Goal: Communication & Community: Connect with others

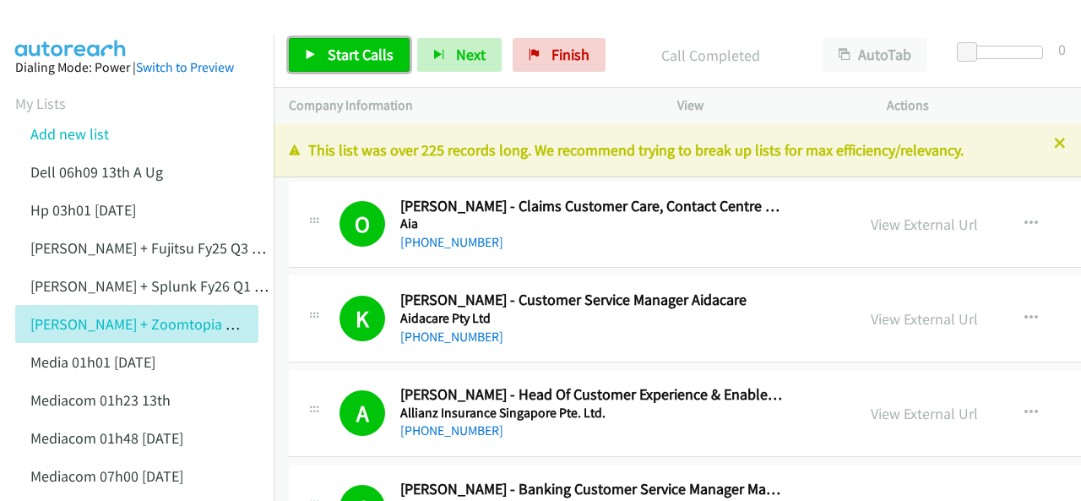
click at [363, 50] on span "Start Calls" at bounding box center [361, 54] width 66 height 19
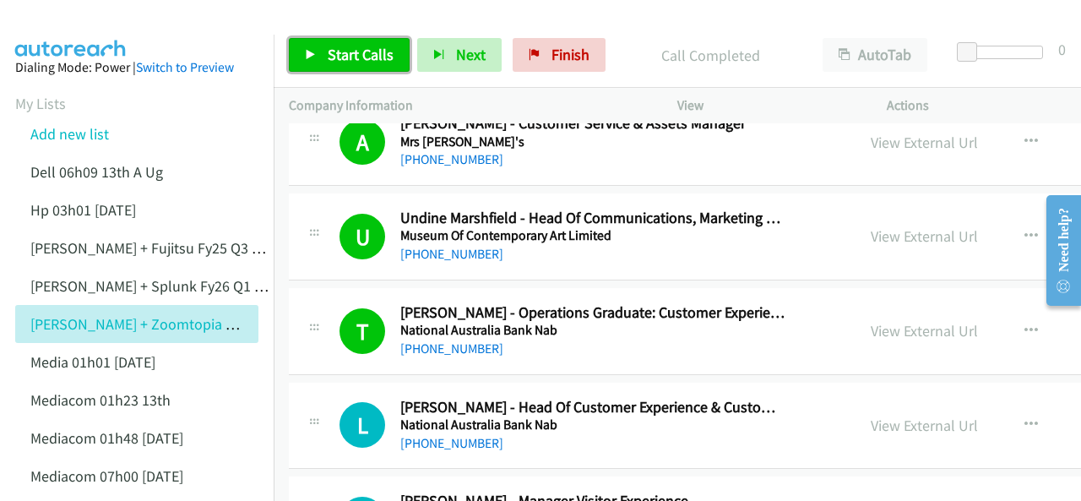
scroll to position [253, 0]
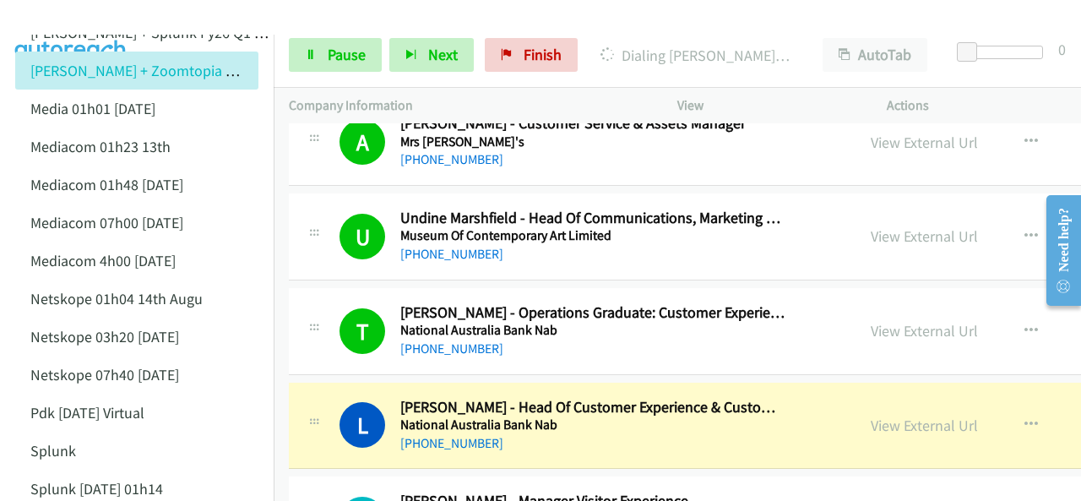
click at [95, 16] on img at bounding box center [71, 29] width 127 height 59
click at [871, 415] on link "View External Url" at bounding box center [924, 424] width 107 height 19
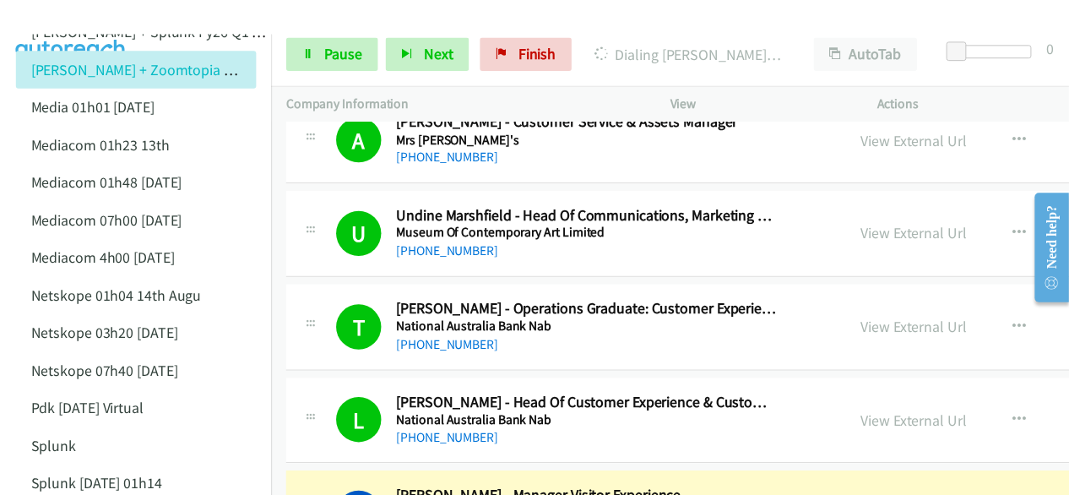
scroll to position [16973, 0]
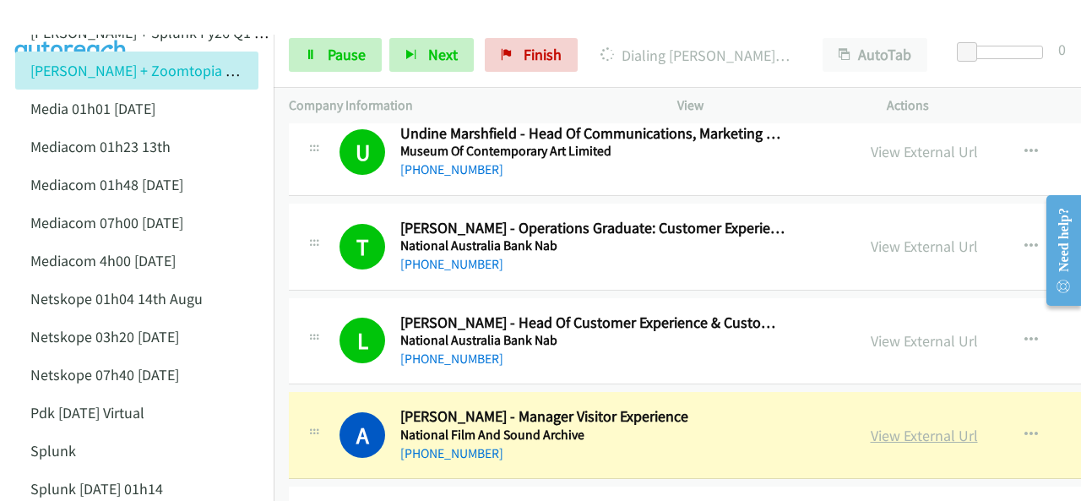
click at [871, 426] on link "View External Url" at bounding box center [924, 435] width 107 height 19
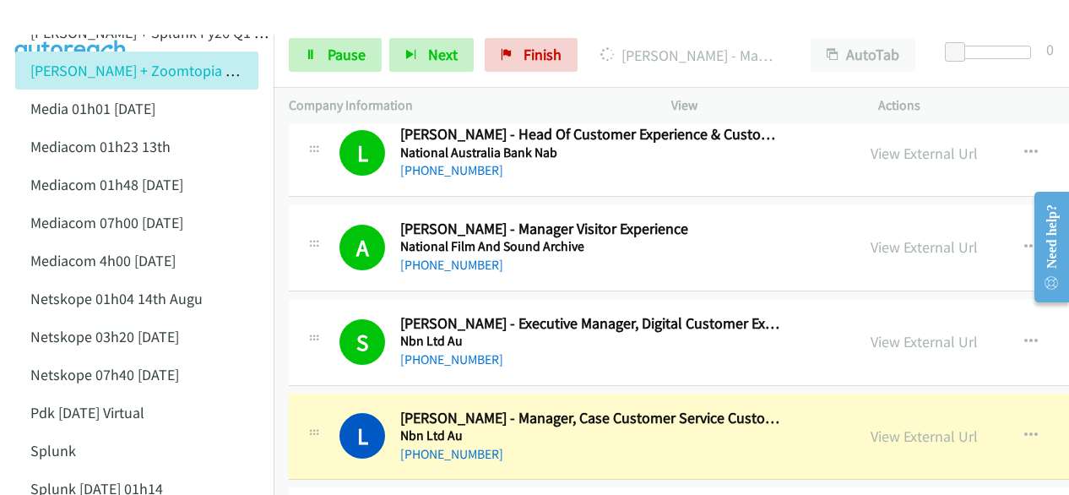
scroll to position [17311, 0]
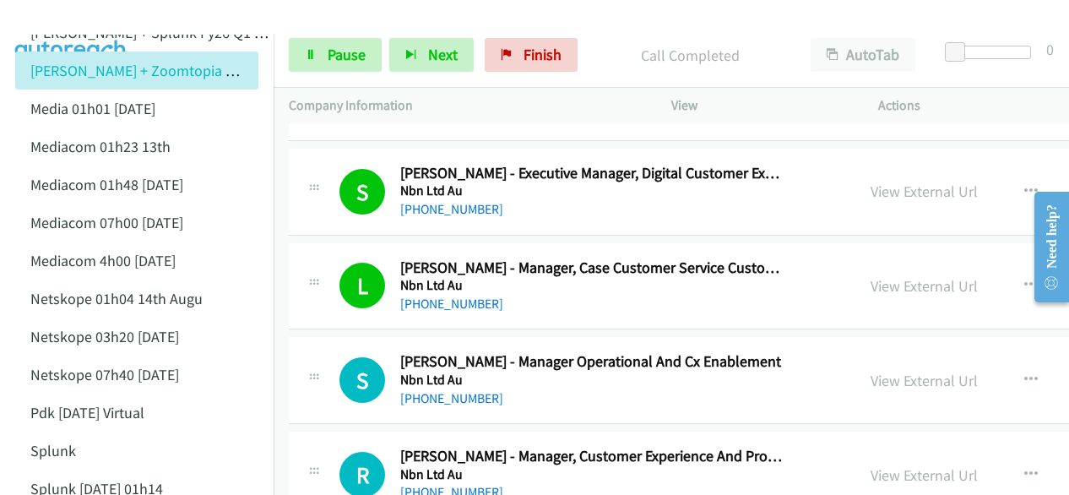
click at [79, 13] on img at bounding box center [71, 29] width 127 height 59
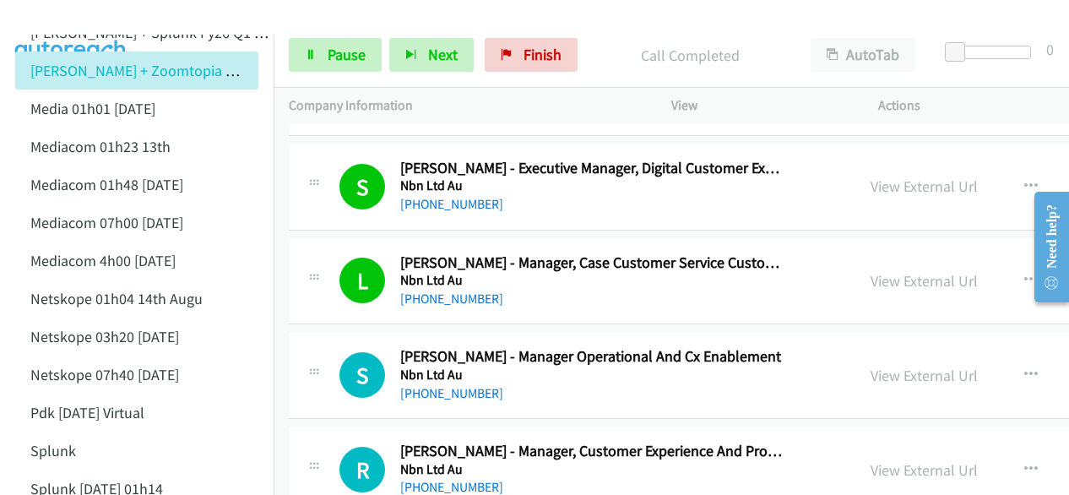
scroll to position [17396, 0]
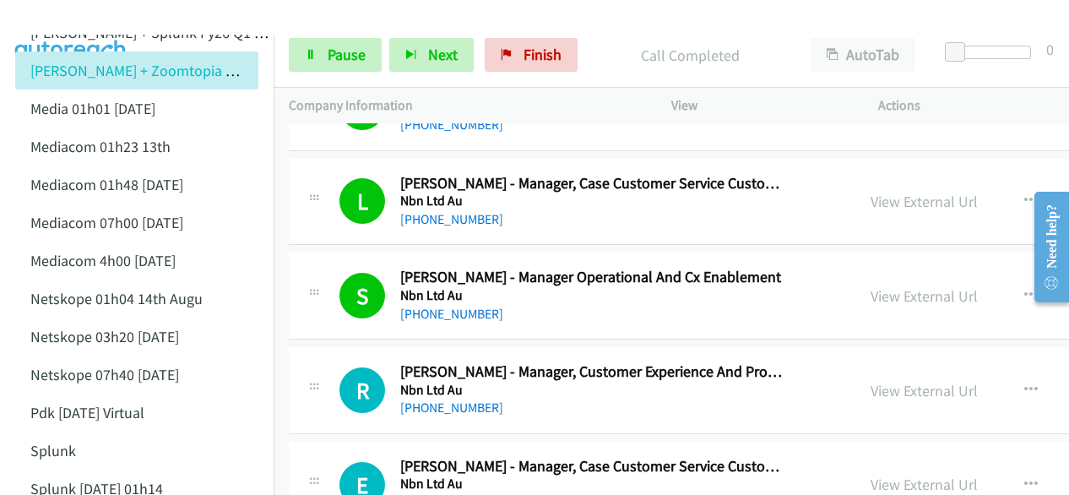
click at [84, 16] on img at bounding box center [71, 29] width 127 height 59
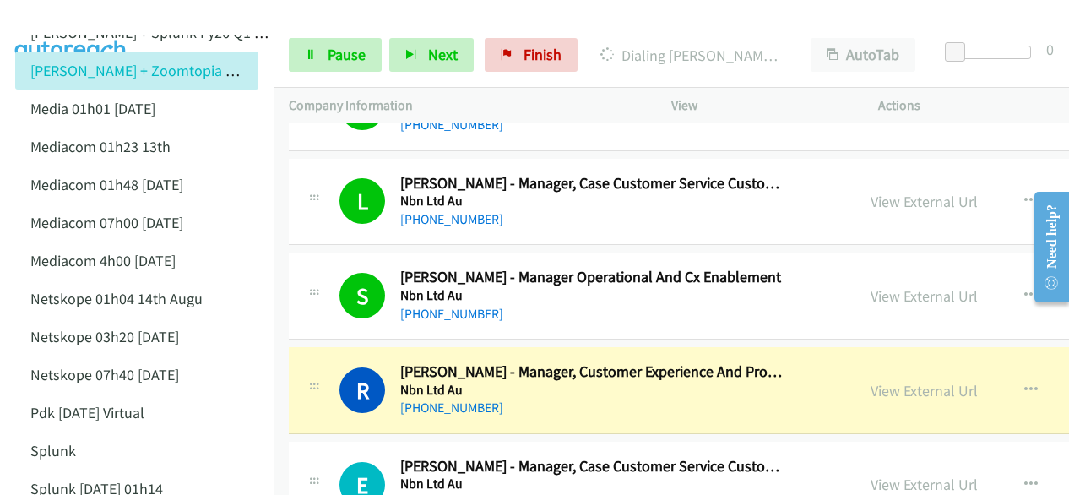
click at [44, 14] on img at bounding box center [71, 29] width 127 height 59
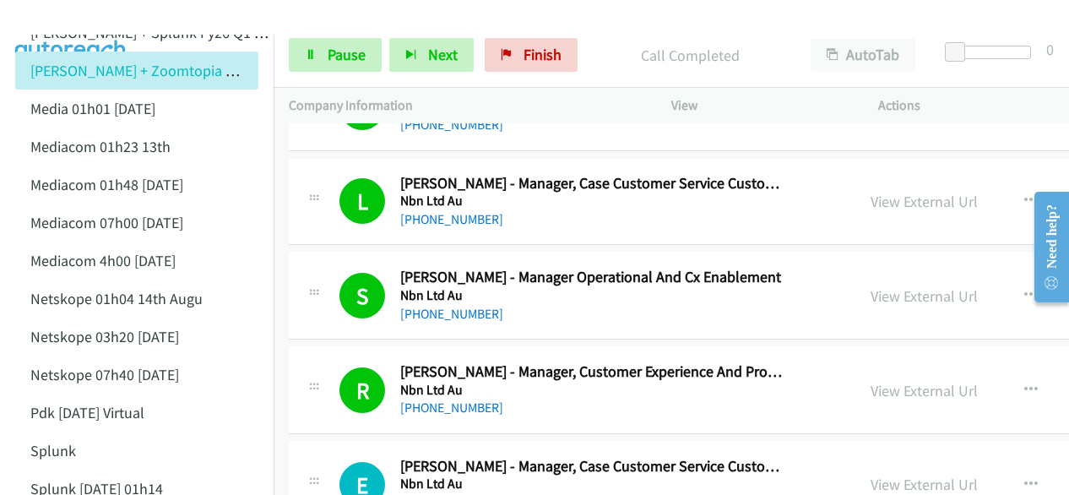
click at [69, 19] on img at bounding box center [71, 29] width 127 height 59
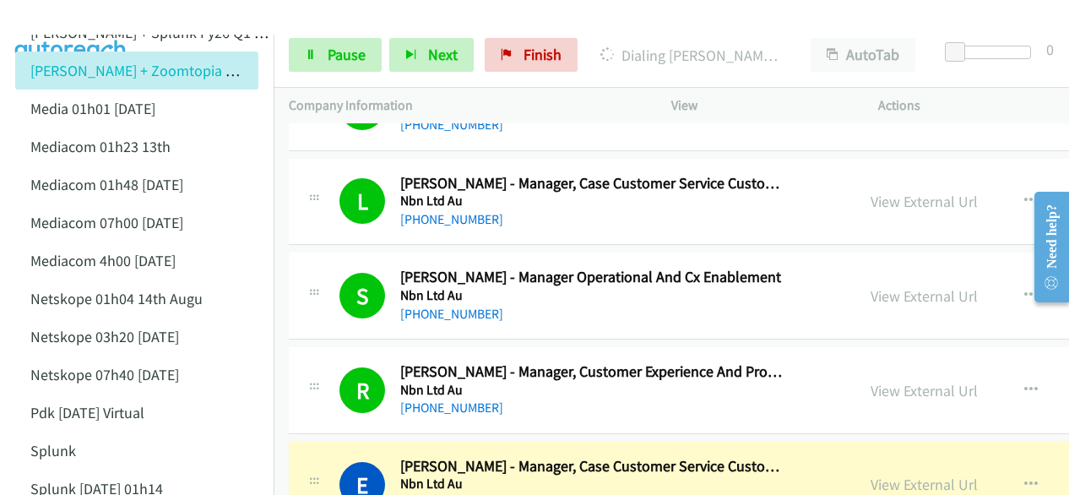
click at [78, 19] on img at bounding box center [71, 29] width 127 height 59
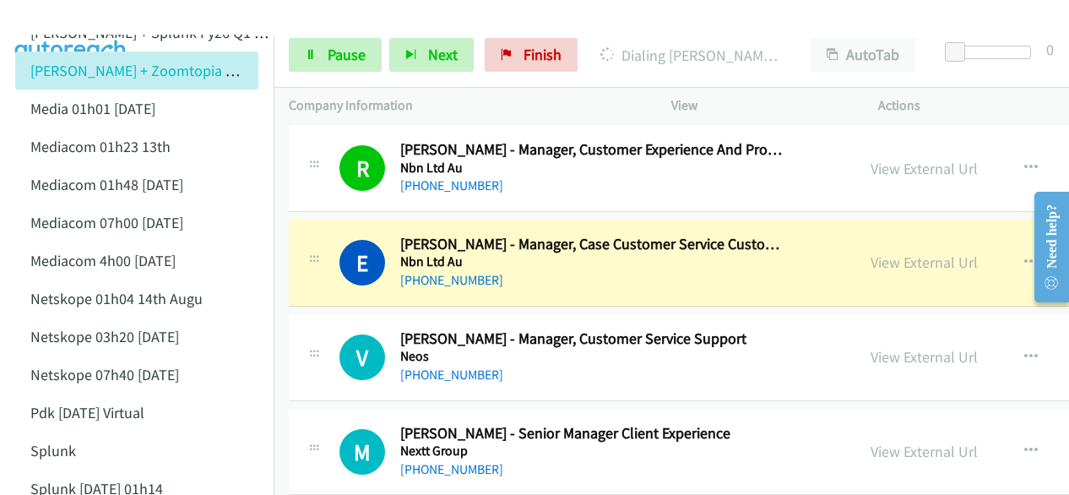
scroll to position [17649, 0]
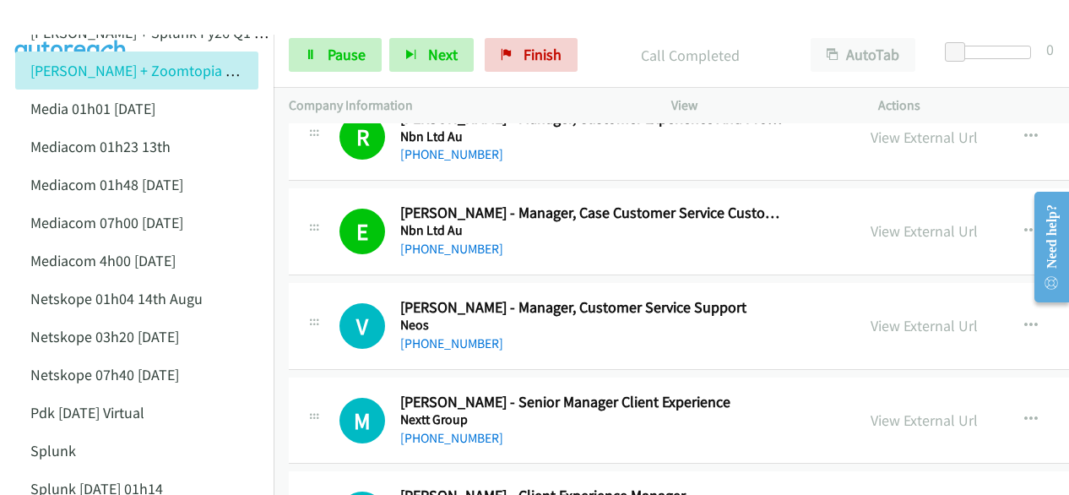
click at [89, 19] on img at bounding box center [71, 29] width 127 height 59
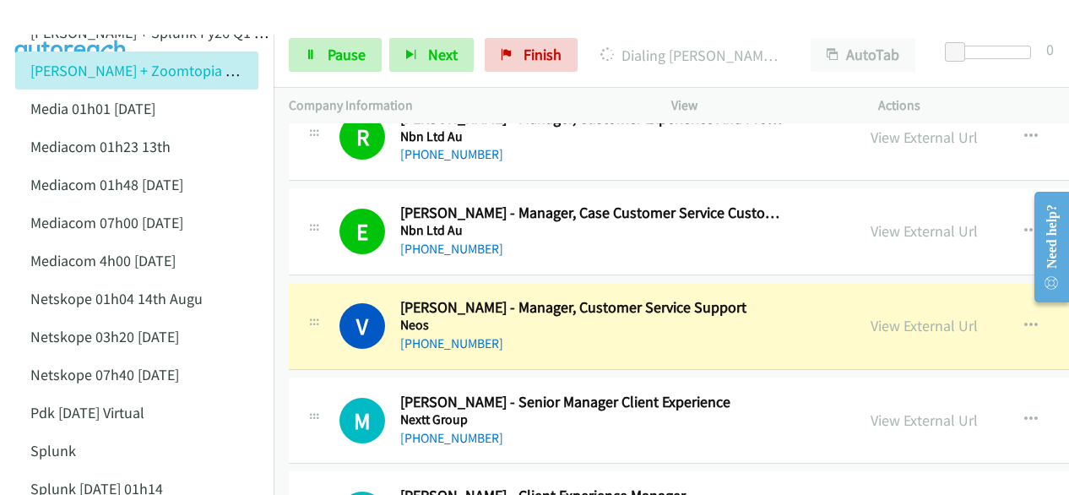
click at [86, 18] on img at bounding box center [71, 29] width 127 height 59
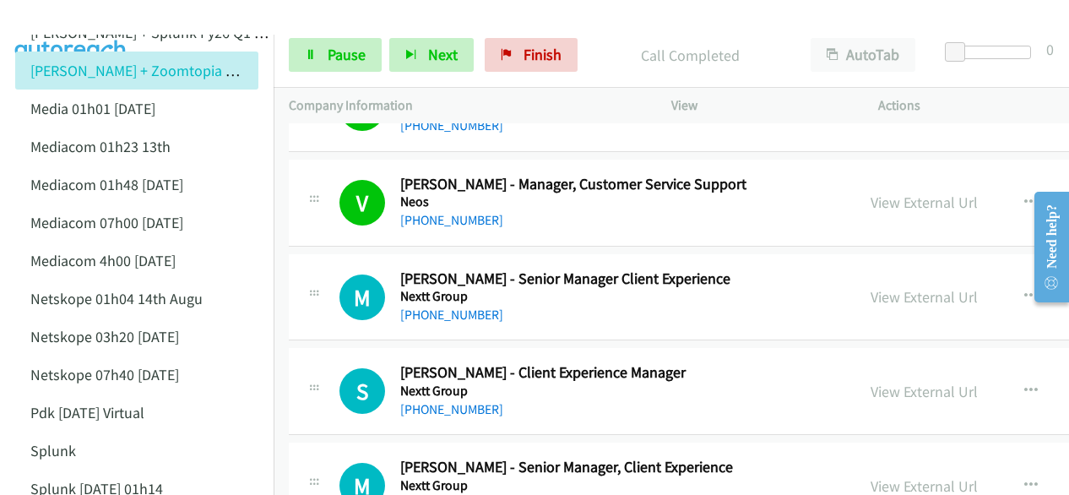
scroll to position [17818, 0]
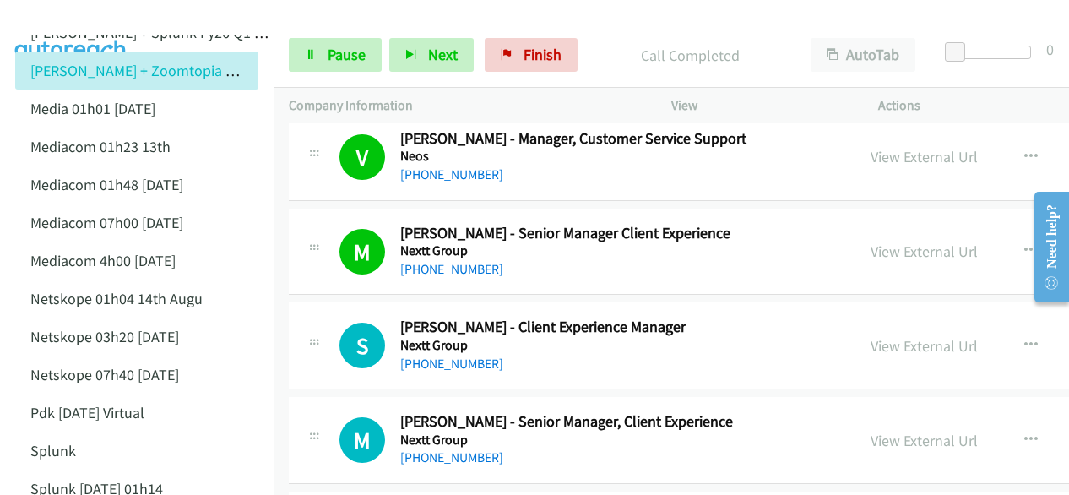
click at [62, 24] on img at bounding box center [71, 29] width 127 height 59
click at [57, 19] on img at bounding box center [71, 29] width 127 height 59
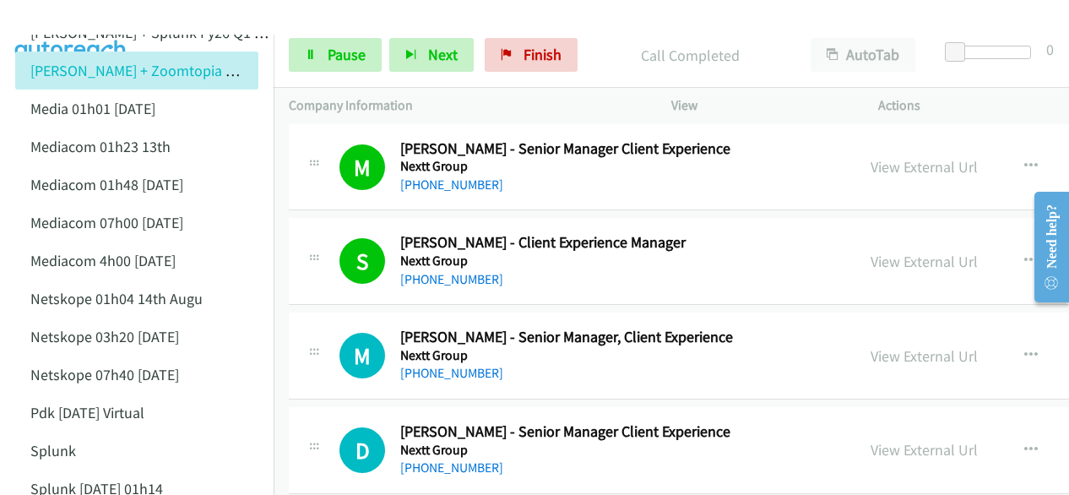
scroll to position [17987, 0]
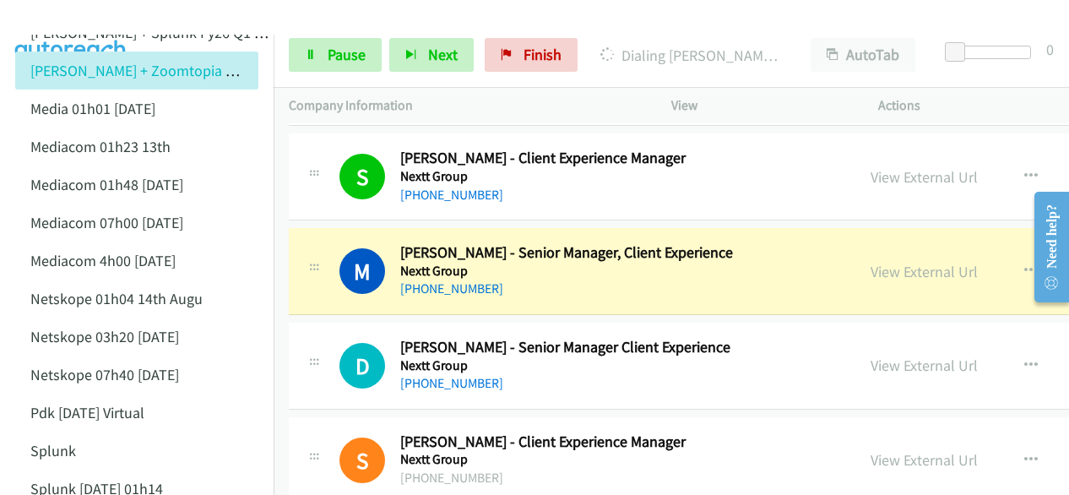
click at [68, 14] on img at bounding box center [71, 29] width 127 height 59
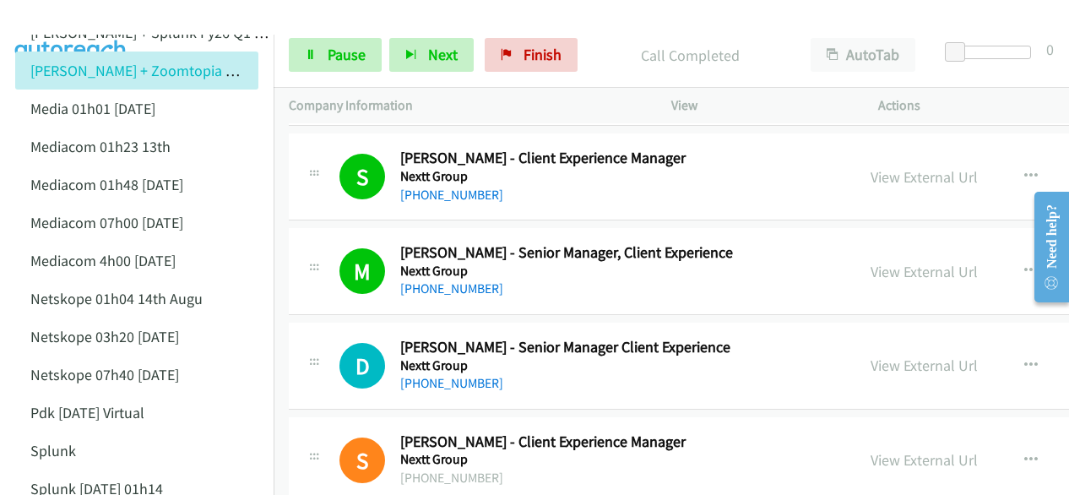
click at [64, 13] on img at bounding box center [71, 29] width 127 height 59
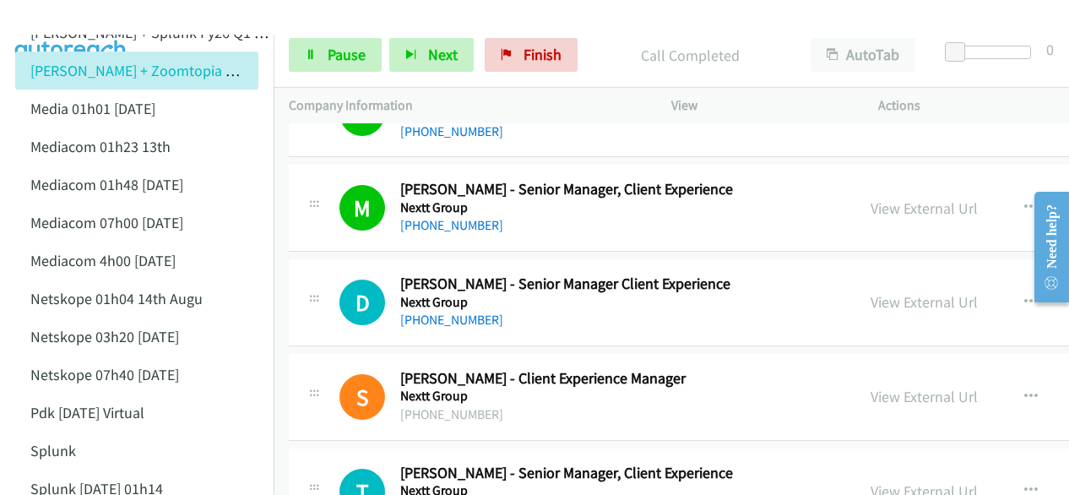
scroll to position [18071, 0]
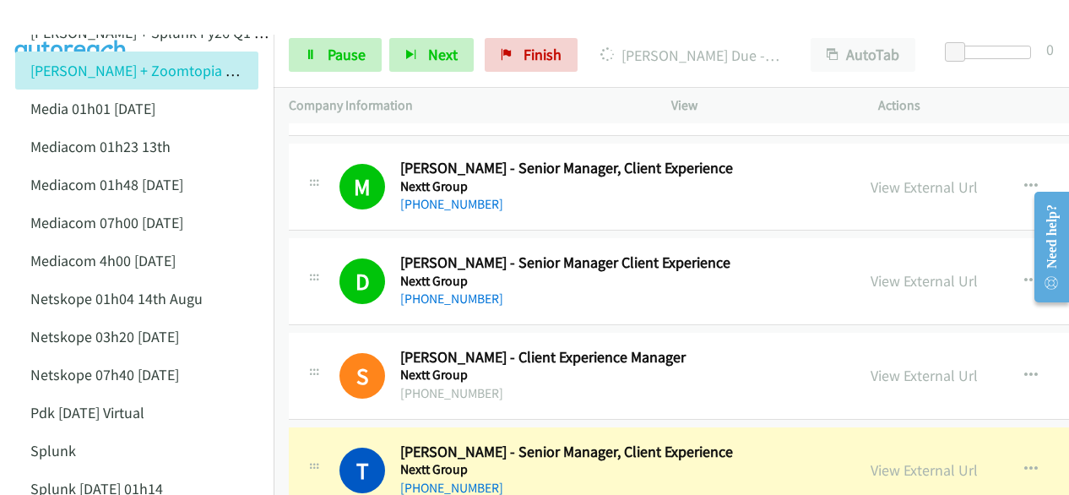
click at [81, 13] on img at bounding box center [71, 29] width 127 height 59
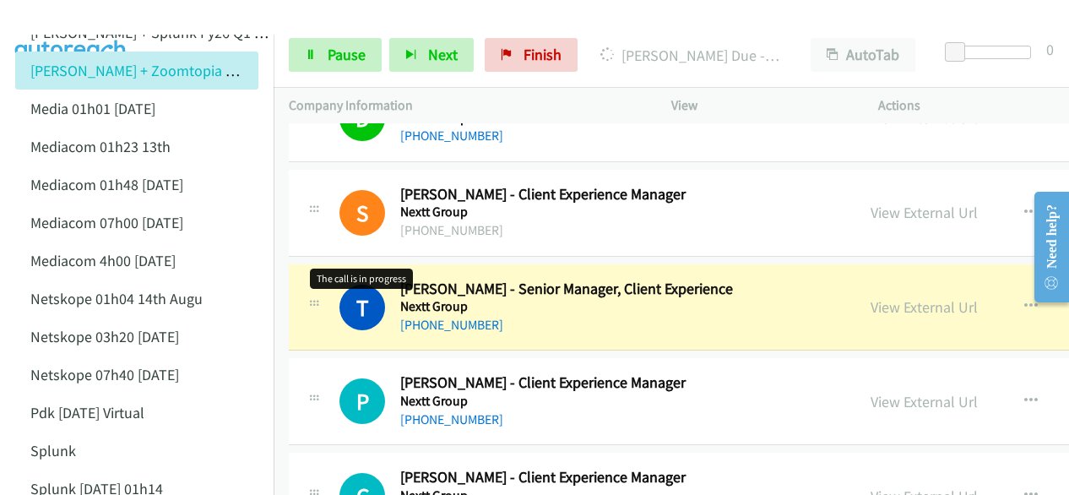
scroll to position [18240, 0]
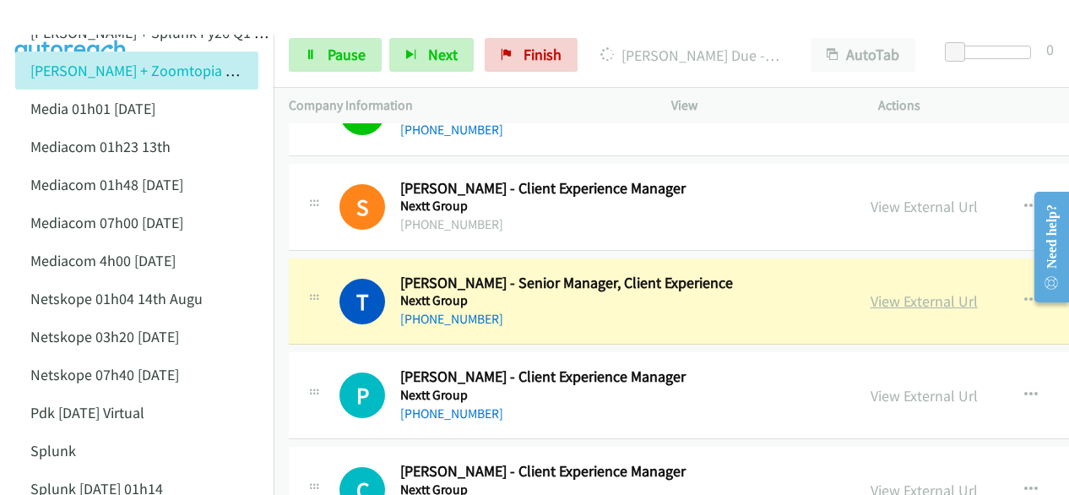
click at [871, 291] on link "View External Url" at bounding box center [924, 300] width 107 height 19
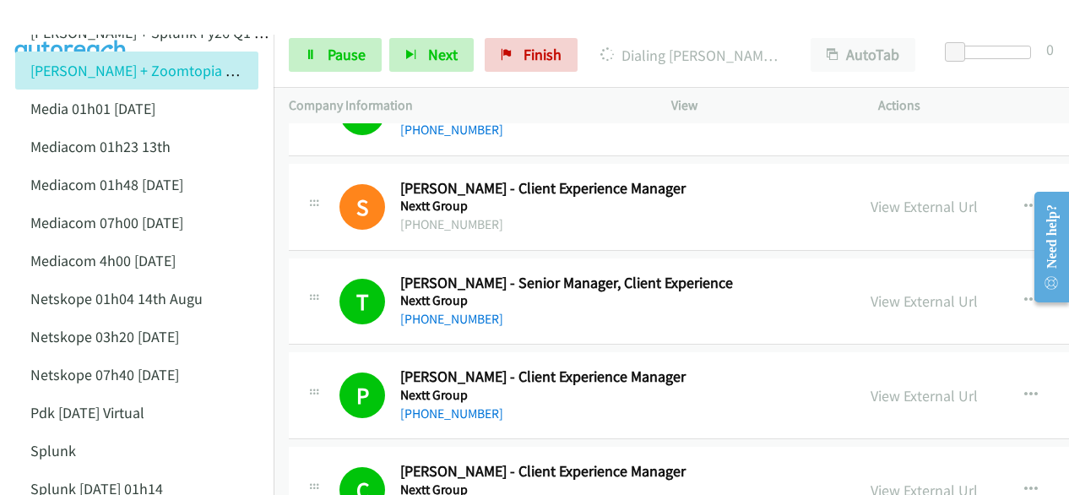
click at [52, 21] on img at bounding box center [71, 29] width 127 height 59
click at [75, 21] on img at bounding box center [71, 29] width 127 height 59
drag, startPoint x: 194, startPoint y: 23, endPoint x: 280, endPoint y: 47, distance: 88.7
click at [194, 23] on div at bounding box center [527, 32] width 1054 height 65
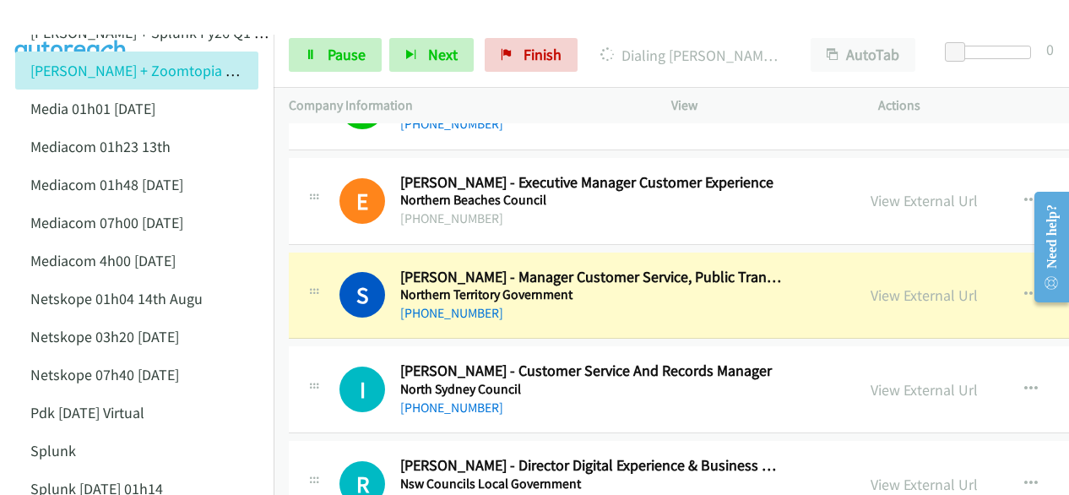
scroll to position [18831, 0]
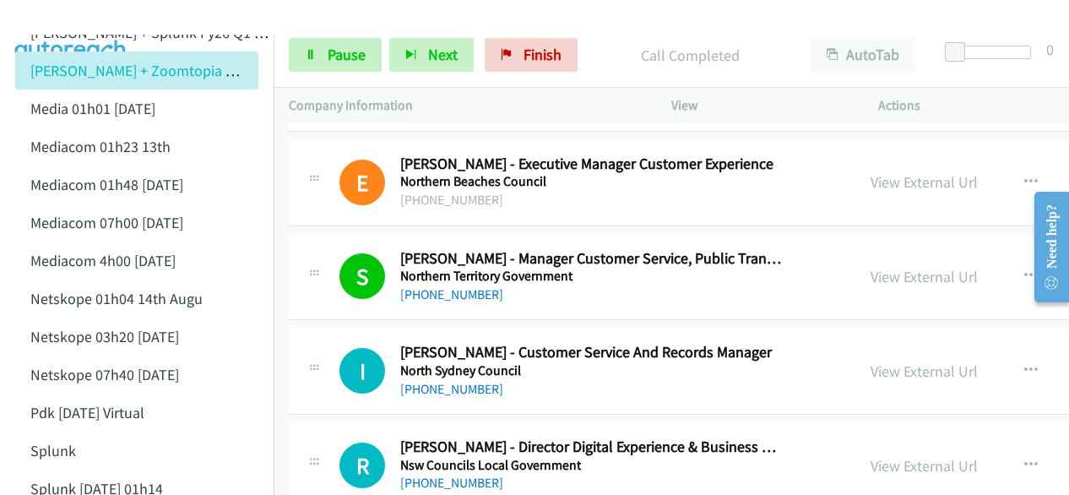
click at [72, 16] on img at bounding box center [71, 29] width 127 height 59
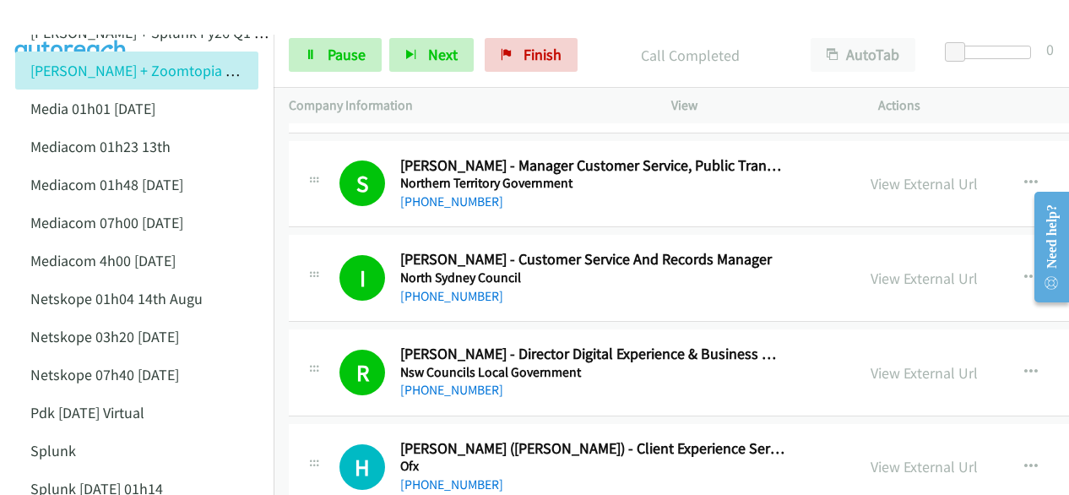
scroll to position [19000, 0]
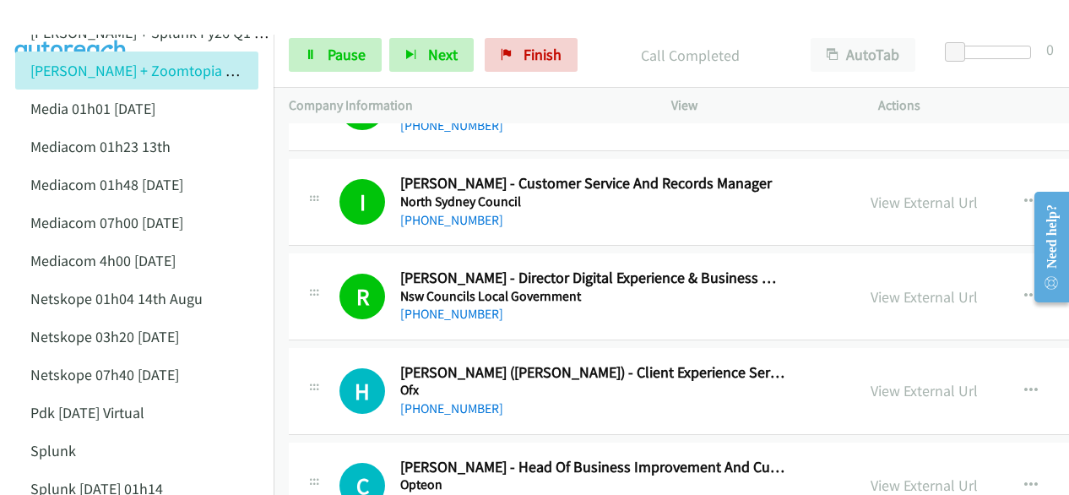
click at [93, 26] on img at bounding box center [71, 29] width 127 height 59
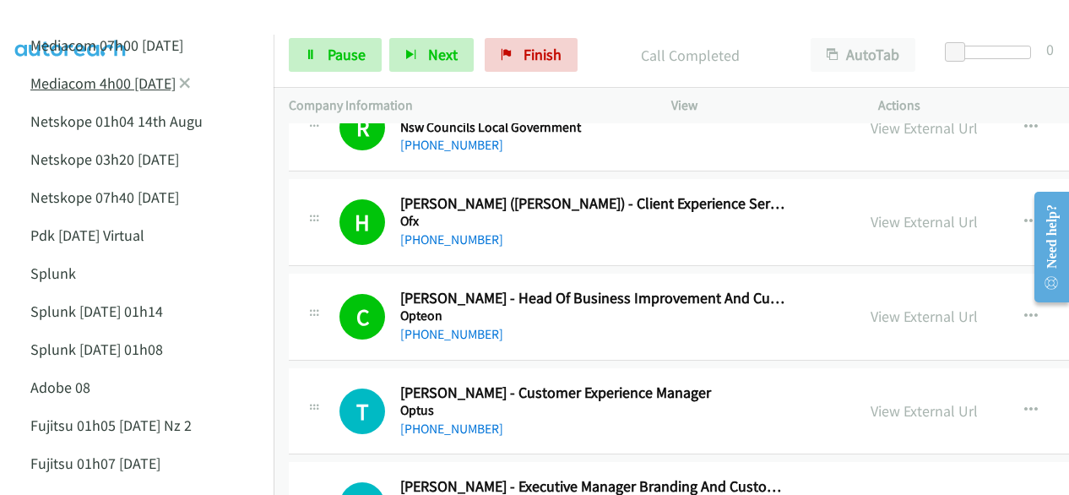
scroll to position [338, 0]
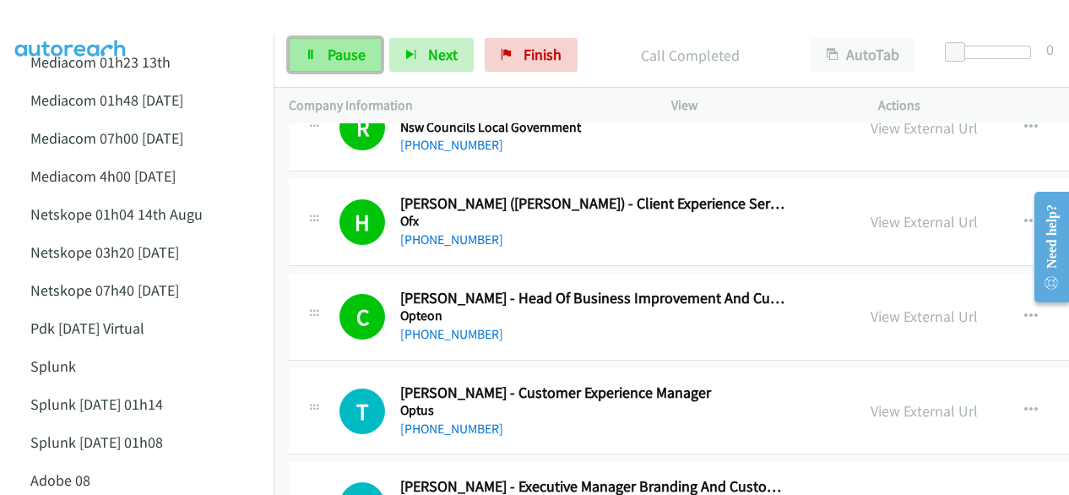
click at [331, 53] on span "Pause" at bounding box center [347, 54] width 38 height 19
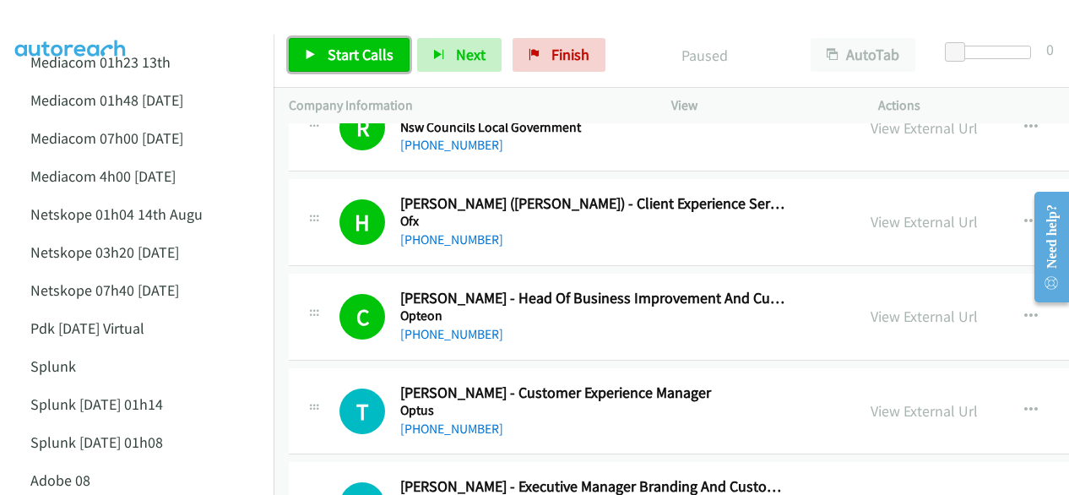
click at [324, 46] on link "Start Calls" at bounding box center [349, 55] width 121 height 34
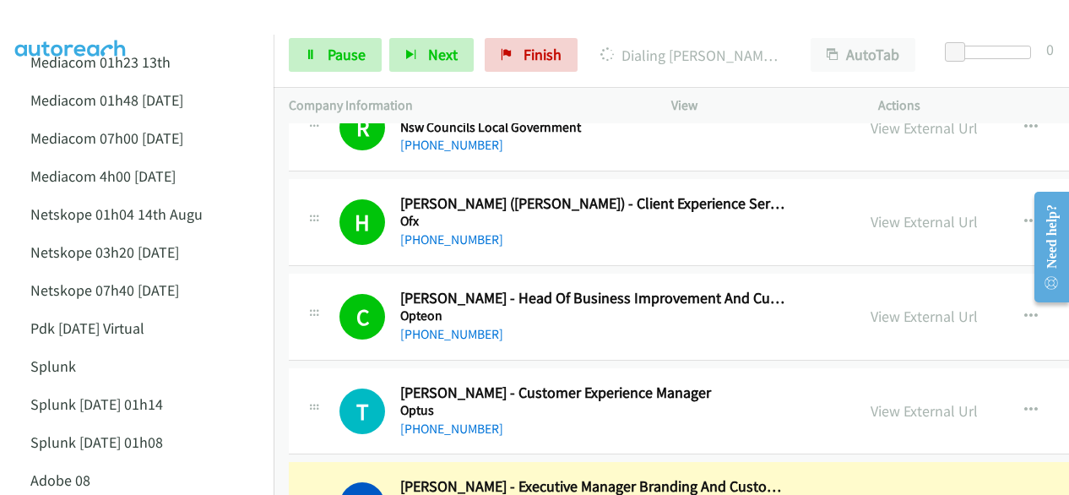
click at [82, 17] on img at bounding box center [71, 29] width 127 height 59
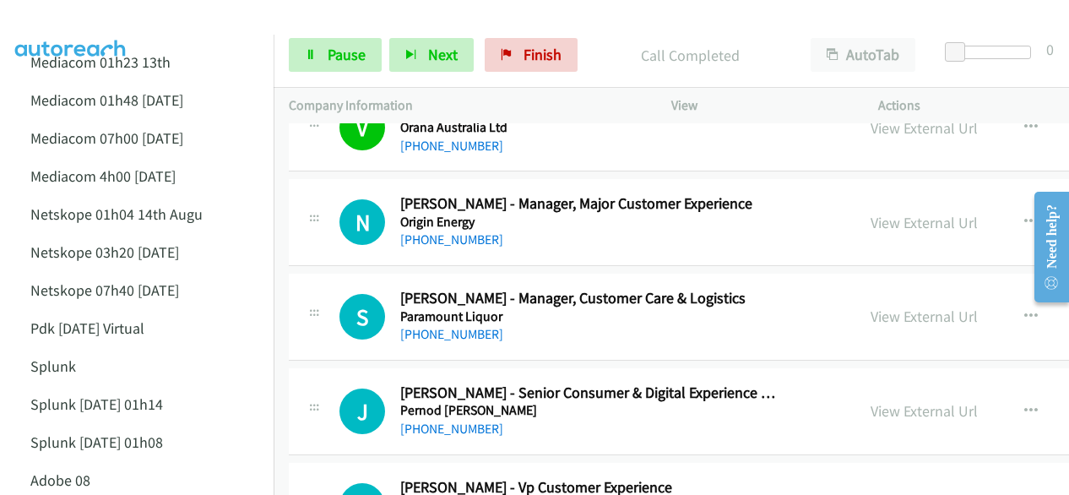
scroll to position [19507, 0]
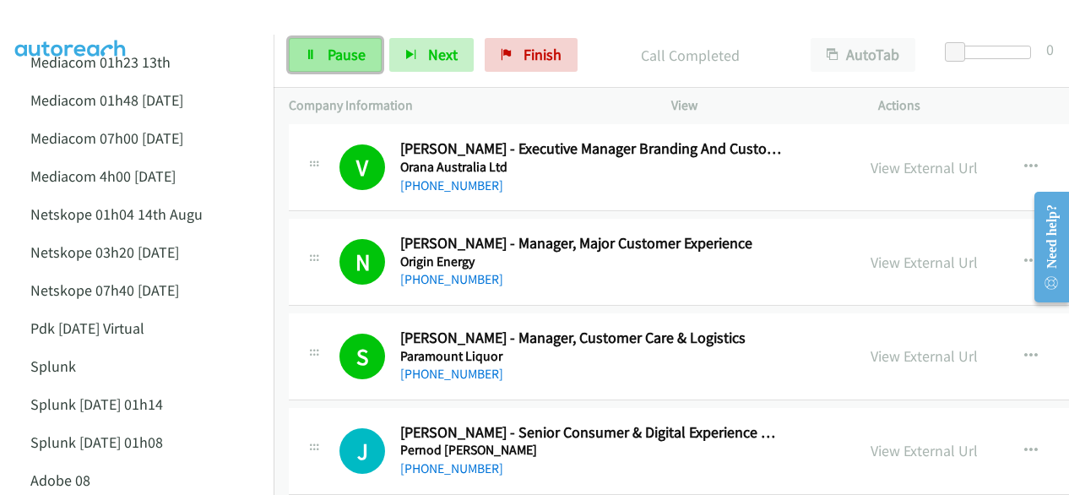
click at [350, 64] on link "Pause" at bounding box center [335, 55] width 93 height 34
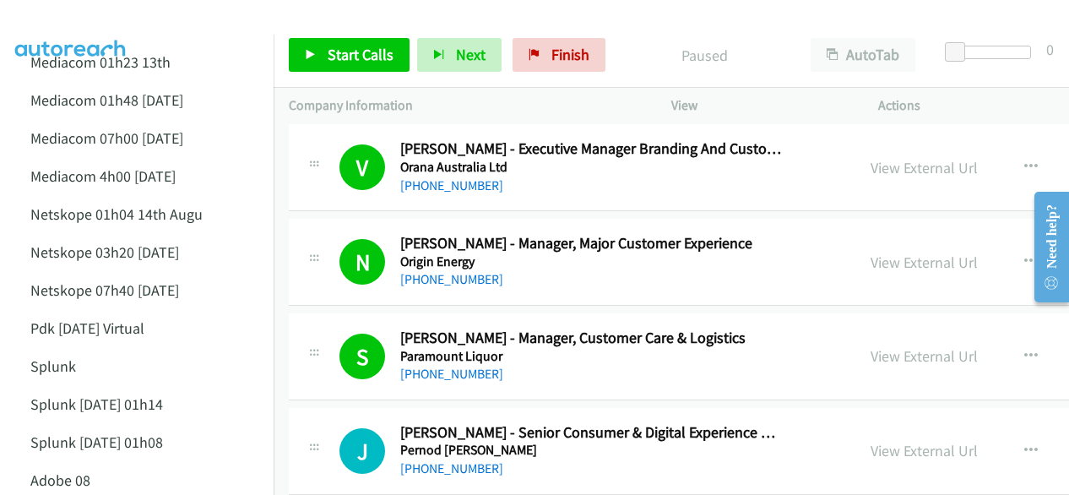
click at [79, 22] on img at bounding box center [71, 29] width 127 height 59
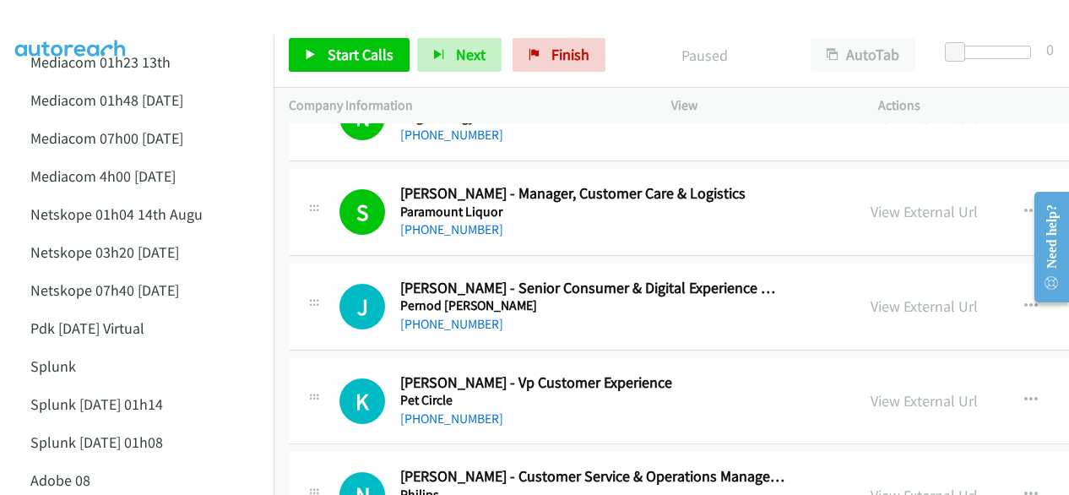
scroll to position [19676, 0]
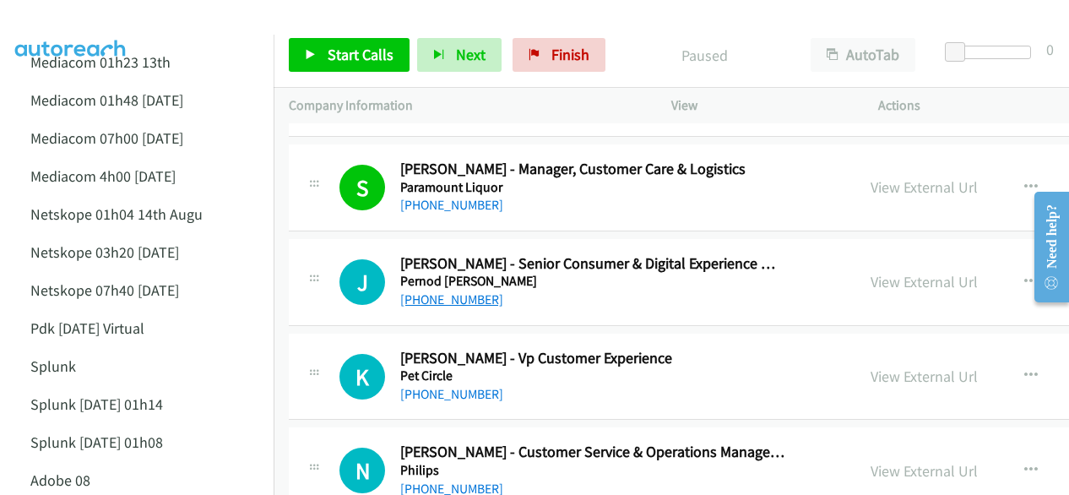
click at [428, 291] on link "[PHONE_NUMBER]" at bounding box center [451, 299] width 103 height 16
click at [73, 19] on img at bounding box center [71, 29] width 127 height 59
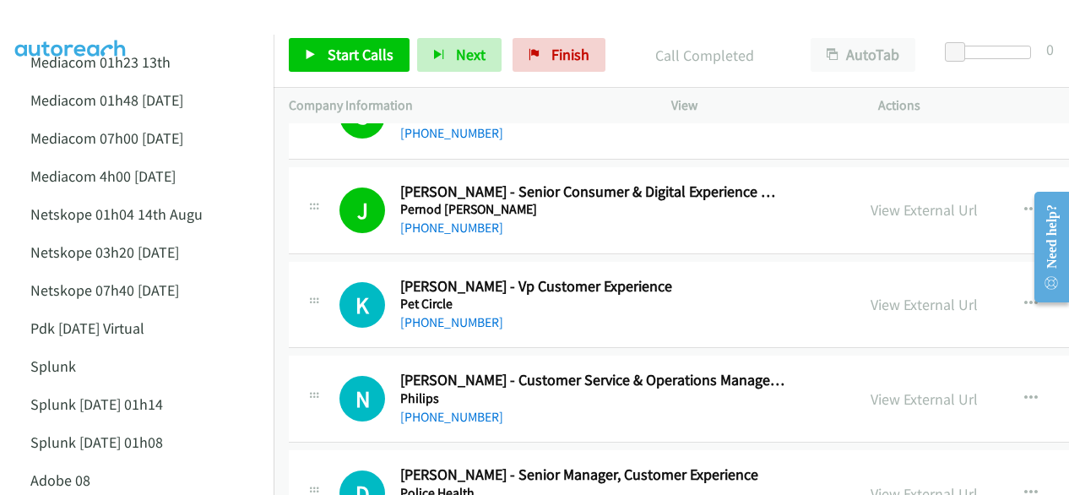
scroll to position [19760, 0]
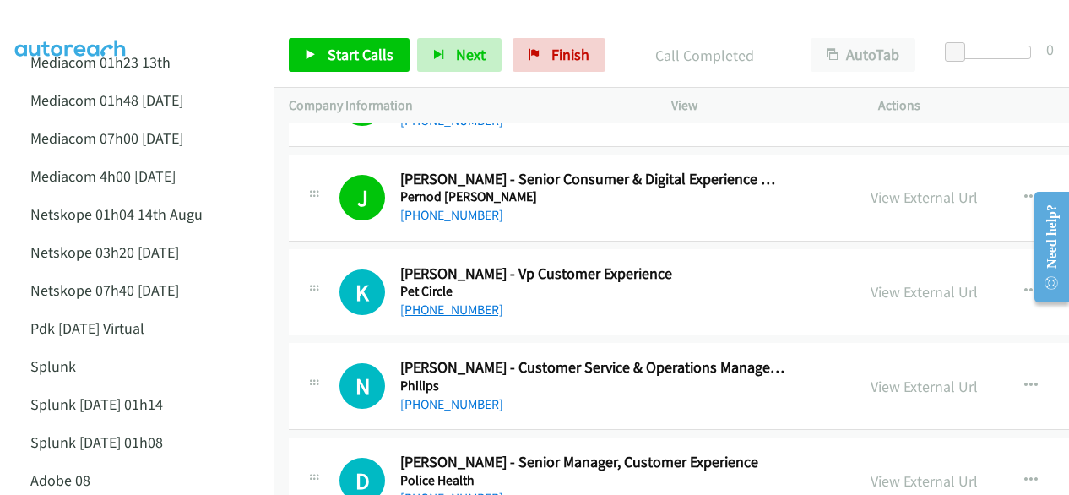
click at [431, 301] on link "[PHONE_NUMBER]" at bounding box center [451, 309] width 103 height 16
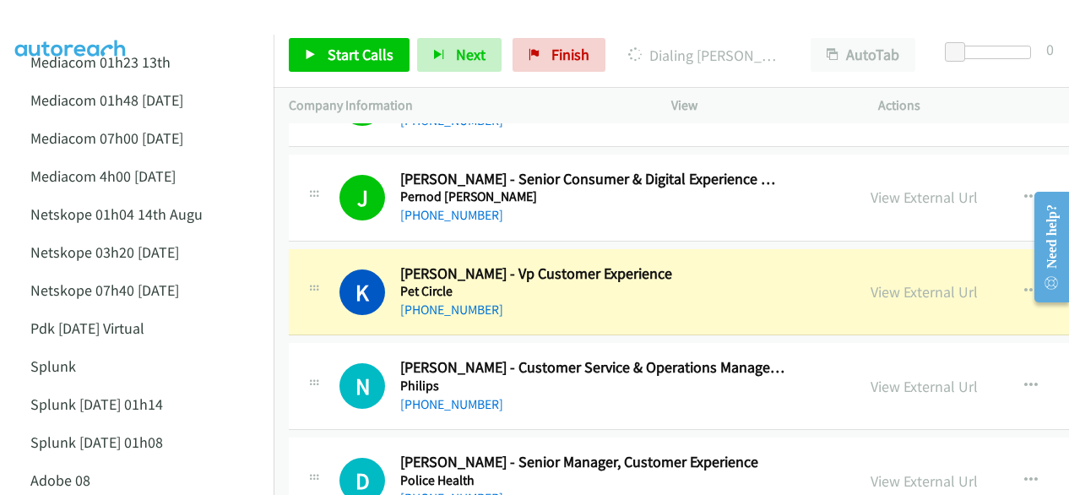
click at [89, 20] on img at bounding box center [71, 29] width 127 height 59
click at [68, 26] on img at bounding box center [71, 29] width 127 height 59
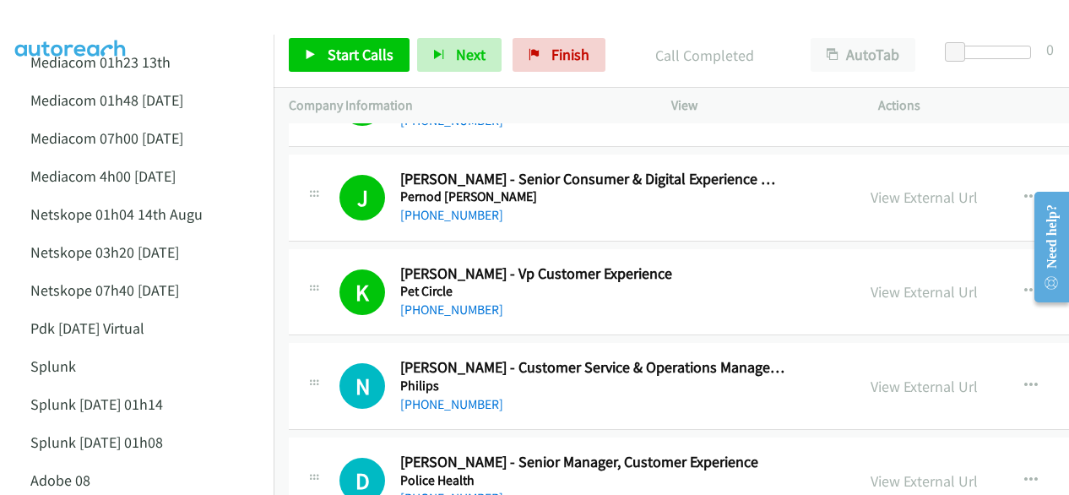
scroll to position [19844, 0]
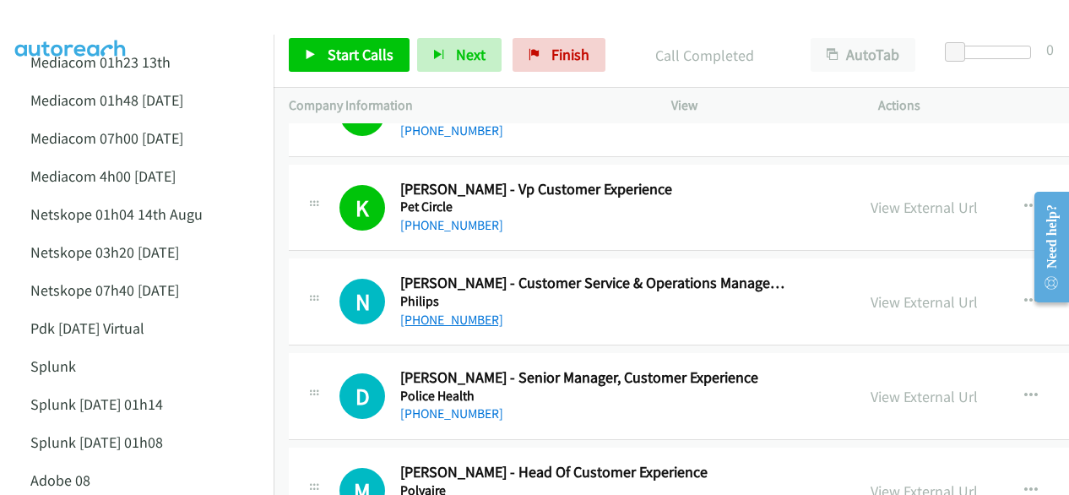
click at [452, 312] on link "[PHONE_NUMBER]" at bounding box center [451, 320] width 103 height 16
click at [91, 23] on img at bounding box center [71, 29] width 127 height 59
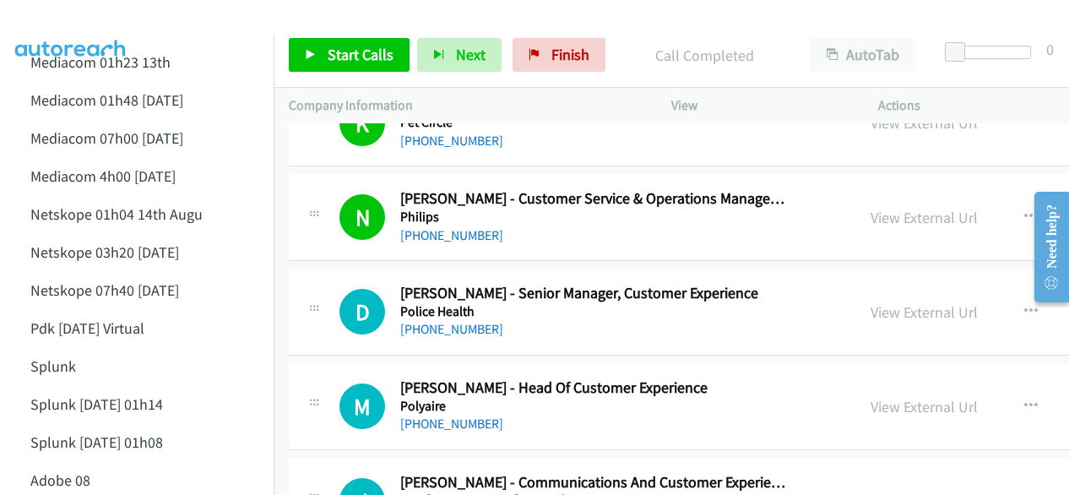
click at [84, 15] on img at bounding box center [71, 29] width 127 height 59
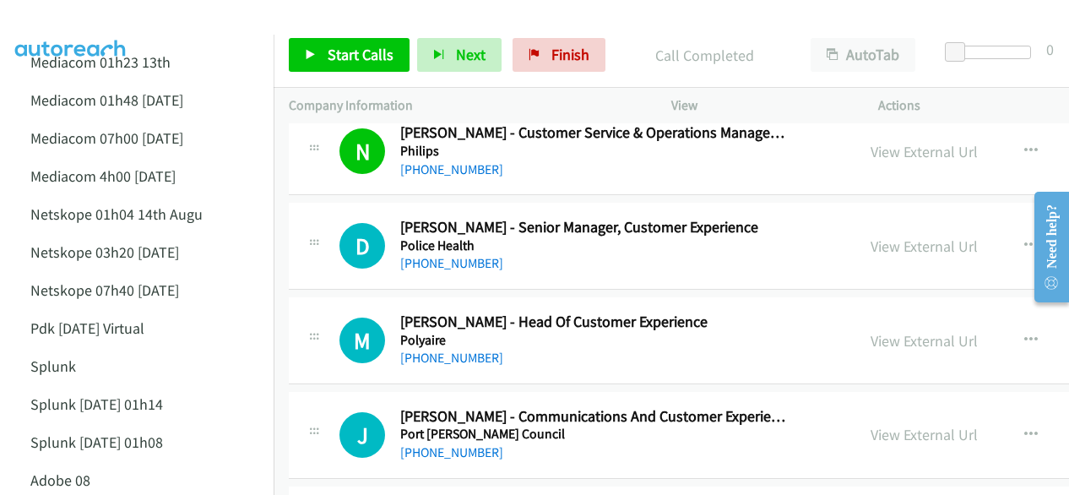
scroll to position [20013, 0]
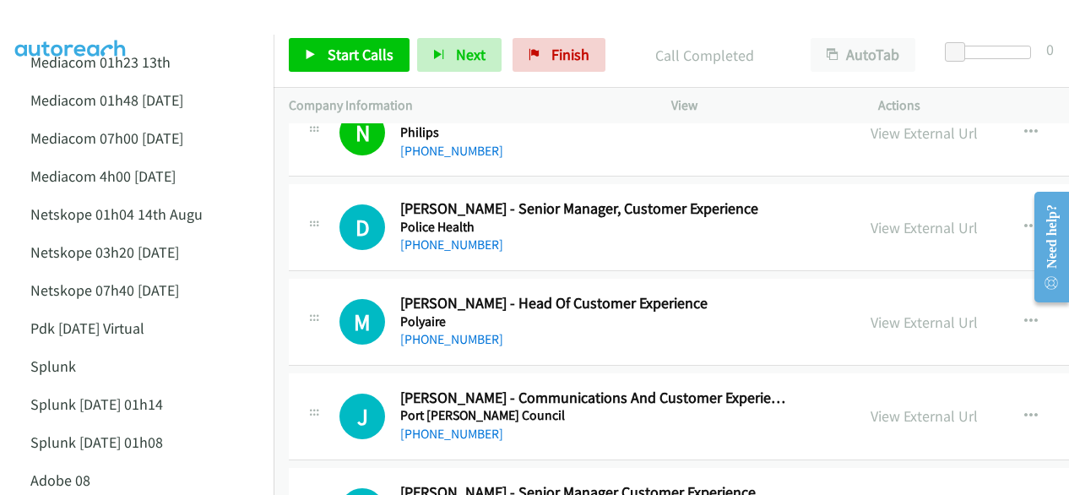
click at [84, 30] on img at bounding box center [71, 29] width 127 height 59
click at [66, 46] on li "Mediacom 01h23 13th" at bounding box center [152, 62] width 274 height 38
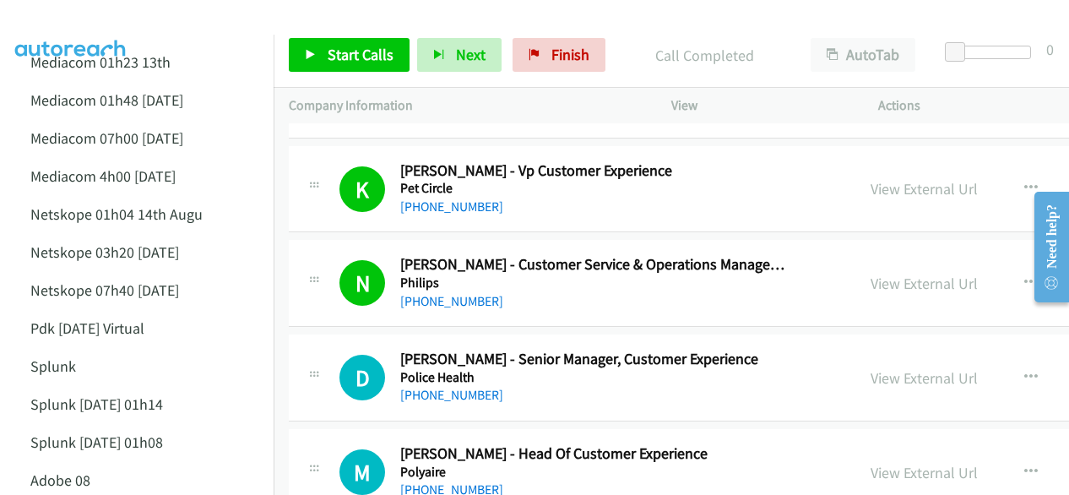
scroll to position [19844, 0]
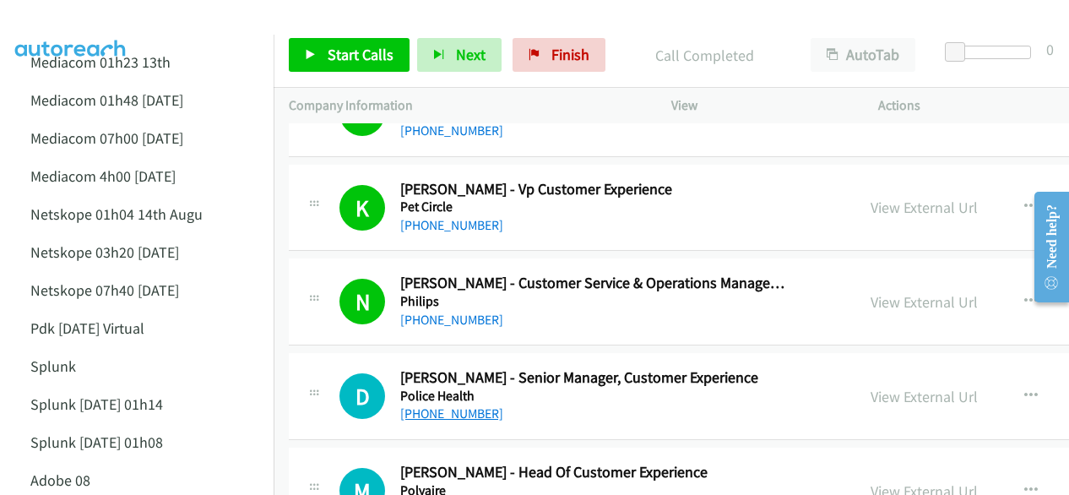
click at [421, 405] on link "[PHONE_NUMBER]" at bounding box center [451, 413] width 103 height 16
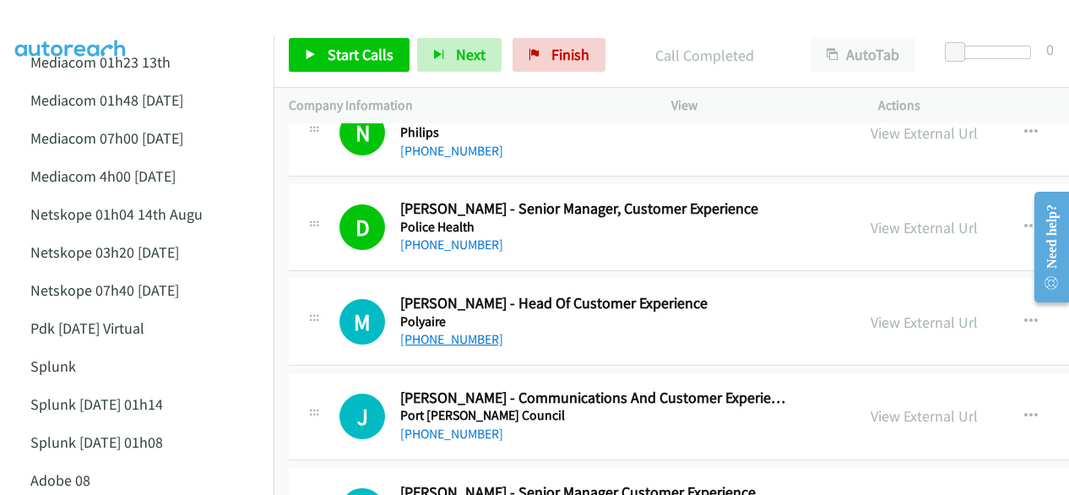
click at [469, 331] on link "[PHONE_NUMBER]" at bounding box center [451, 339] width 103 height 16
click at [108, 34] on li "Media 01h01 [DATE]" at bounding box center [152, 24] width 274 height 38
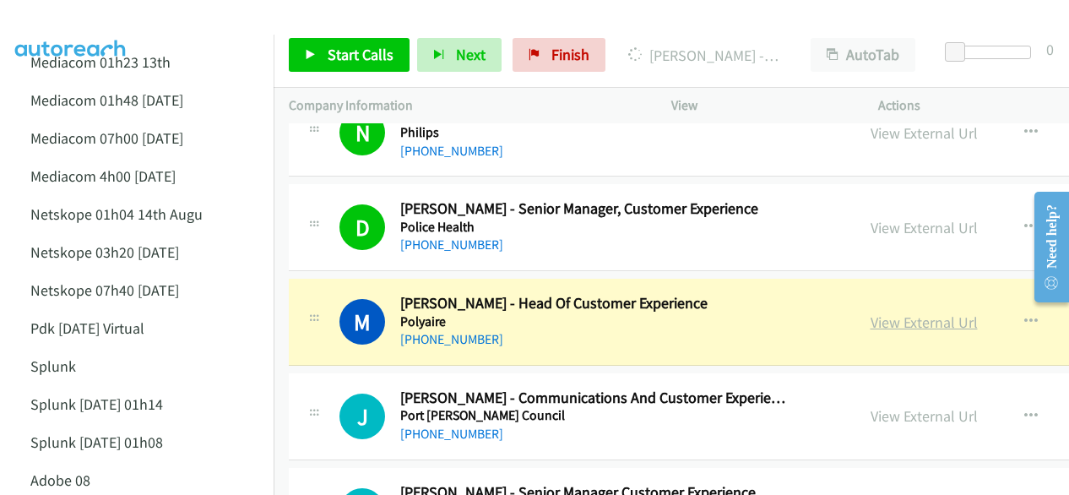
click at [871, 312] on link "View External Url" at bounding box center [924, 321] width 107 height 19
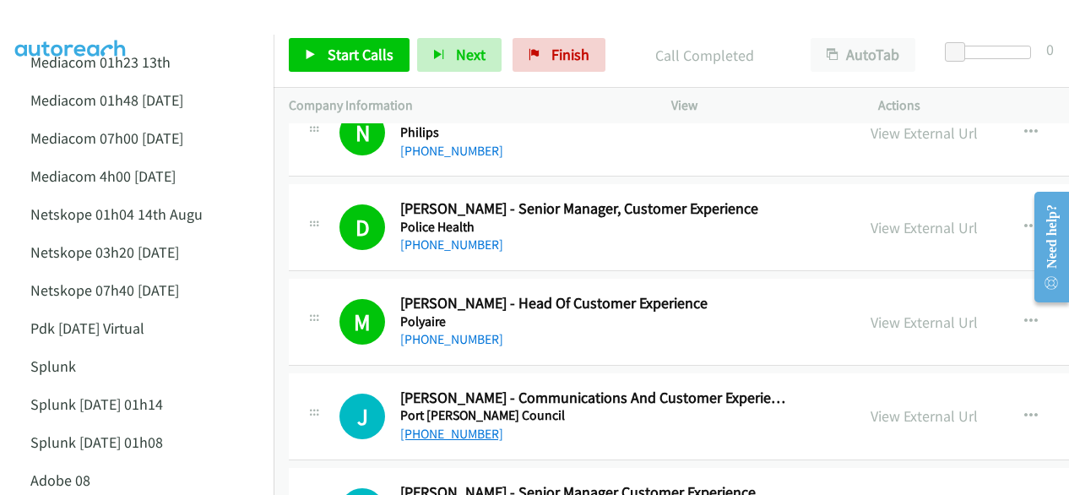
click at [442, 426] on link "[PHONE_NUMBER]" at bounding box center [451, 434] width 103 height 16
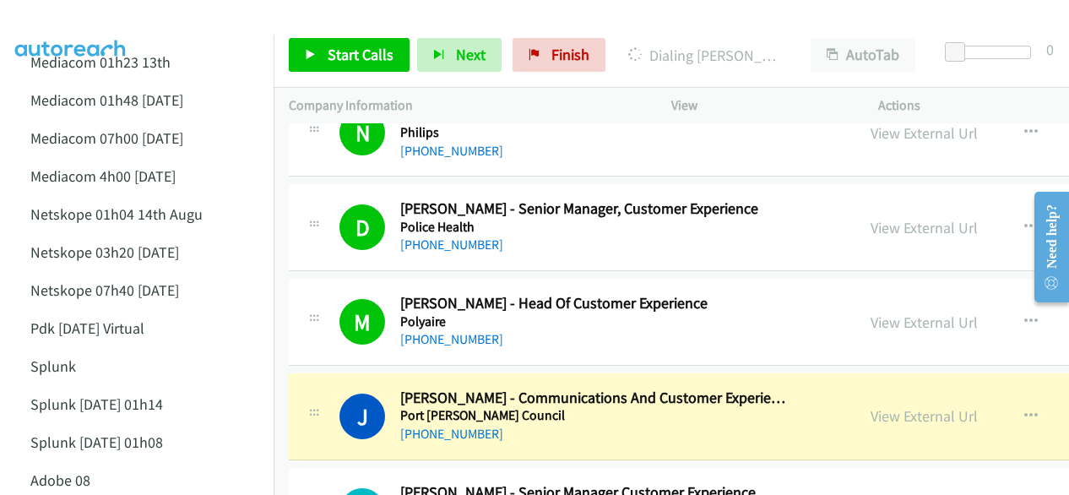
click at [59, 14] on img at bounding box center [71, 29] width 127 height 59
click at [72, 36] on li "Media 01h01 [DATE]" at bounding box center [152, 24] width 274 height 38
click at [117, 30] on img at bounding box center [71, 29] width 127 height 59
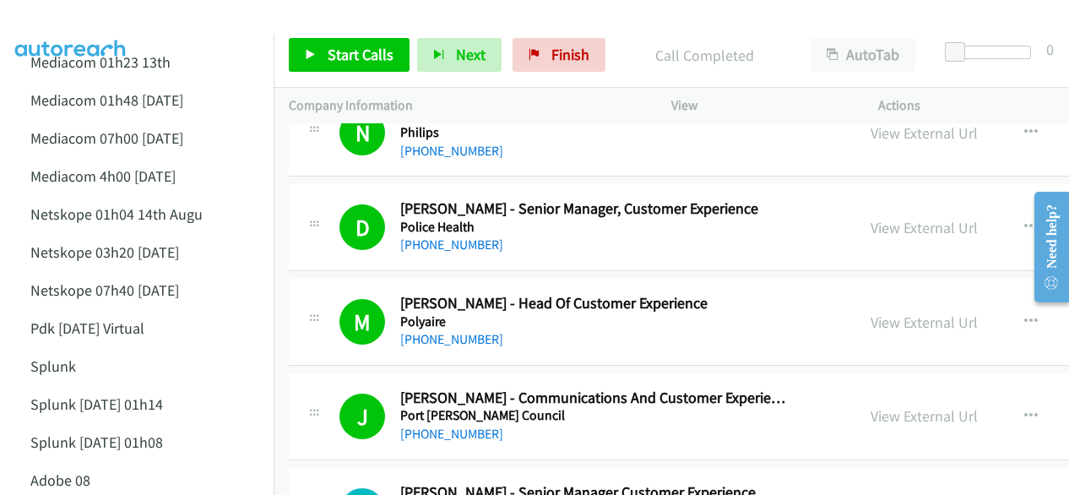
click at [100, 21] on img at bounding box center [71, 29] width 127 height 59
click at [76, 13] on img at bounding box center [71, 29] width 127 height 59
click at [336, 53] on span "Start Calls" at bounding box center [361, 54] width 66 height 19
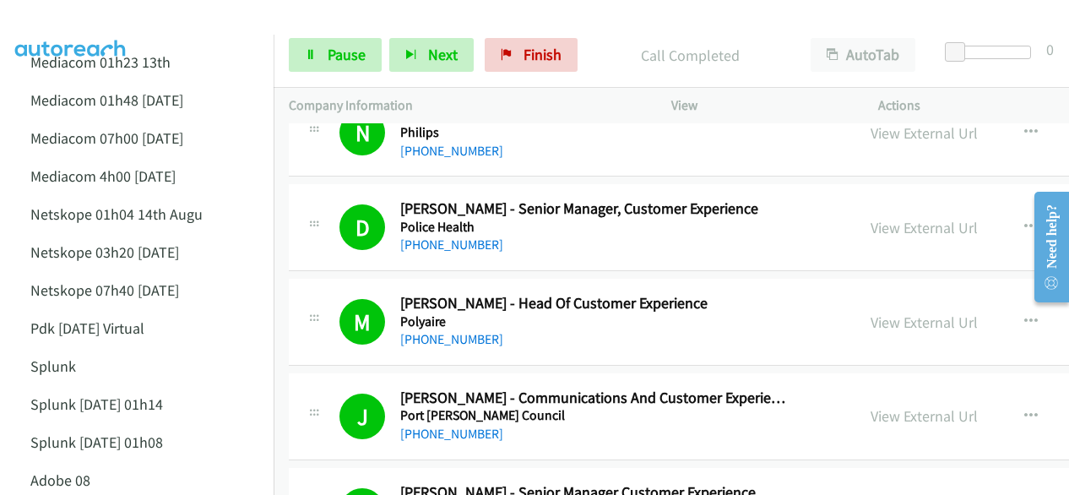
click at [72, 24] on img at bounding box center [71, 29] width 127 height 59
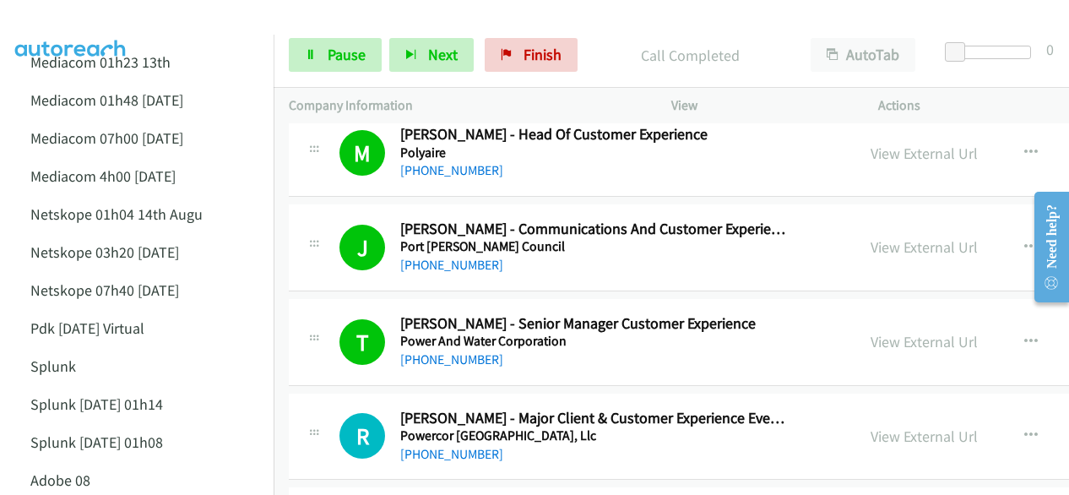
scroll to position [20351, 0]
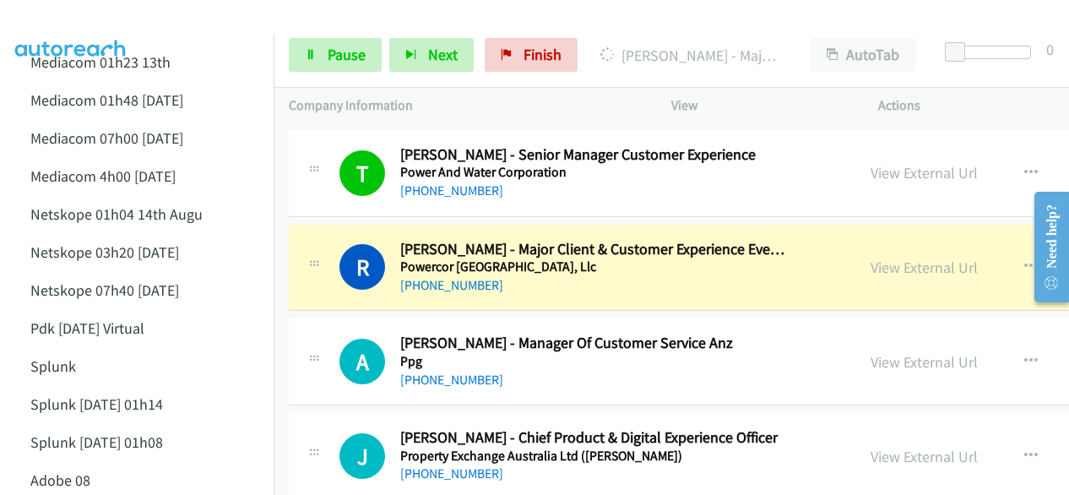
click at [70, 18] on img at bounding box center [71, 29] width 127 height 59
click at [871, 258] on link "View External Url" at bounding box center [924, 267] width 107 height 19
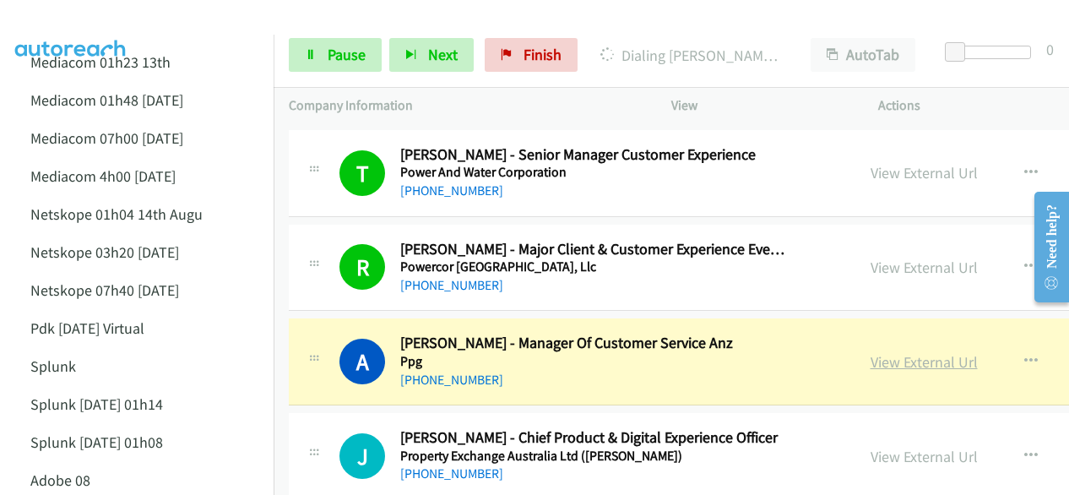
click at [871, 352] on link "View External Url" at bounding box center [924, 361] width 107 height 19
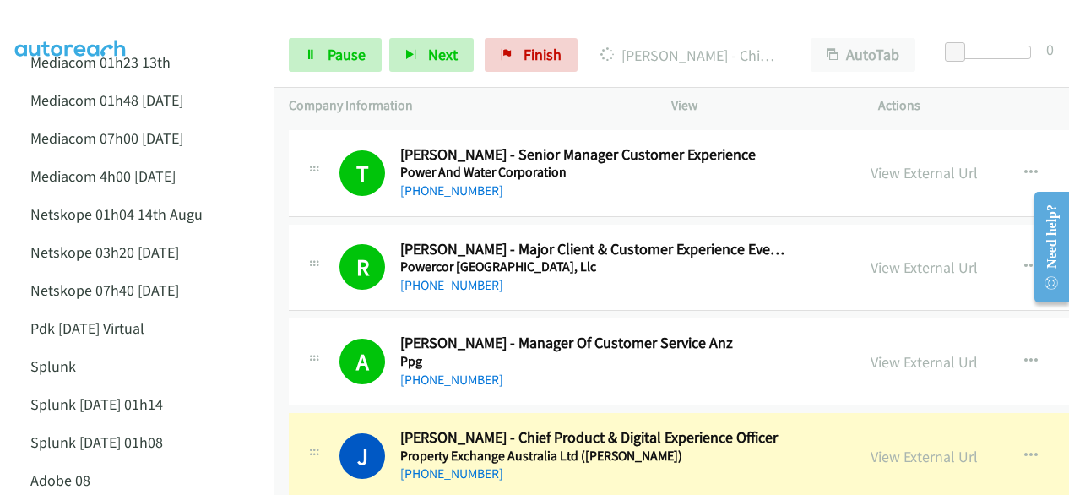
click at [49, 21] on img at bounding box center [71, 29] width 127 height 59
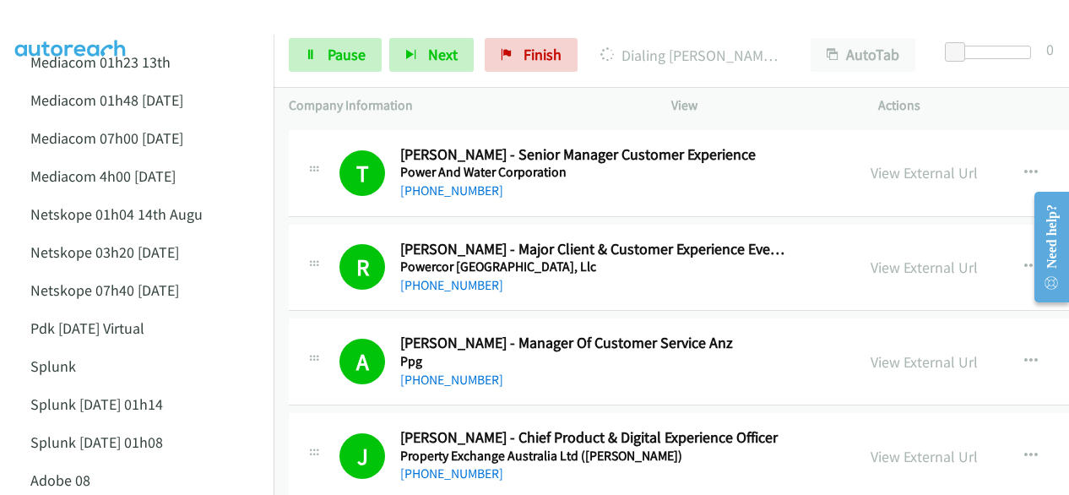
click at [65, 18] on img at bounding box center [71, 29] width 127 height 59
click at [74, 21] on img at bounding box center [71, 29] width 127 height 59
drag, startPoint x: 80, startPoint y: 18, endPoint x: 133, endPoint y: 25, distance: 53.7
click at [80, 18] on img at bounding box center [71, 29] width 127 height 59
click at [53, 30] on img at bounding box center [71, 29] width 127 height 59
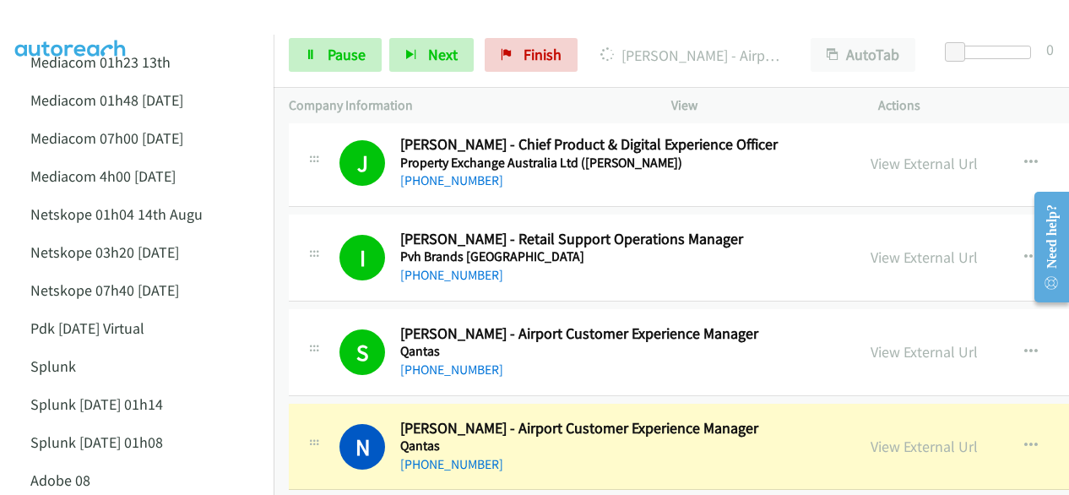
scroll to position [20689, 0]
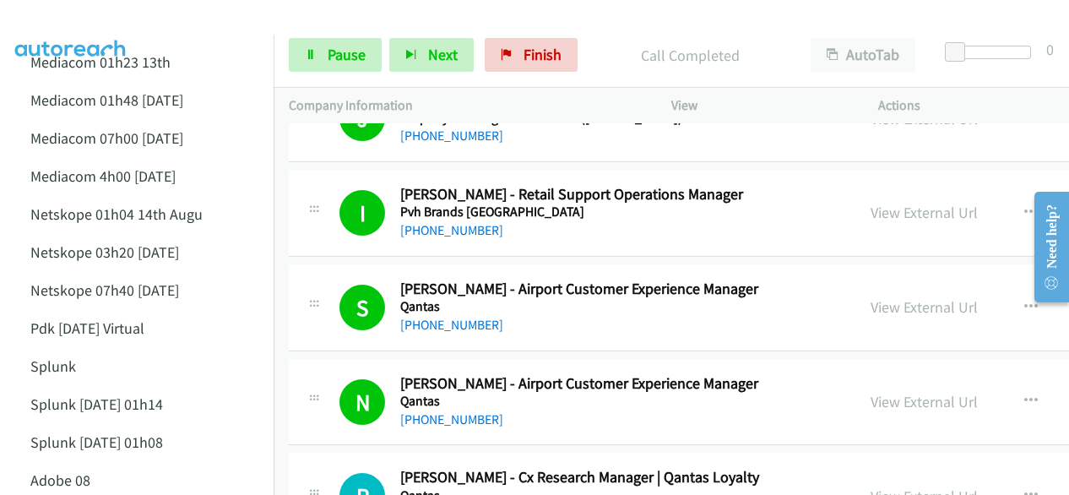
click at [83, 14] on img at bounding box center [71, 29] width 127 height 59
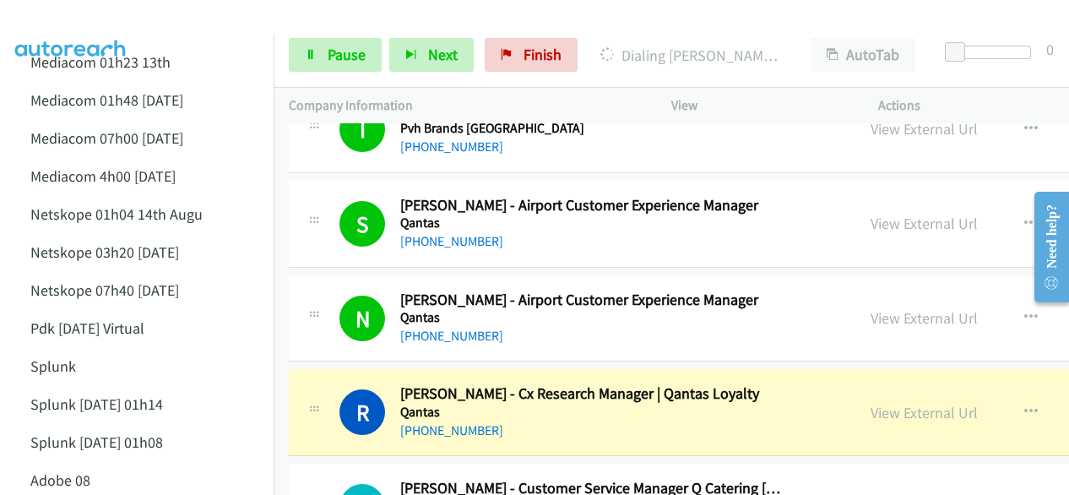
scroll to position [20858, 0]
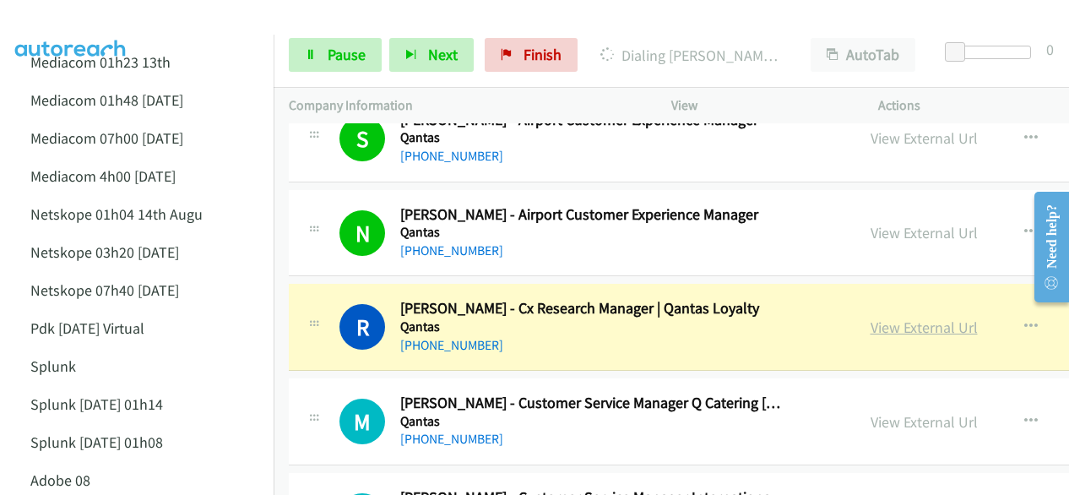
click at [880, 318] on link "View External Url" at bounding box center [924, 327] width 107 height 19
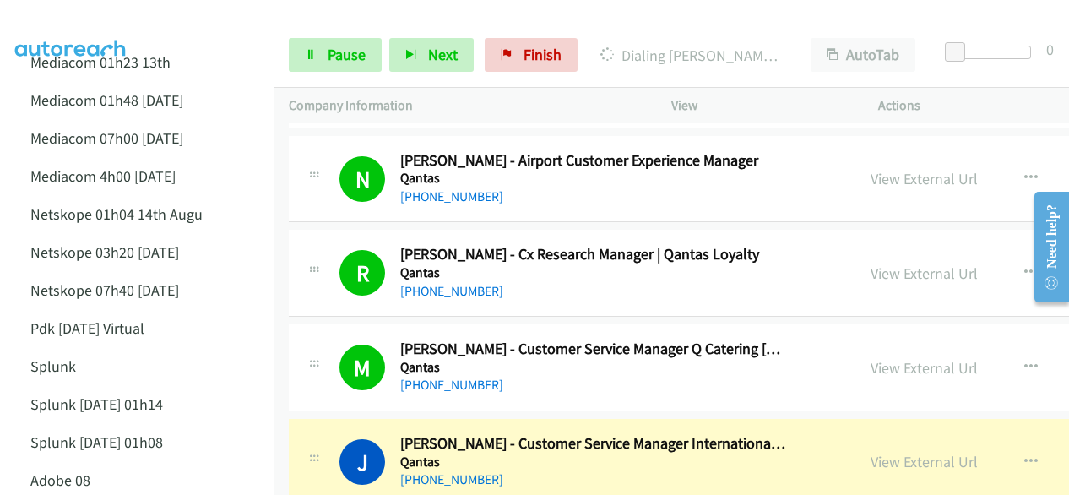
scroll to position [21027, 0]
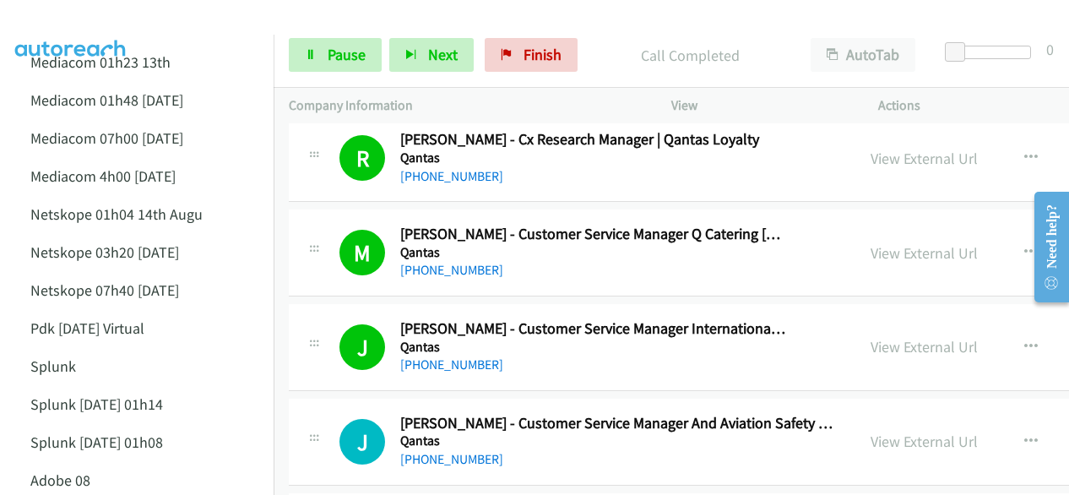
click at [73, 30] on img at bounding box center [71, 29] width 127 height 59
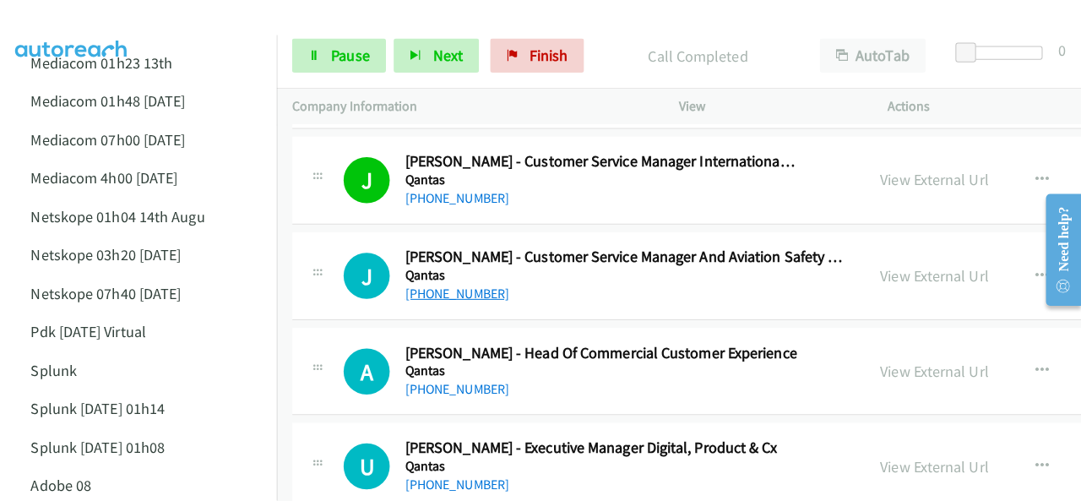
scroll to position [21111, 0]
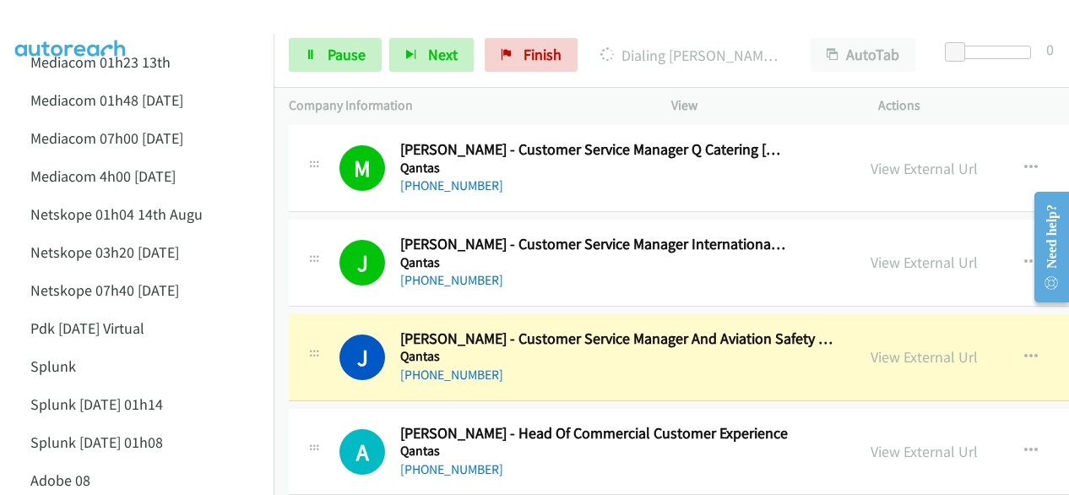
click at [57, 28] on img at bounding box center [71, 29] width 127 height 59
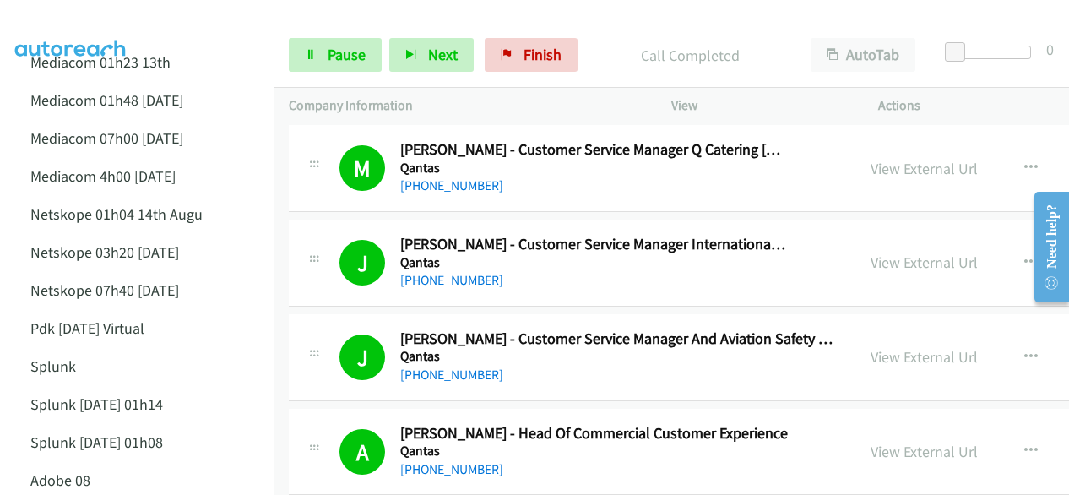
click at [94, 26] on img at bounding box center [71, 29] width 127 height 59
click at [61, 30] on img at bounding box center [71, 29] width 127 height 59
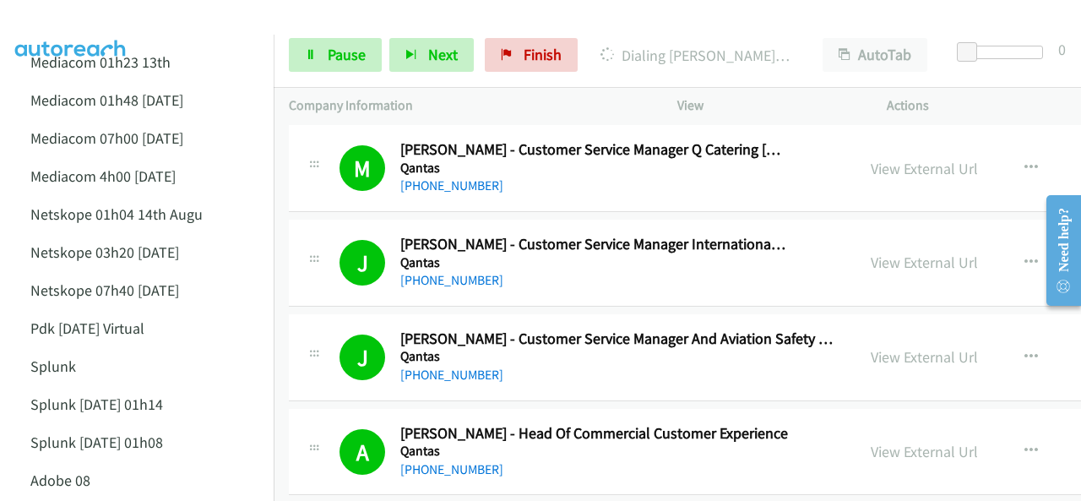
scroll to position [21196, 0]
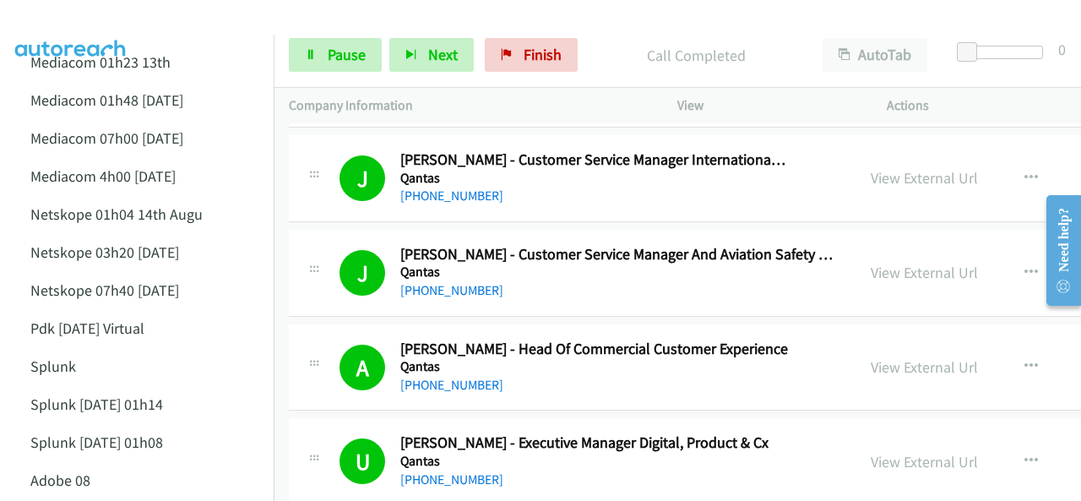
click at [90, 19] on img at bounding box center [71, 29] width 127 height 59
click at [91, 31] on img at bounding box center [71, 29] width 127 height 59
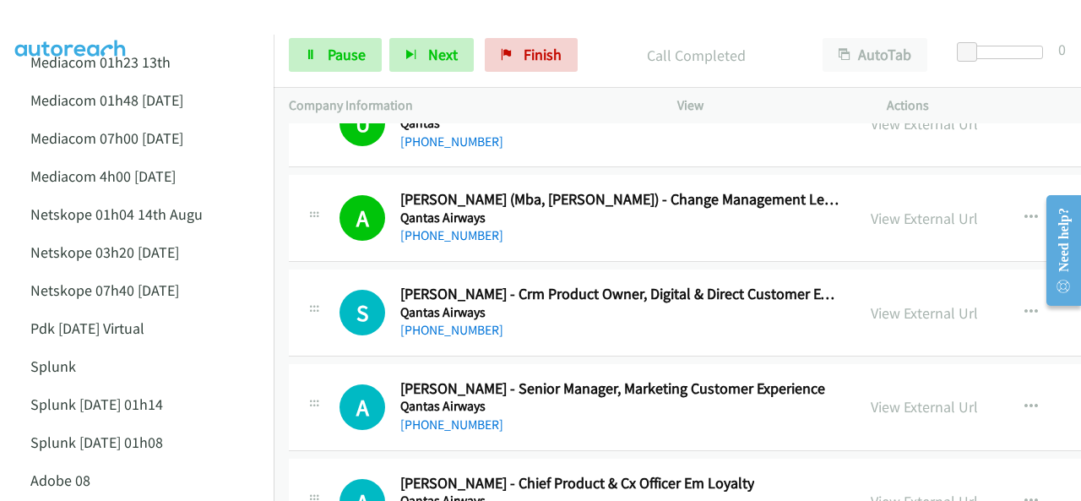
scroll to position [21618, 0]
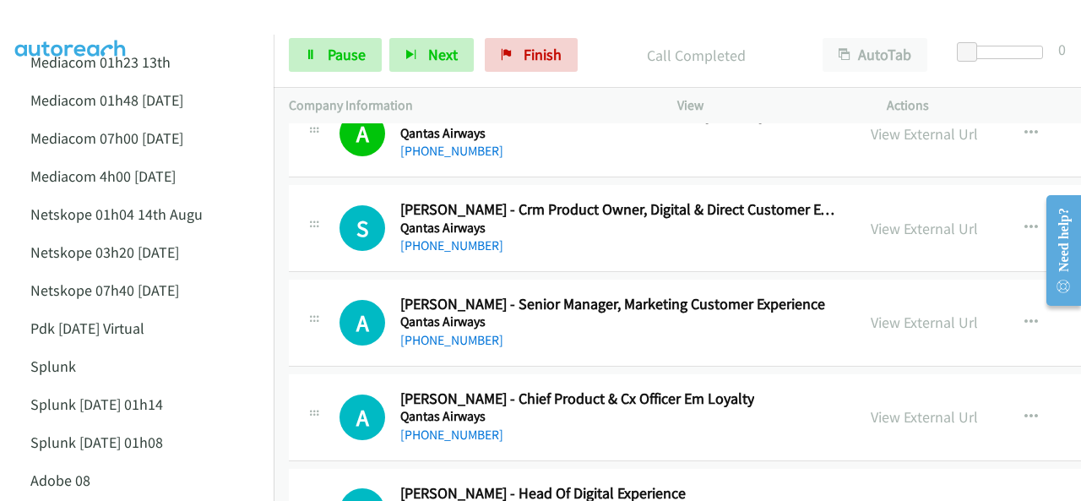
click at [105, 16] on img at bounding box center [71, 29] width 127 height 59
click at [310, 60] on icon at bounding box center [311, 56] width 12 height 12
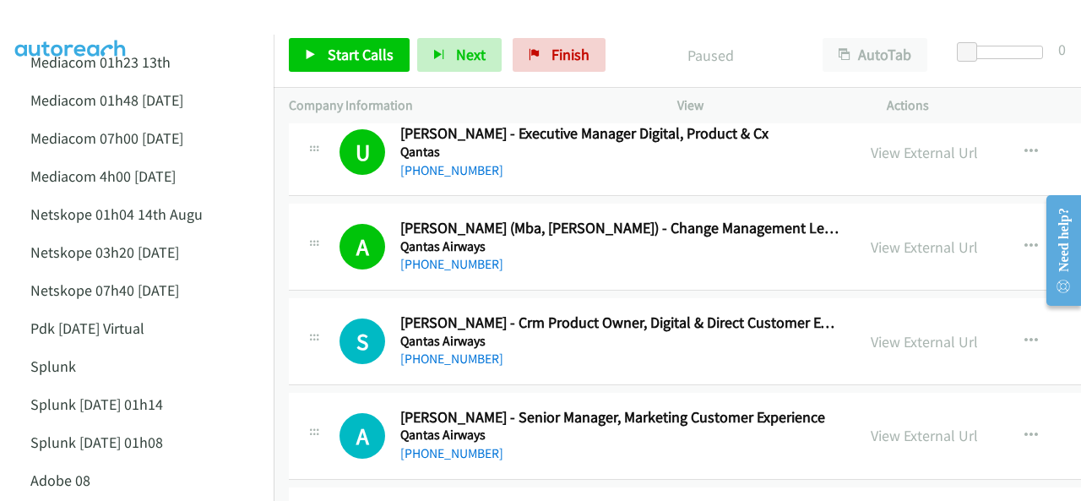
scroll to position [21533, 0]
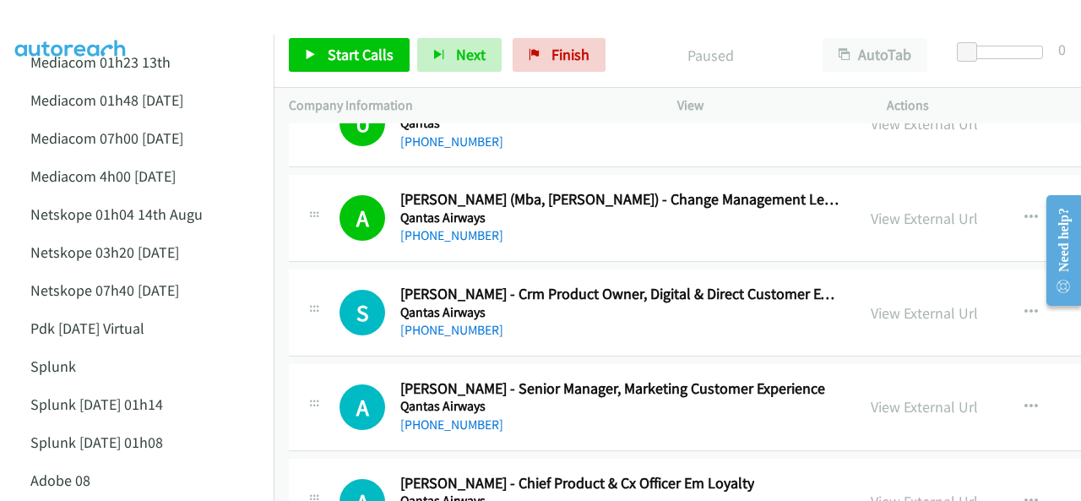
click at [73, 29] on img at bounding box center [71, 29] width 127 height 59
click at [332, 45] on span "Start Calls" at bounding box center [361, 54] width 66 height 19
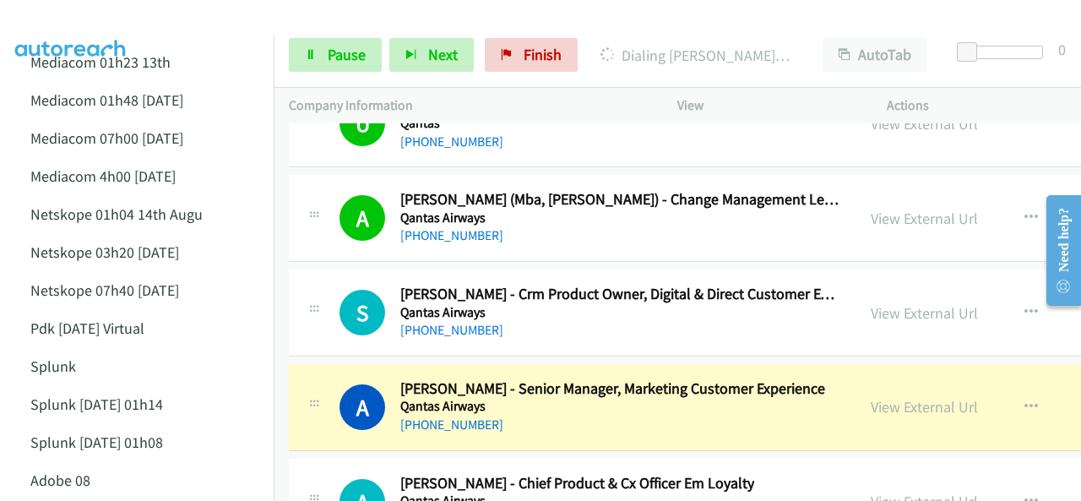
click at [69, 19] on img at bounding box center [71, 29] width 127 height 59
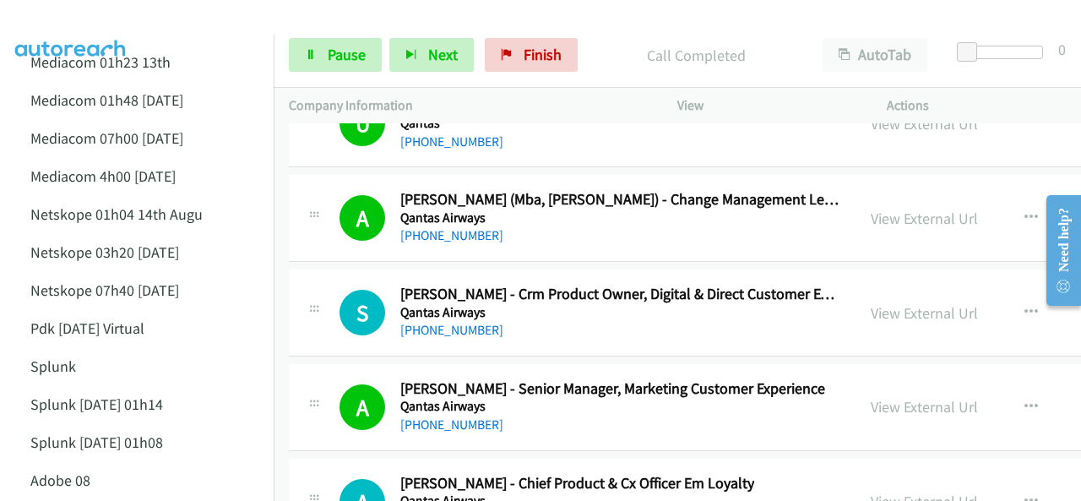
click at [73, 25] on img at bounding box center [71, 29] width 127 height 59
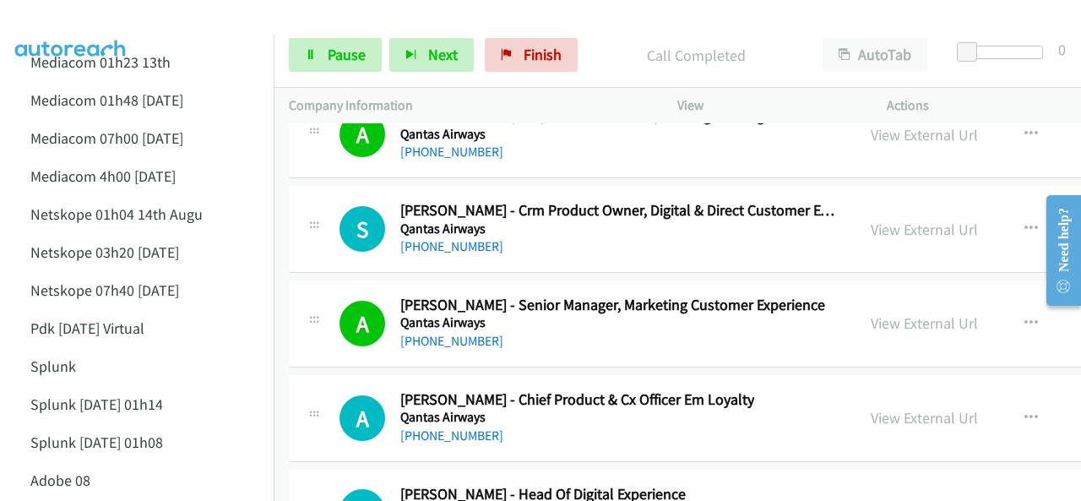
scroll to position [21618, 0]
click at [75, 26] on img at bounding box center [71, 29] width 127 height 59
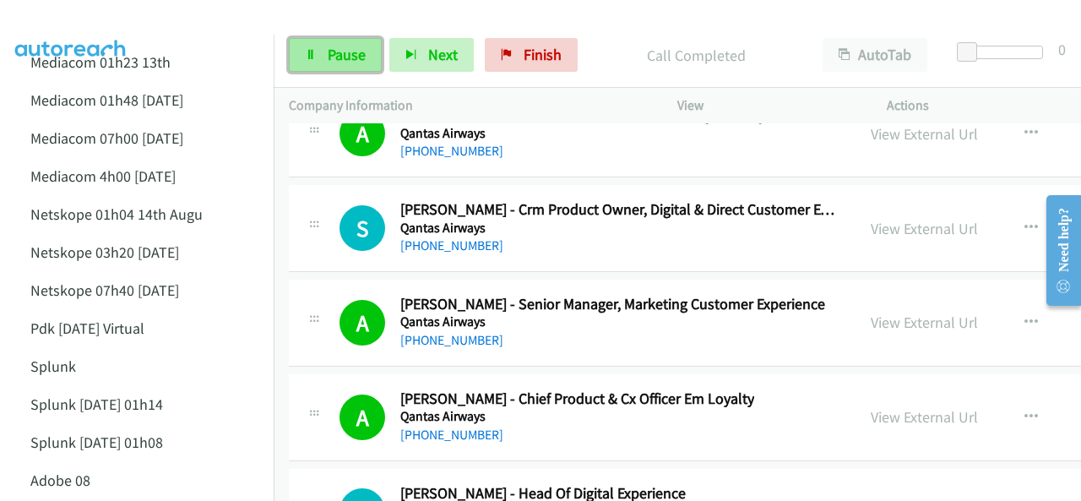
click at [334, 51] on span "Pause" at bounding box center [347, 54] width 38 height 19
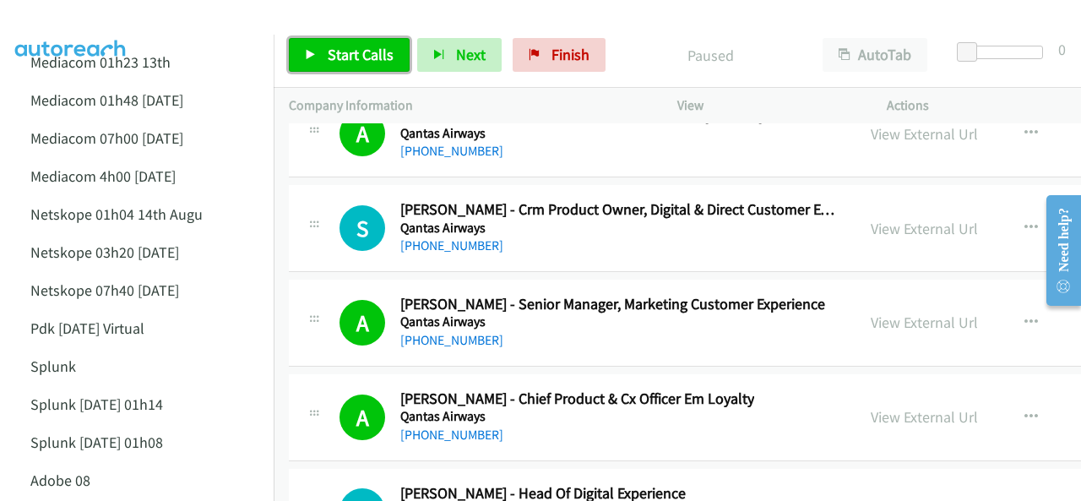
click at [334, 51] on span "Start Calls" at bounding box center [361, 54] width 66 height 19
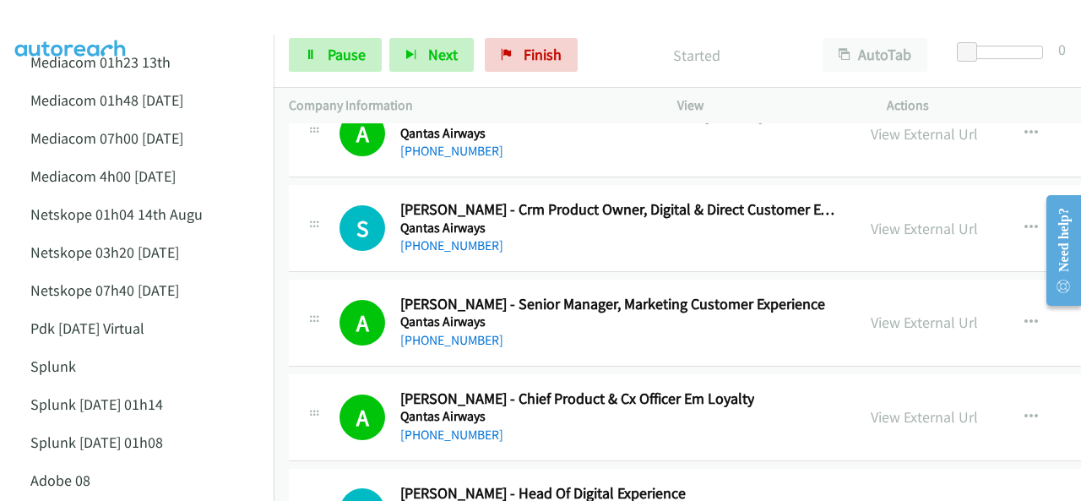
click at [90, 26] on img at bounding box center [71, 29] width 127 height 59
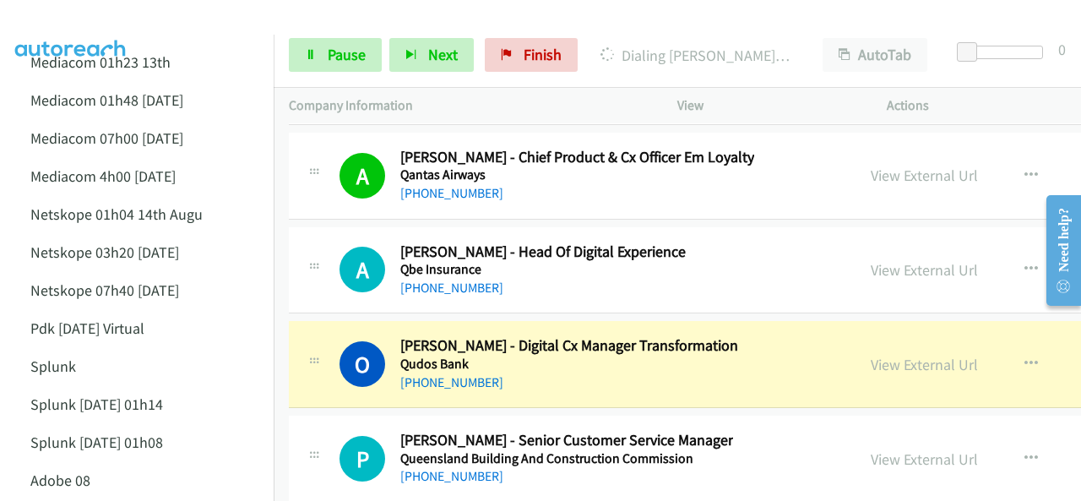
scroll to position [21871, 0]
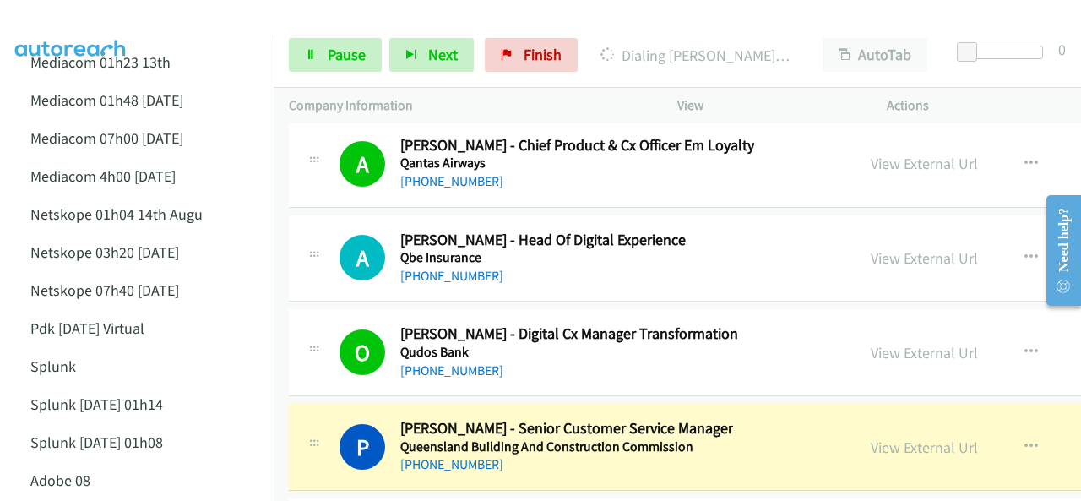
click at [63, 14] on img at bounding box center [71, 29] width 127 height 59
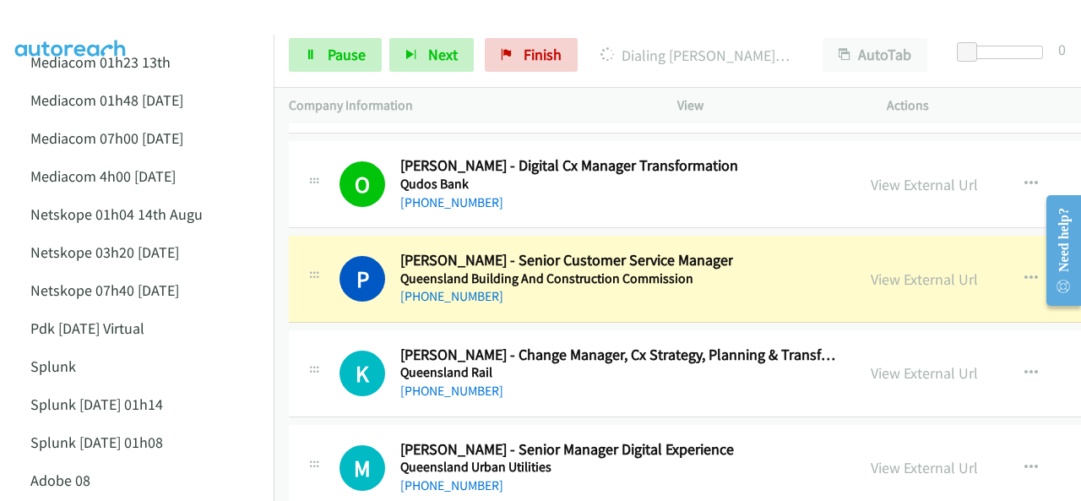
scroll to position [22040, 0]
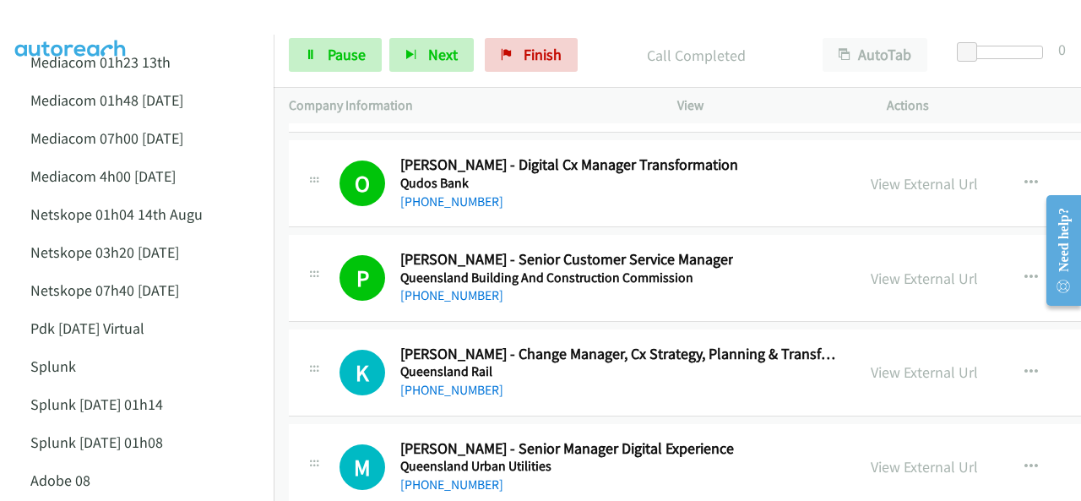
click at [74, 36] on li "Media 01h01 [DATE]" at bounding box center [152, 24] width 274 height 38
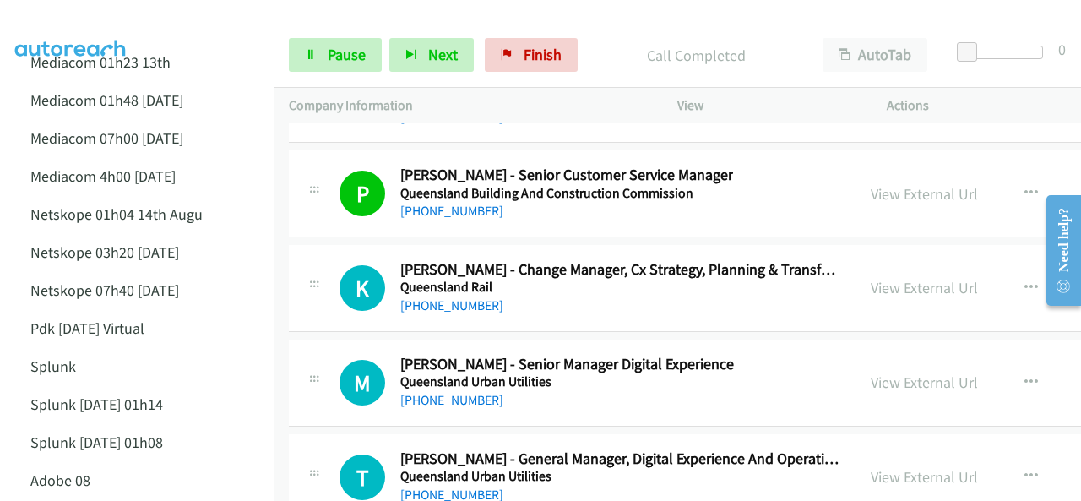
click at [57, 38] on li "Media 01h01 [DATE]" at bounding box center [152, 24] width 274 height 38
click at [51, 24] on img at bounding box center [71, 29] width 127 height 59
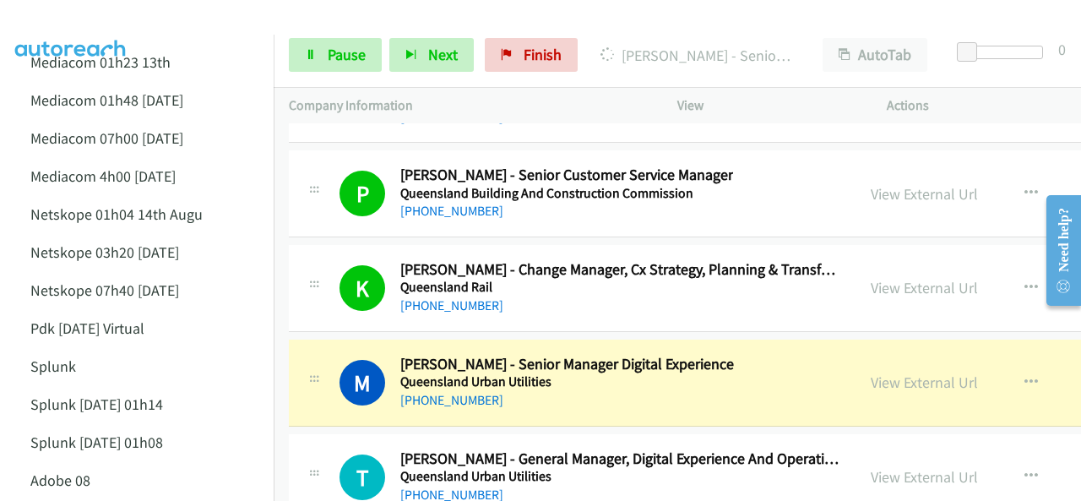
scroll to position [22209, 0]
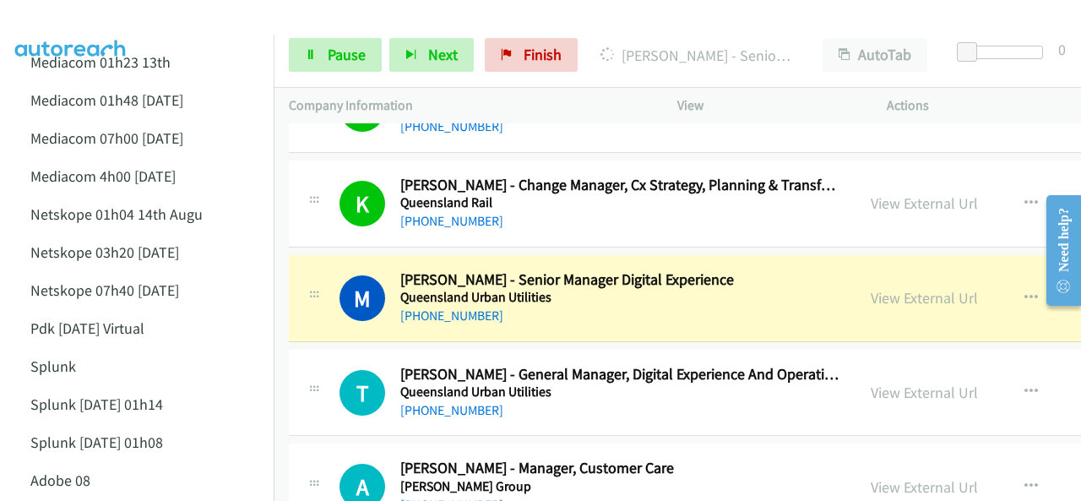
click at [68, 26] on img at bounding box center [71, 29] width 127 height 59
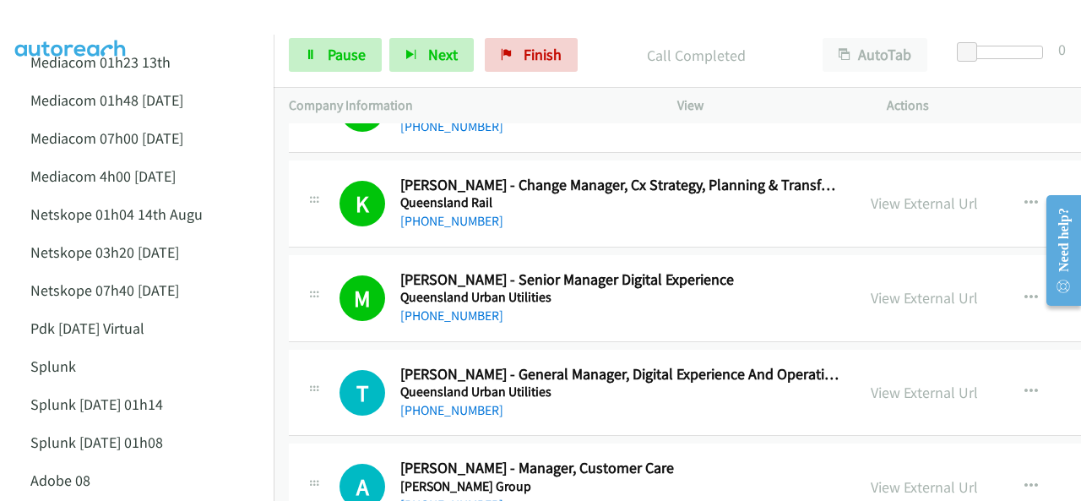
scroll to position [22293, 0]
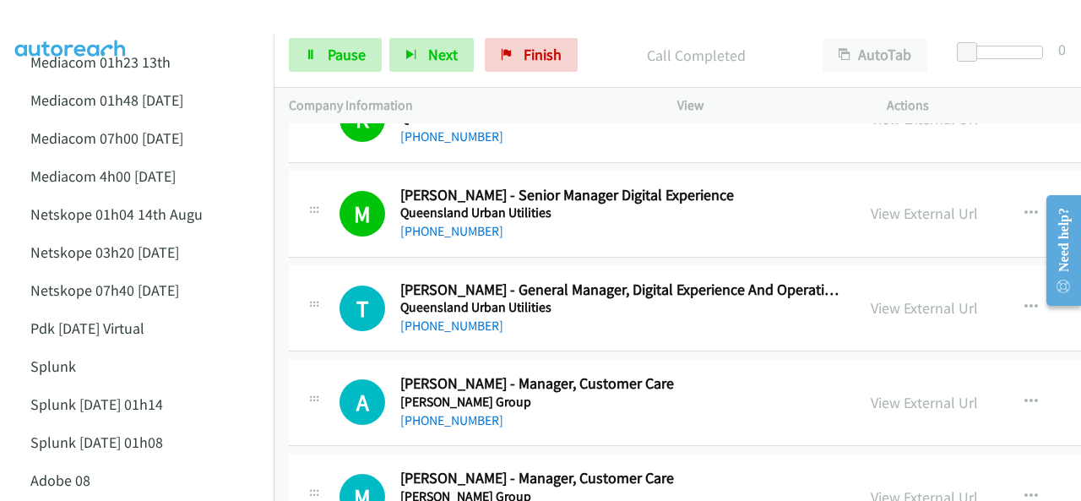
click at [56, 23] on img at bounding box center [71, 29] width 127 height 59
click at [93, 20] on img at bounding box center [71, 29] width 127 height 59
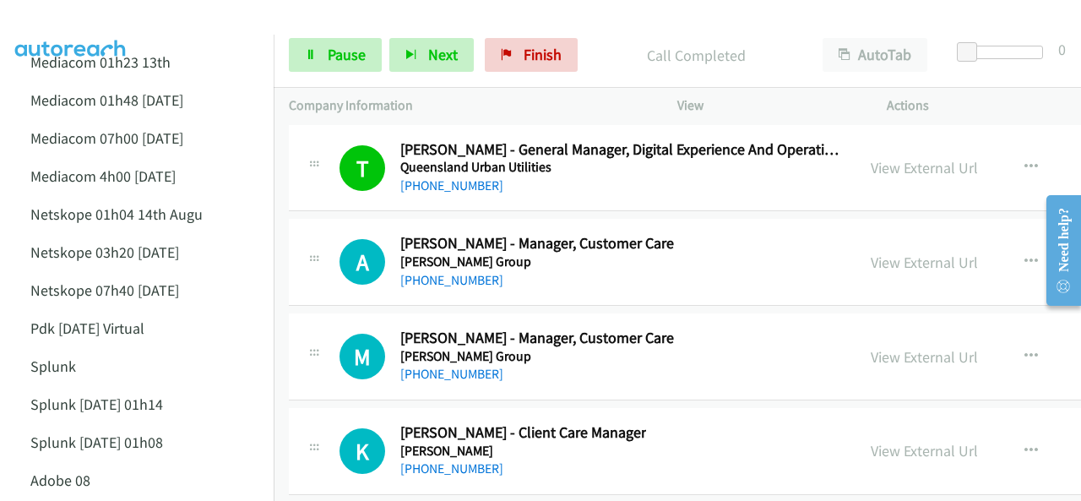
scroll to position [22462, 0]
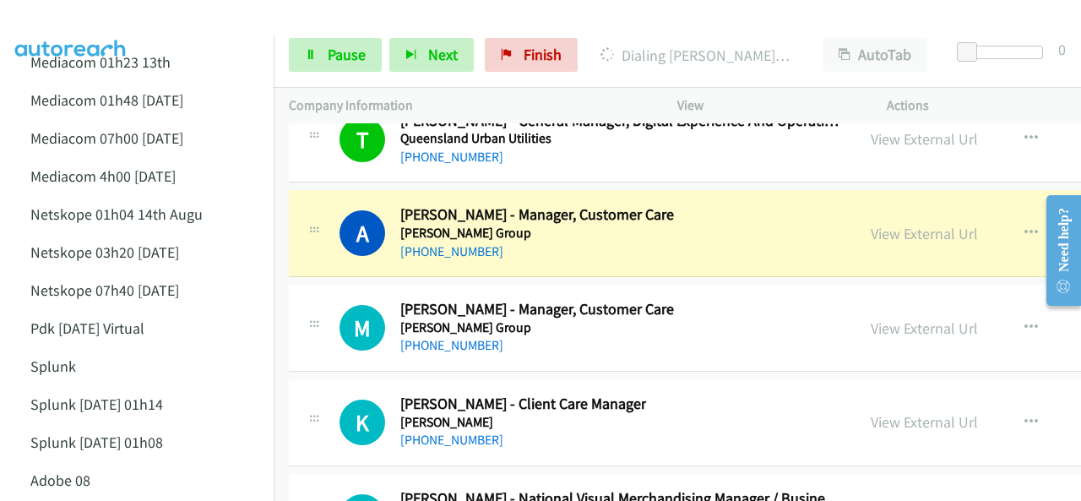
click at [83, 23] on img at bounding box center [71, 29] width 127 height 59
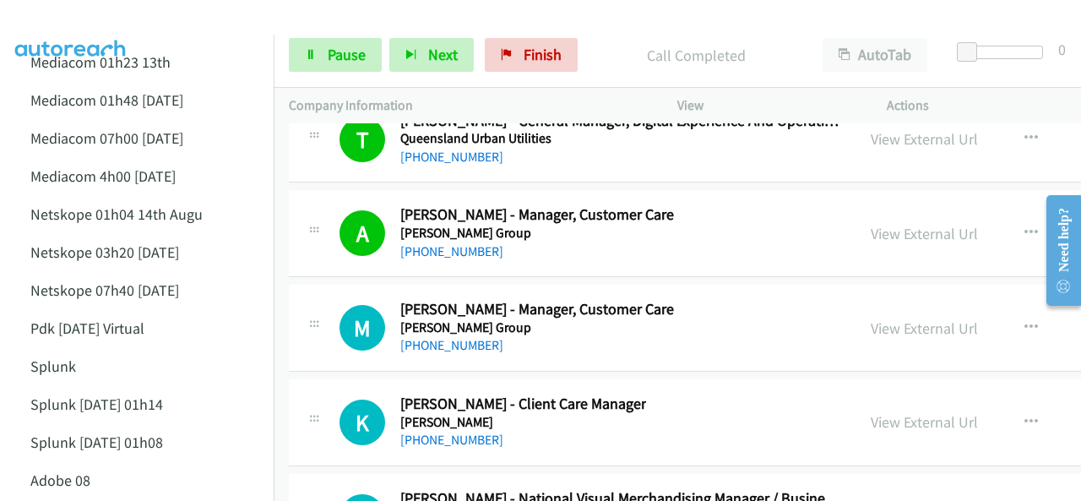
click at [80, 23] on img at bounding box center [71, 29] width 127 height 59
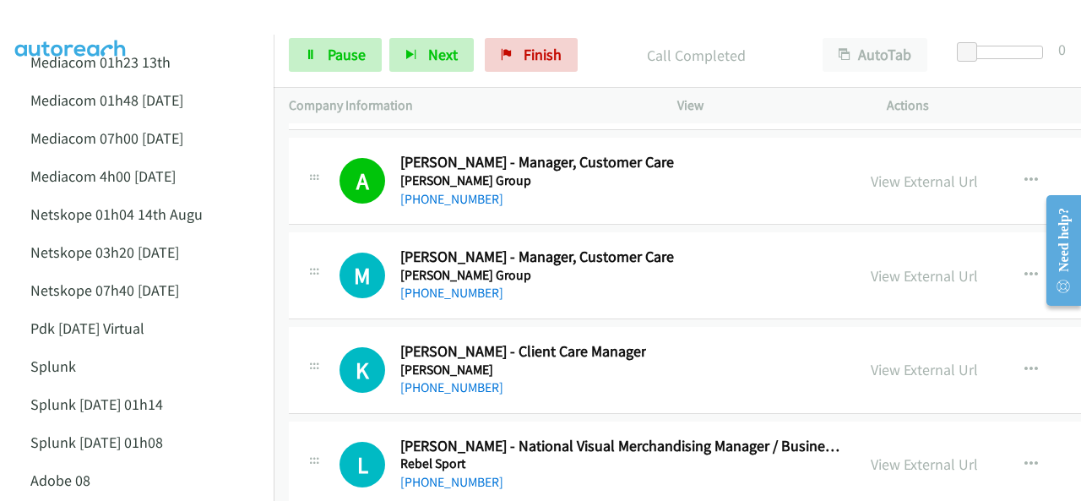
scroll to position [22547, 0]
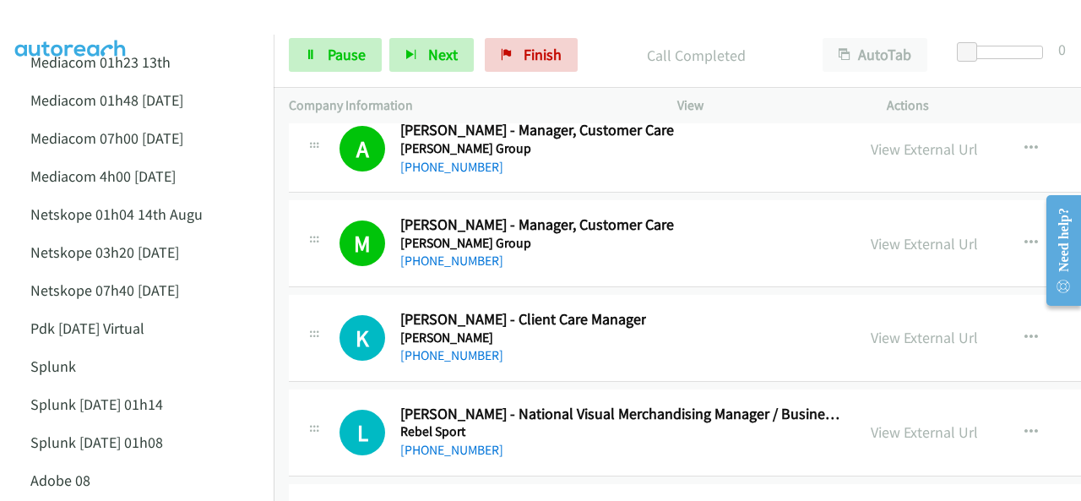
click at [71, 36] on li "Media 01h01 [DATE]" at bounding box center [152, 24] width 274 height 38
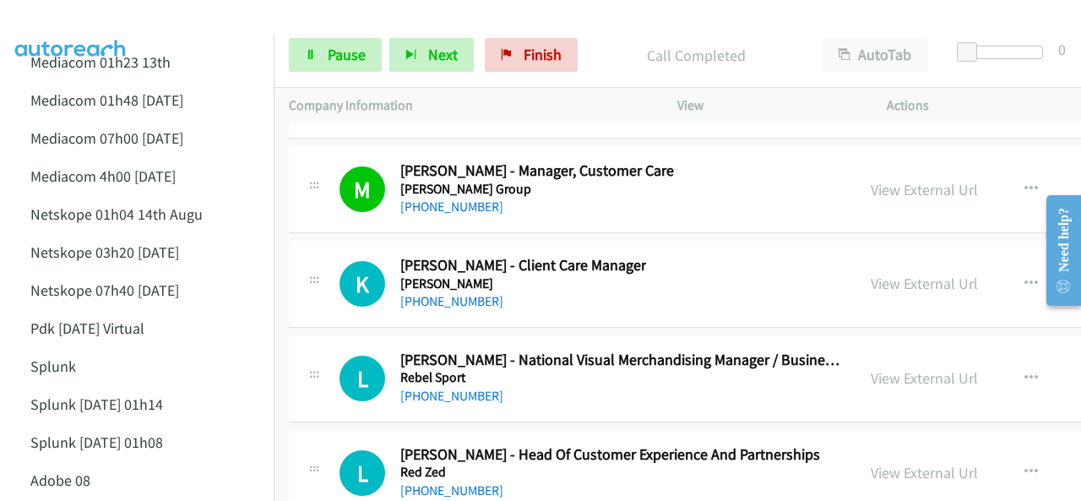
scroll to position [22631, 0]
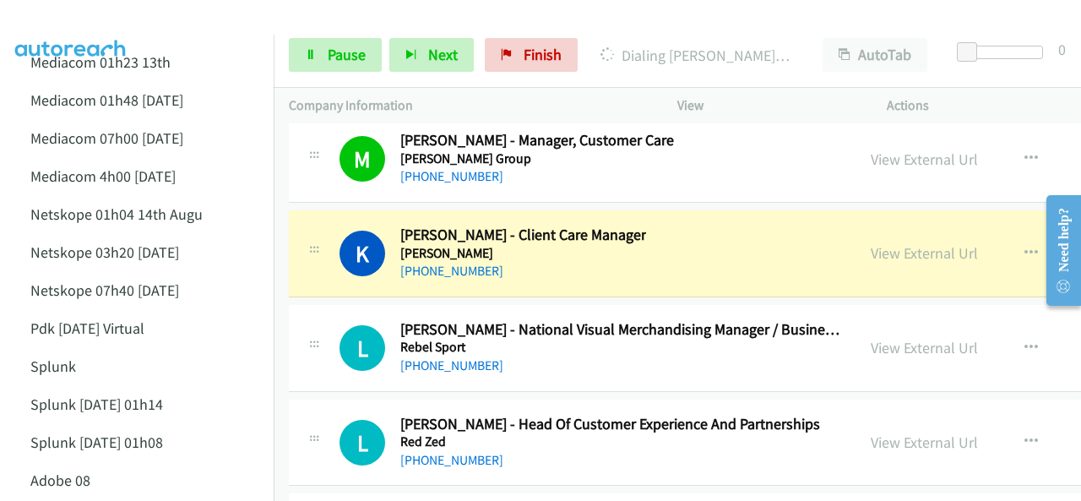
click at [76, 30] on img at bounding box center [71, 29] width 127 height 59
click at [871, 243] on link "View External Url" at bounding box center [924, 252] width 107 height 19
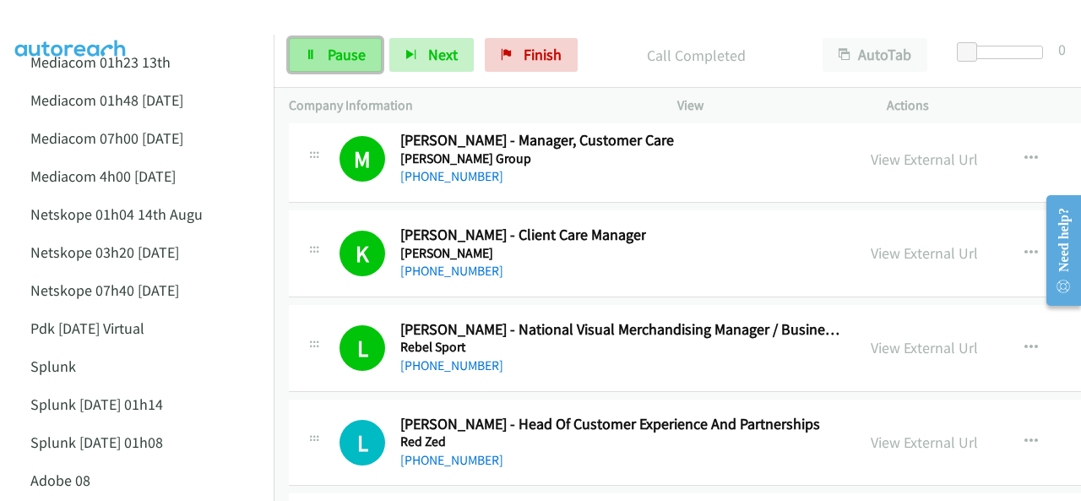
click at [336, 62] on span "Pause" at bounding box center [347, 54] width 38 height 19
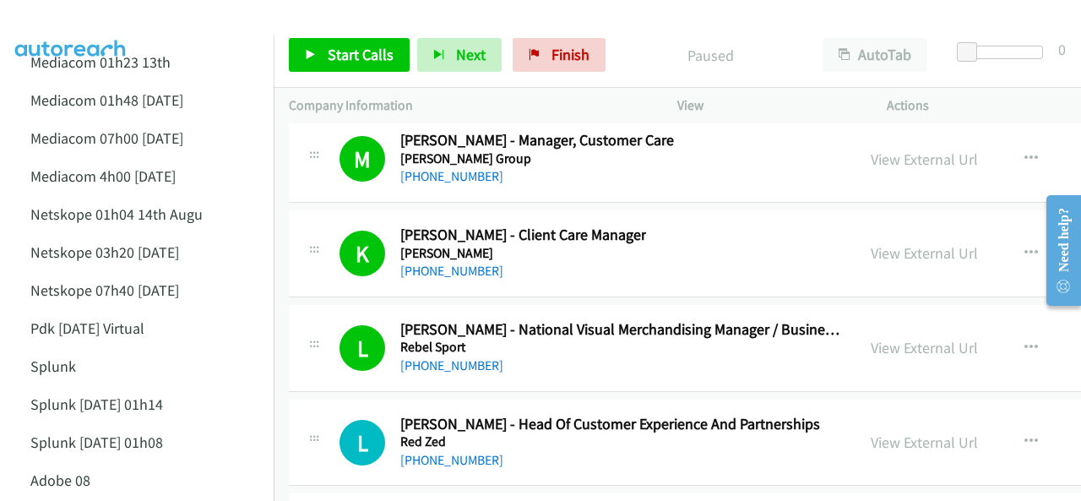
click at [100, 14] on img at bounding box center [71, 29] width 127 height 59
click at [375, 46] on span "Start Calls" at bounding box center [361, 54] width 66 height 19
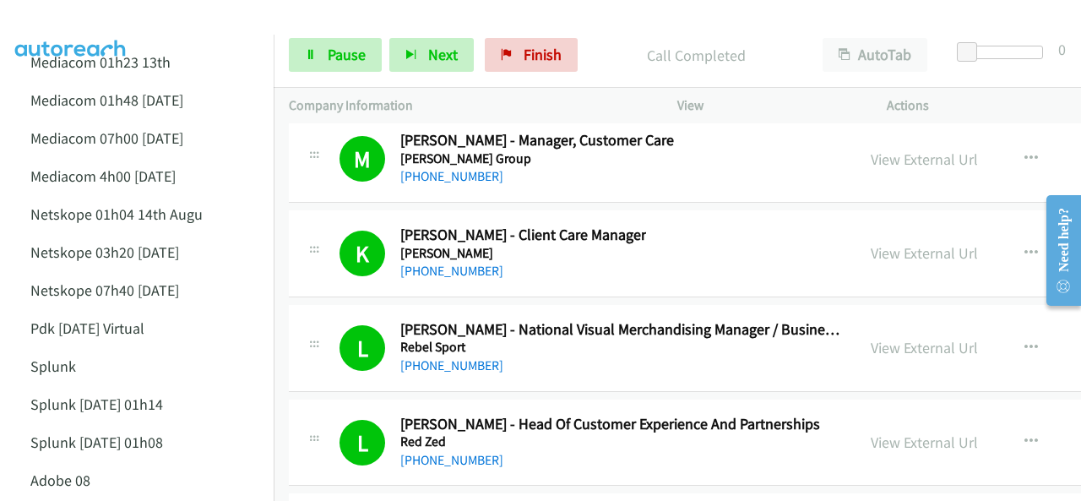
click at [52, 14] on img at bounding box center [71, 29] width 127 height 59
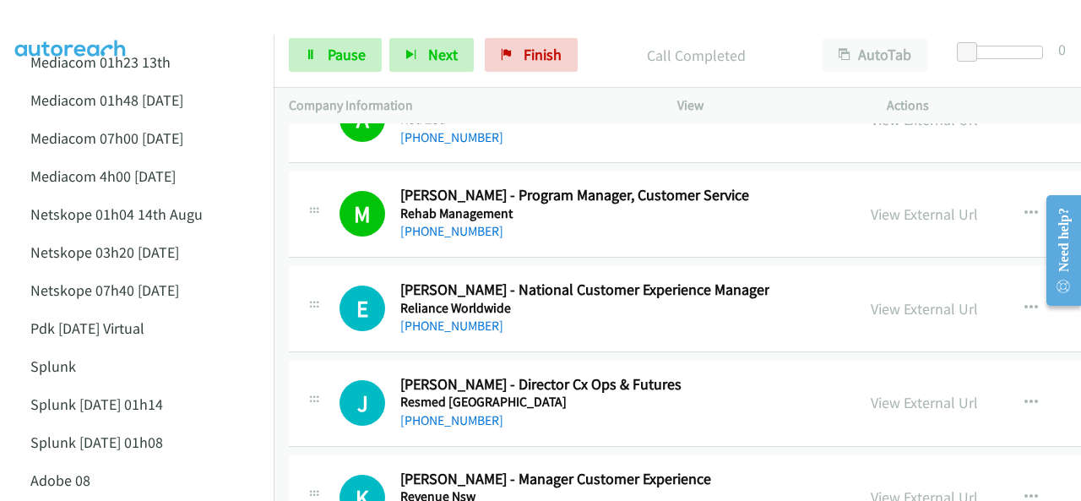
scroll to position [23053, 0]
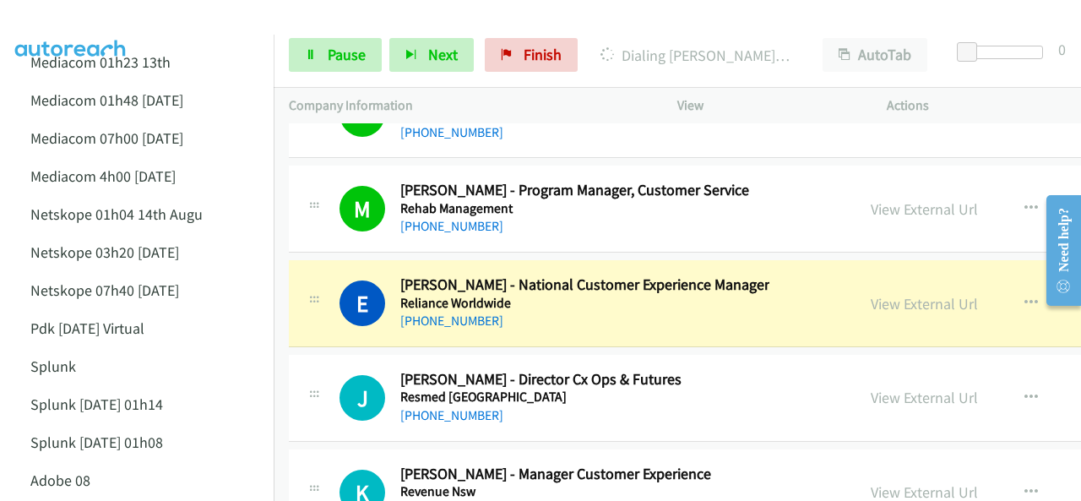
click at [56, 19] on img at bounding box center [71, 29] width 127 height 59
click at [871, 294] on link "View External Url" at bounding box center [924, 303] width 107 height 19
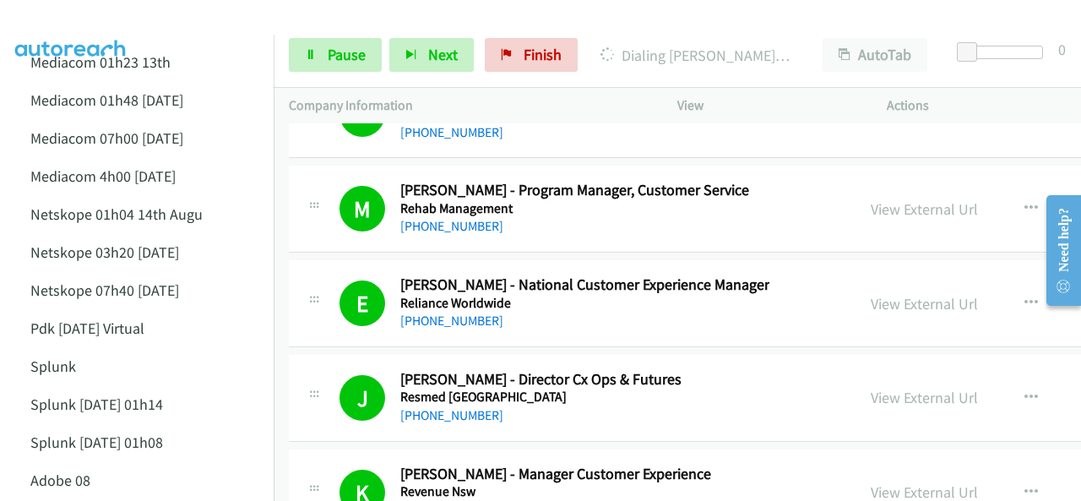
scroll to position [23222, 0]
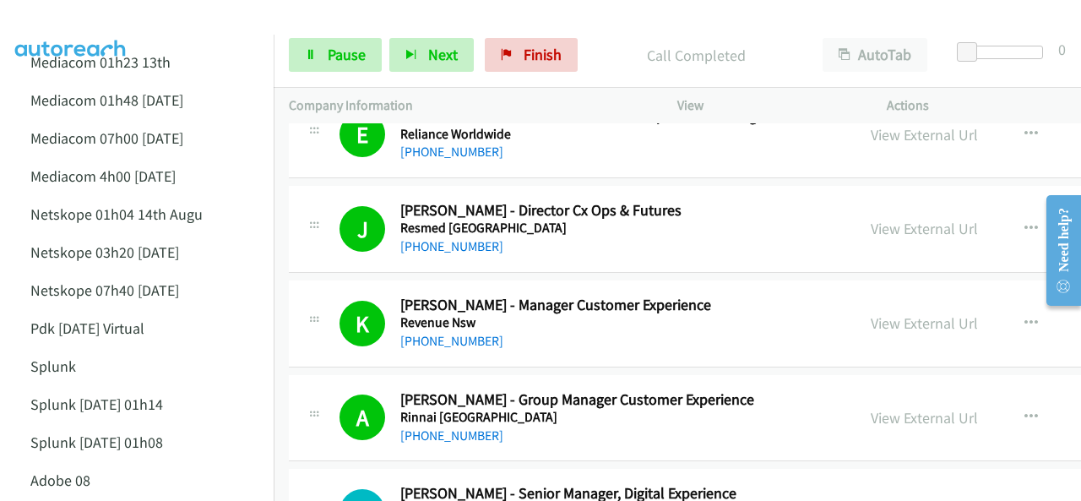
click at [89, 30] on img at bounding box center [71, 29] width 127 height 59
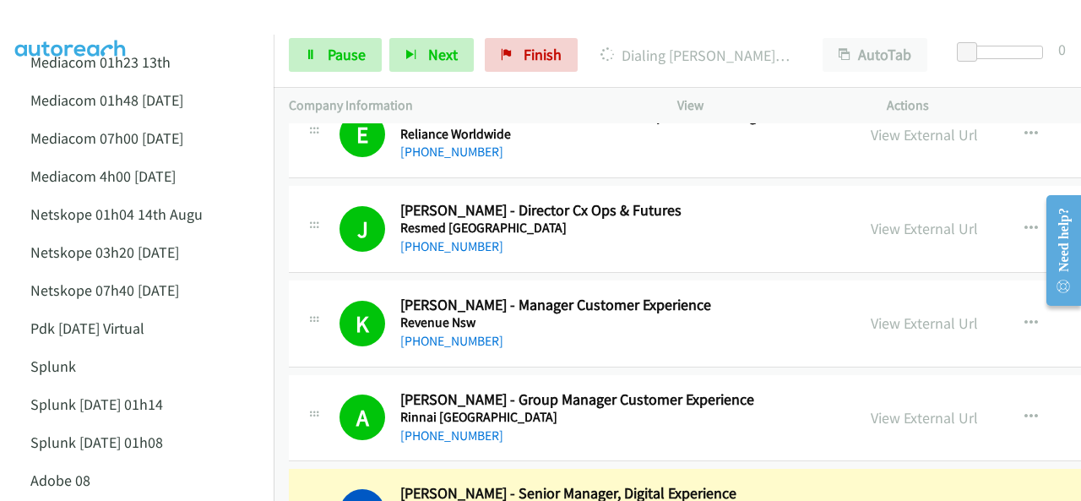
click at [57, 30] on img at bounding box center [71, 29] width 127 height 59
click at [88, 21] on img at bounding box center [71, 29] width 127 height 59
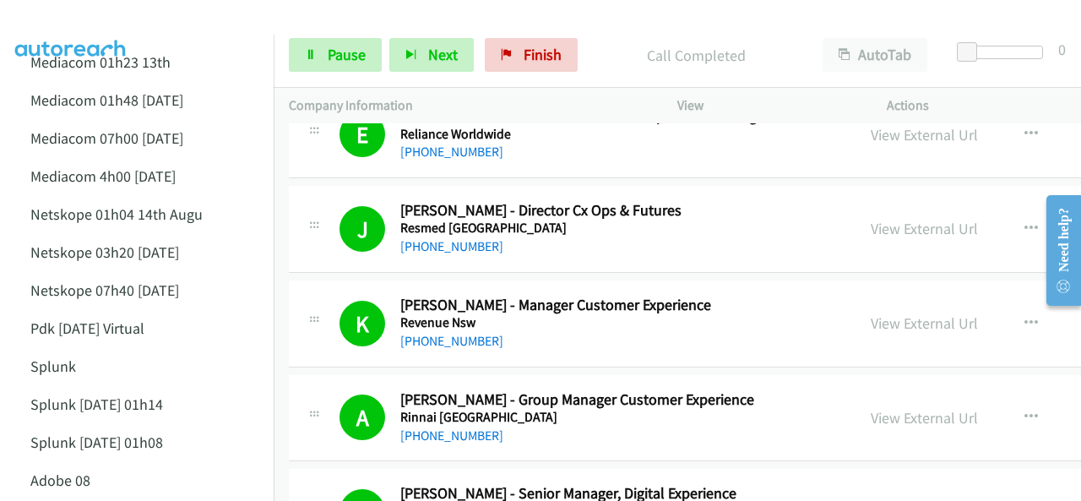
click at [57, 28] on img at bounding box center [71, 29] width 127 height 59
click at [65, 29] on img at bounding box center [71, 29] width 127 height 59
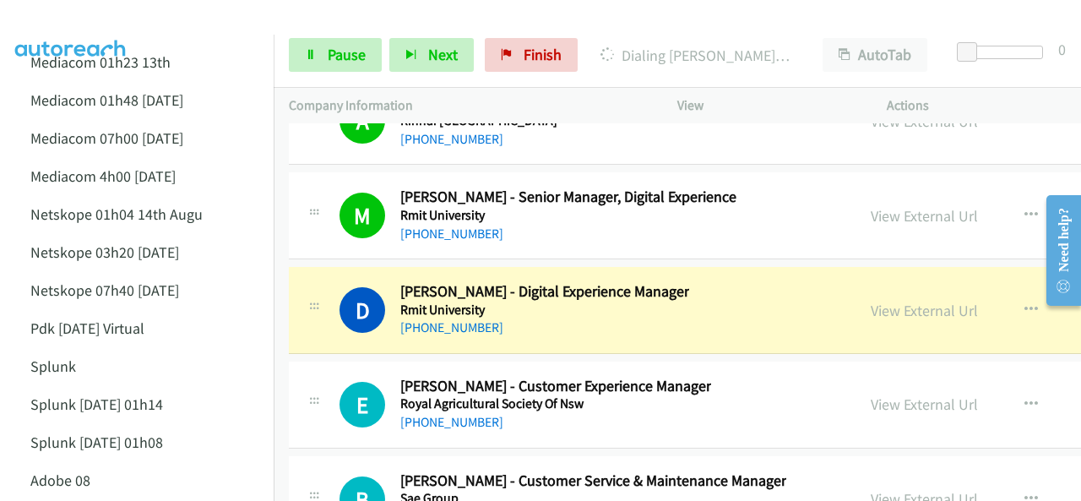
scroll to position [23560, 0]
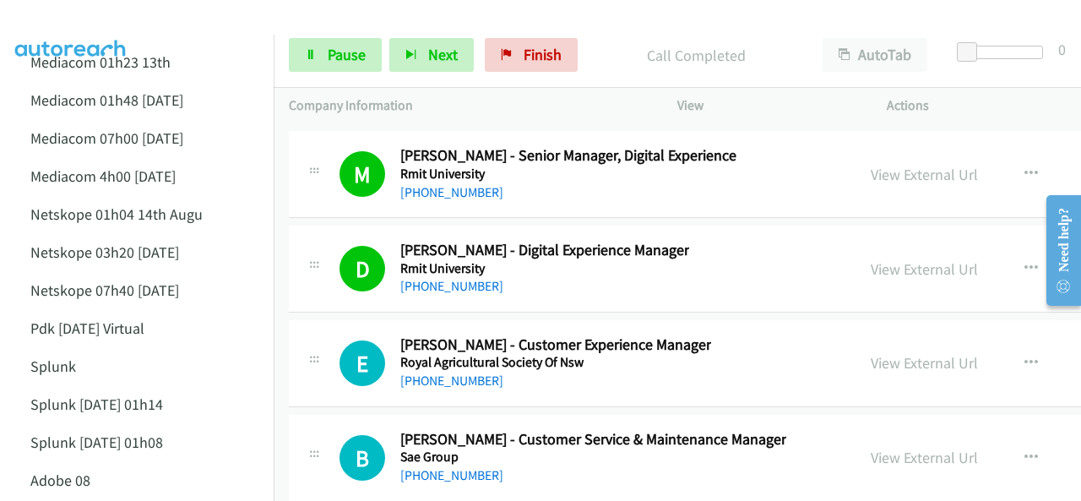
click at [69, 20] on img at bounding box center [71, 29] width 127 height 59
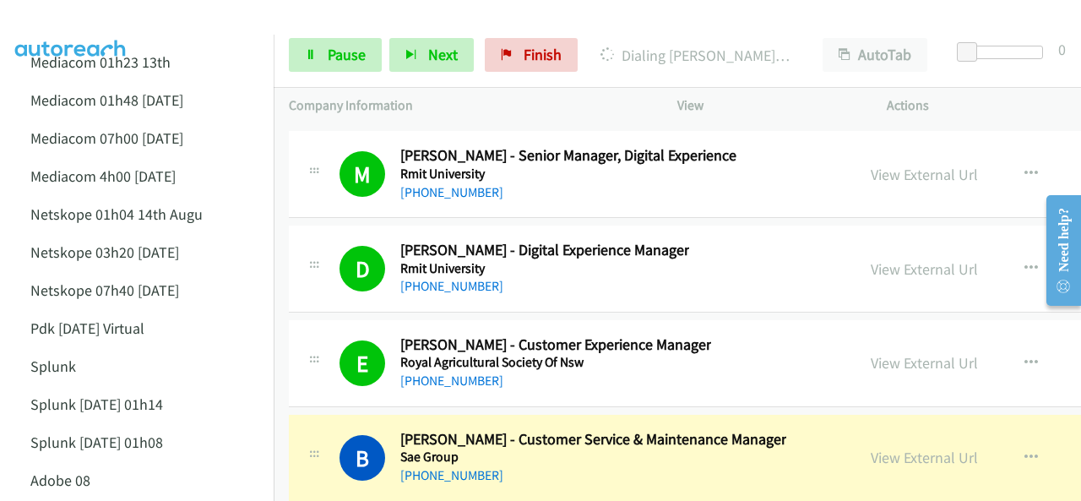
click at [78, 19] on img at bounding box center [71, 29] width 127 height 59
click at [871, 448] on link "View External Url" at bounding box center [924, 457] width 107 height 19
click at [309, 50] on icon at bounding box center [311, 56] width 12 height 12
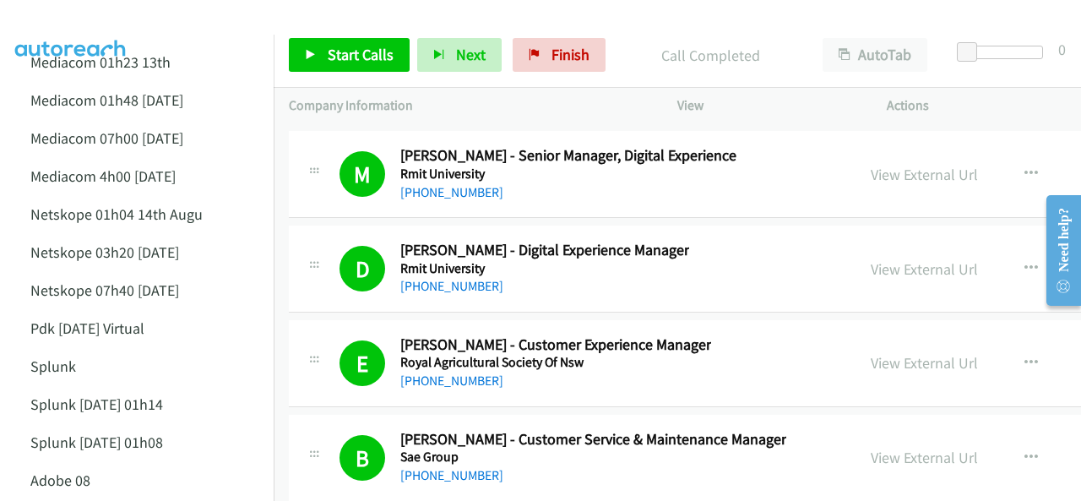
click at [62, 26] on img at bounding box center [71, 29] width 127 height 59
click at [107, 16] on img at bounding box center [71, 29] width 127 height 59
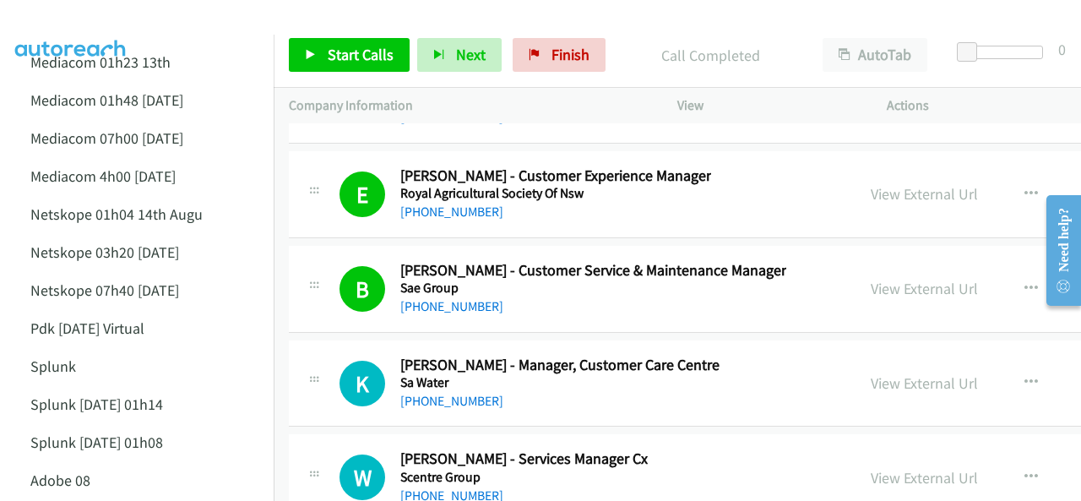
scroll to position [23813, 0]
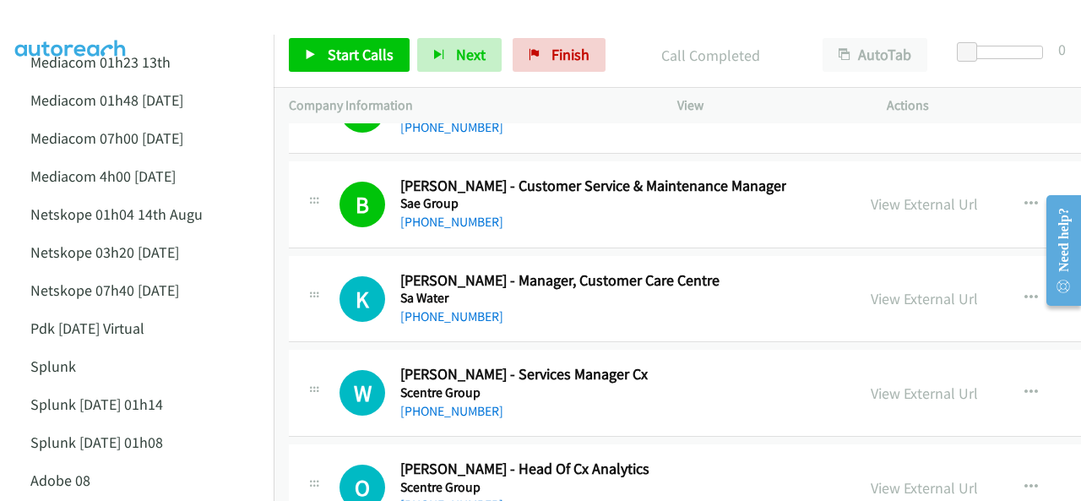
click at [83, 24] on img at bounding box center [71, 29] width 127 height 59
click at [339, 44] on link "Start Calls" at bounding box center [349, 55] width 121 height 34
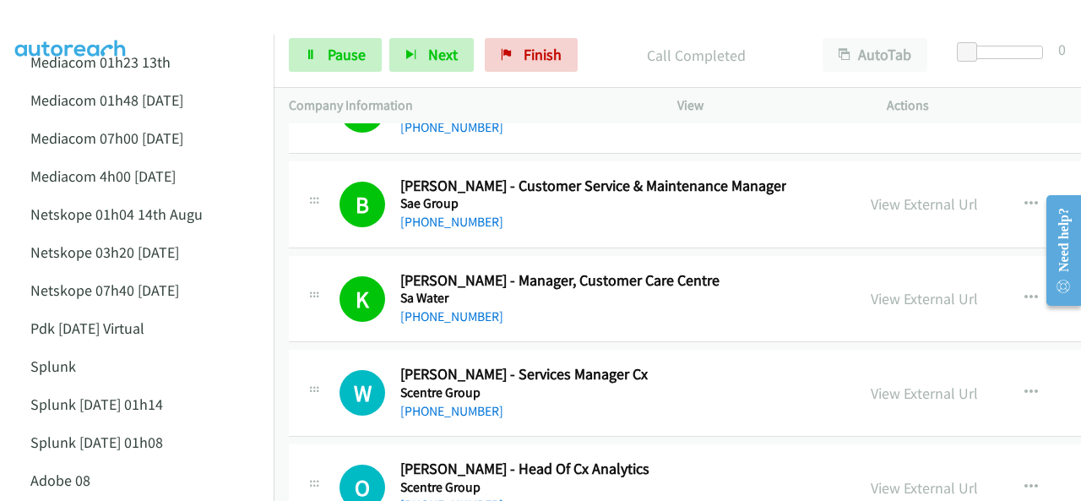
click at [74, 41] on li "Media 01h01 [DATE]" at bounding box center [152, 24] width 274 height 38
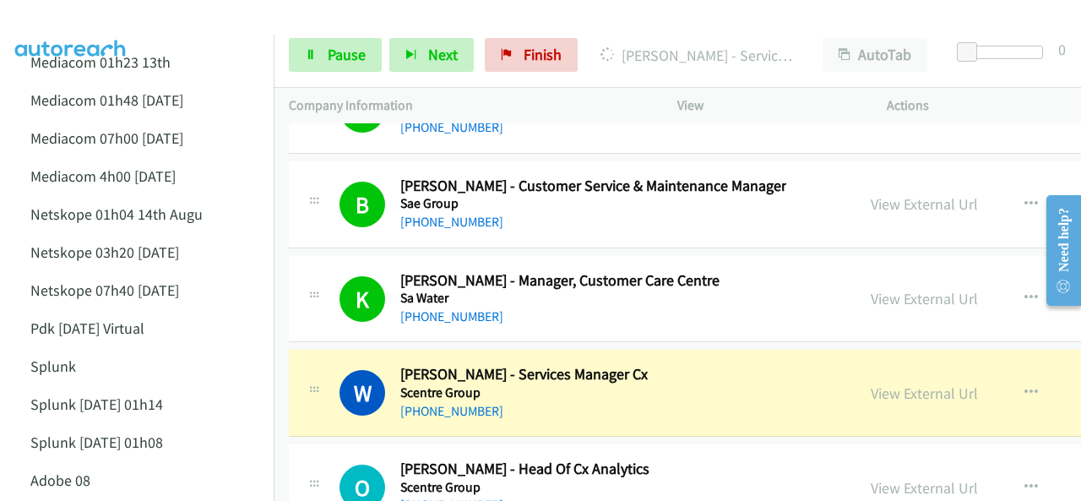
click at [90, 34] on li "Media 01h01 [DATE]" at bounding box center [152, 24] width 274 height 38
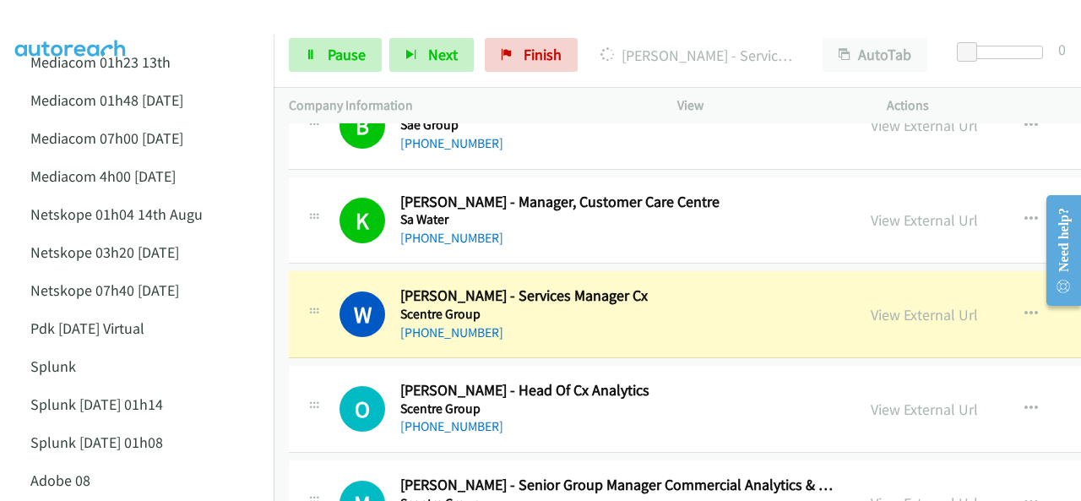
scroll to position [23898, 0]
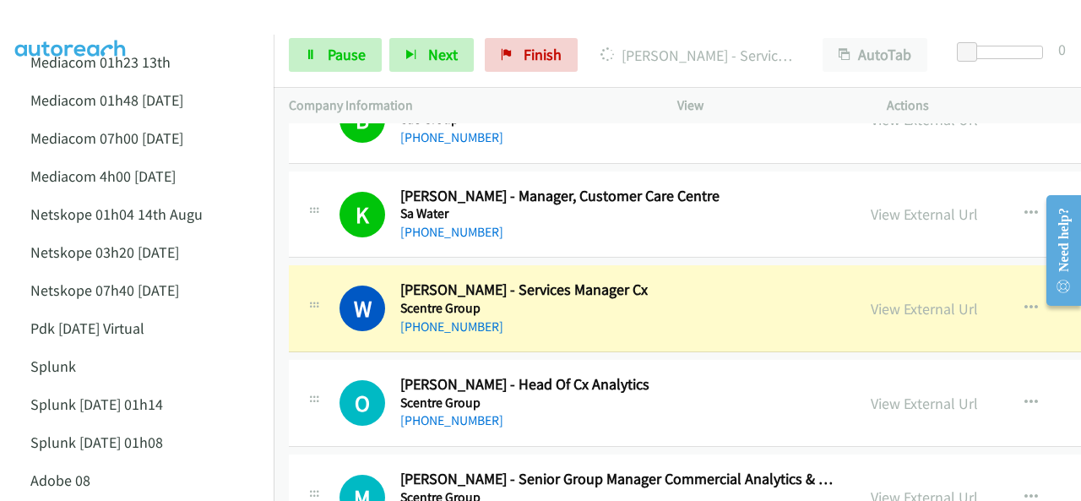
drag, startPoint x: 73, startPoint y: 21, endPoint x: 623, endPoint y: 152, distance: 565.1
click at [73, 21] on img at bounding box center [71, 29] width 127 height 59
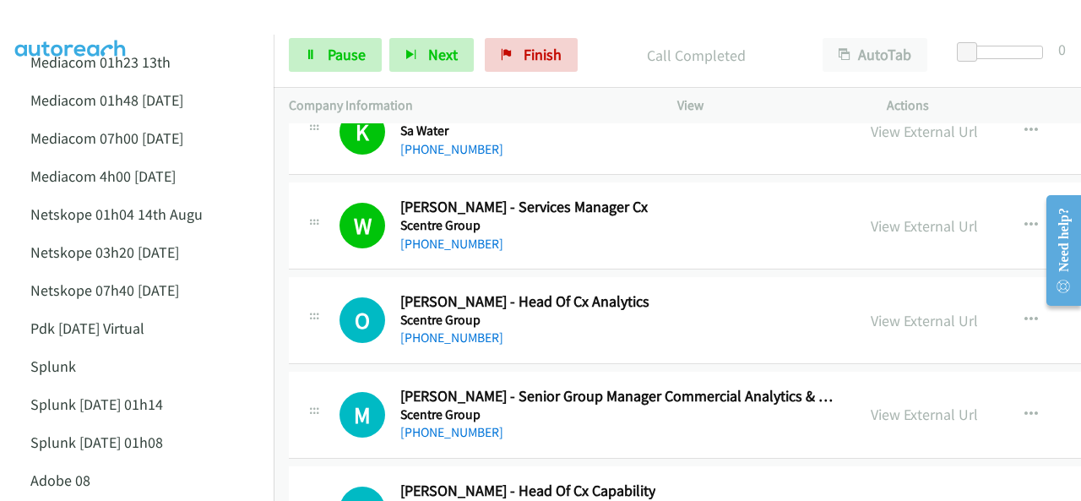
scroll to position [23982, 0]
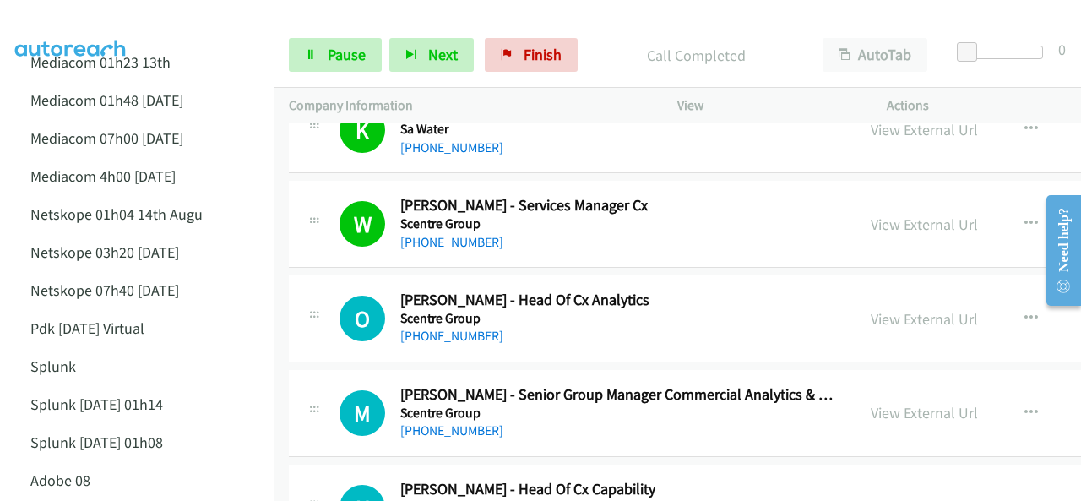
click at [48, 18] on img at bounding box center [71, 29] width 127 height 59
click at [103, 33] on img at bounding box center [71, 29] width 127 height 59
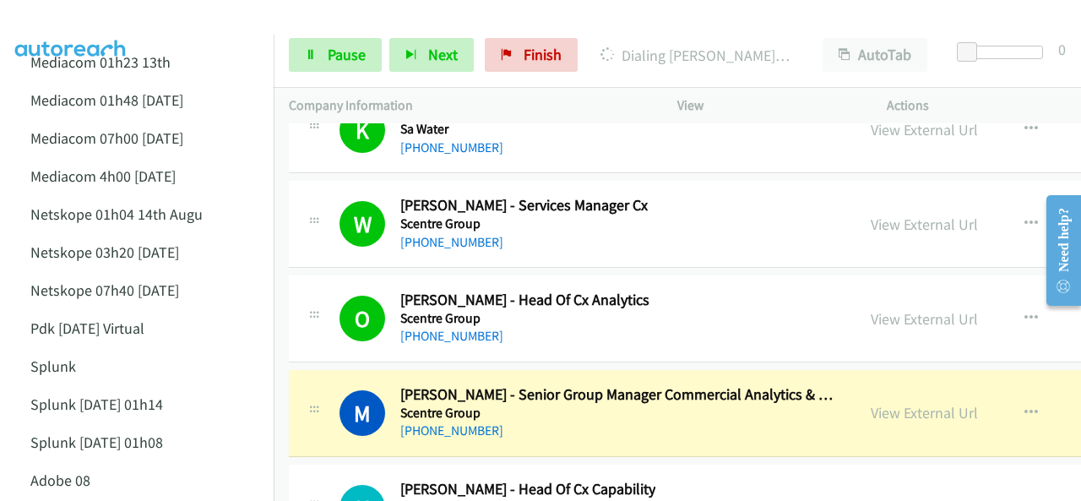
click at [79, 19] on img at bounding box center [71, 29] width 127 height 59
click at [83, 16] on img at bounding box center [71, 29] width 127 height 59
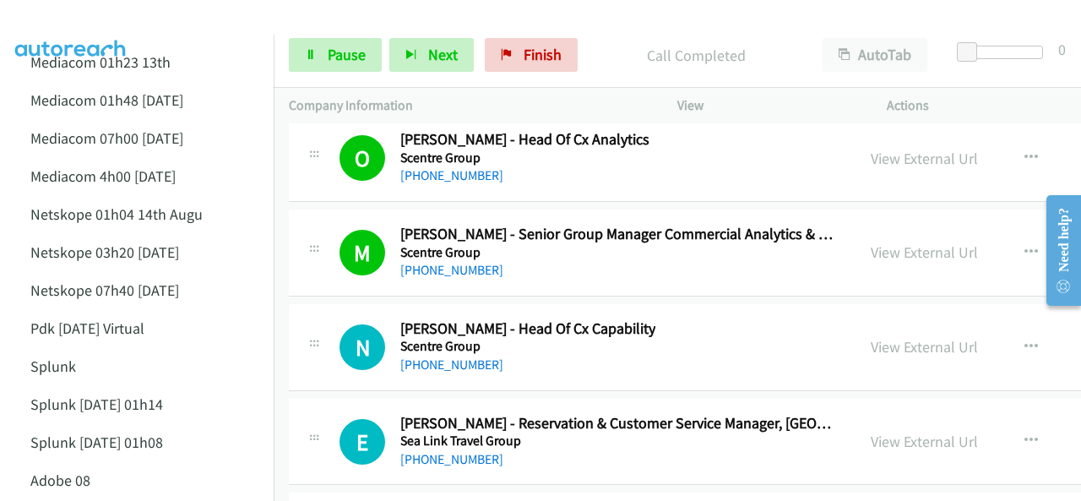
scroll to position [24151, 0]
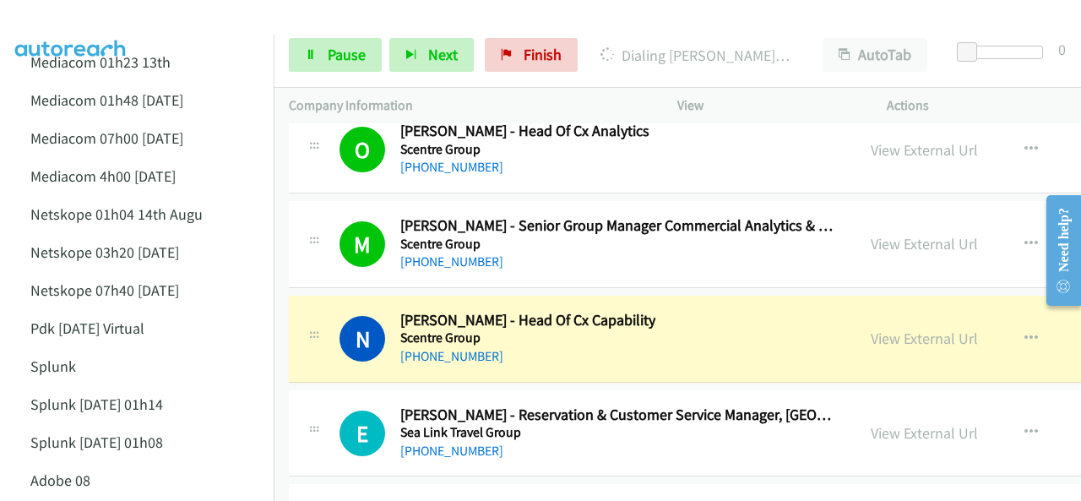
click at [84, 28] on img at bounding box center [71, 29] width 127 height 59
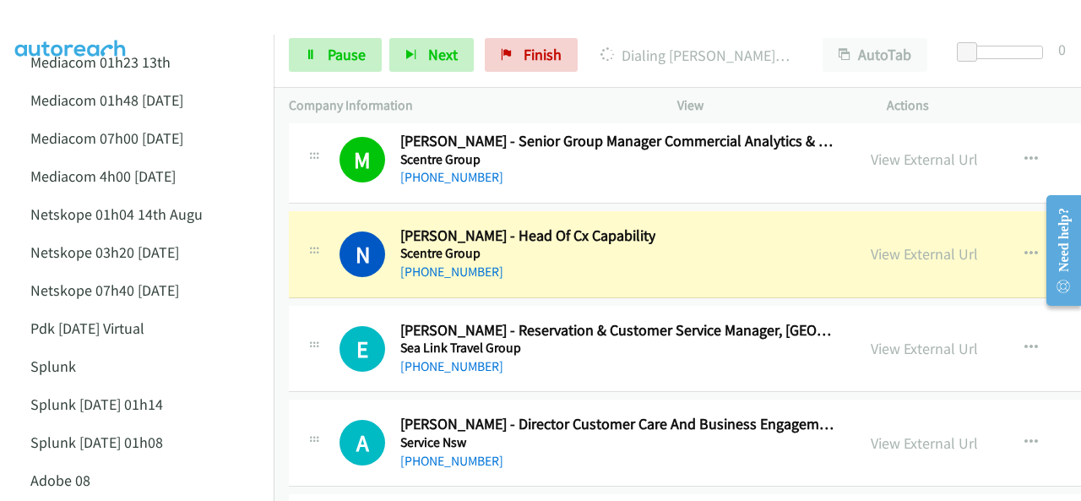
click at [70, 35] on li "Media 01h01 [DATE]" at bounding box center [152, 24] width 274 height 38
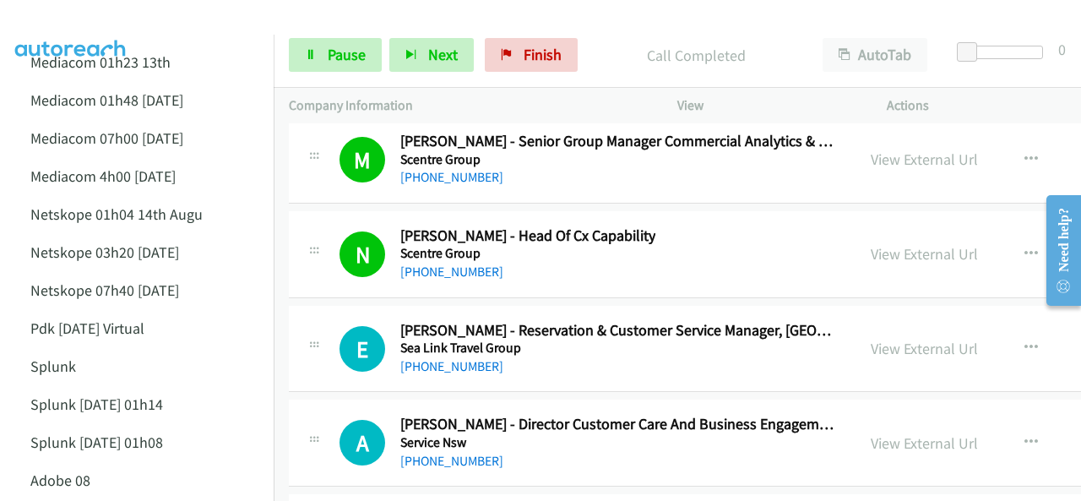
scroll to position [24320, 0]
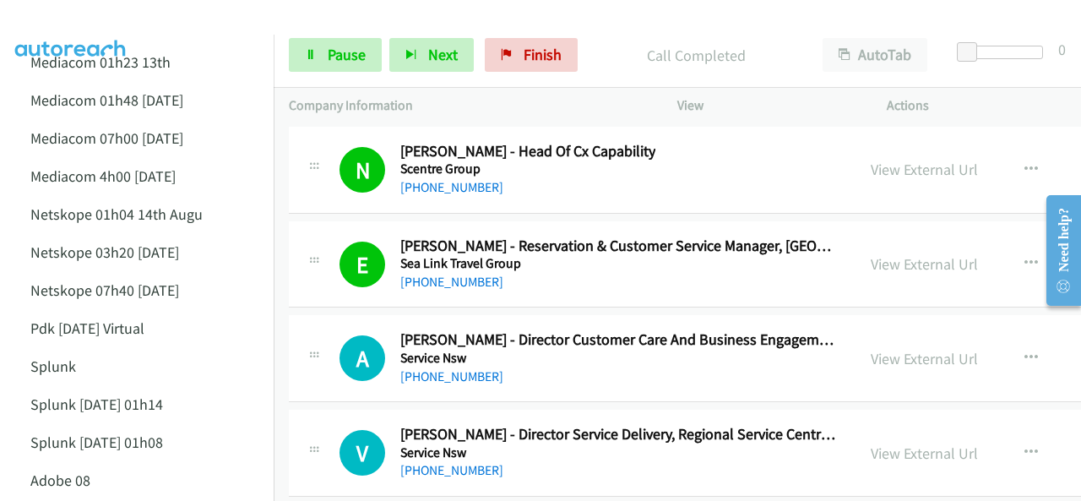
click at [73, 23] on img at bounding box center [71, 29] width 127 height 59
click at [324, 45] on link "Pause" at bounding box center [335, 55] width 93 height 34
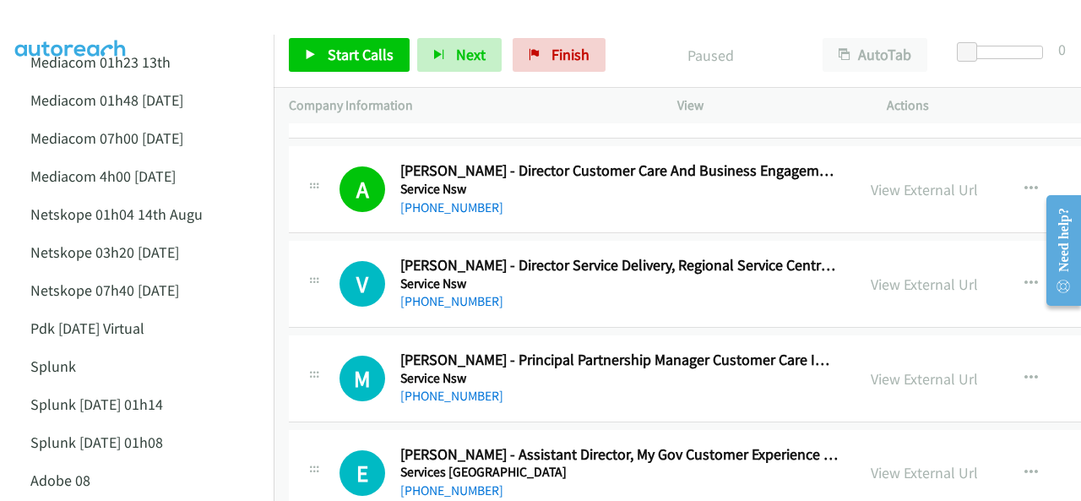
scroll to position [24404, 0]
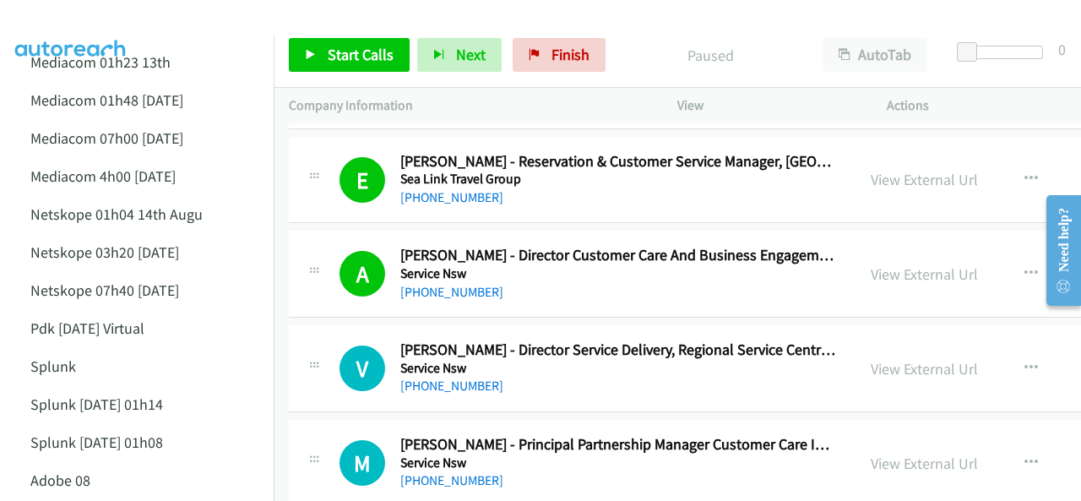
click at [54, 13] on img at bounding box center [71, 29] width 127 height 59
click at [331, 48] on span "Start Calls" at bounding box center [361, 54] width 66 height 19
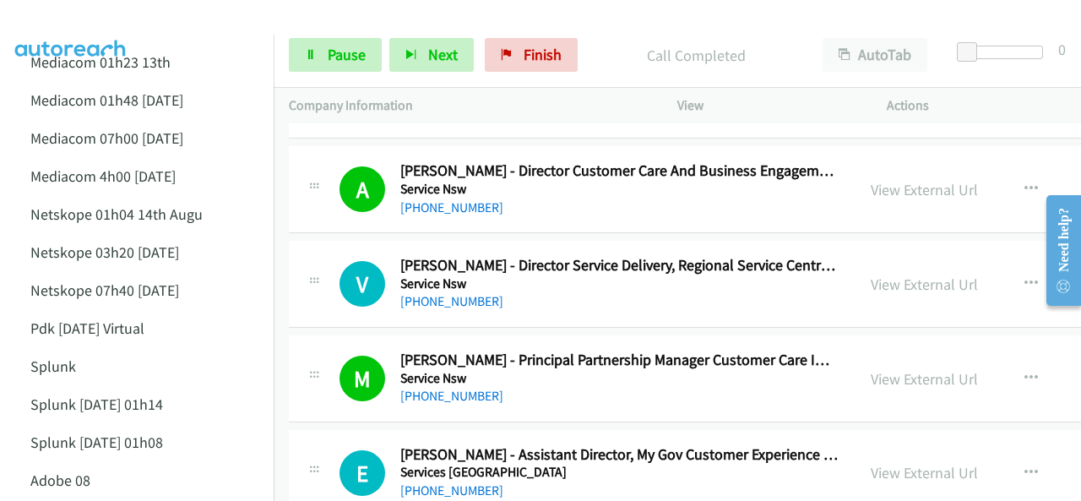
scroll to position [24573, 0]
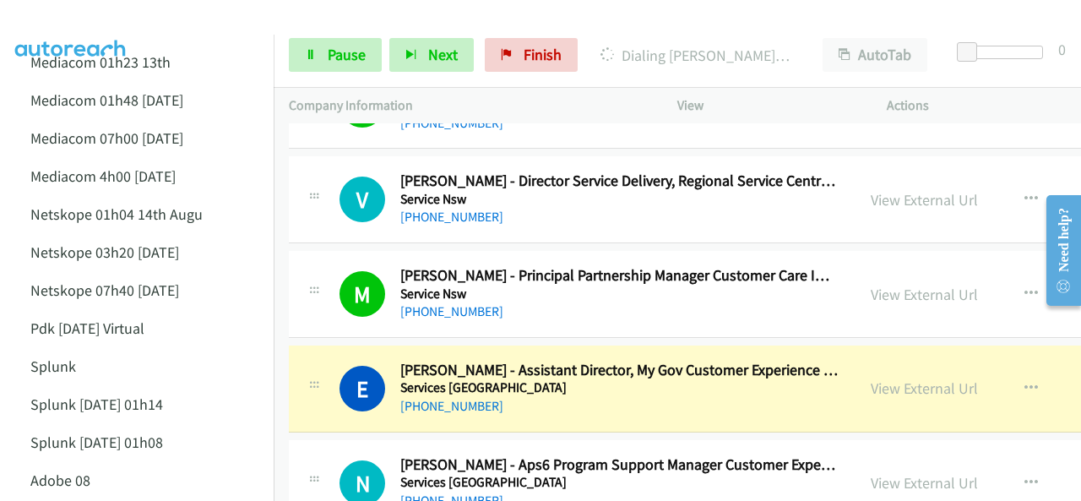
click at [61, 21] on img at bounding box center [71, 29] width 127 height 59
click at [71, 30] on img at bounding box center [71, 29] width 127 height 59
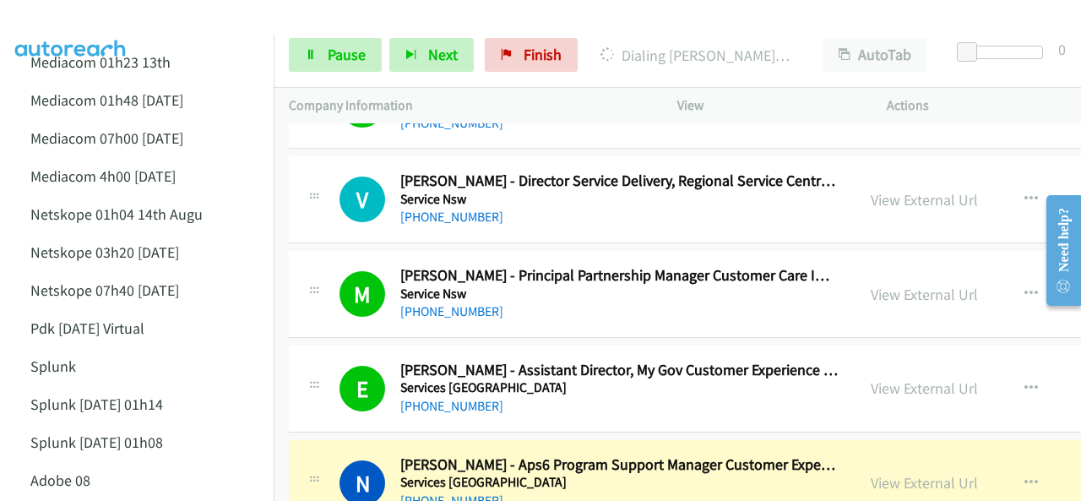
click at [68, 21] on img at bounding box center [71, 29] width 127 height 59
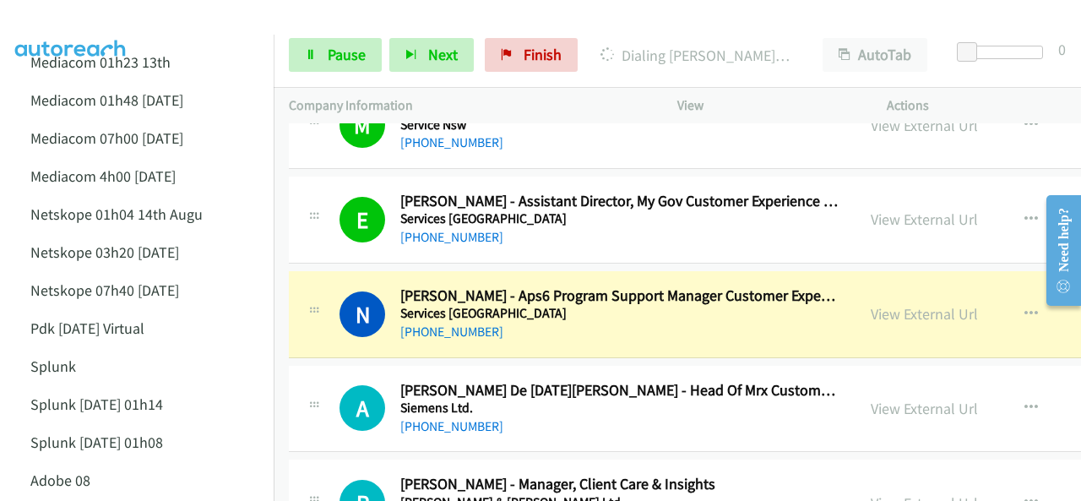
scroll to position [24827, 0]
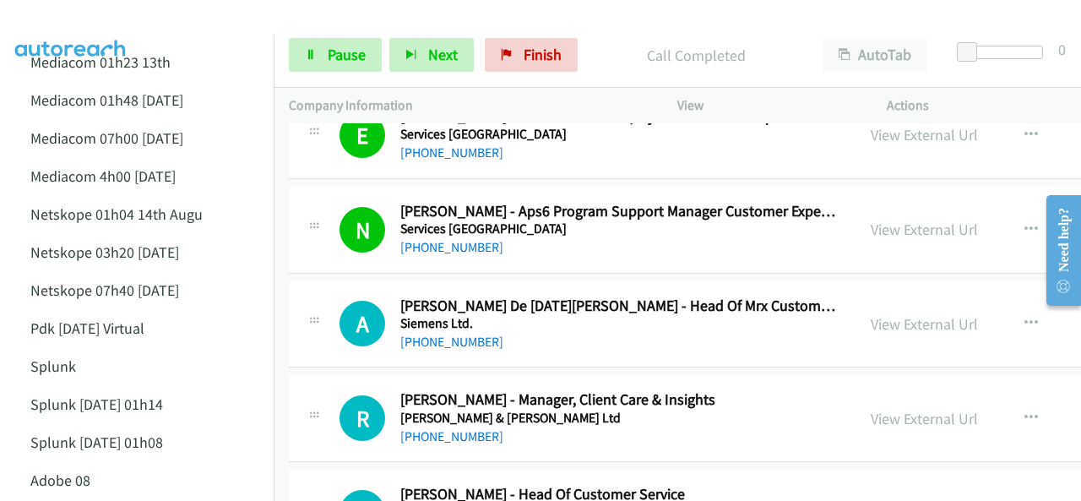
click at [69, 18] on img at bounding box center [71, 29] width 127 height 59
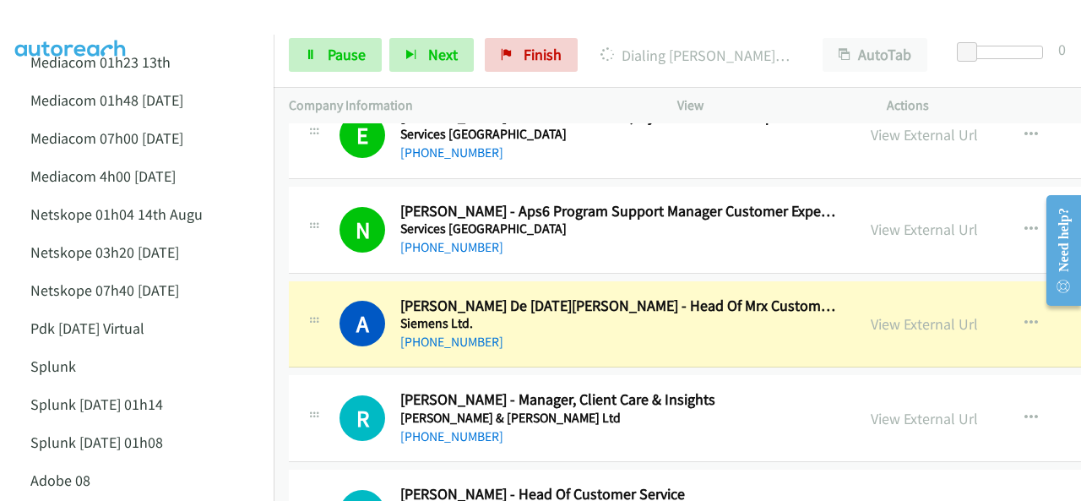
click at [74, 20] on img at bounding box center [71, 29] width 127 height 59
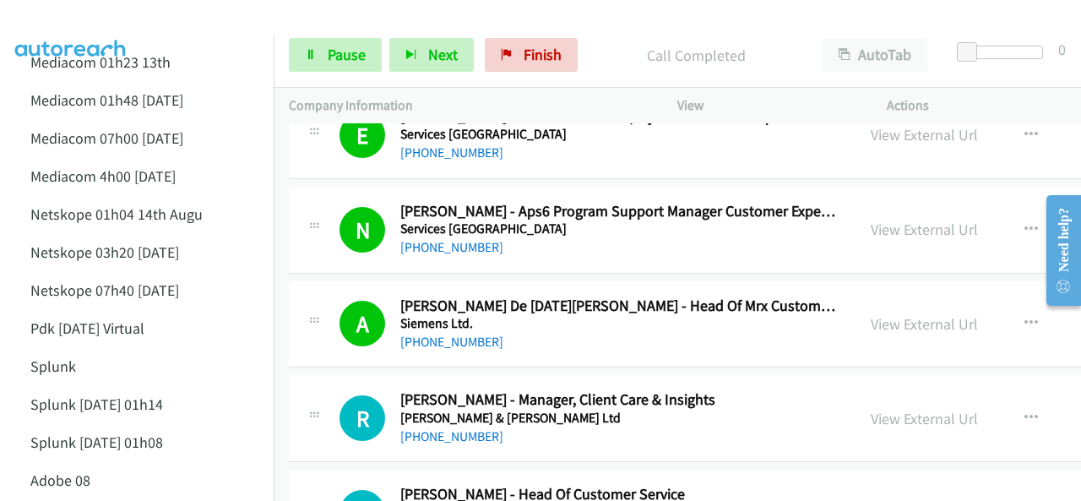
click at [57, 33] on img at bounding box center [71, 29] width 127 height 59
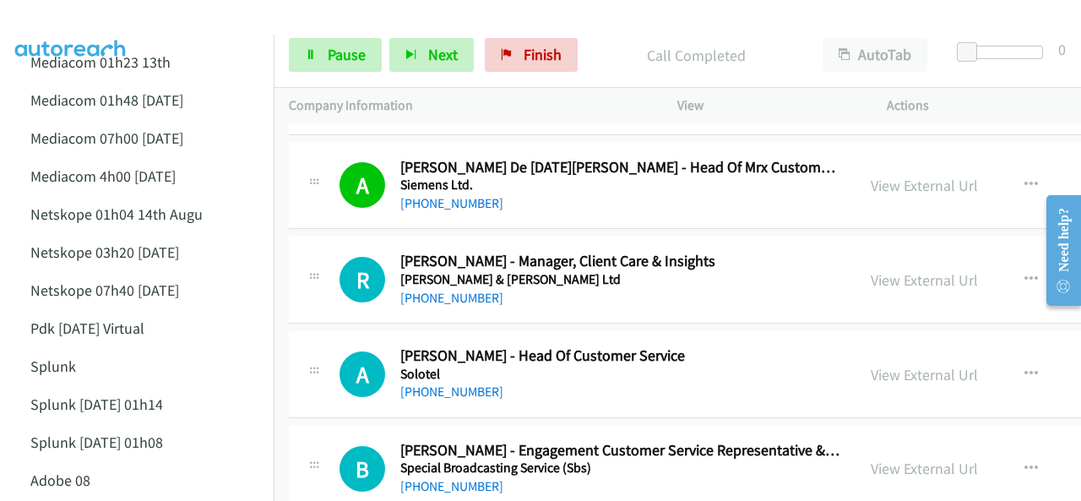
scroll to position [24996, 0]
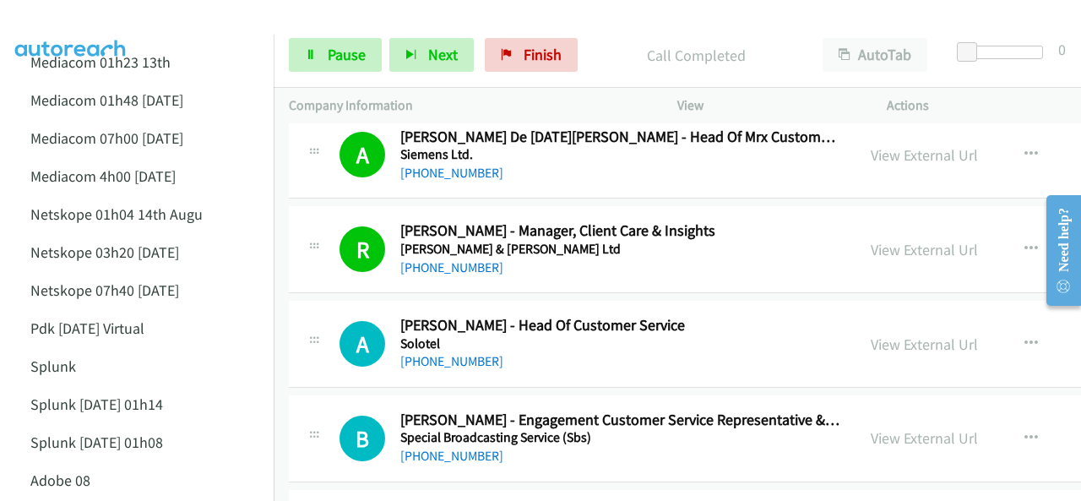
click at [84, 30] on img at bounding box center [71, 29] width 127 height 59
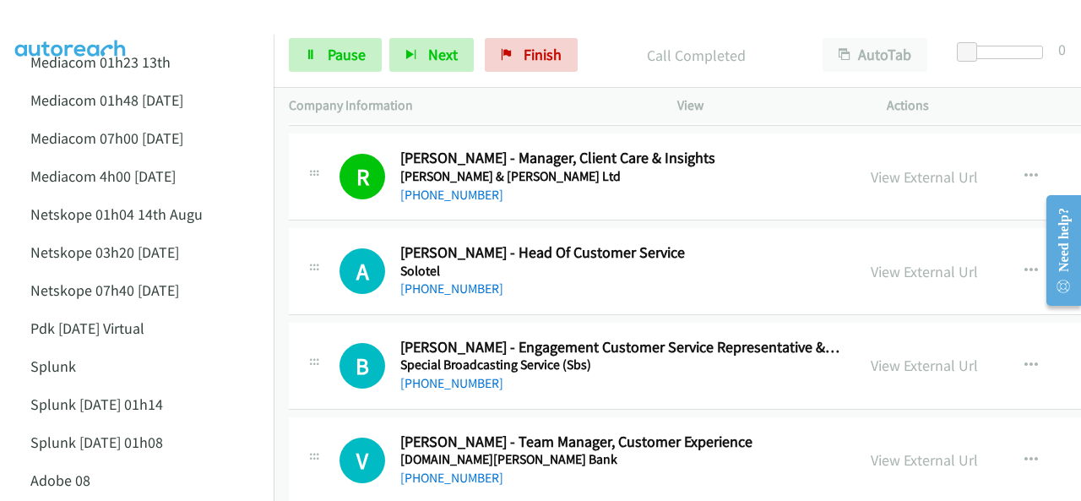
scroll to position [25080, 0]
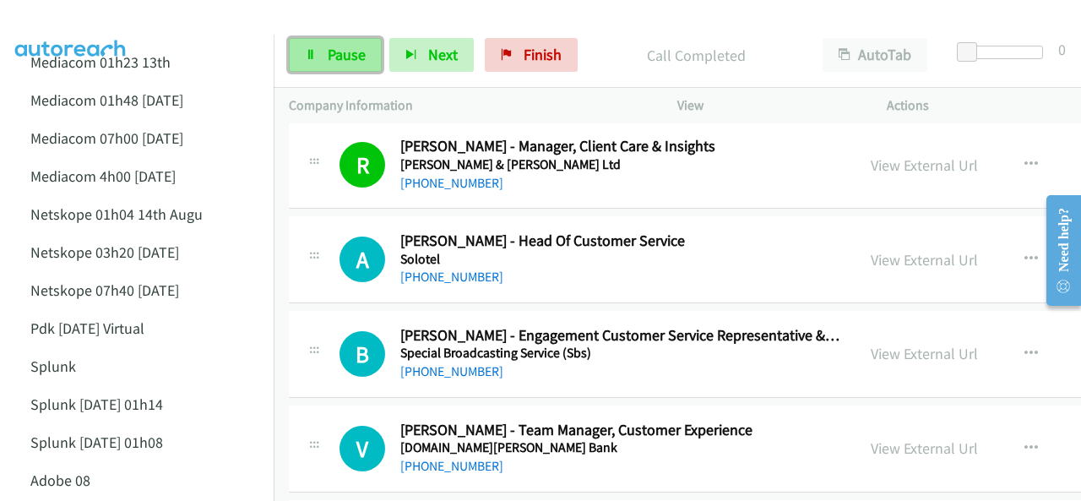
click at [314, 54] on icon at bounding box center [311, 56] width 12 height 12
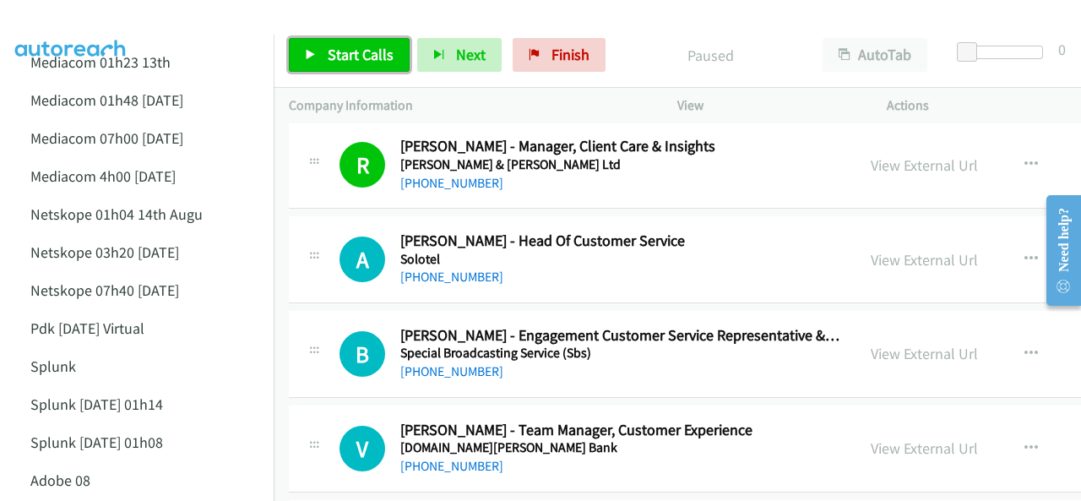
click at [318, 54] on link "Start Calls" at bounding box center [349, 55] width 121 height 34
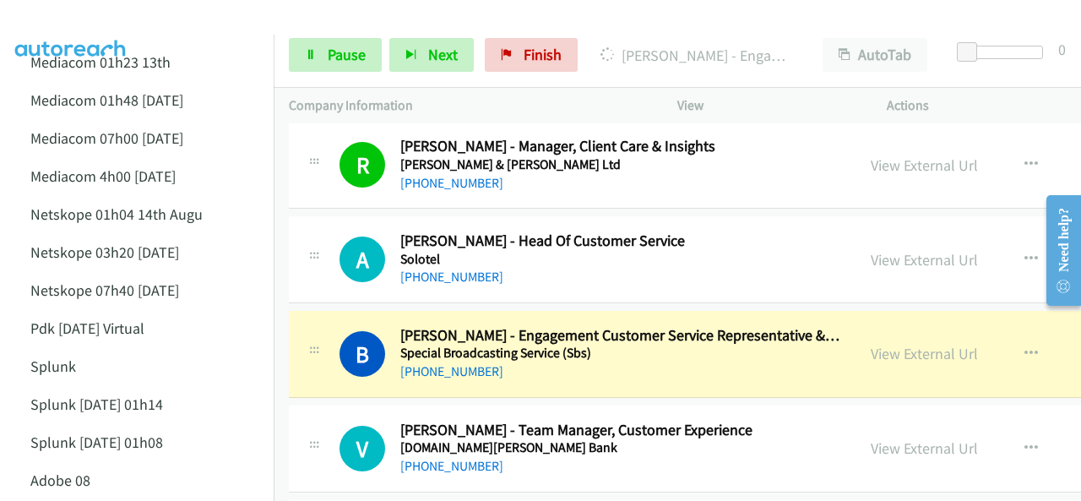
click at [62, 14] on img at bounding box center [71, 29] width 127 height 59
click at [91, 33] on img at bounding box center [71, 29] width 127 height 59
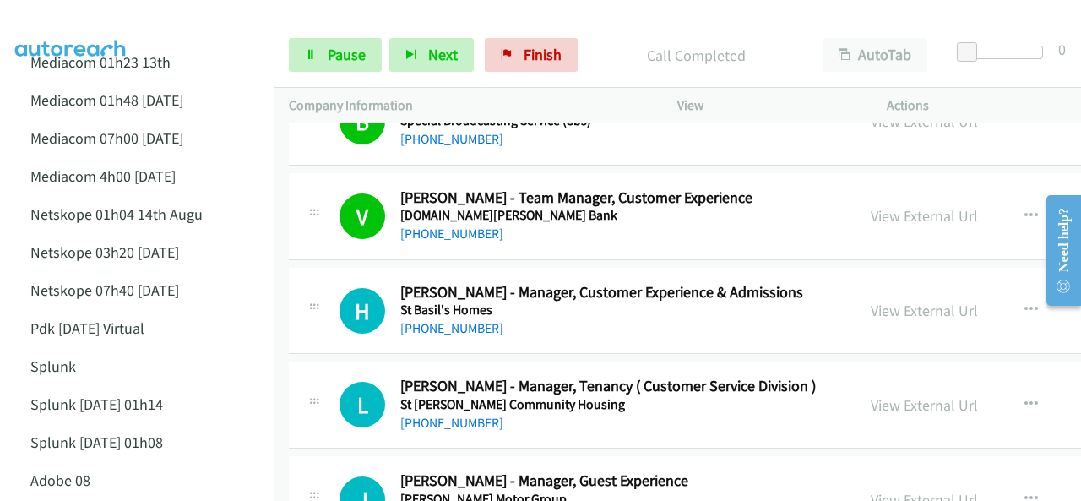
scroll to position [25333, 0]
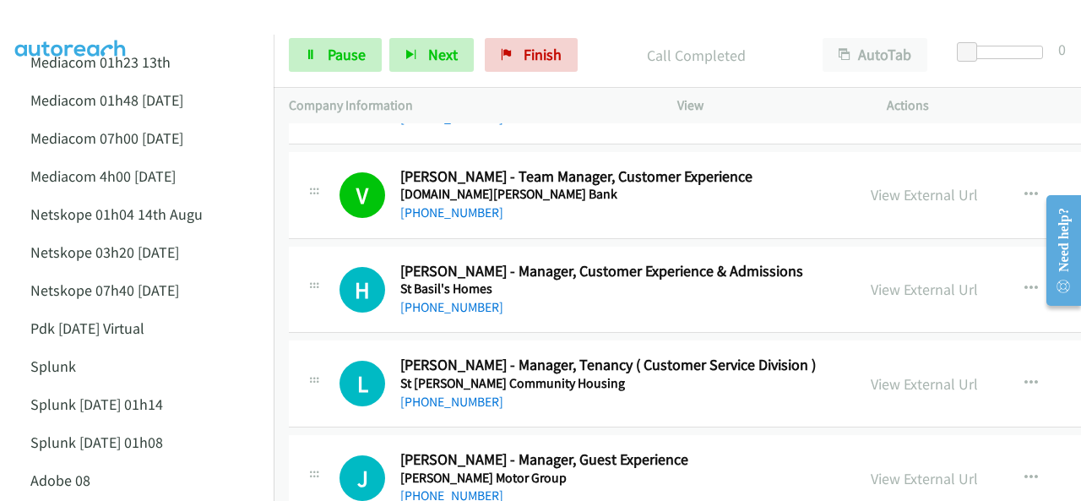
click at [69, 26] on img at bounding box center [71, 29] width 127 height 59
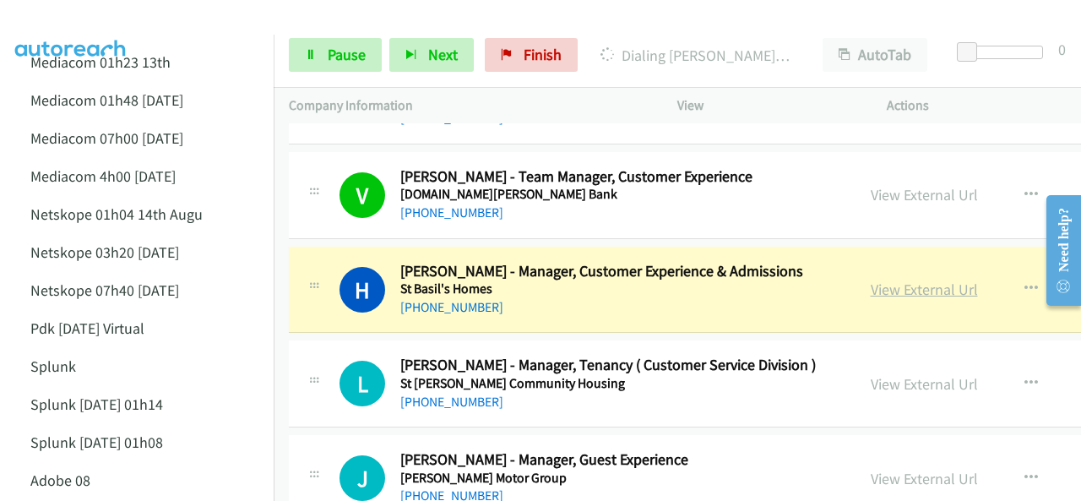
click at [871, 280] on link "View External Url" at bounding box center [924, 289] width 107 height 19
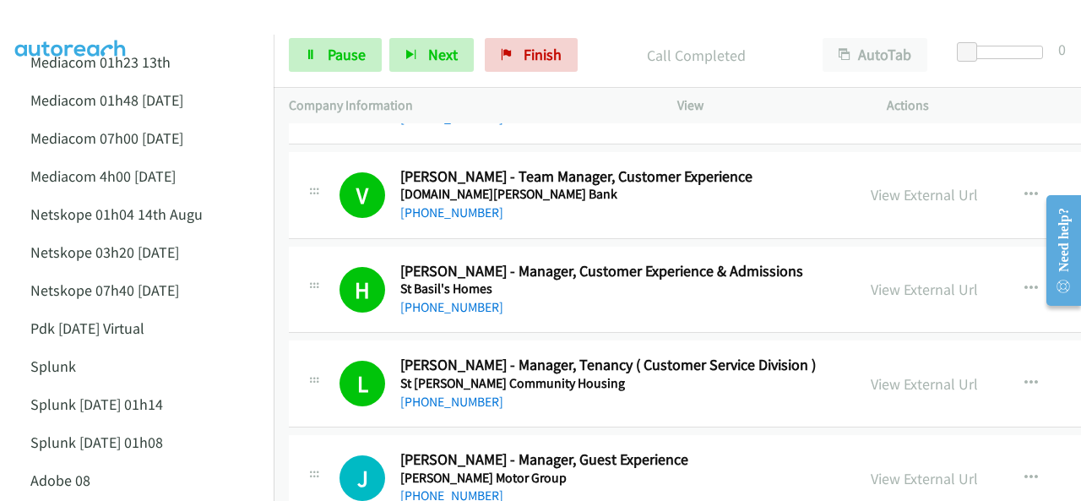
drag, startPoint x: 44, startPoint y: 23, endPoint x: 54, endPoint y: 24, distance: 10.2
click at [45, 23] on img at bounding box center [71, 29] width 127 height 59
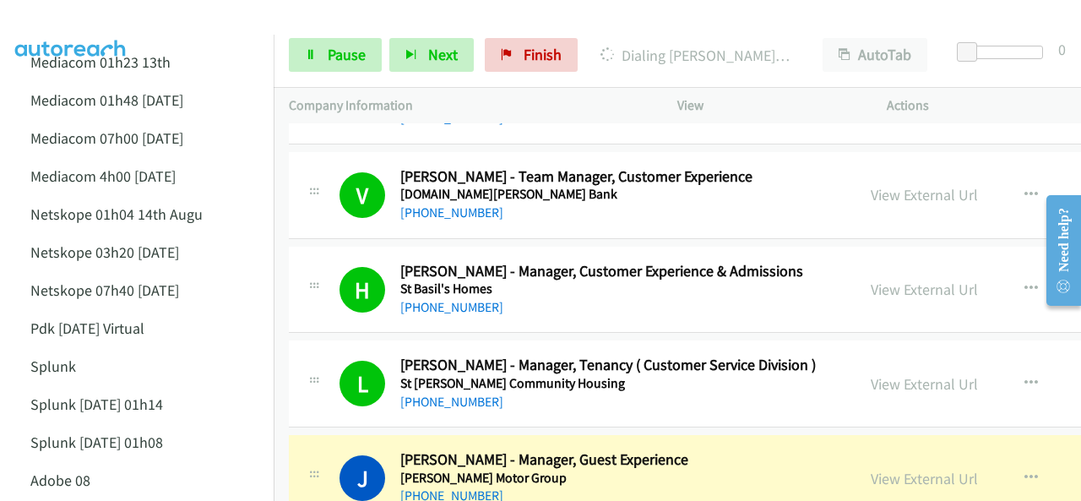
scroll to position [25502, 0]
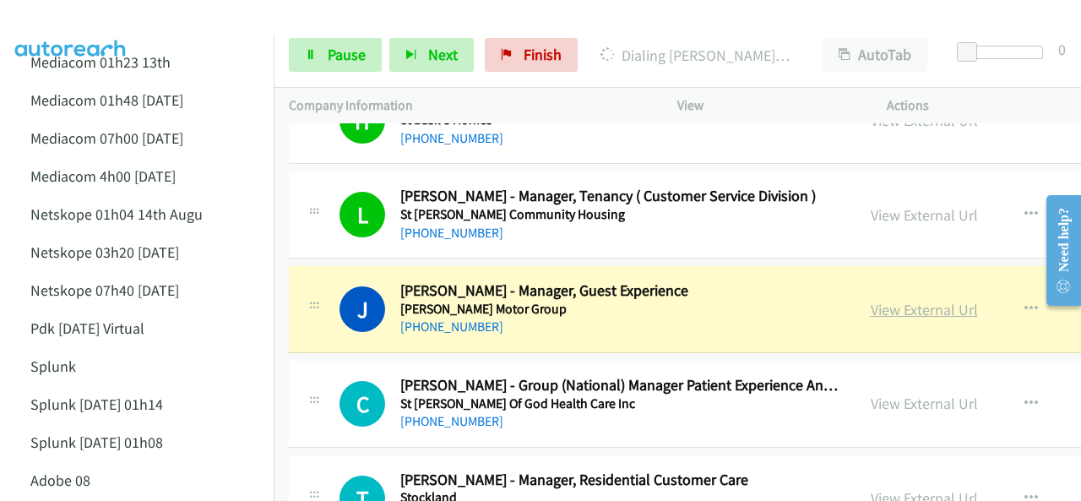
click at [871, 300] on link "View External Url" at bounding box center [924, 309] width 107 height 19
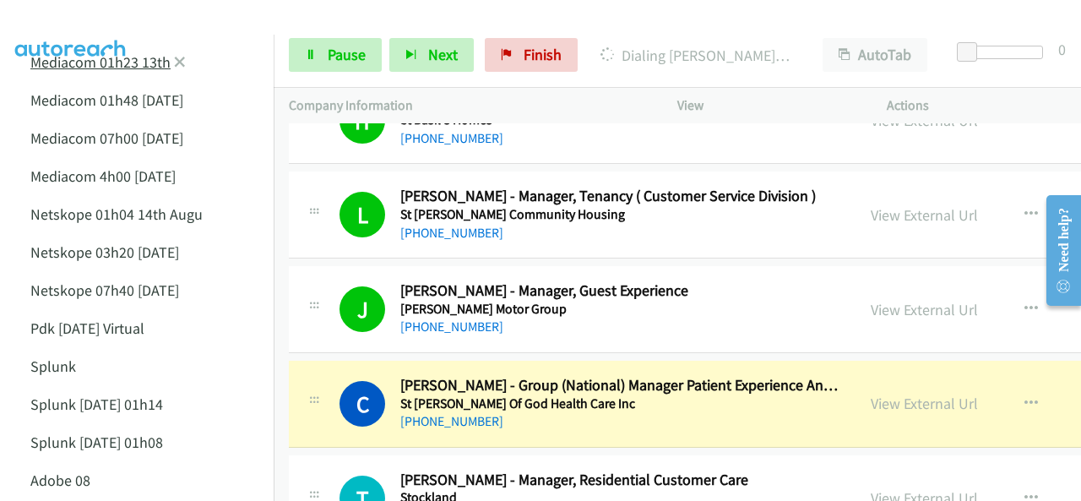
click at [53, 28] on img at bounding box center [71, 29] width 127 height 59
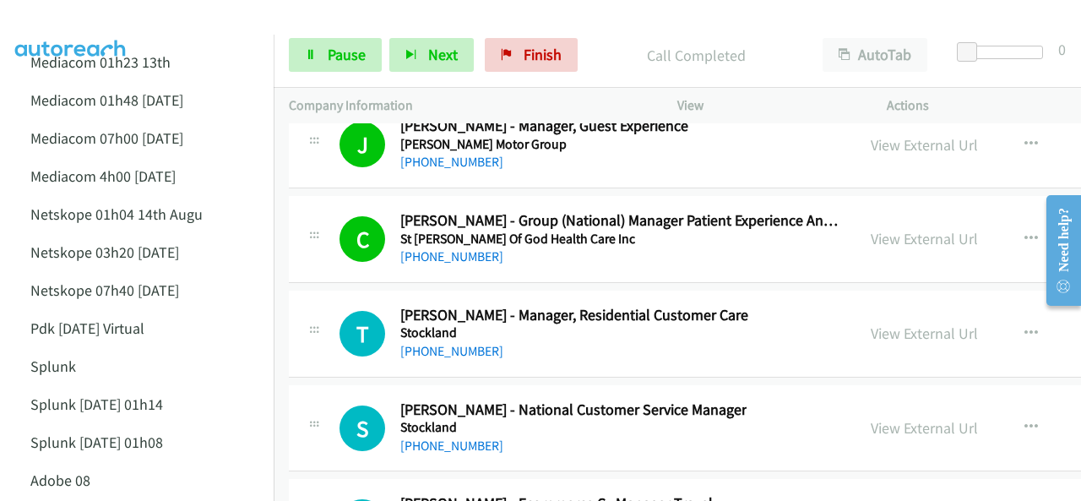
scroll to position [25671, 0]
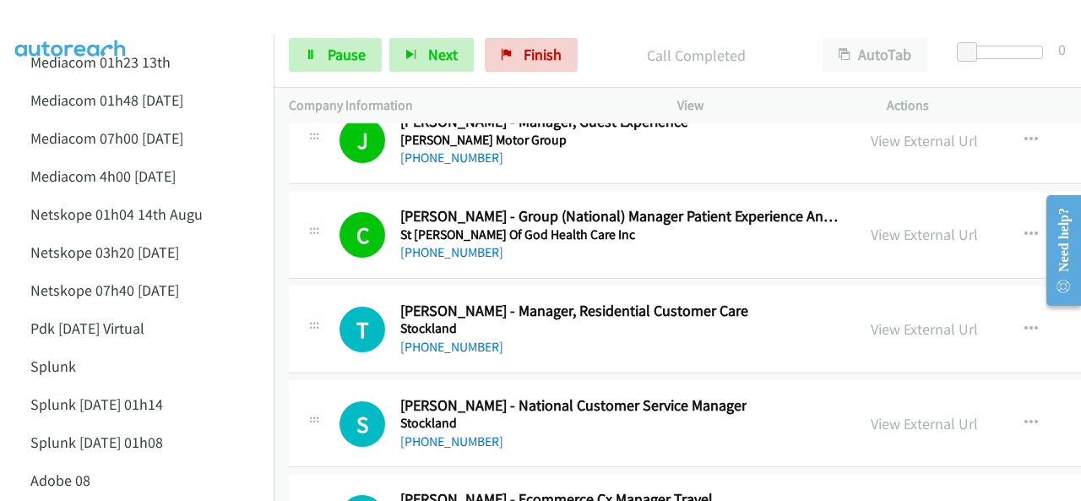
click at [54, 19] on img at bounding box center [71, 29] width 127 height 59
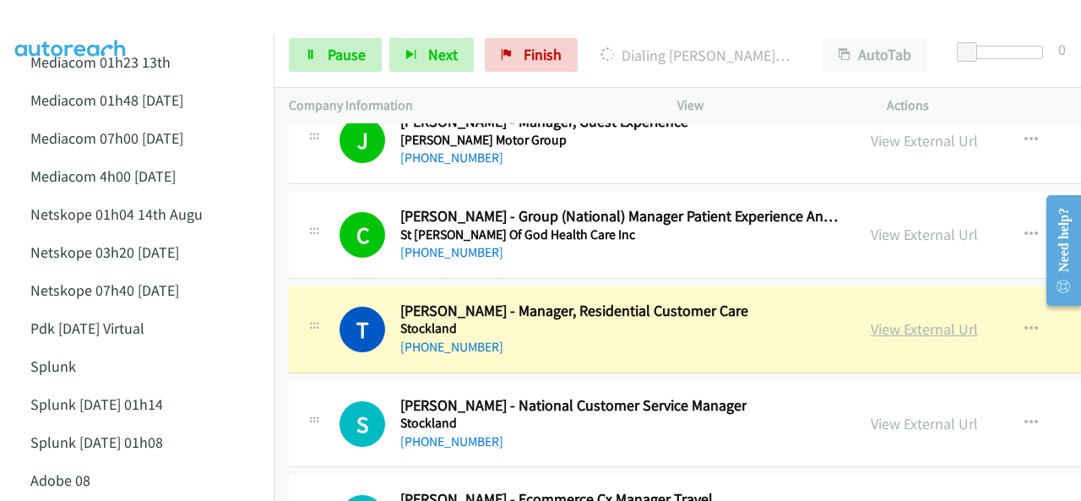
click at [871, 319] on link "View External Url" at bounding box center [924, 328] width 107 height 19
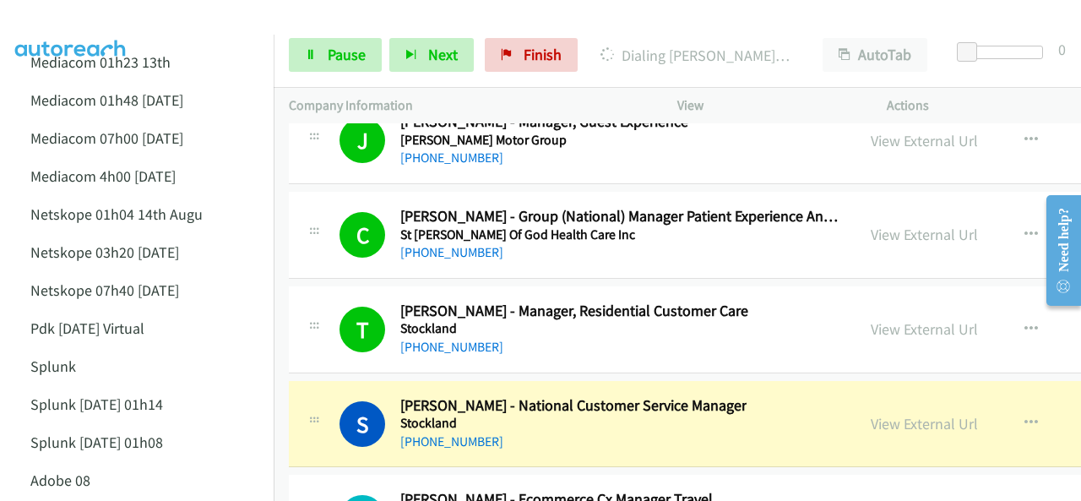
drag, startPoint x: 66, startPoint y: 24, endPoint x: 409, endPoint y: 165, distance: 370.4
click at [66, 24] on img at bounding box center [71, 29] width 127 height 59
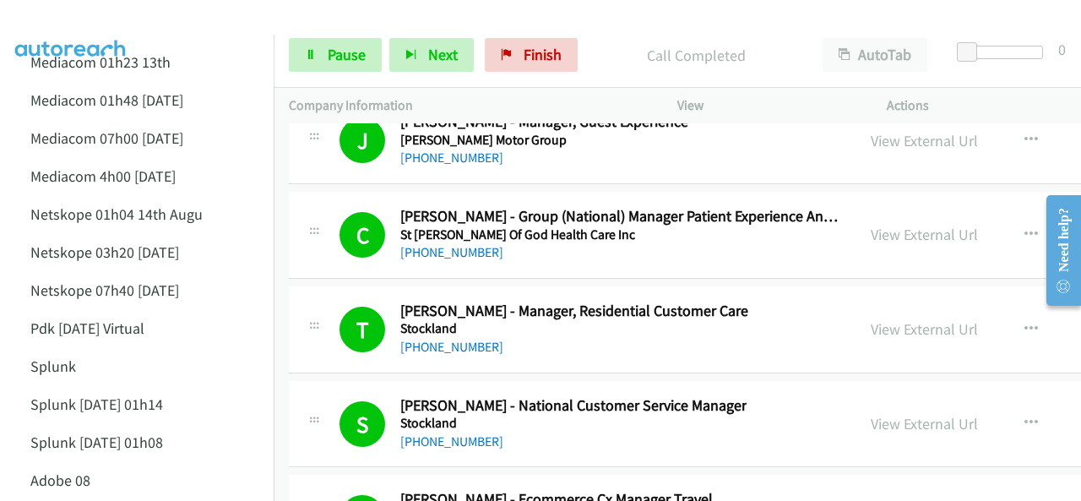
click at [64, 31] on img at bounding box center [71, 29] width 127 height 59
drag, startPoint x: 62, startPoint y: 26, endPoint x: 483, endPoint y: 159, distance: 440.9
click at [61, 26] on img at bounding box center [71, 29] width 127 height 59
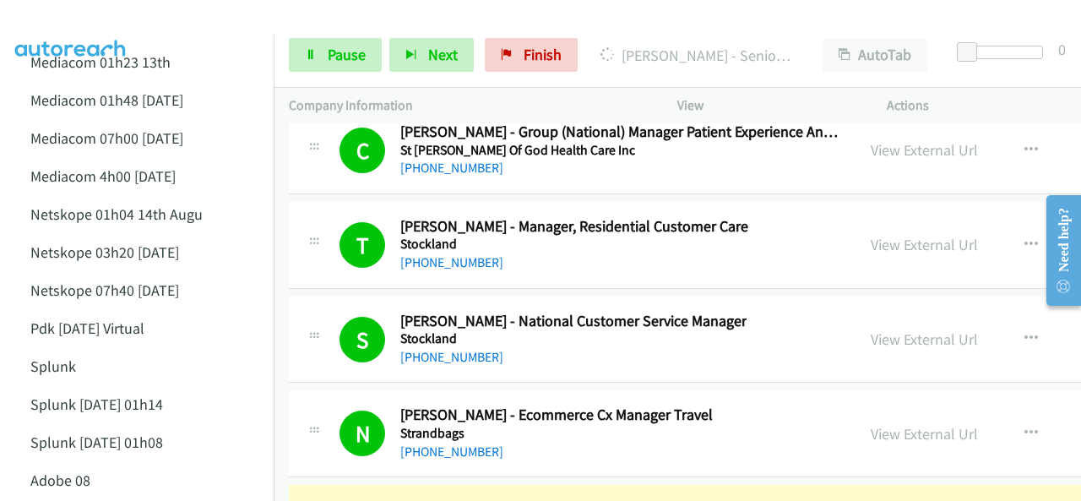
scroll to position [25924, 0]
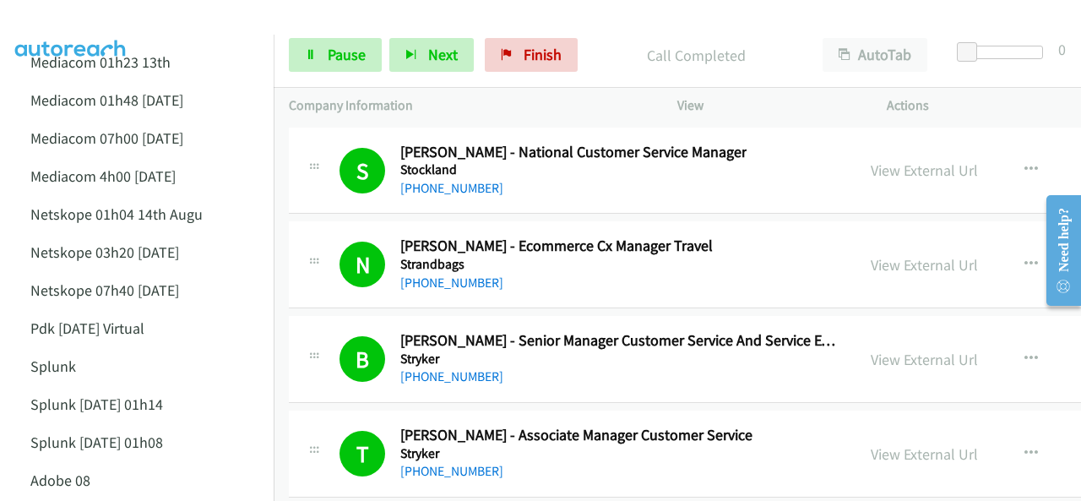
click at [93, 33] on img at bounding box center [71, 29] width 127 height 59
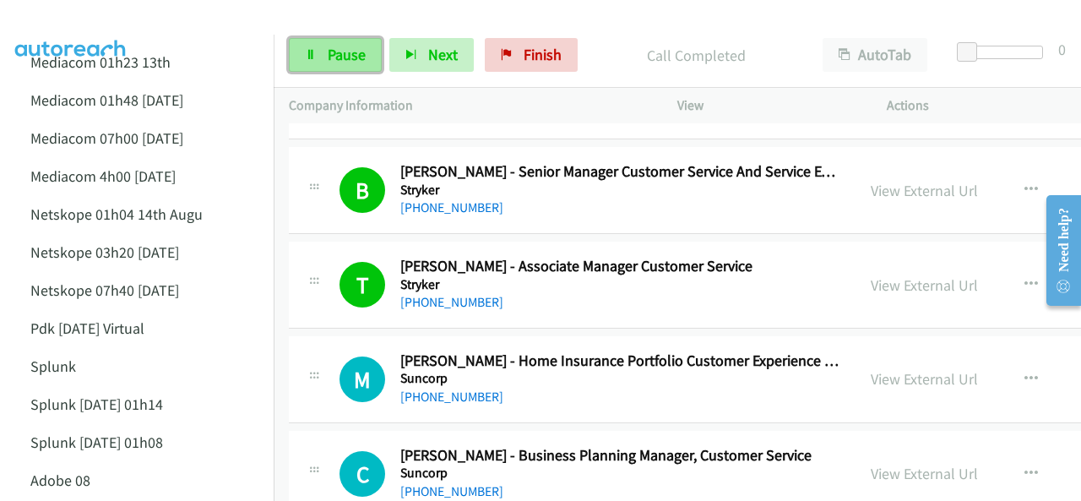
click at [312, 41] on link "Pause" at bounding box center [335, 55] width 93 height 34
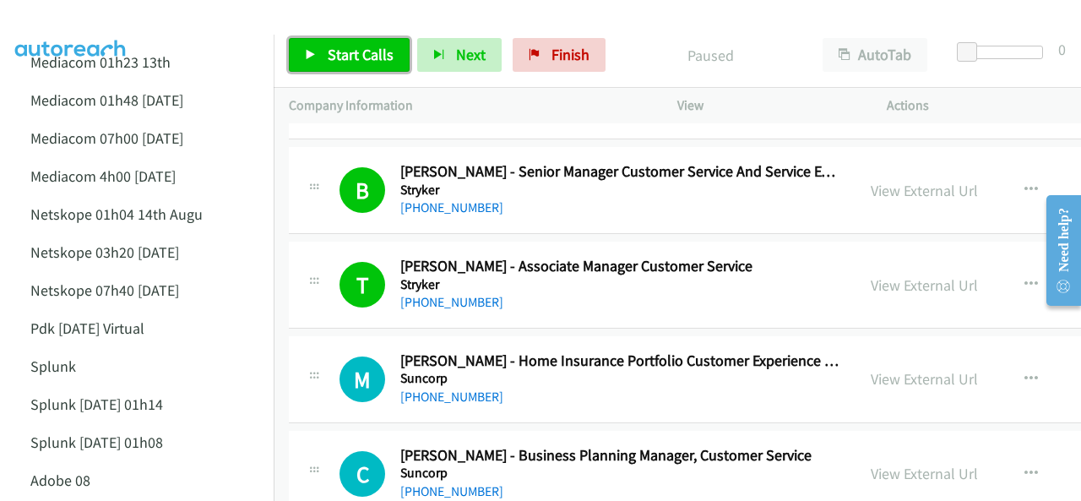
click at [342, 55] on span "Start Calls" at bounding box center [361, 54] width 66 height 19
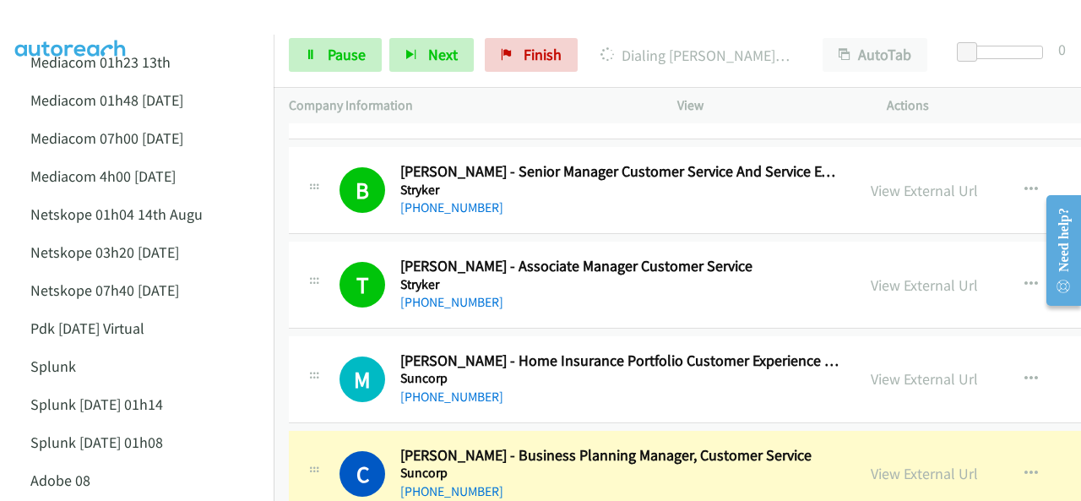
click at [52, 30] on img at bounding box center [71, 29] width 127 height 59
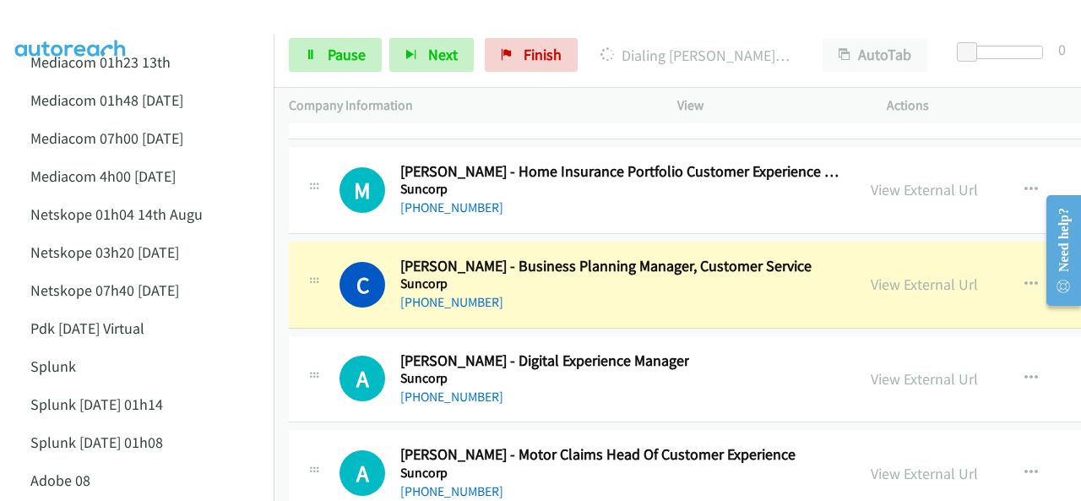
scroll to position [26262, 0]
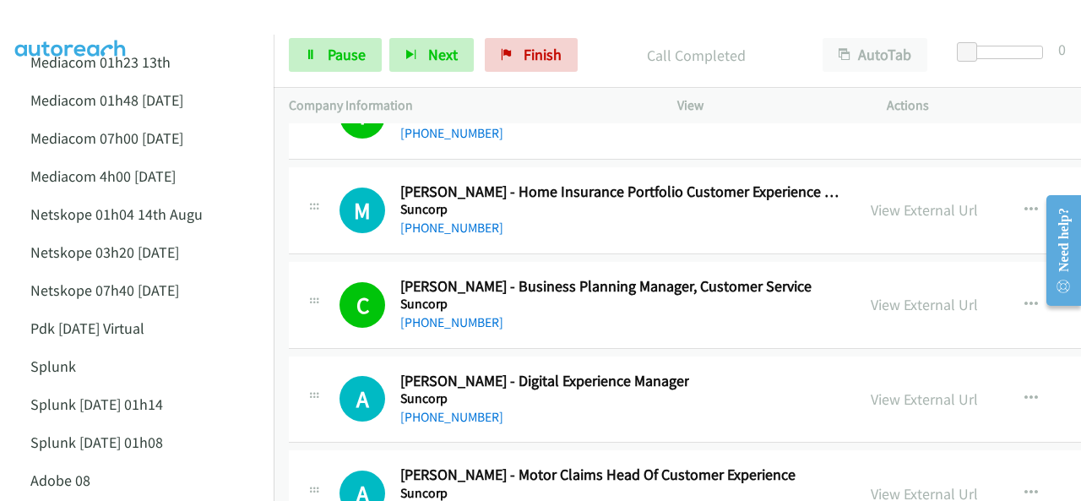
click at [73, 31] on img at bounding box center [71, 29] width 127 height 59
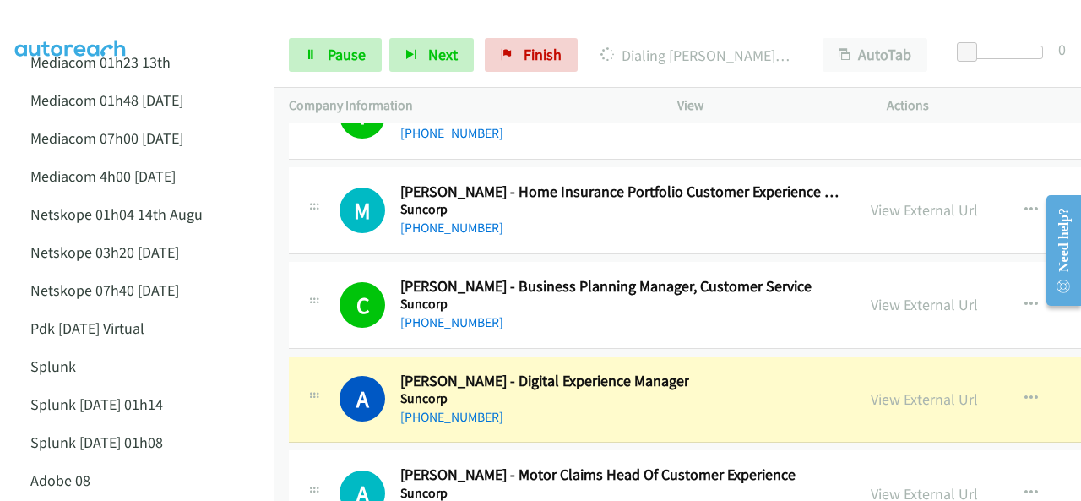
click at [63, 24] on img at bounding box center [71, 29] width 127 height 59
click at [62, 21] on img at bounding box center [71, 29] width 127 height 59
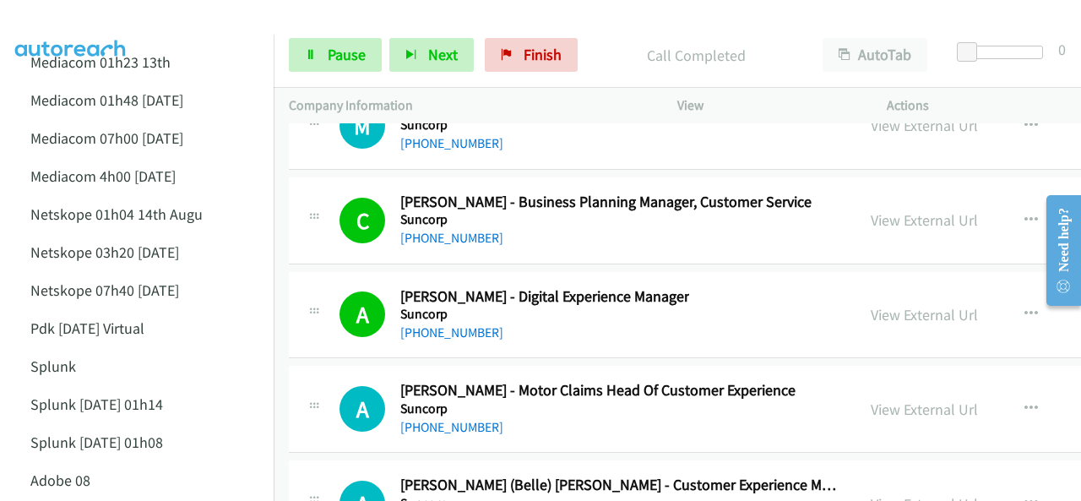
scroll to position [26431, 0]
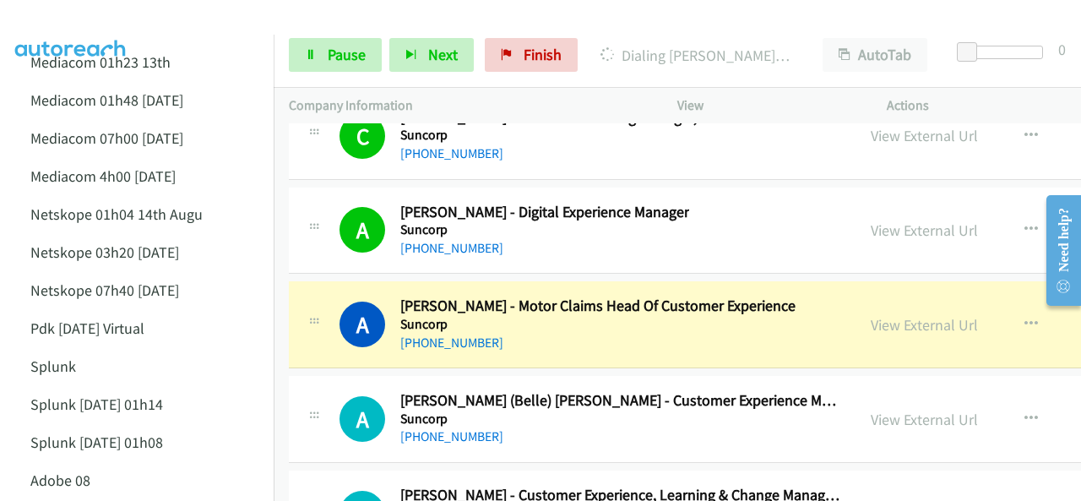
click at [64, 23] on img at bounding box center [71, 29] width 127 height 59
drag, startPoint x: 90, startPoint y: 25, endPoint x: 152, endPoint y: 46, distance: 65.7
click at [90, 25] on img at bounding box center [71, 29] width 127 height 59
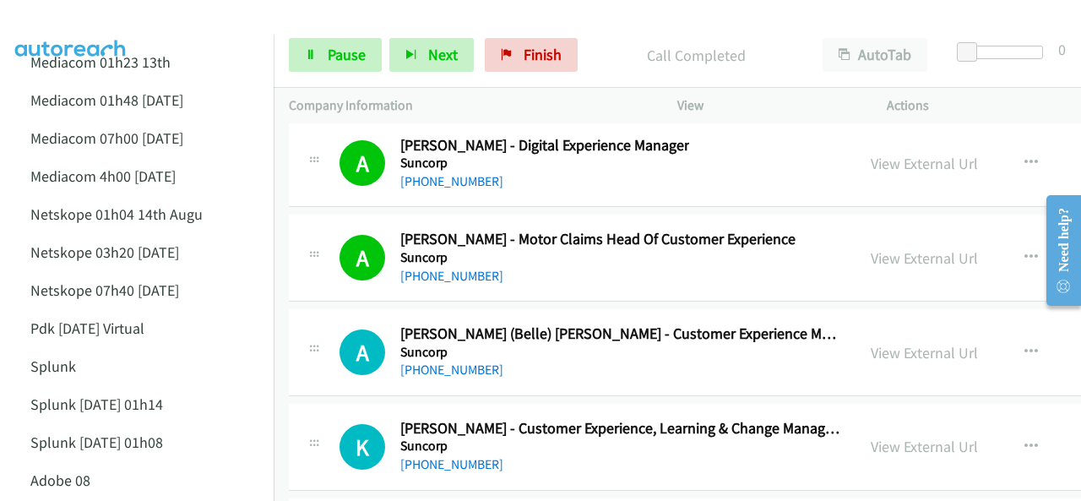
scroll to position [26516, 0]
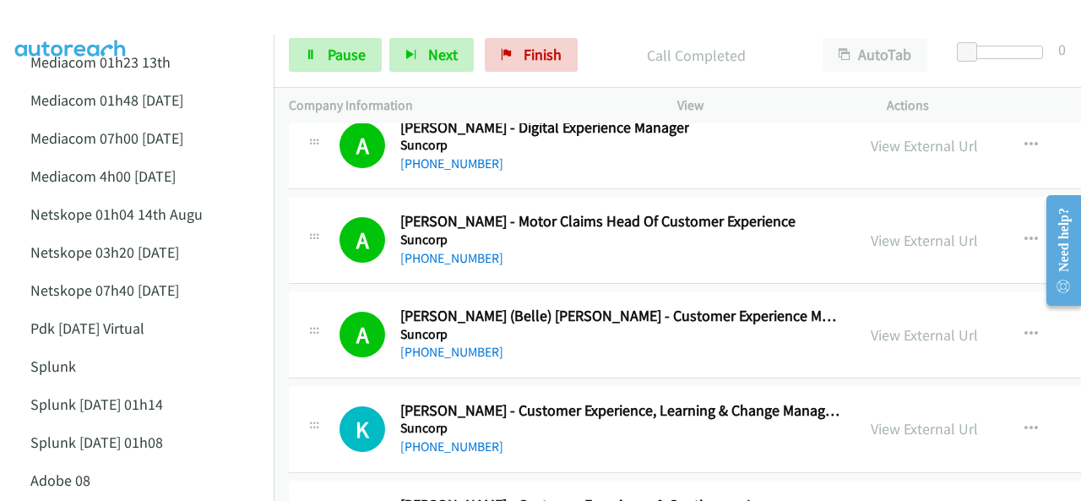
click at [62, 30] on img at bounding box center [71, 29] width 127 height 59
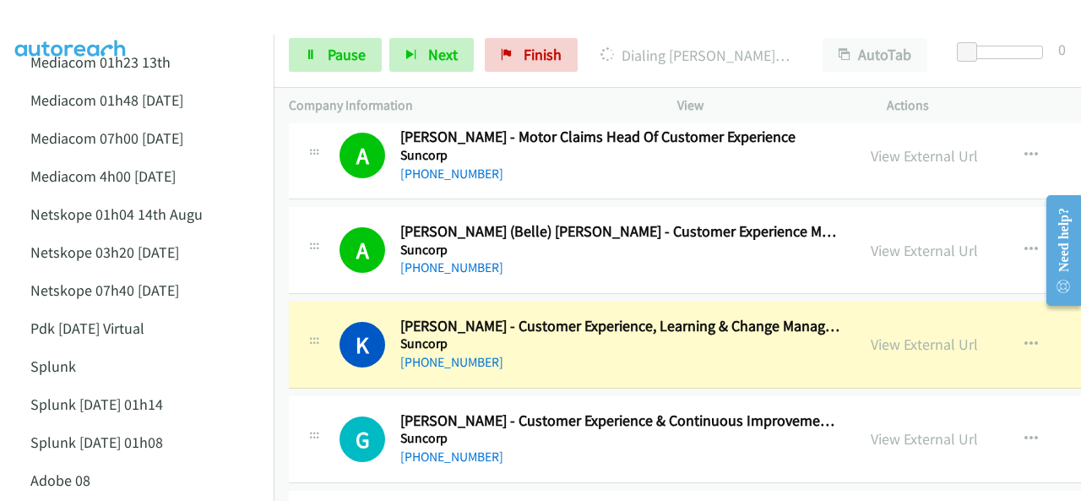
scroll to position [26684, 0]
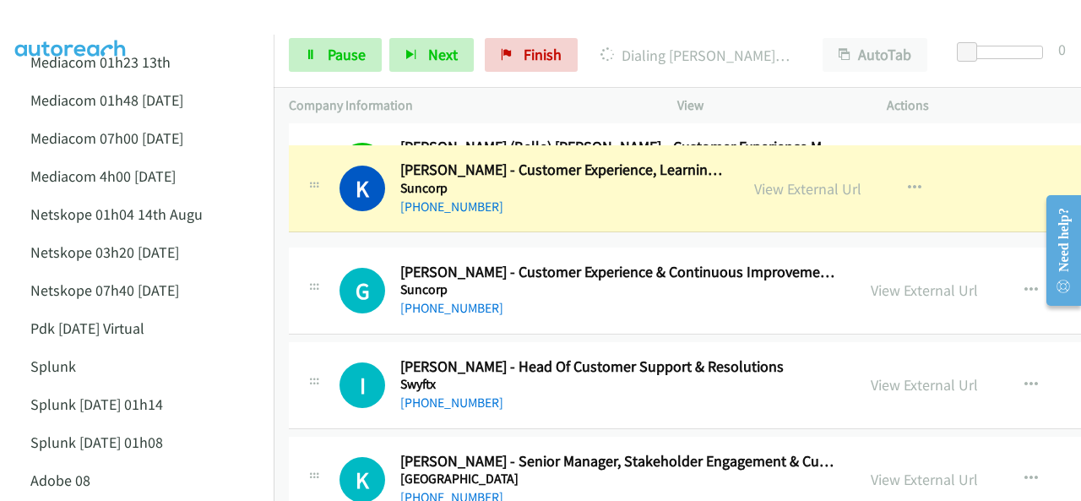
drag, startPoint x: 478, startPoint y: 161, endPoint x: 785, endPoint y: 170, distance: 307.5
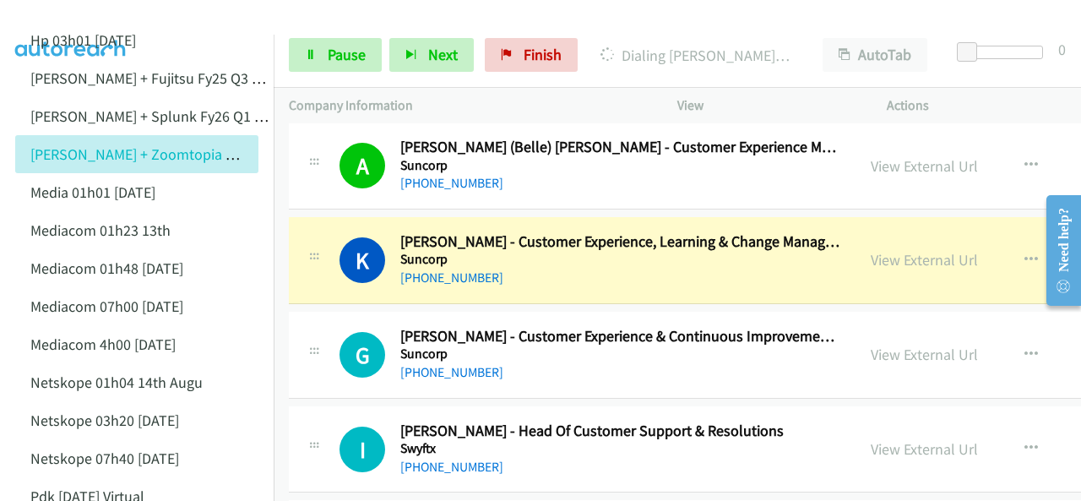
scroll to position [133, 0]
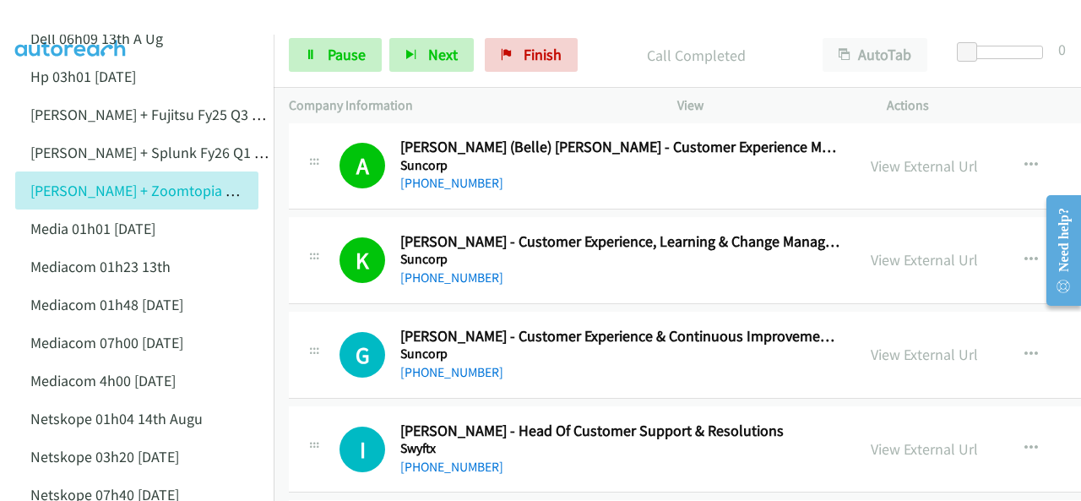
click at [83, 14] on img at bounding box center [71, 29] width 127 height 59
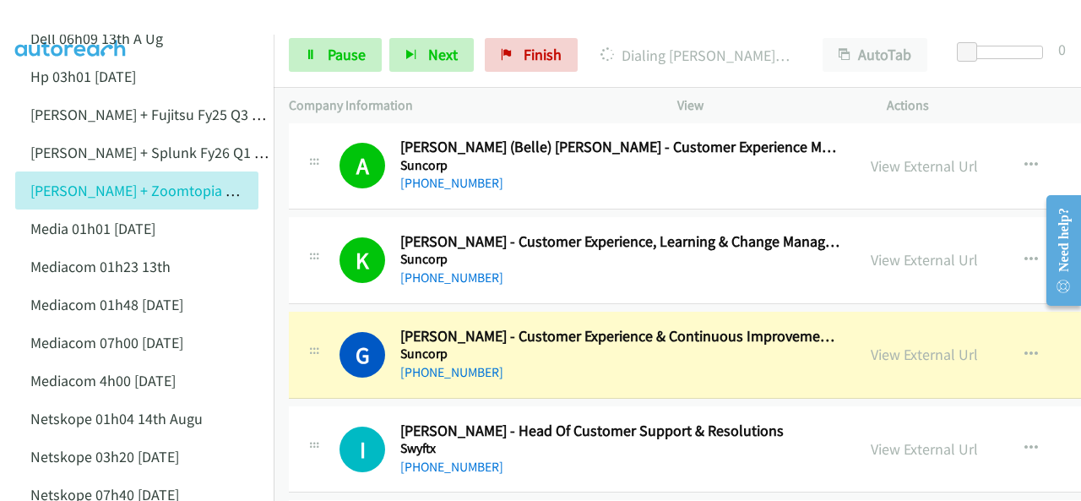
drag, startPoint x: 62, startPoint y: 17, endPoint x: 562, endPoint y: 188, distance: 527.7
click at [62, 17] on img at bounding box center [71, 29] width 127 height 59
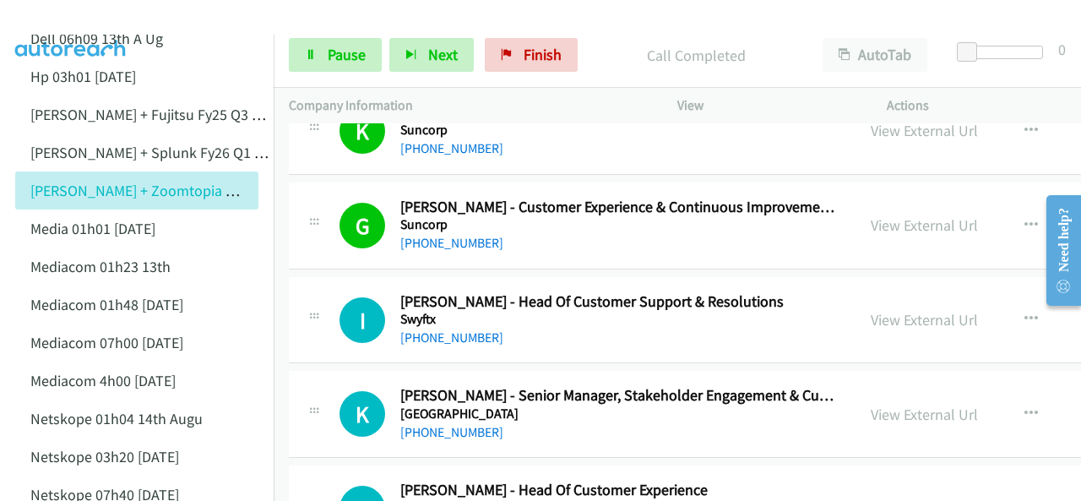
scroll to position [26853, 0]
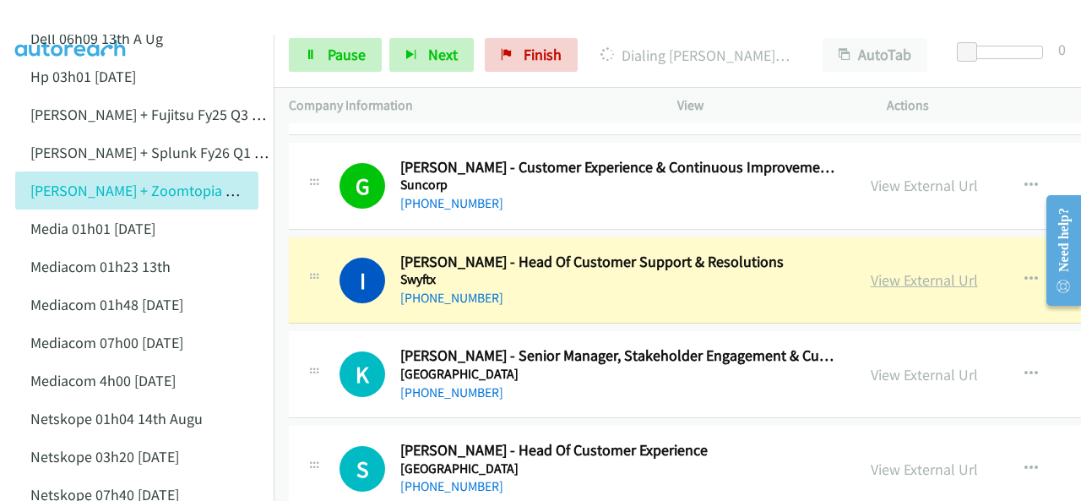
click at [871, 270] on link "View External Url" at bounding box center [924, 279] width 107 height 19
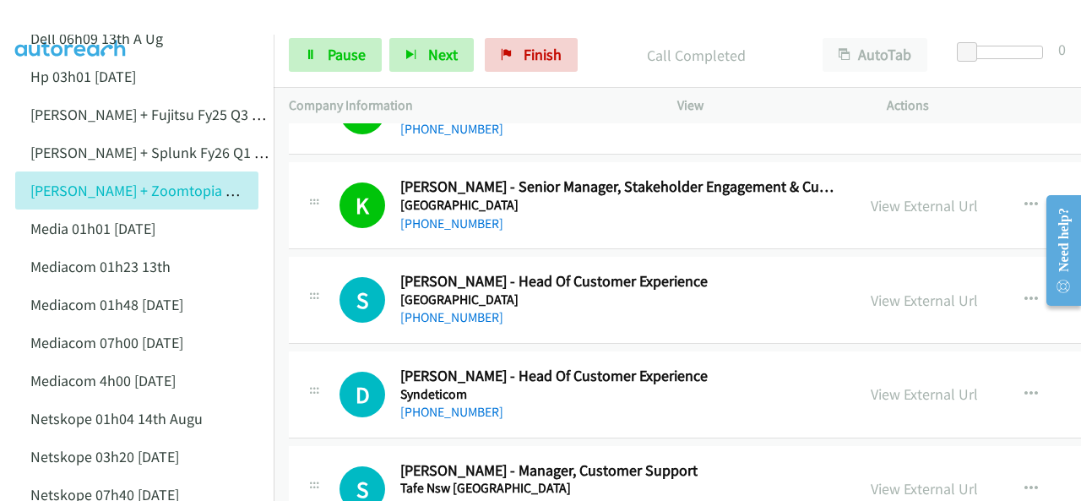
scroll to position [26938, 0]
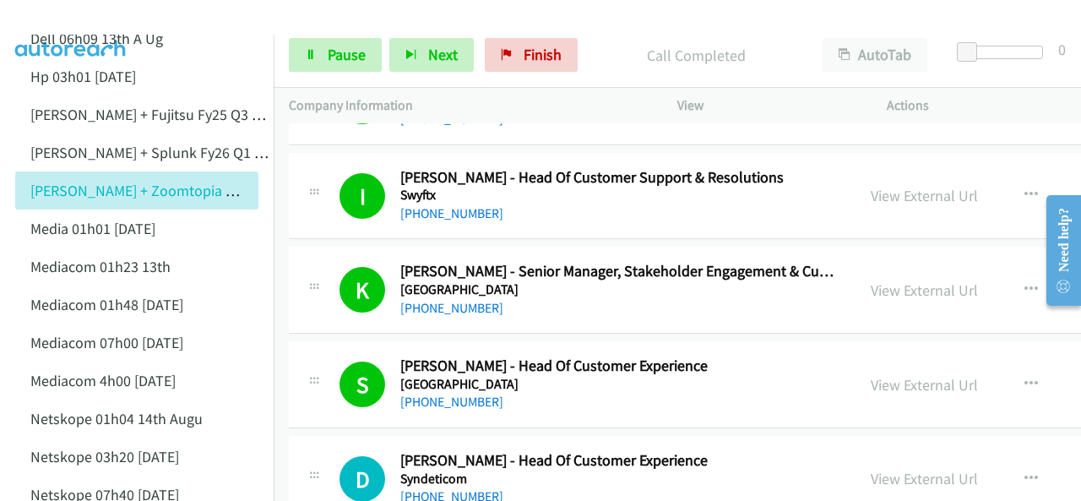
click at [79, 14] on img at bounding box center [71, 29] width 127 height 59
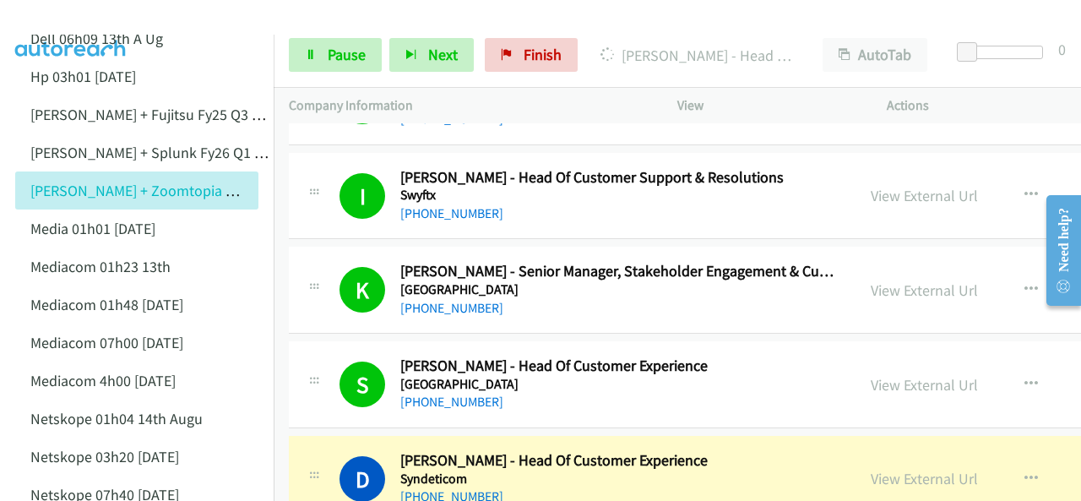
scroll to position [27107, 0]
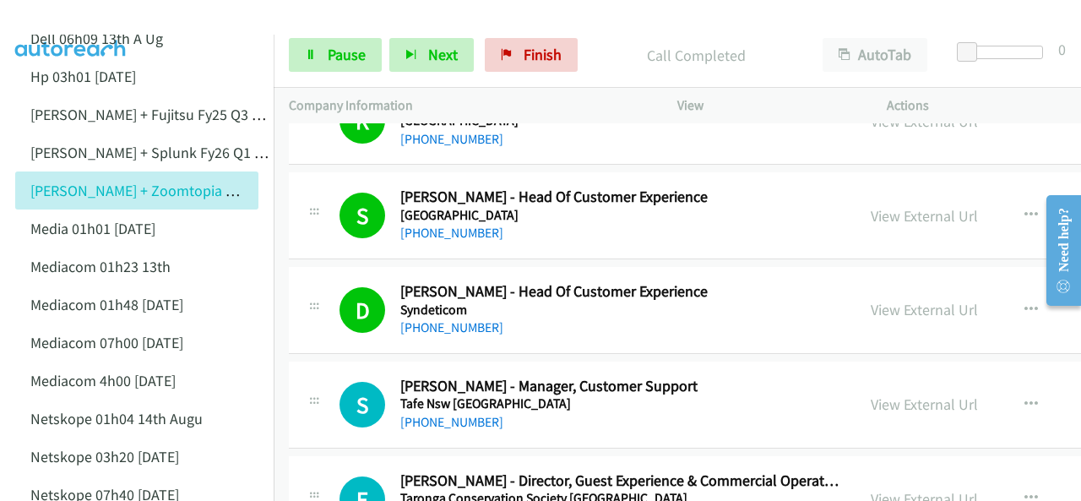
click at [71, 13] on img at bounding box center [71, 29] width 127 height 59
click at [96, 18] on img at bounding box center [71, 29] width 127 height 59
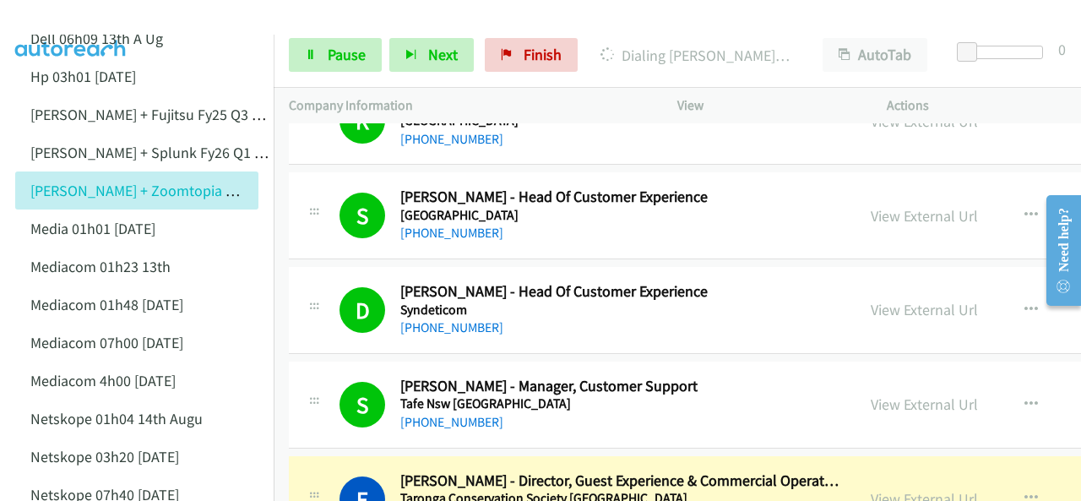
click at [95, 16] on img at bounding box center [71, 29] width 127 height 59
click at [107, 19] on img at bounding box center [71, 29] width 127 height 59
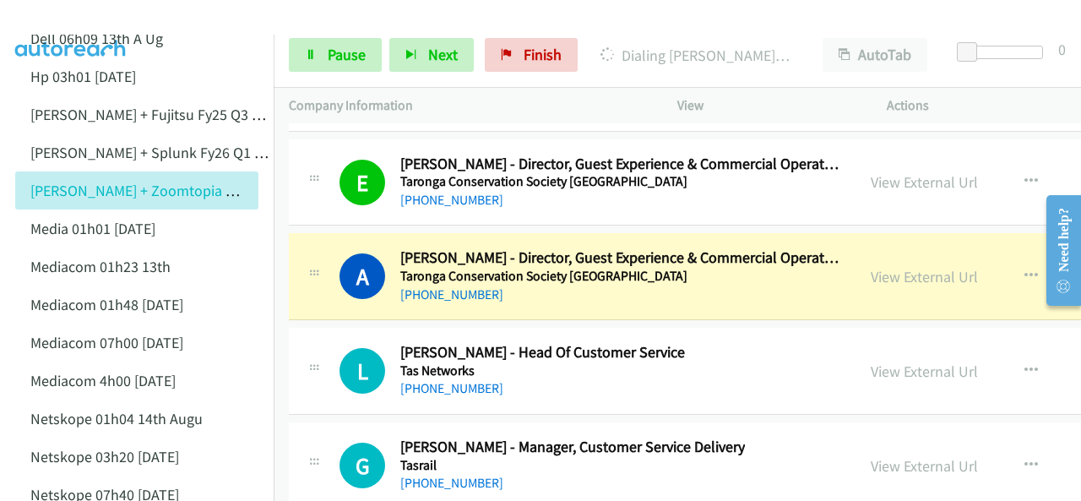
scroll to position [27444, 0]
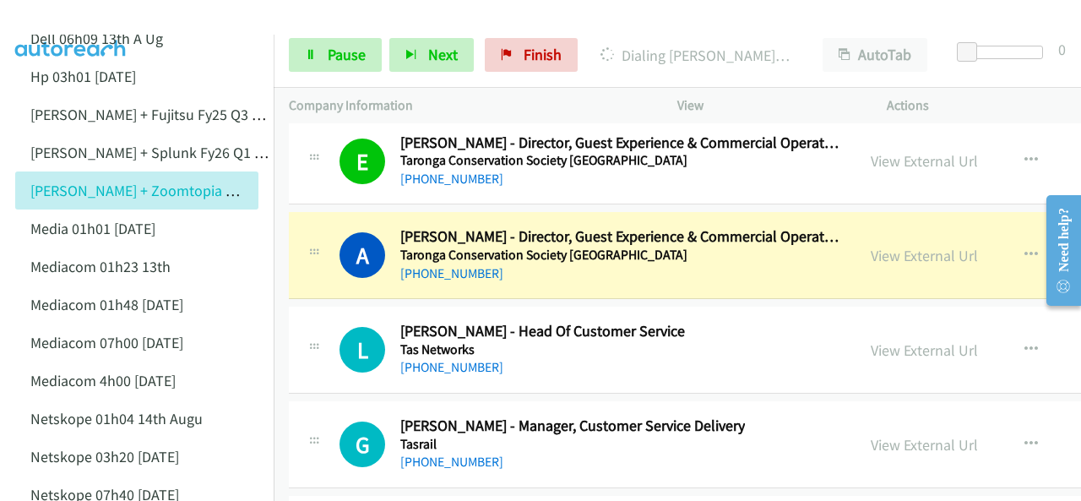
click at [225, 18] on div at bounding box center [533, 32] width 1066 height 65
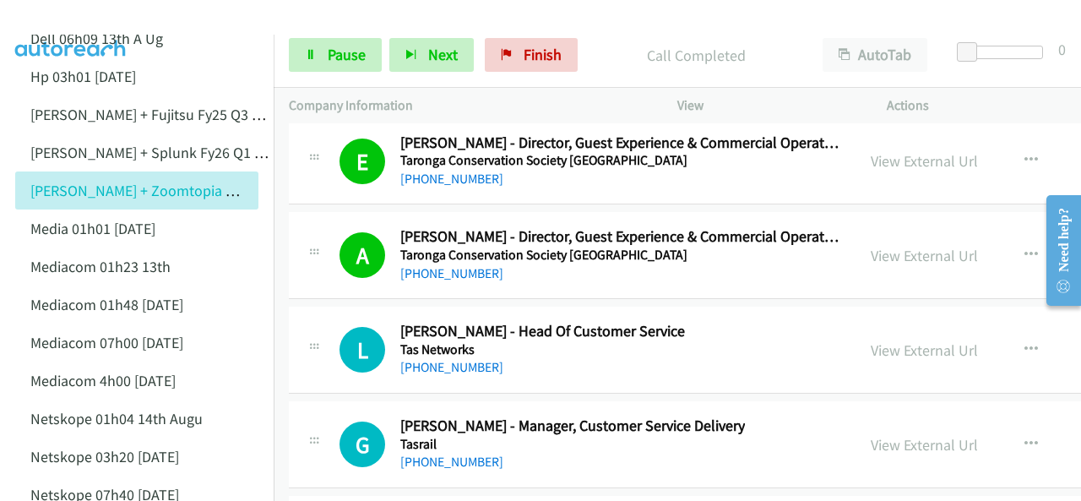
click at [73, 14] on img at bounding box center [71, 29] width 127 height 59
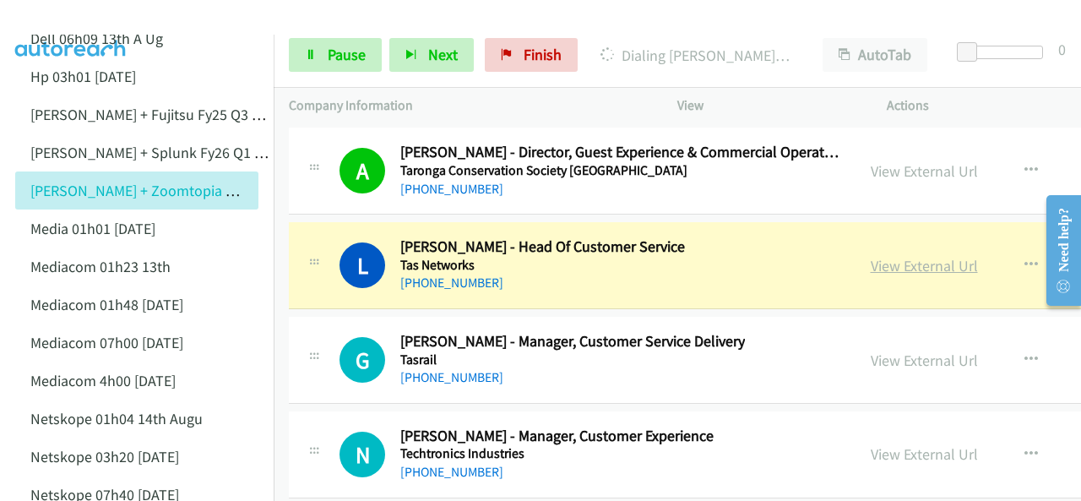
click at [871, 256] on link "View External Url" at bounding box center [924, 265] width 107 height 19
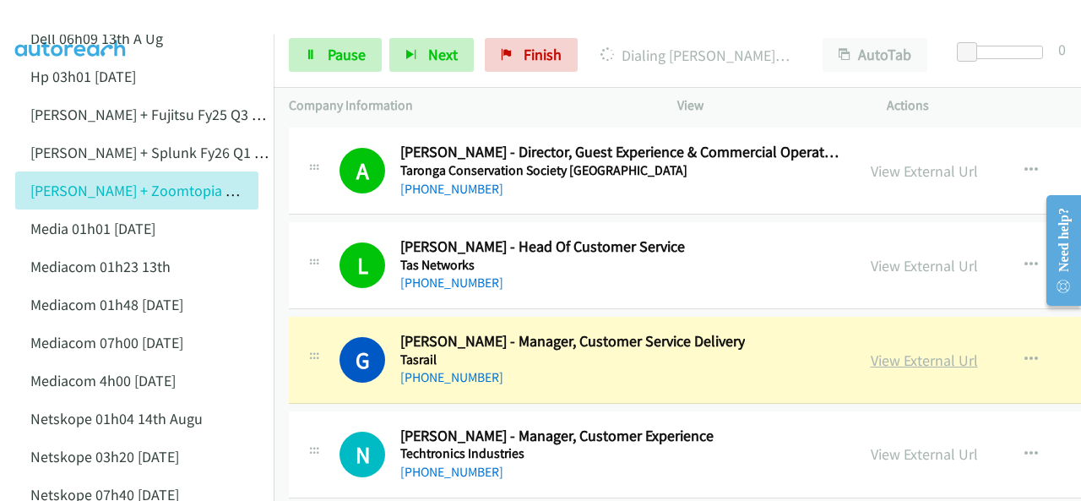
click at [871, 350] on link "View External Url" at bounding box center [924, 359] width 107 height 19
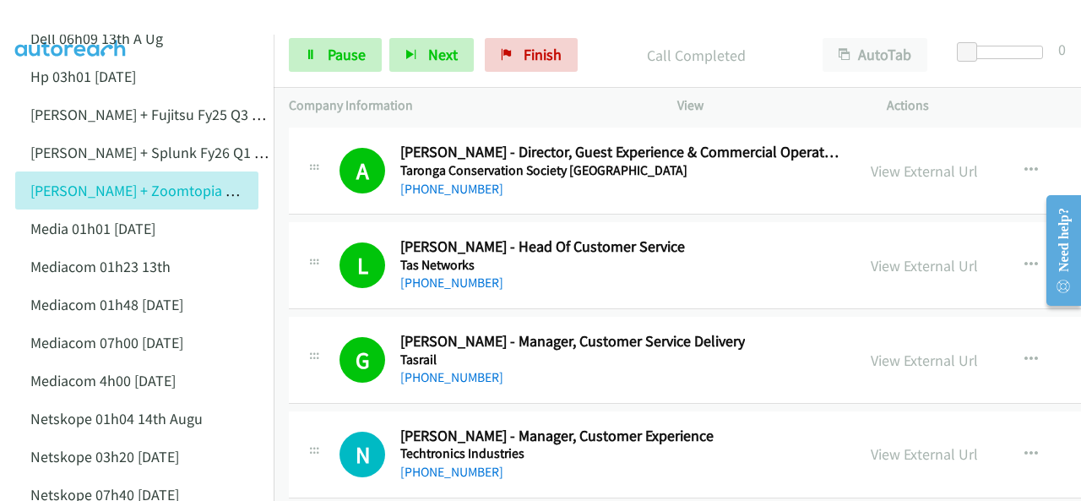
click at [66, 15] on img at bounding box center [71, 29] width 127 height 59
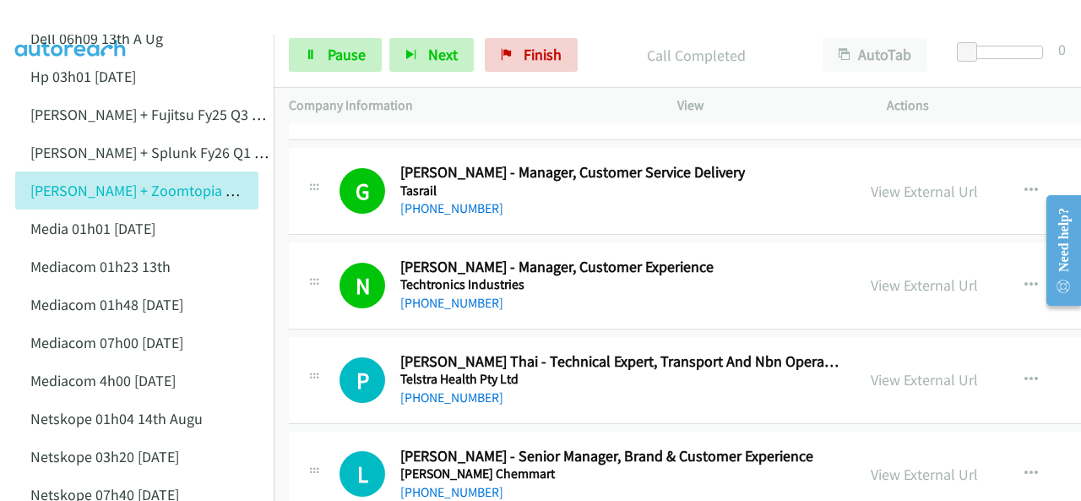
scroll to position [27782, 0]
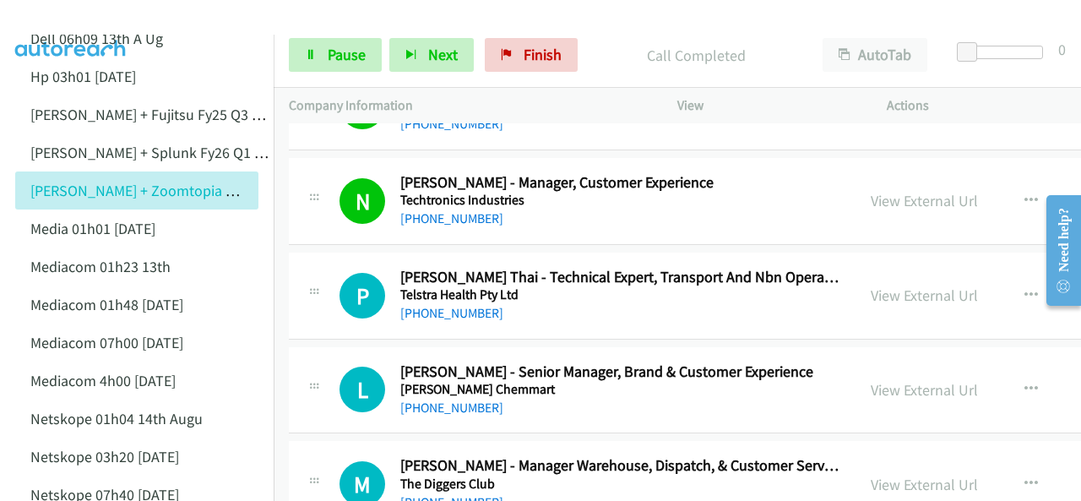
drag, startPoint x: 73, startPoint y: 14, endPoint x: 98, endPoint y: 30, distance: 28.8
click at [72, 15] on img at bounding box center [71, 29] width 127 height 59
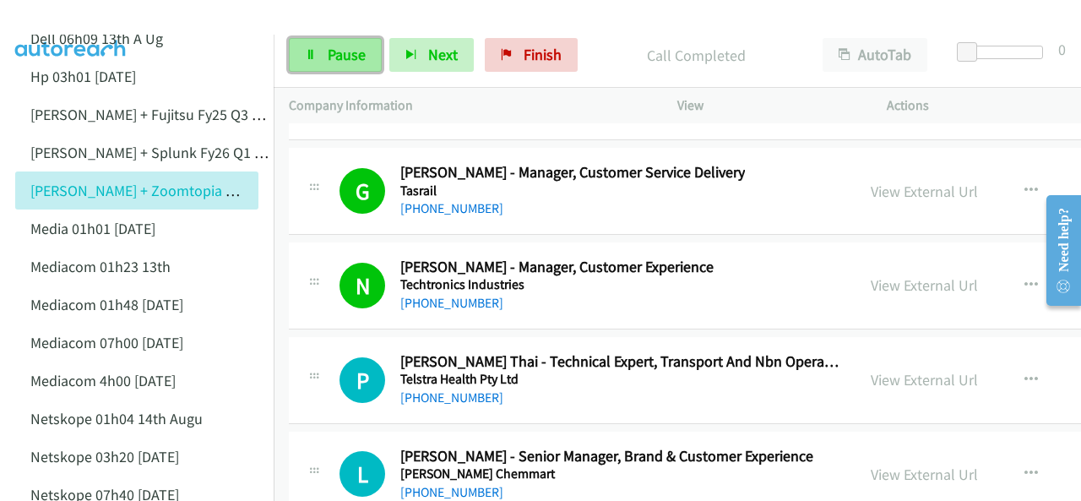
click at [304, 46] on link "Pause" at bounding box center [335, 55] width 93 height 34
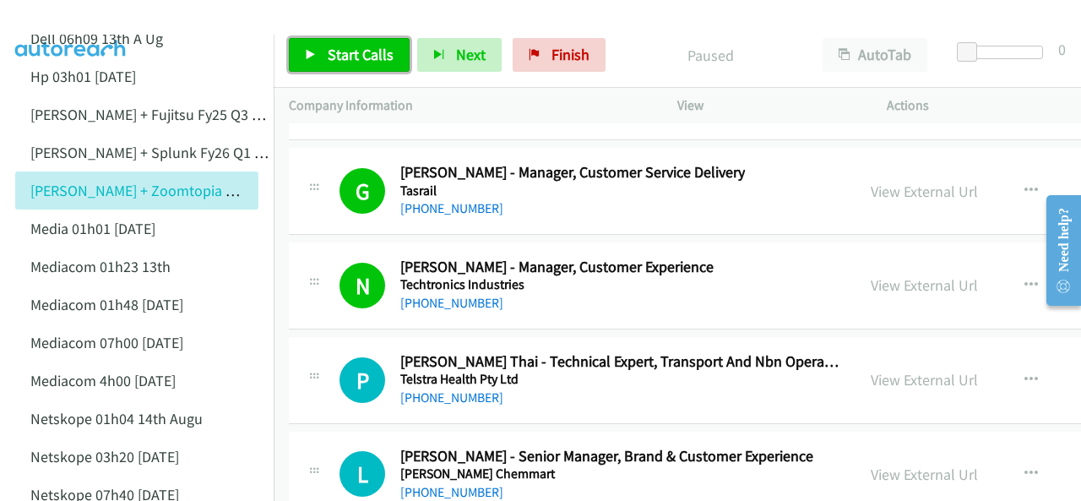
click at [328, 52] on span "Start Calls" at bounding box center [361, 54] width 66 height 19
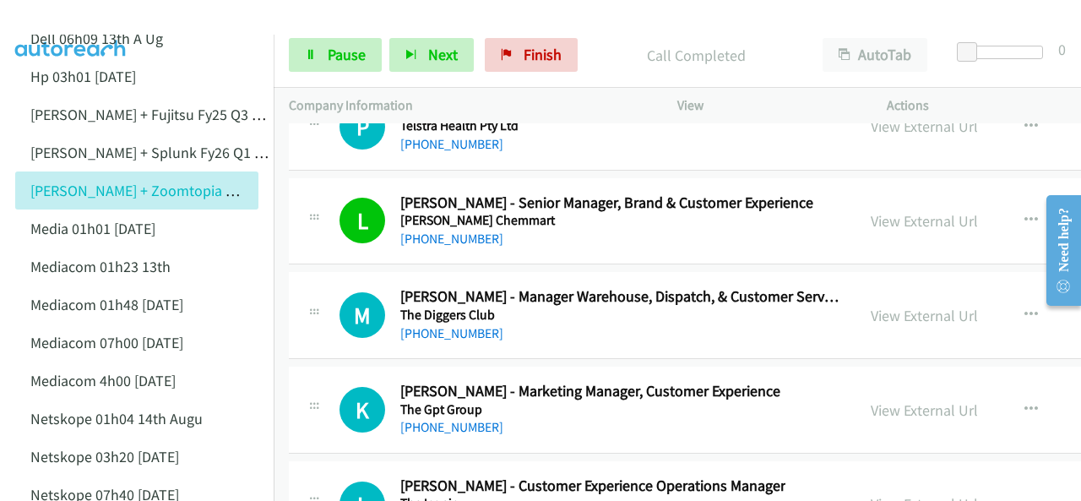
scroll to position [28120, 0]
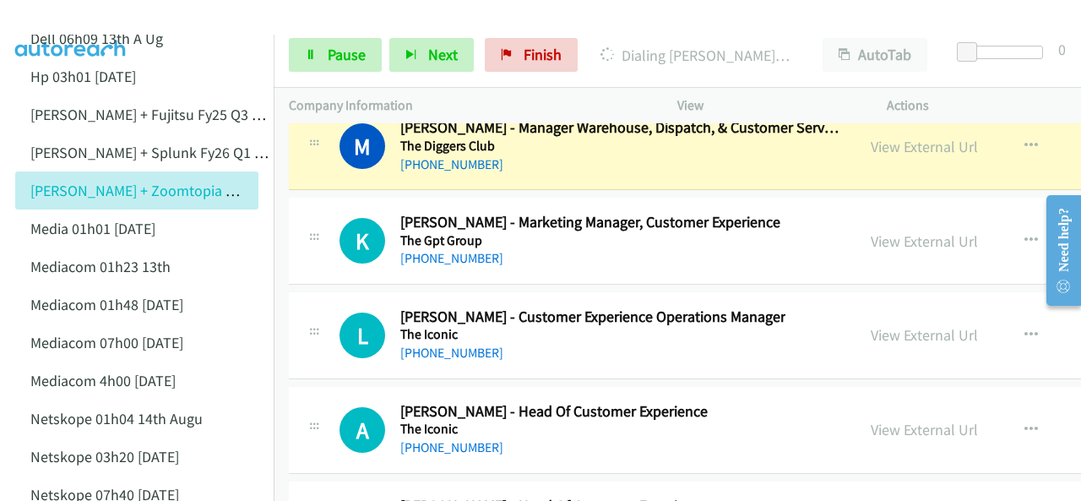
click at [90, 20] on img at bounding box center [71, 29] width 127 height 59
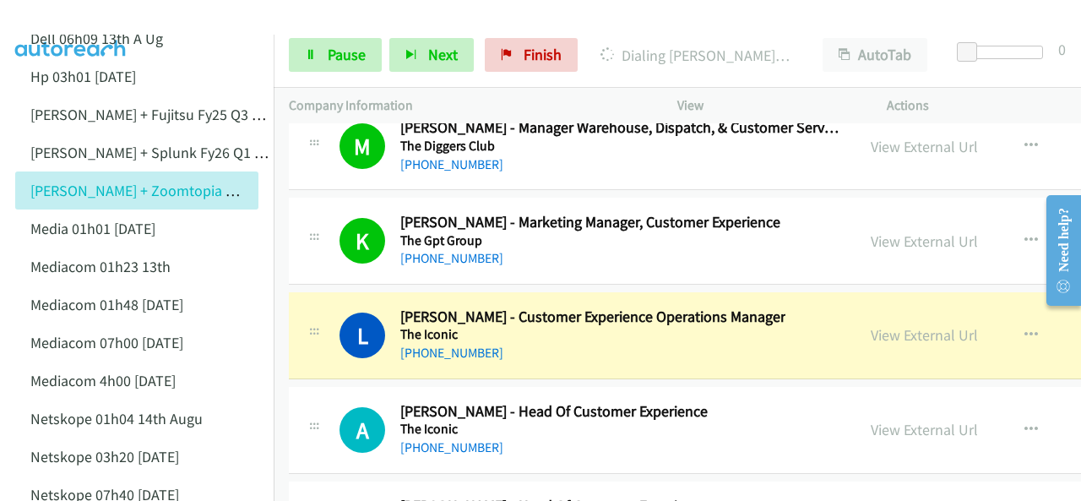
click at [56, 16] on img at bounding box center [71, 29] width 127 height 59
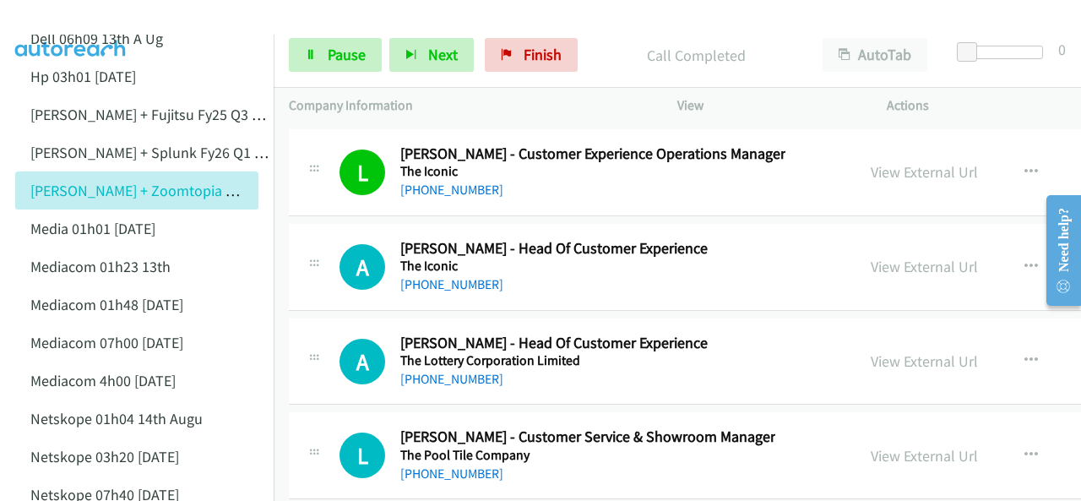
scroll to position [28289, 0]
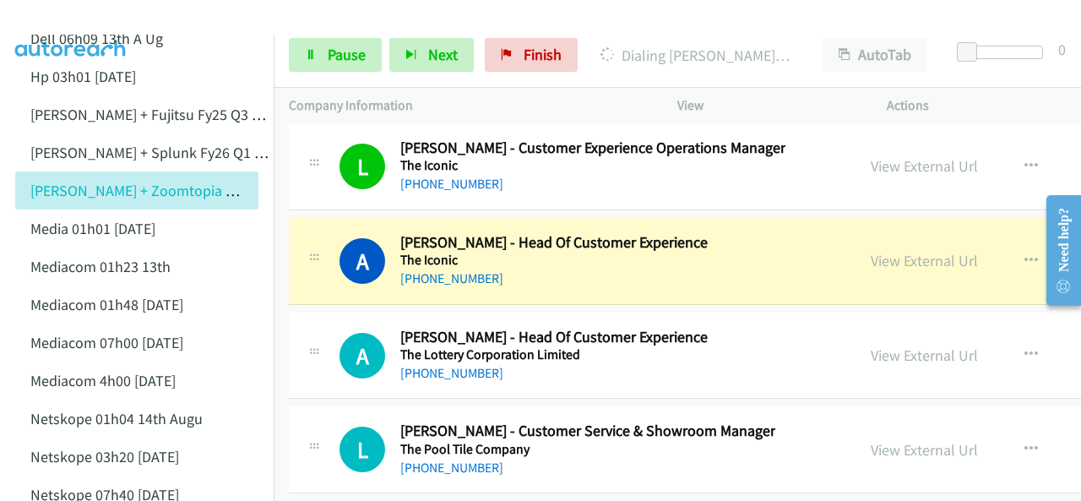
click at [78, 28] on img at bounding box center [71, 29] width 127 height 59
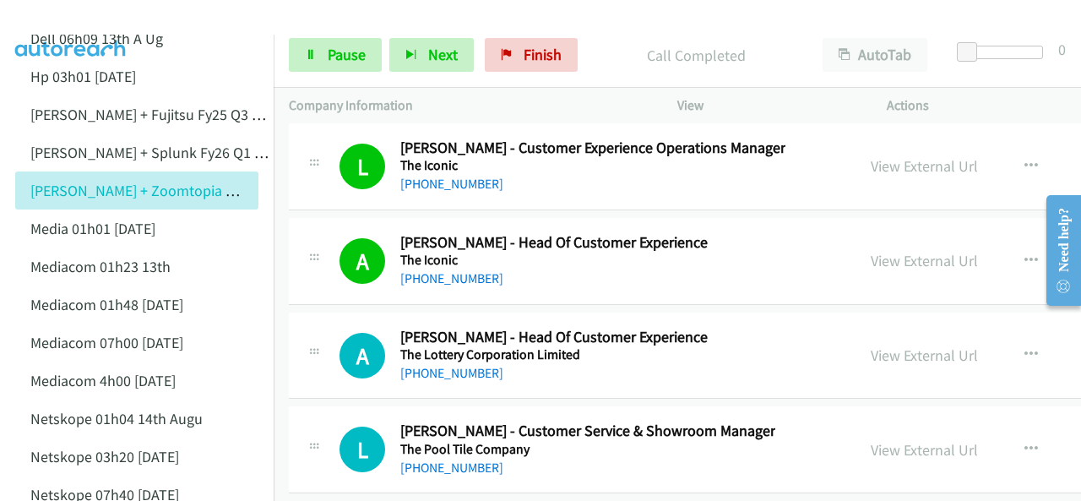
click at [88, 19] on img at bounding box center [71, 29] width 127 height 59
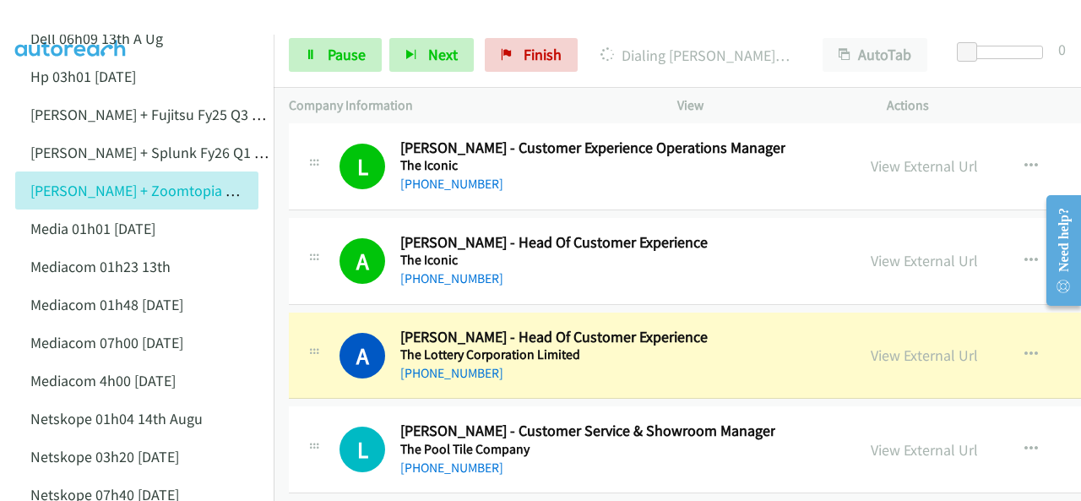
click at [95, 18] on img at bounding box center [71, 29] width 127 height 59
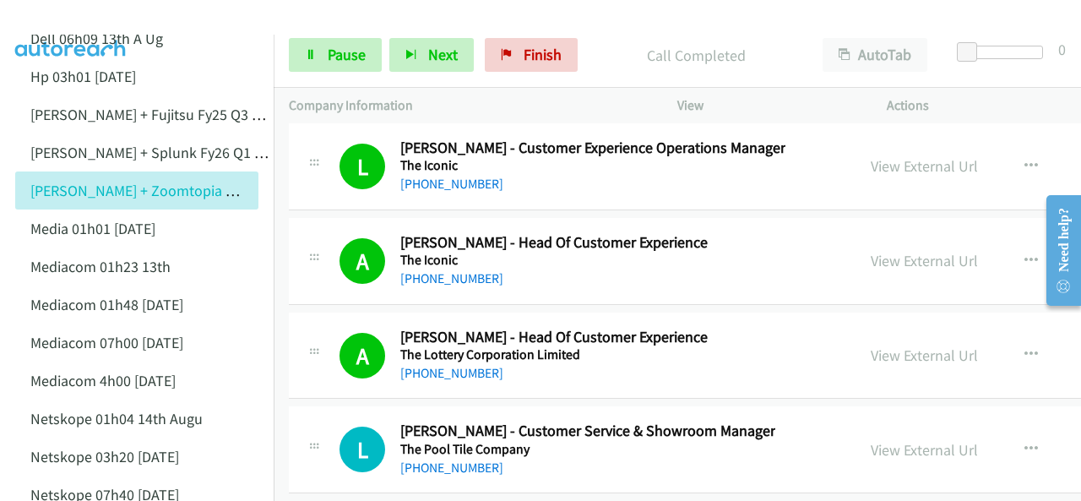
click at [86, 20] on img at bounding box center [71, 29] width 127 height 59
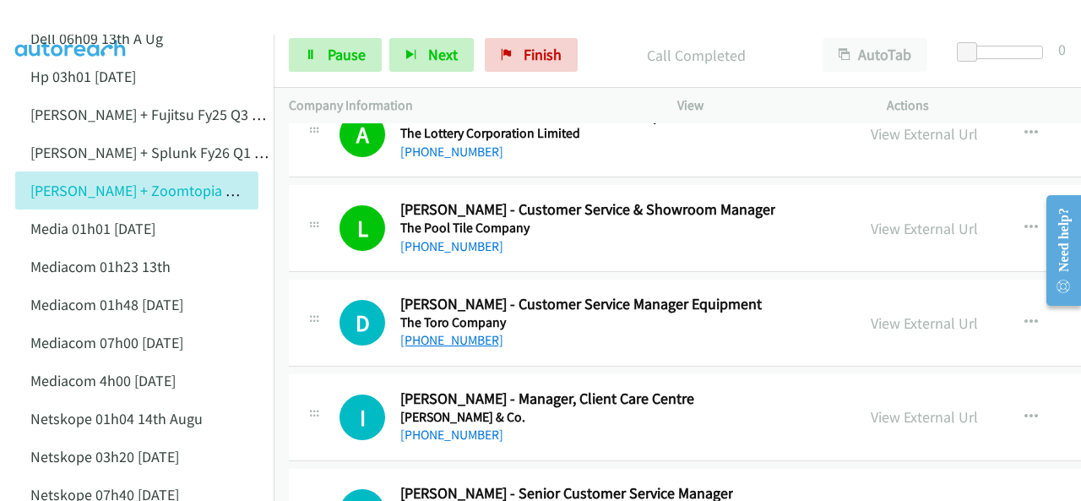
scroll to position [28542, 0]
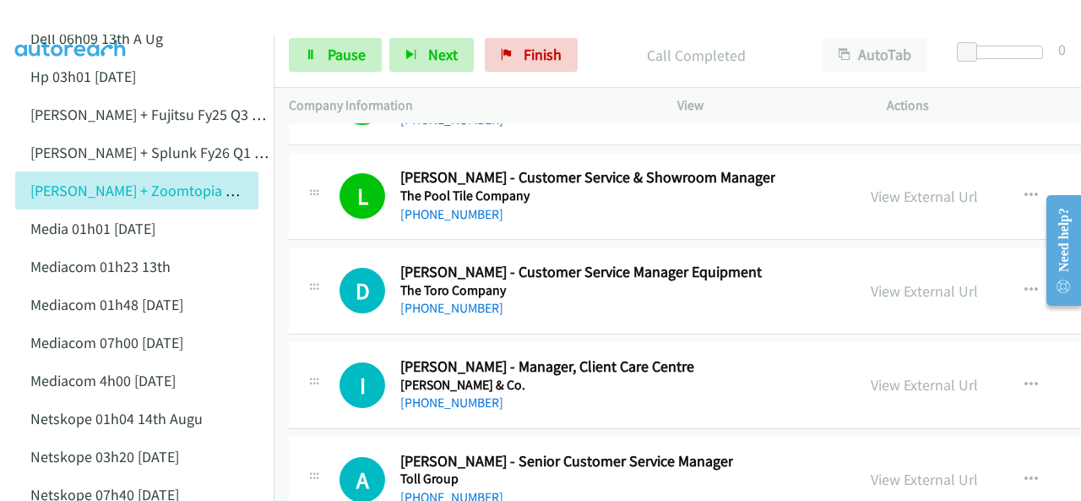
click at [100, 22] on img at bounding box center [71, 29] width 127 height 59
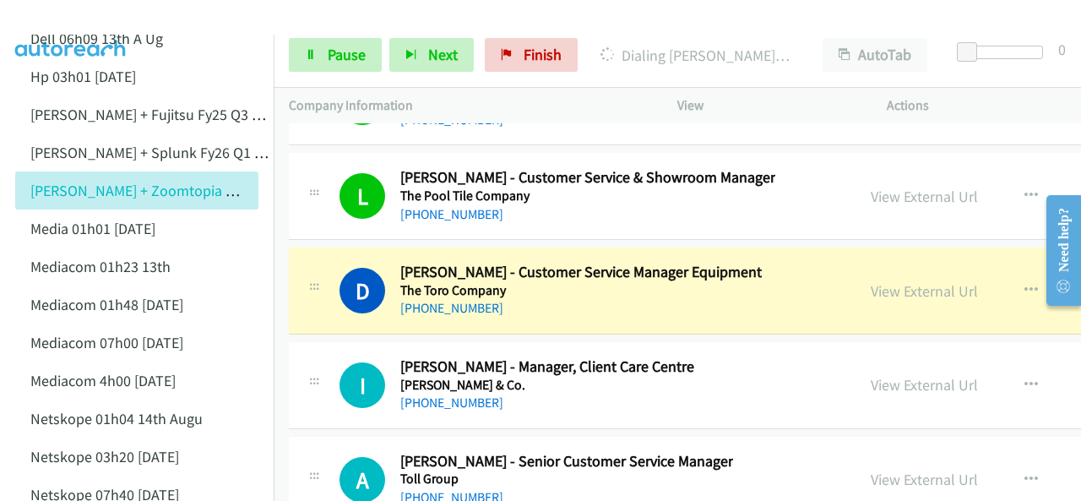
click at [101, 24] on img at bounding box center [71, 29] width 127 height 59
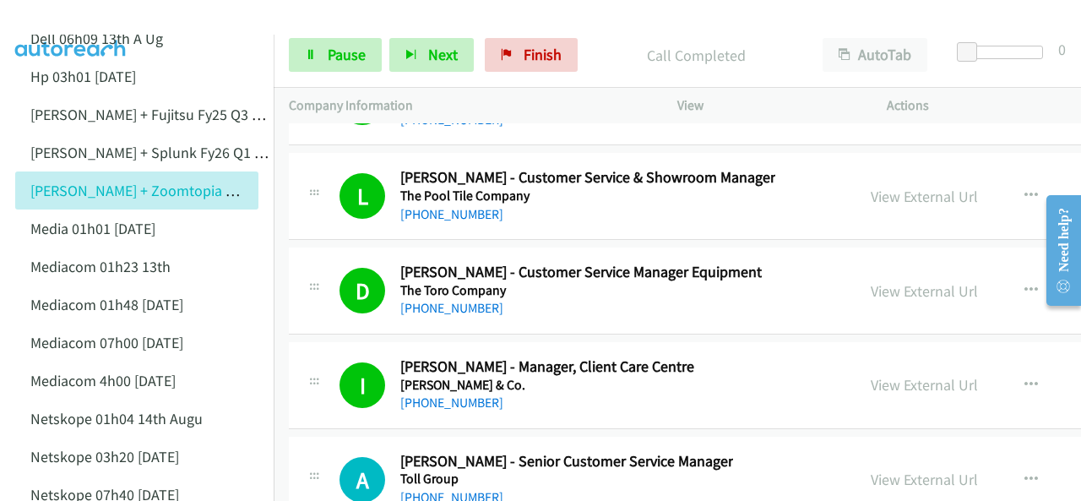
click at [84, 19] on img at bounding box center [71, 29] width 127 height 59
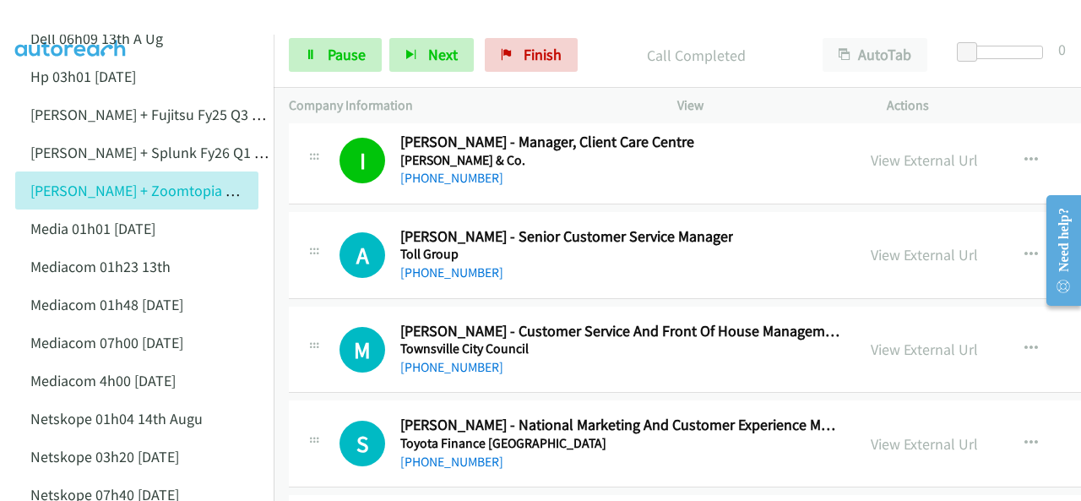
scroll to position [28796, 0]
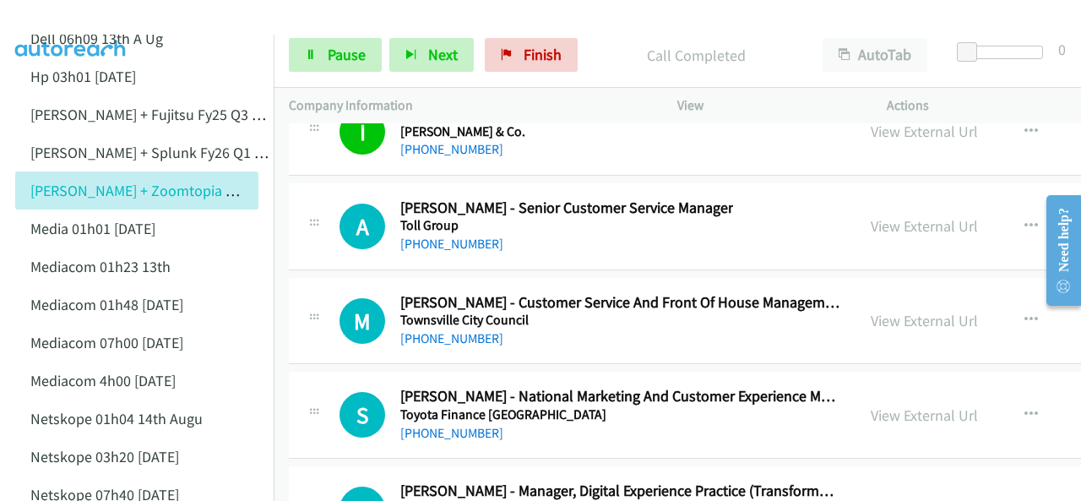
click at [65, 14] on img at bounding box center [71, 29] width 127 height 59
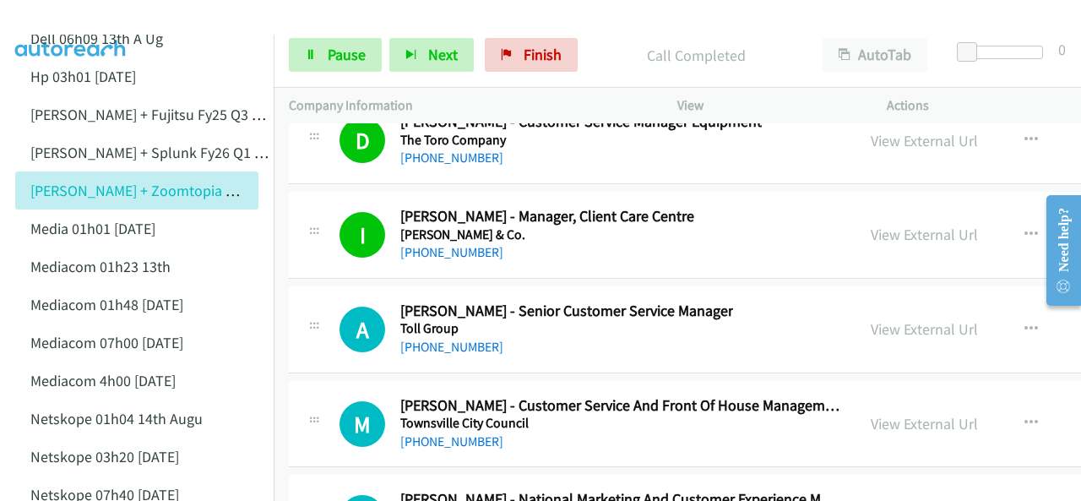
scroll to position [28711, 0]
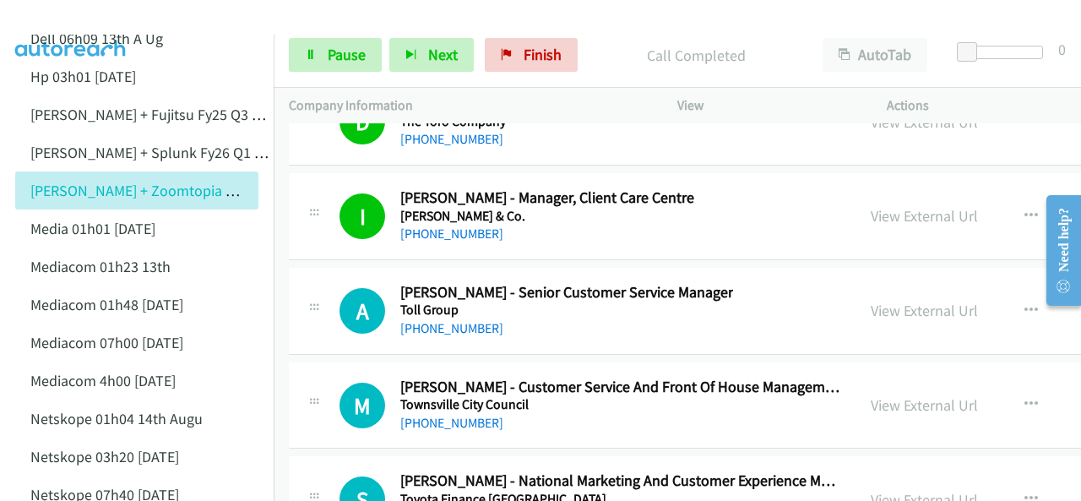
click at [46, 13] on img at bounding box center [71, 29] width 127 height 59
click at [68, 21] on img at bounding box center [71, 29] width 127 height 59
click at [328, 35] on div "Start Calls Pause Next Finish Call Completed AutoTab AutoTab 0" at bounding box center [677, 55] width 807 height 65
click at [328, 39] on link "Pause" at bounding box center [335, 55] width 93 height 34
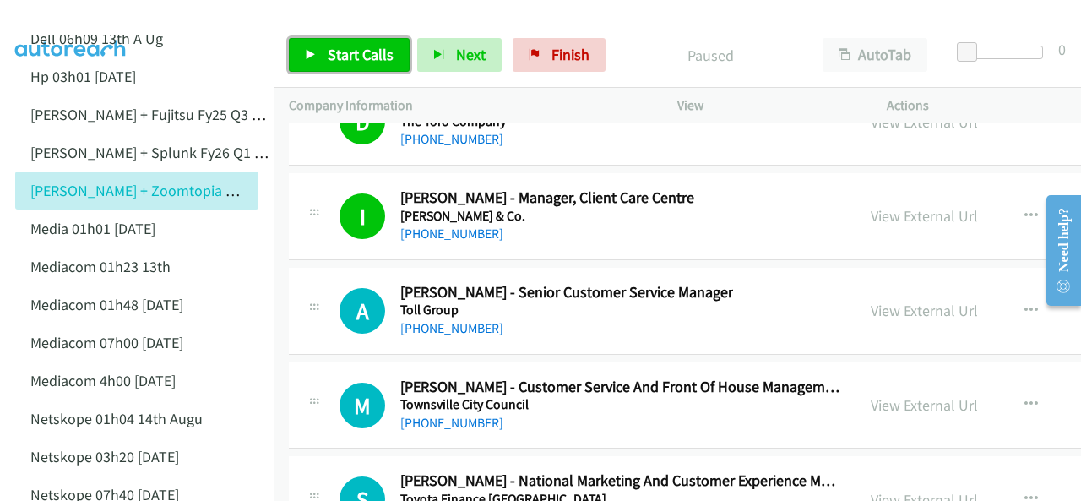
click at [336, 55] on span "Start Calls" at bounding box center [361, 54] width 66 height 19
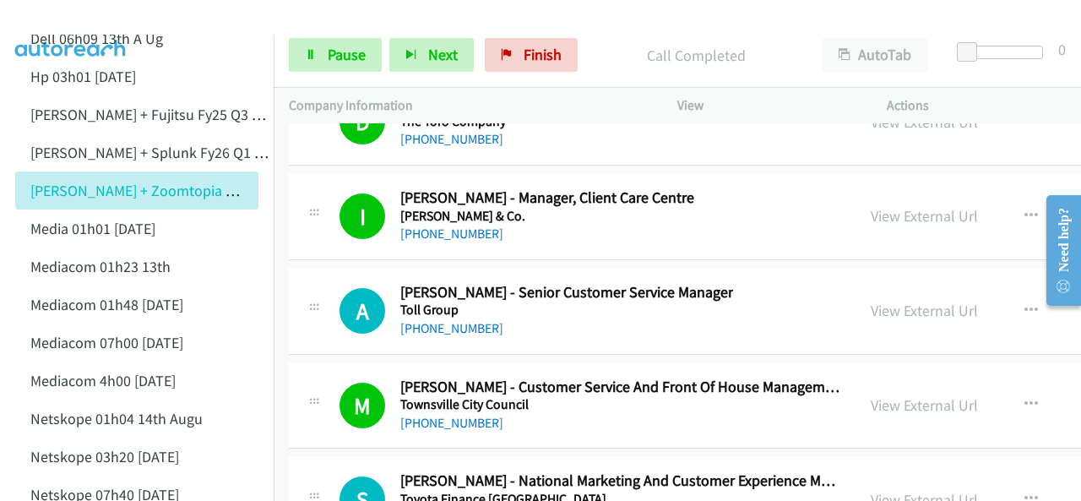
click at [86, 18] on img at bounding box center [71, 29] width 127 height 59
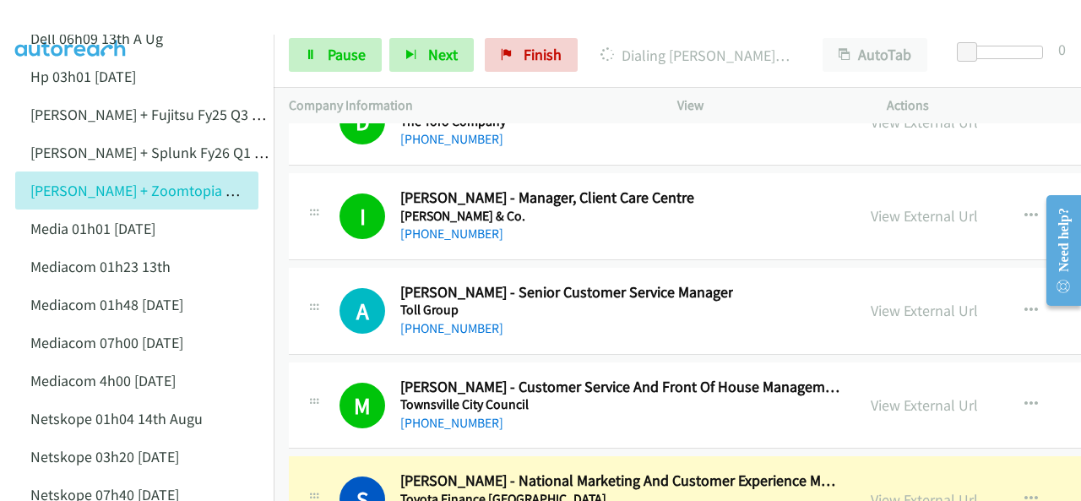
click at [67, 13] on img at bounding box center [71, 29] width 127 height 59
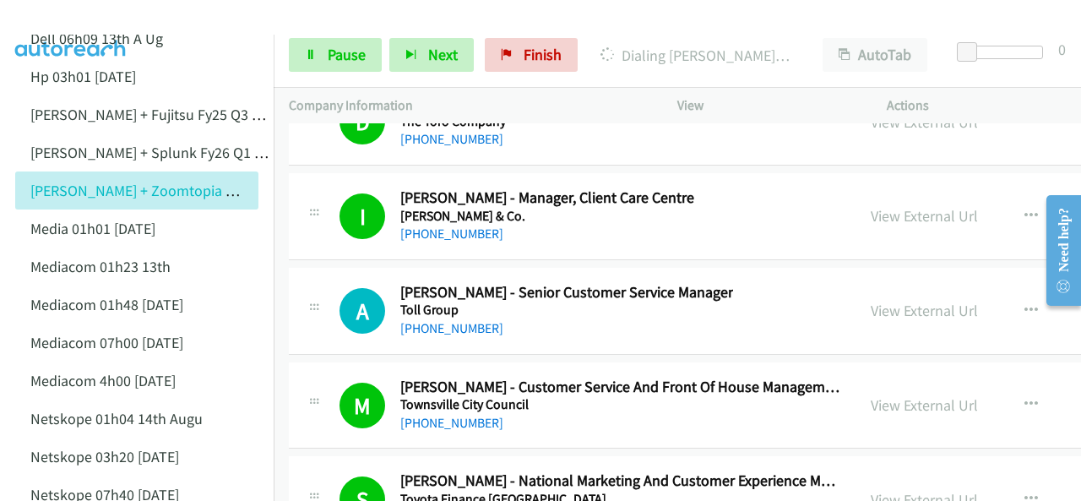
click at [75, 15] on img at bounding box center [71, 29] width 127 height 59
click at [57, 25] on img at bounding box center [71, 29] width 127 height 59
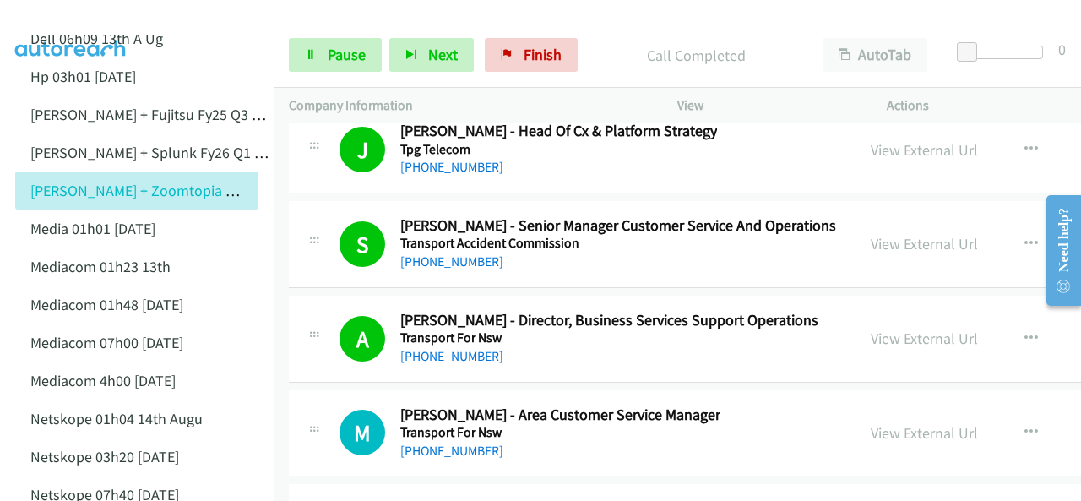
scroll to position [29387, 0]
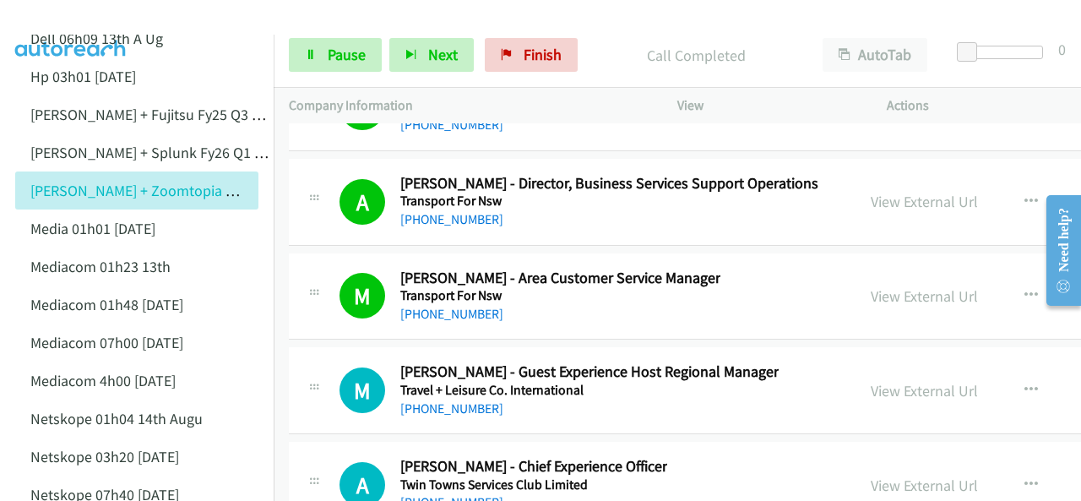
click at [98, 26] on img at bounding box center [71, 29] width 127 height 59
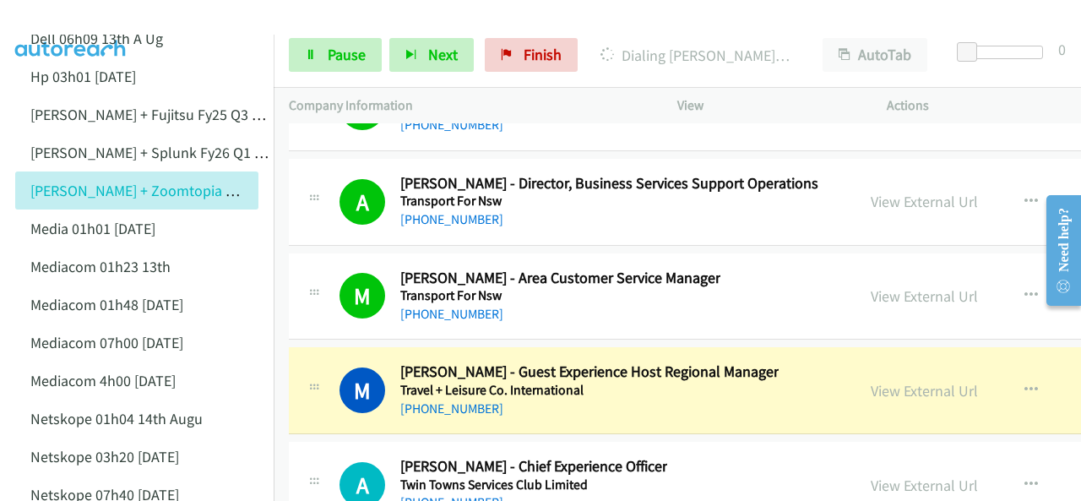
click at [86, 18] on img at bounding box center [71, 29] width 127 height 59
click at [871, 381] on link "View External Url" at bounding box center [924, 390] width 107 height 19
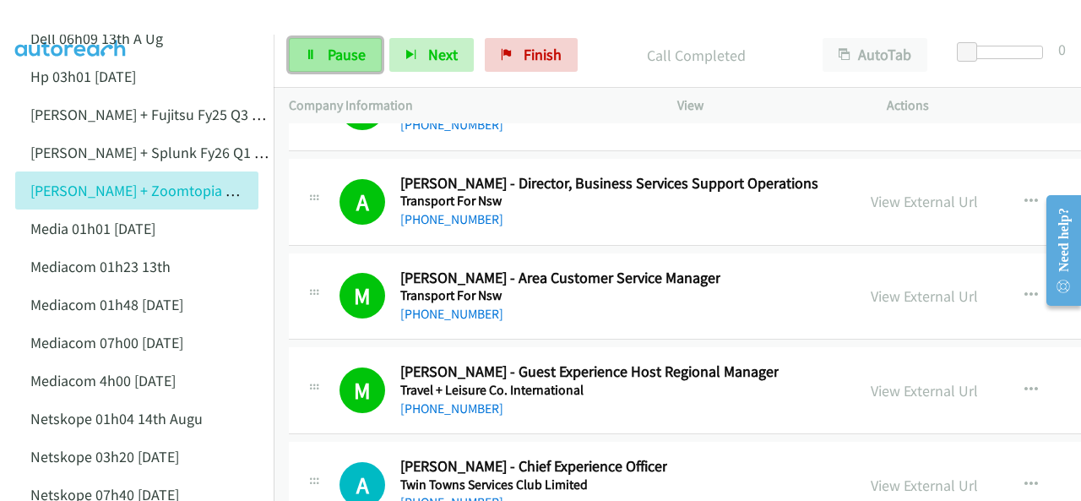
click at [354, 55] on span "Pause" at bounding box center [347, 54] width 38 height 19
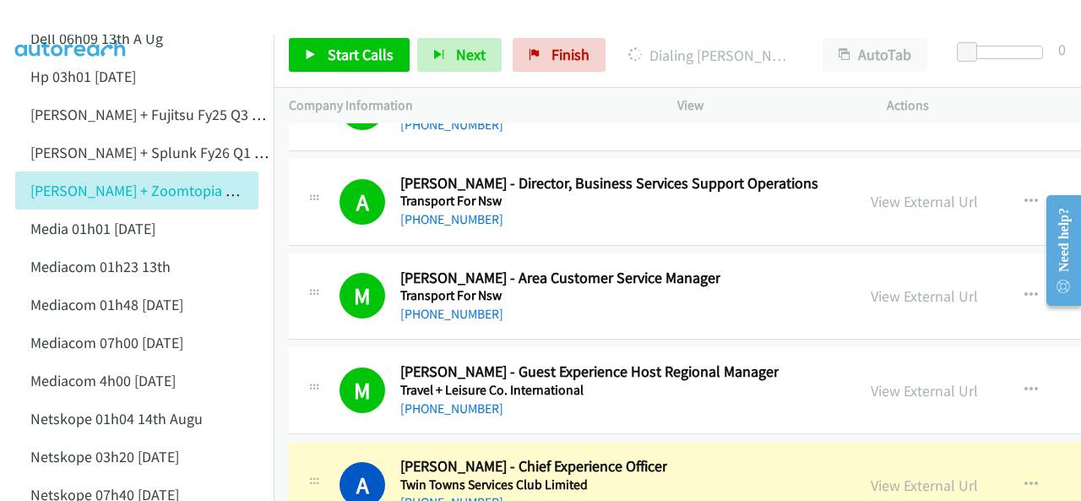
click at [62, 21] on img at bounding box center [71, 29] width 127 height 59
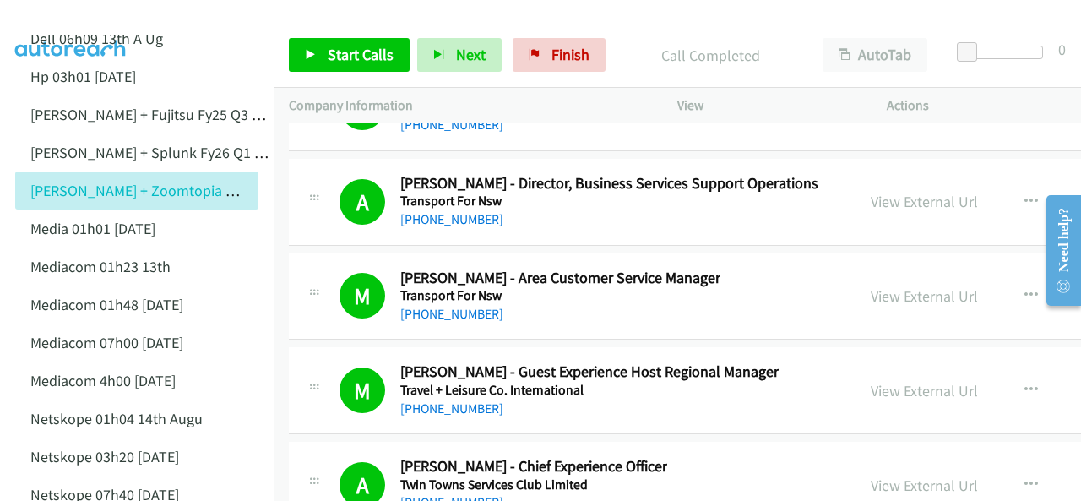
click at [208, 30] on div at bounding box center [533, 32] width 1066 height 65
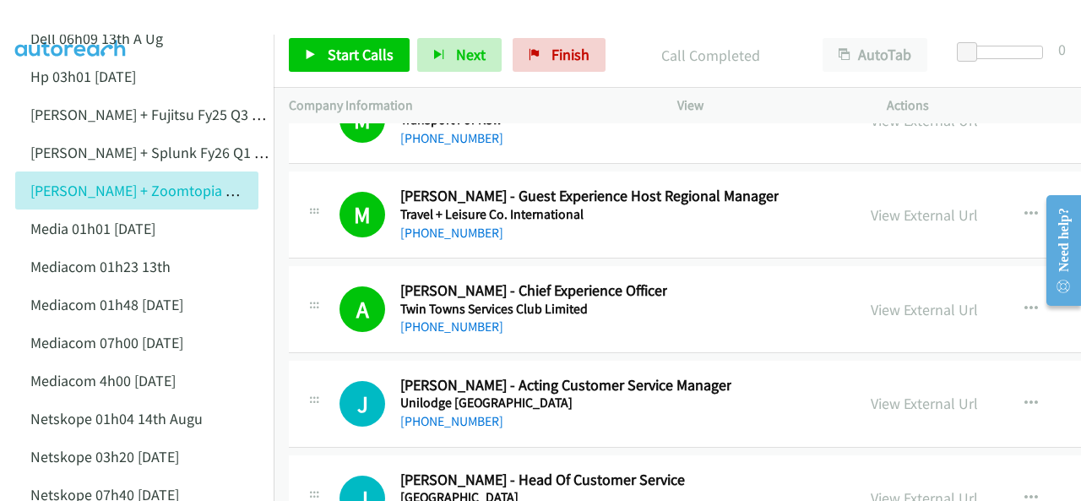
scroll to position [29640, 0]
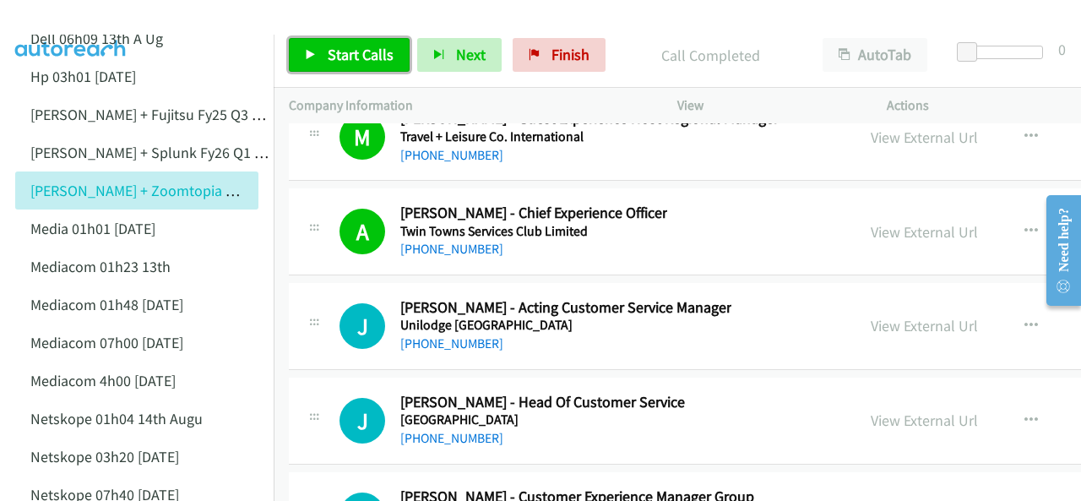
click at [350, 55] on span "Start Calls" at bounding box center [361, 54] width 66 height 19
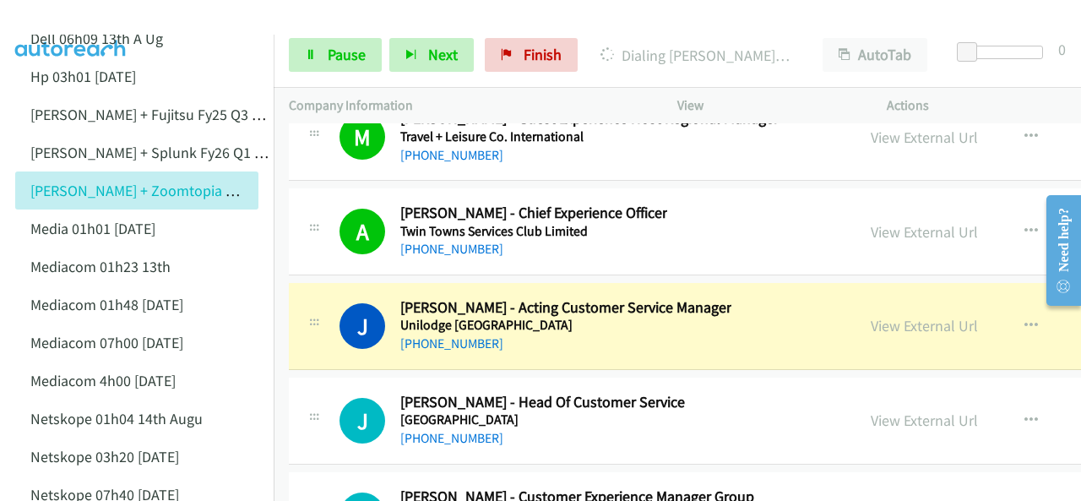
drag, startPoint x: 864, startPoint y: 245, endPoint x: 681, endPoint y: 492, distance: 307.9
click at [300, 298] on div "J Callback Scheduled [PERSON_NAME] - Acting Customer Service Manager Unilodge […" at bounding box center [572, 326] width 567 height 56
click at [871, 316] on link "View External Url" at bounding box center [924, 325] width 107 height 19
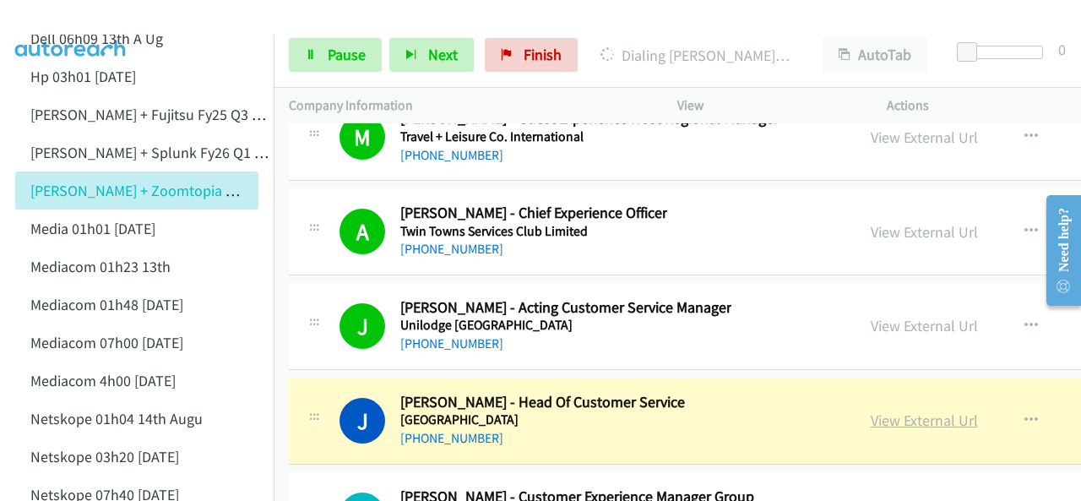
click at [871, 410] on link "View External Url" at bounding box center [924, 419] width 107 height 19
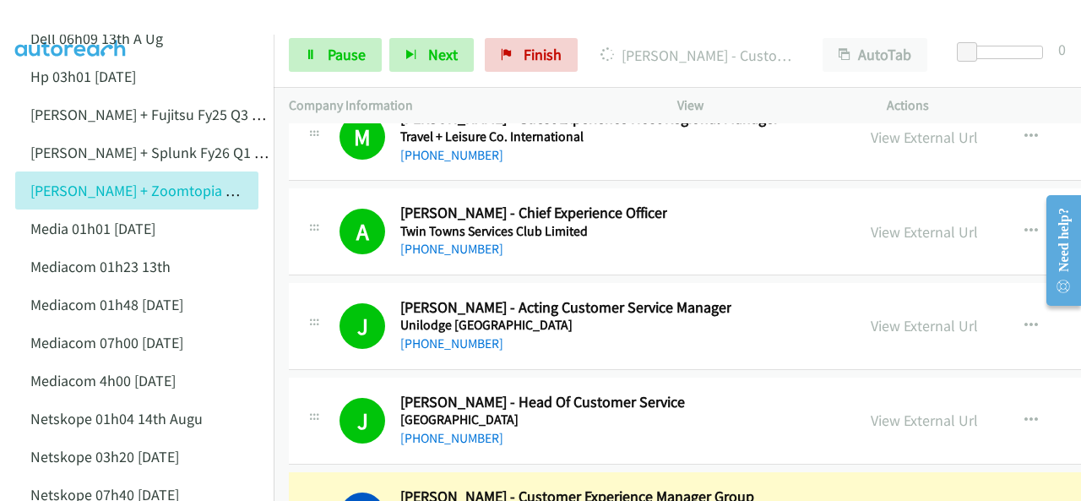
drag, startPoint x: 84, startPoint y: 14, endPoint x: 142, endPoint y: 13, distance: 57.4
click at [84, 14] on img at bounding box center [71, 29] width 127 height 59
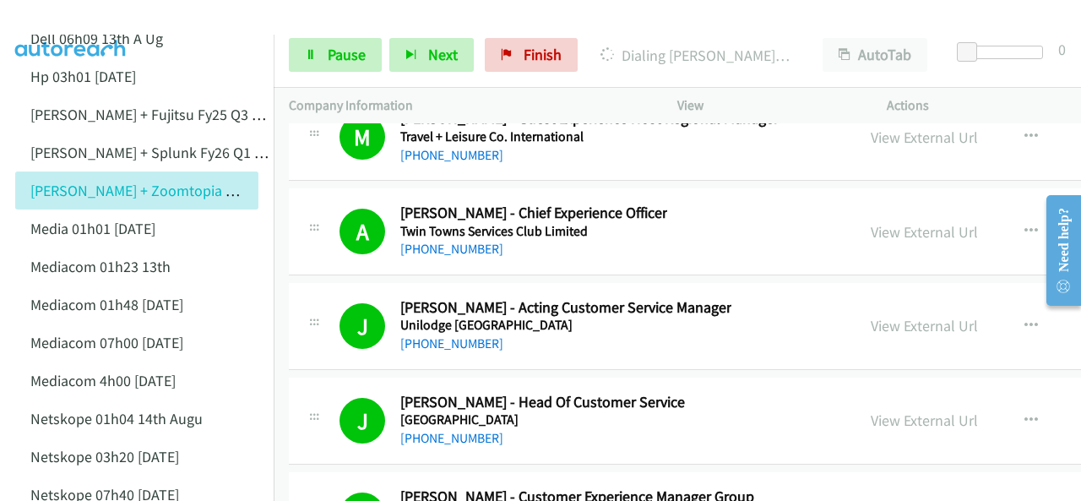
click at [62, 14] on img at bounding box center [71, 29] width 127 height 59
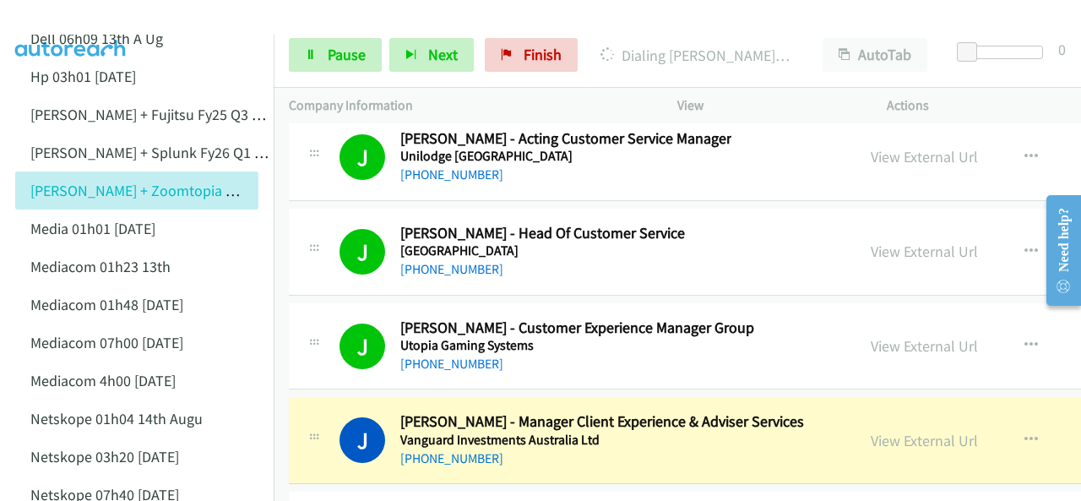
scroll to position [29893, 0]
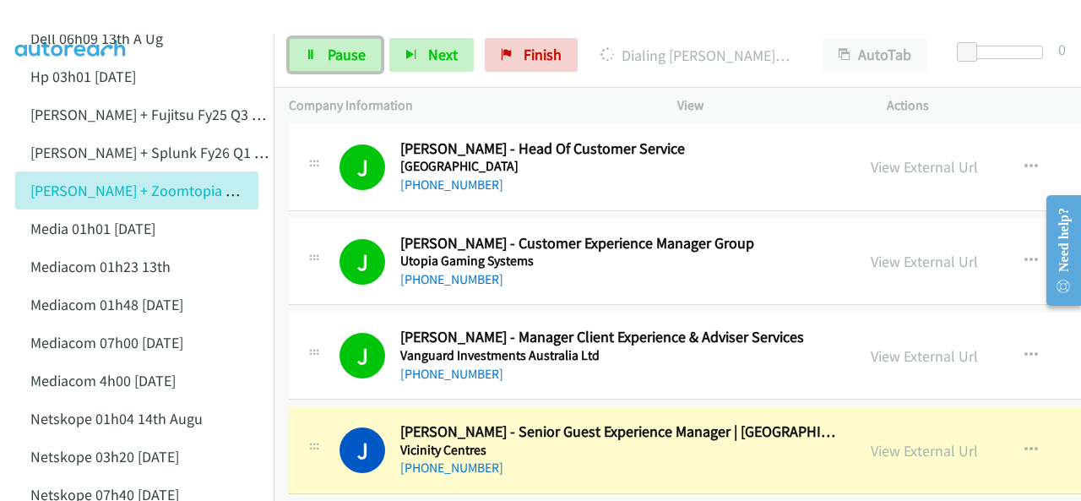
click at [333, 53] on span "Pause" at bounding box center [347, 54] width 38 height 19
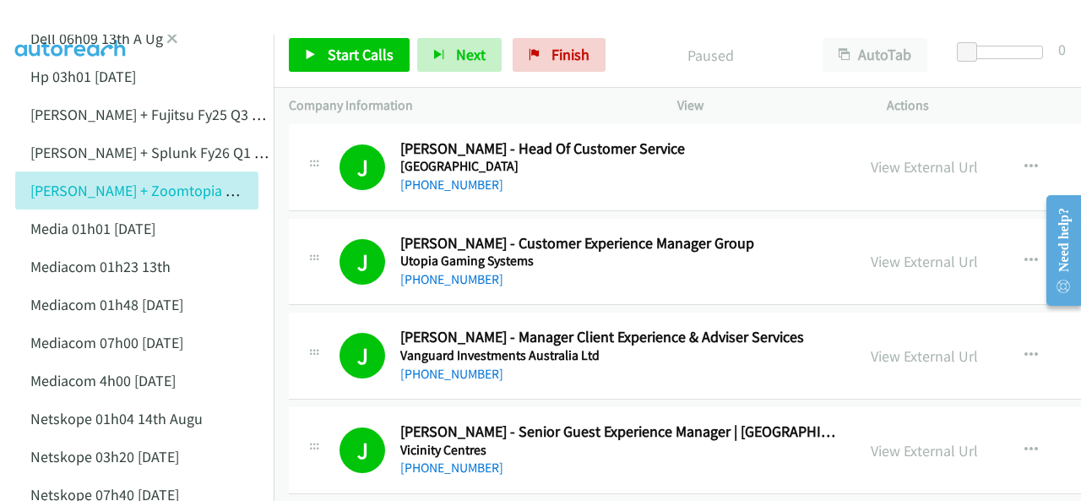
drag, startPoint x: 84, startPoint y: 19, endPoint x: 184, endPoint y: 52, distance: 105.5
click at [84, 19] on img at bounding box center [71, 29] width 127 height 59
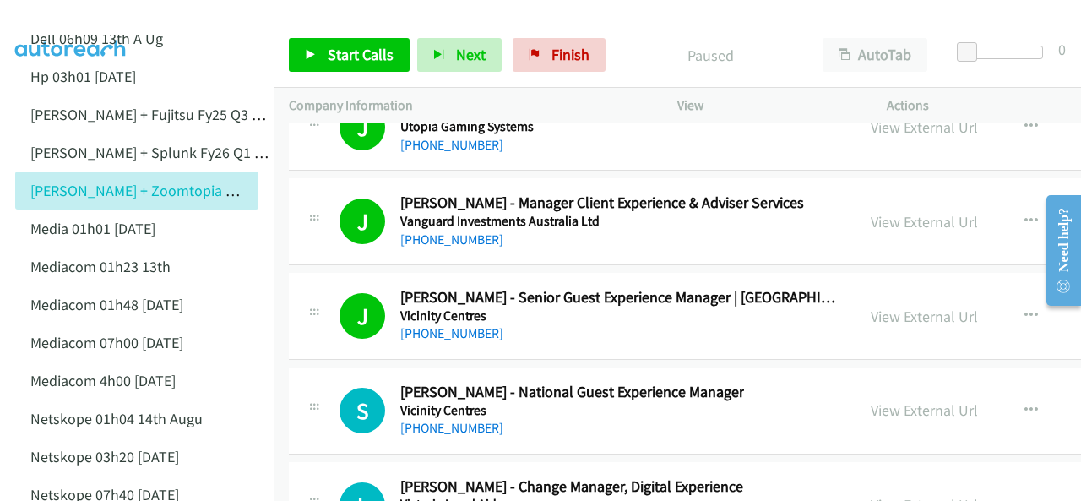
scroll to position [30062, 0]
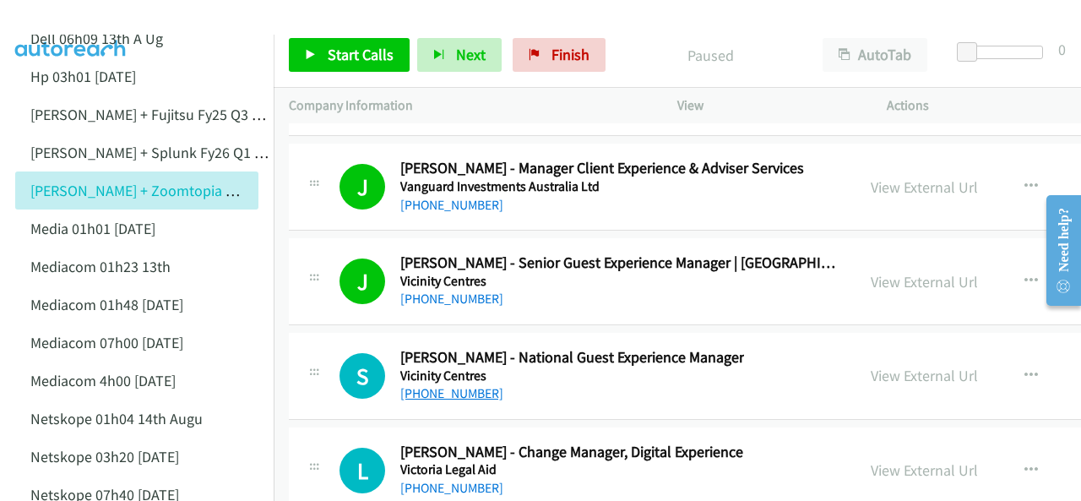
click at [427, 385] on link "[PHONE_NUMBER]" at bounding box center [451, 393] width 103 height 16
click at [62, 13] on img at bounding box center [71, 29] width 127 height 59
click at [75, 18] on img at bounding box center [71, 29] width 127 height 59
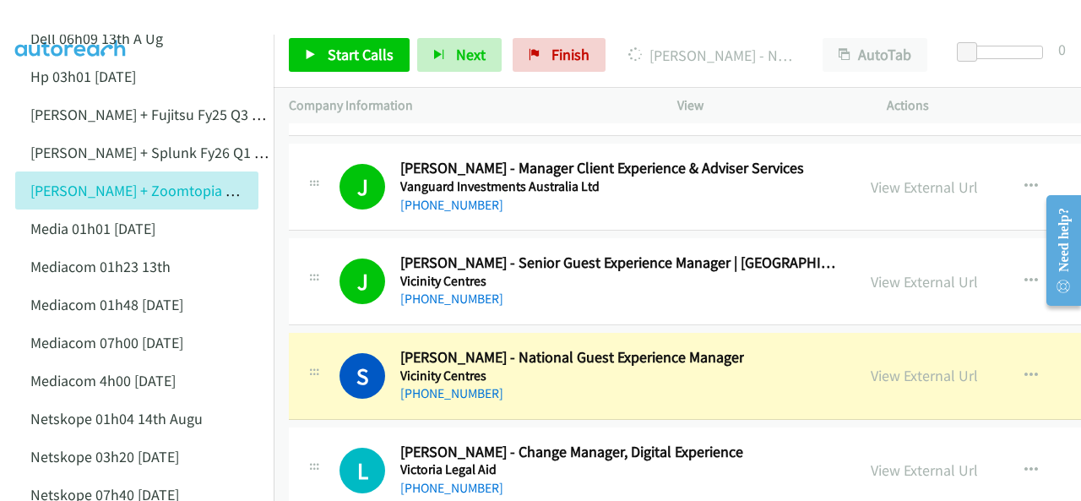
scroll to position [30147, 0]
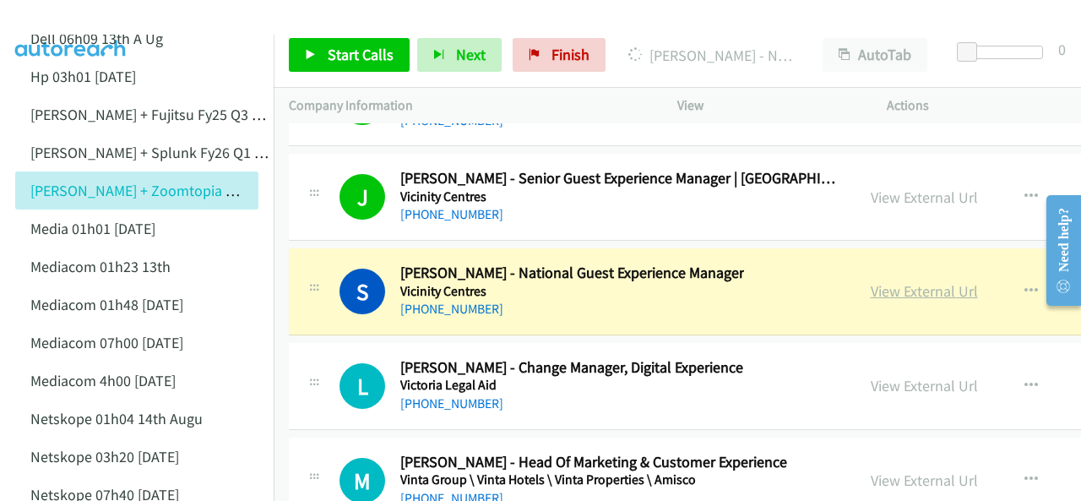
click at [882, 281] on link "View External Url" at bounding box center [924, 290] width 107 height 19
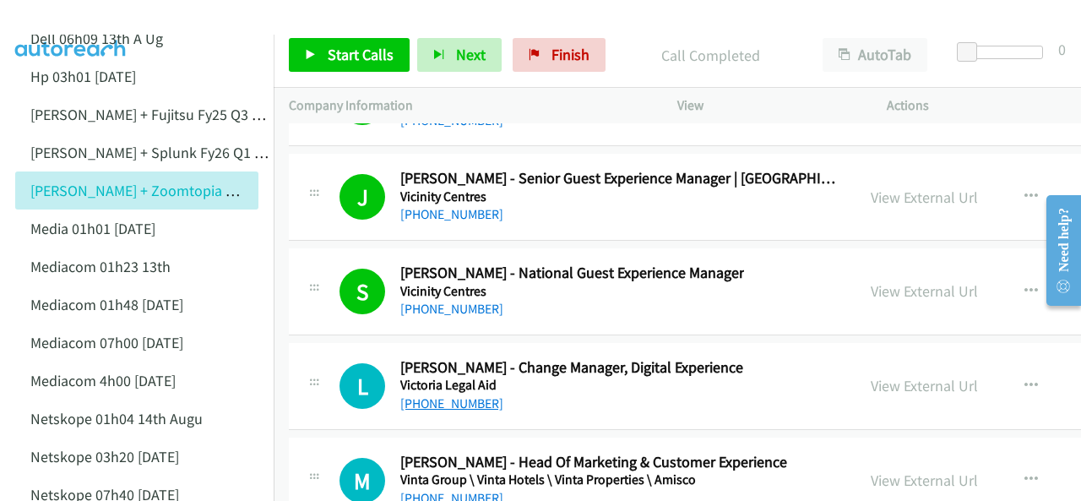
click at [451, 395] on link "[PHONE_NUMBER]" at bounding box center [451, 403] width 103 height 16
click at [99, 16] on img at bounding box center [71, 29] width 127 height 59
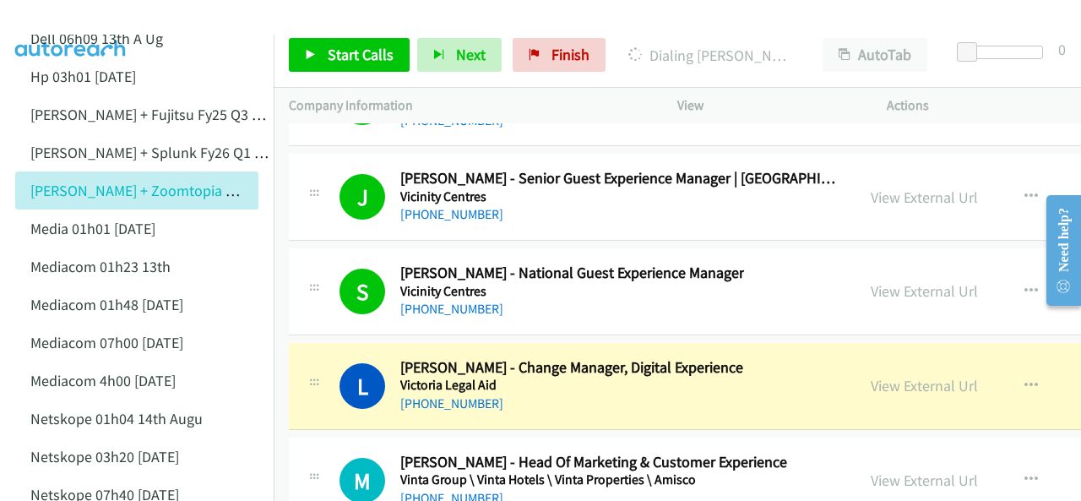
click at [62, 20] on img at bounding box center [71, 29] width 127 height 59
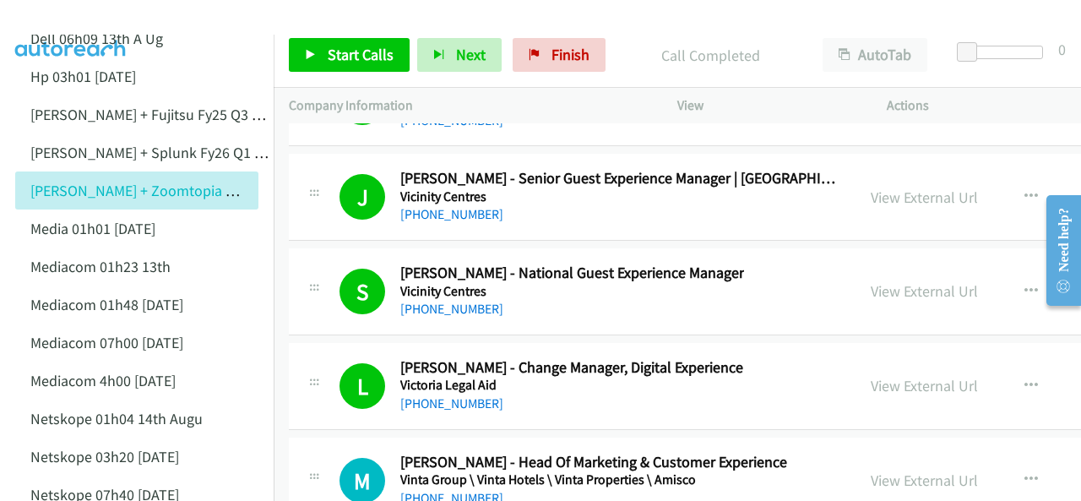
drag, startPoint x: 80, startPoint y: 18, endPoint x: 299, endPoint y: 46, distance: 220.6
click at [82, 18] on img at bounding box center [71, 29] width 127 height 59
click at [44, 14] on img at bounding box center [71, 29] width 127 height 59
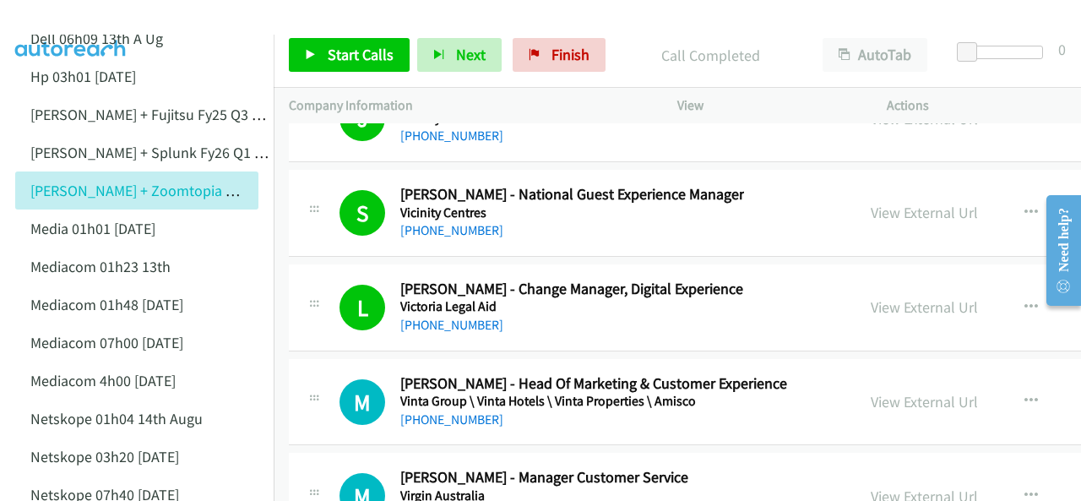
scroll to position [30231, 0]
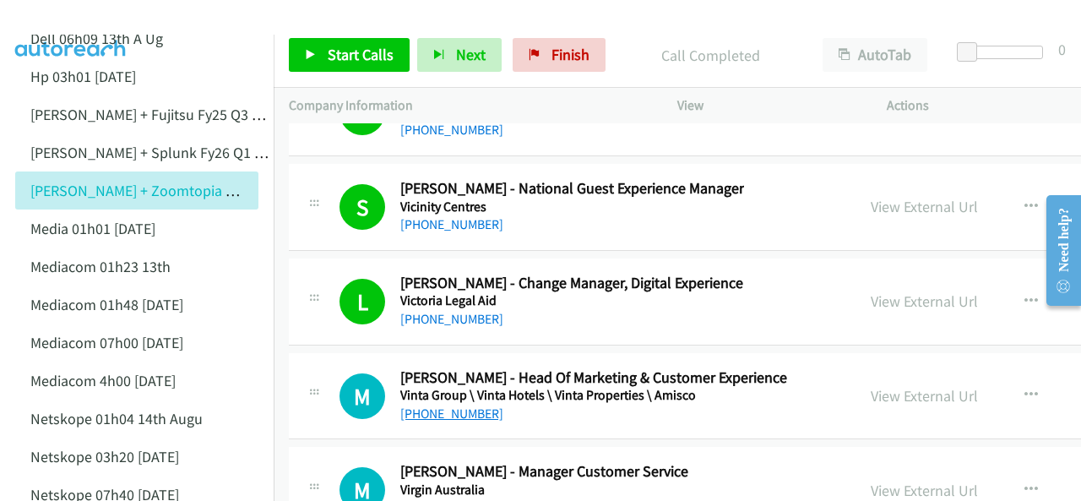
click at [436, 405] on link "[PHONE_NUMBER]" at bounding box center [451, 413] width 103 height 16
click at [106, 22] on img at bounding box center [71, 29] width 127 height 59
click at [96, 20] on img at bounding box center [71, 29] width 127 height 59
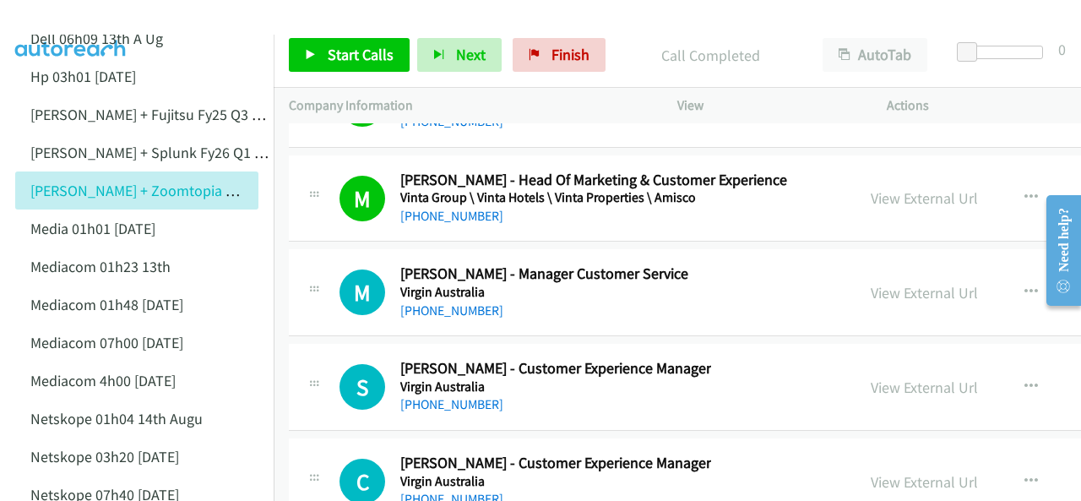
scroll to position [30400, 0]
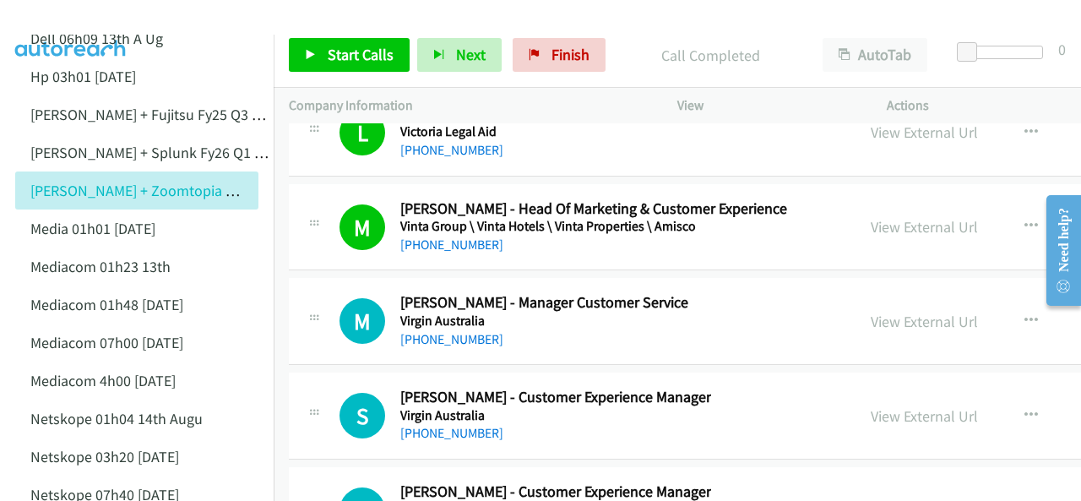
click at [108, 15] on img at bounding box center [71, 29] width 127 height 59
click at [426, 331] on link "[PHONE_NUMBER]" at bounding box center [451, 339] width 103 height 16
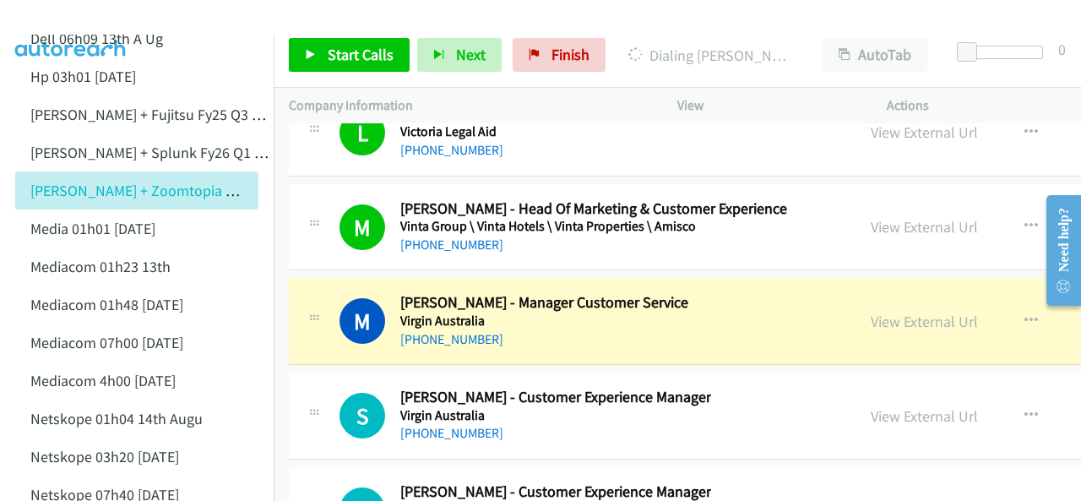
click at [189, 13] on div at bounding box center [533, 32] width 1066 height 65
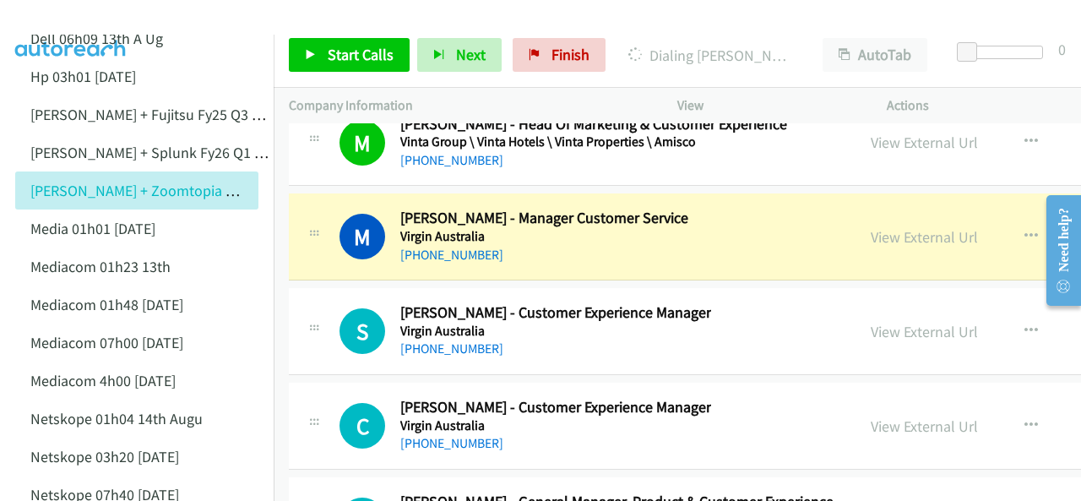
click at [111, 16] on img at bounding box center [71, 29] width 127 height 59
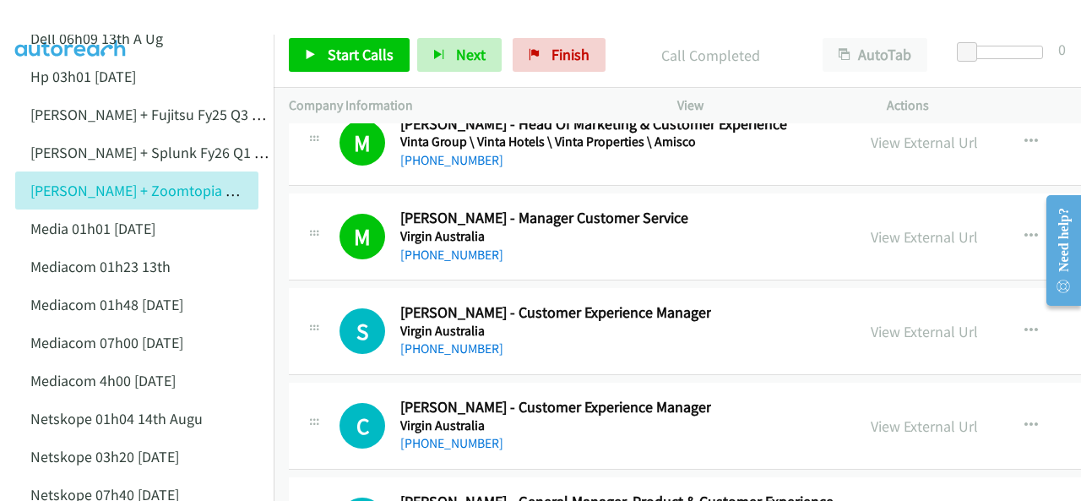
click at [97, 20] on img at bounding box center [71, 29] width 127 height 59
drag, startPoint x: 95, startPoint y: 14, endPoint x: 130, endPoint y: 19, distance: 35.7
click at [95, 14] on img at bounding box center [71, 29] width 127 height 59
click at [458, 340] on link "[PHONE_NUMBER]" at bounding box center [451, 348] width 103 height 16
click at [70, 14] on img at bounding box center [71, 29] width 127 height 59
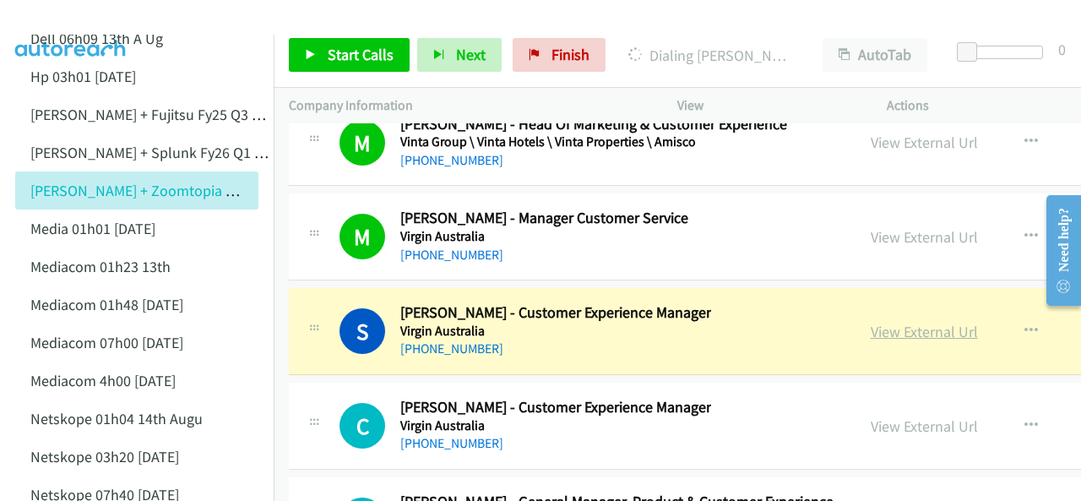
click at [871, 322] on link "View External Url" at bounding box center [924, 331] width 107 height 19
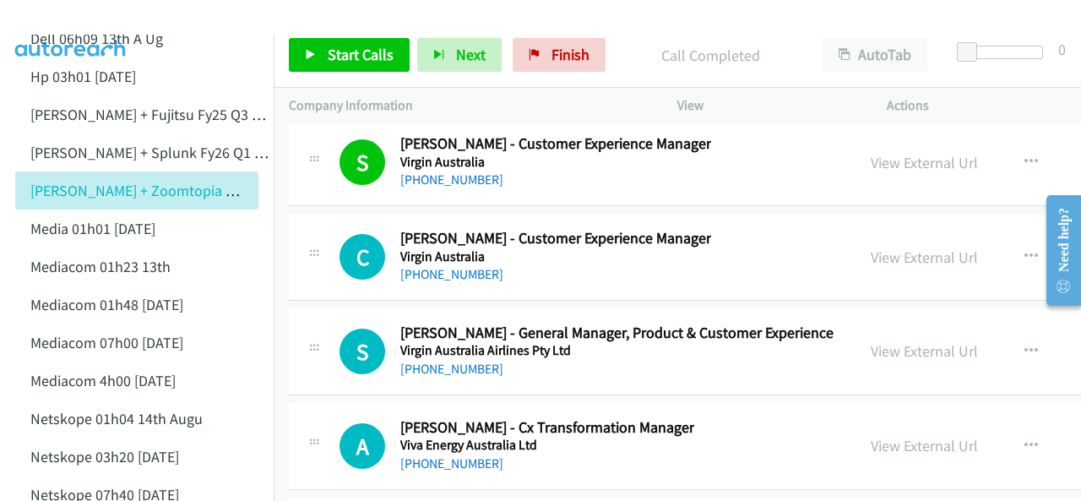
scroll to position [30569, 0]
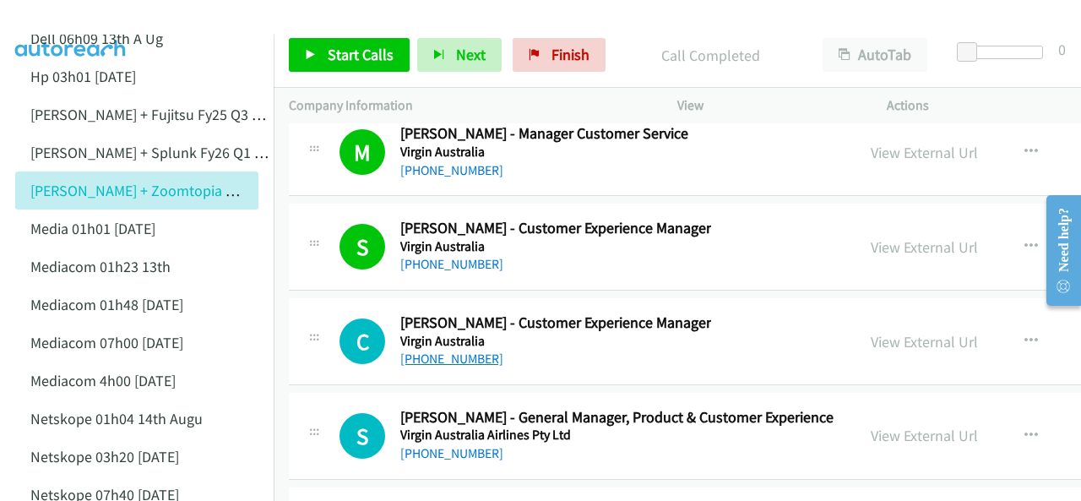
click at [458, 350] on link "[PHONE_NUMBER]" at bounding box center [451, 358] width 103 height 16
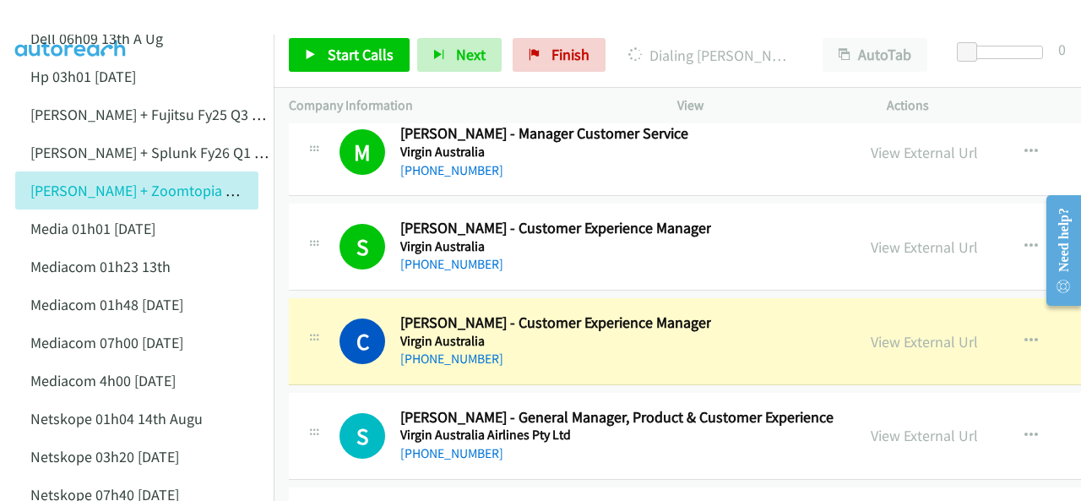
click at [82, 13] on img at bounding box center [71, 29] width 127 height 59
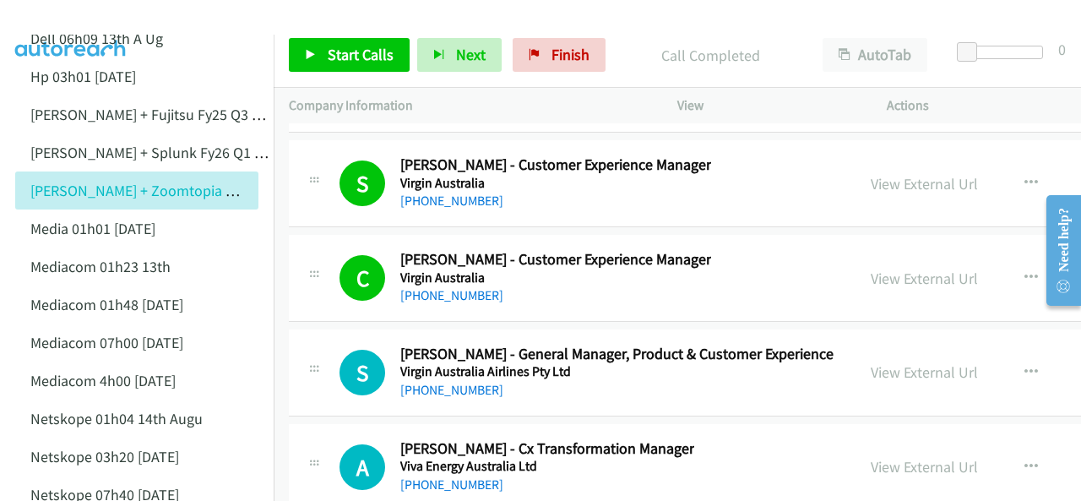
scroll to position [30653, 0]
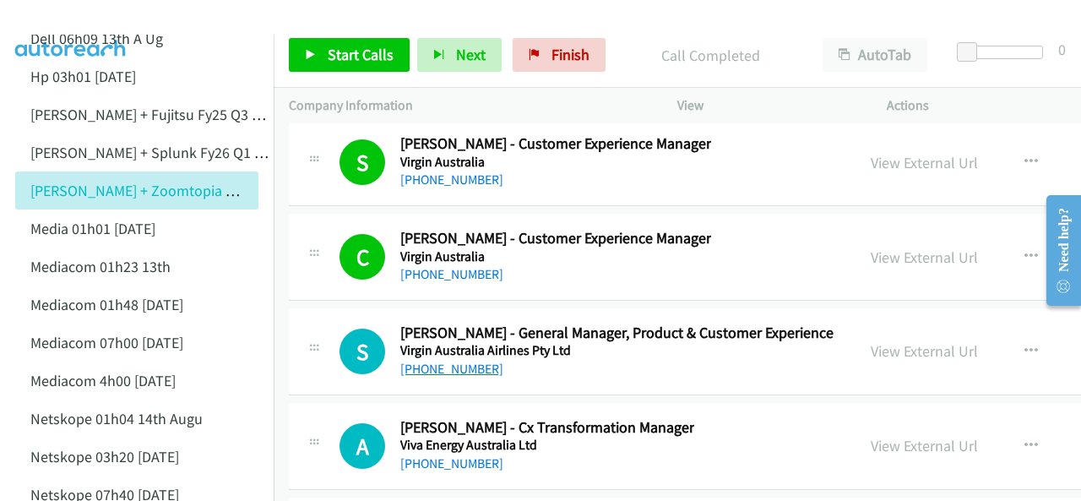
click at [428, 361] on link "[PHONE_NUMBER]" at bounding box center [451, 369] width 103 height 16
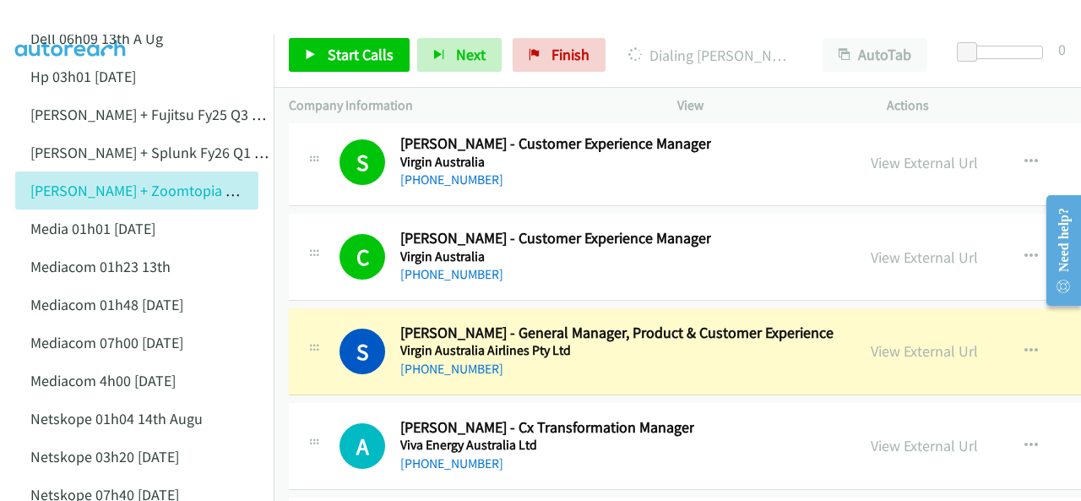
click at [69, 14] on img at bounding box center [71, 29] width 127 height 59
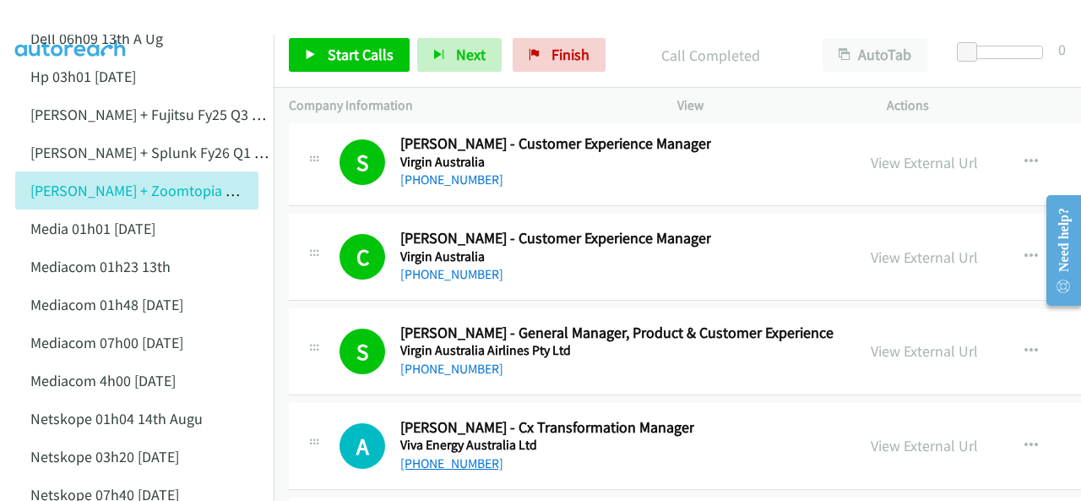
click at [450, 455] on link "[PHONE_NUMBER]" at bounding box center [451, 463] width 103 height 16
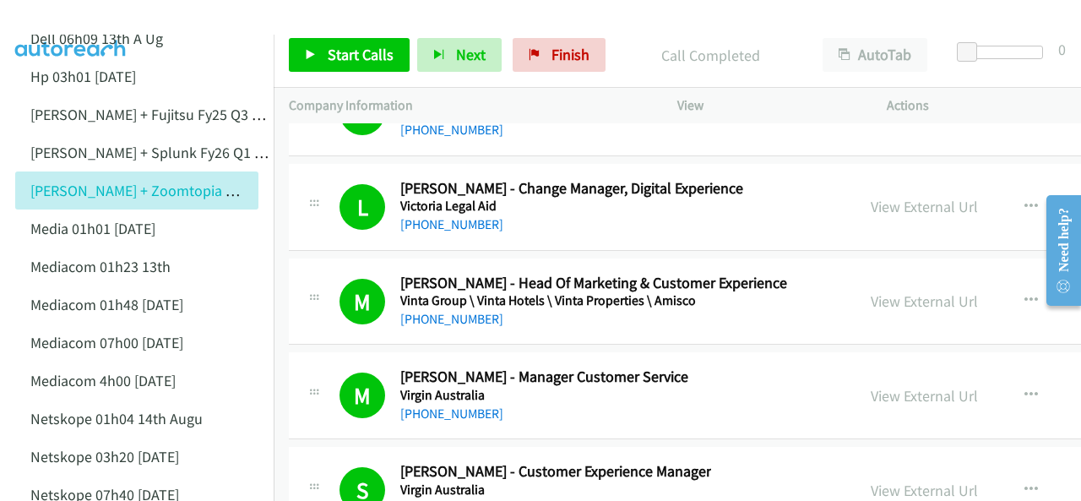
scroll to position [30316, 0]
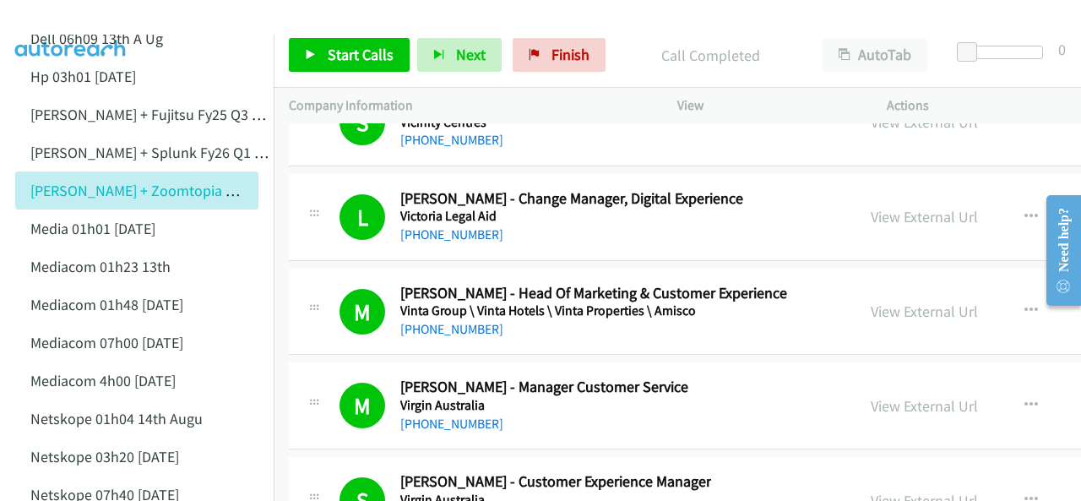
click at [103, 21] on img at bounding box center [71, 29] width 127 height 59
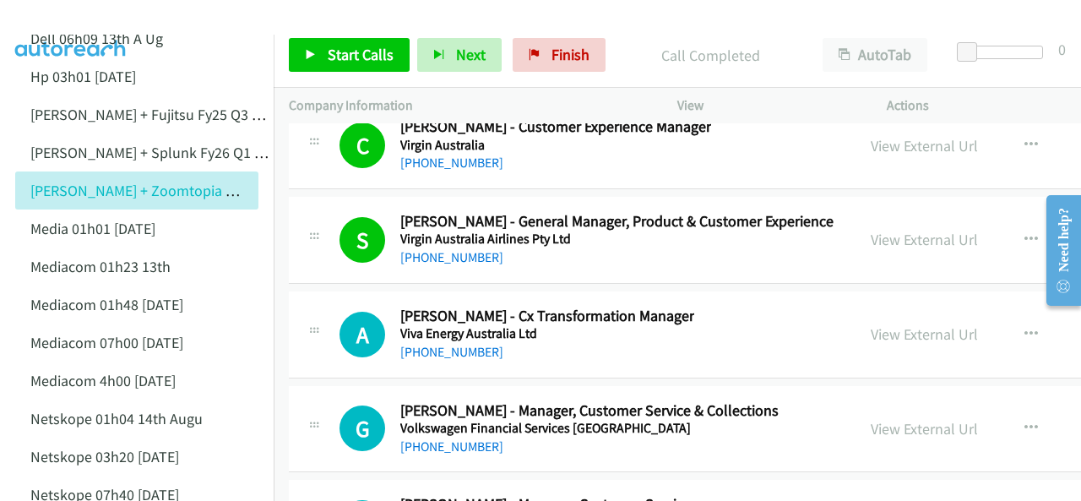
scroll to position [30738, 0]
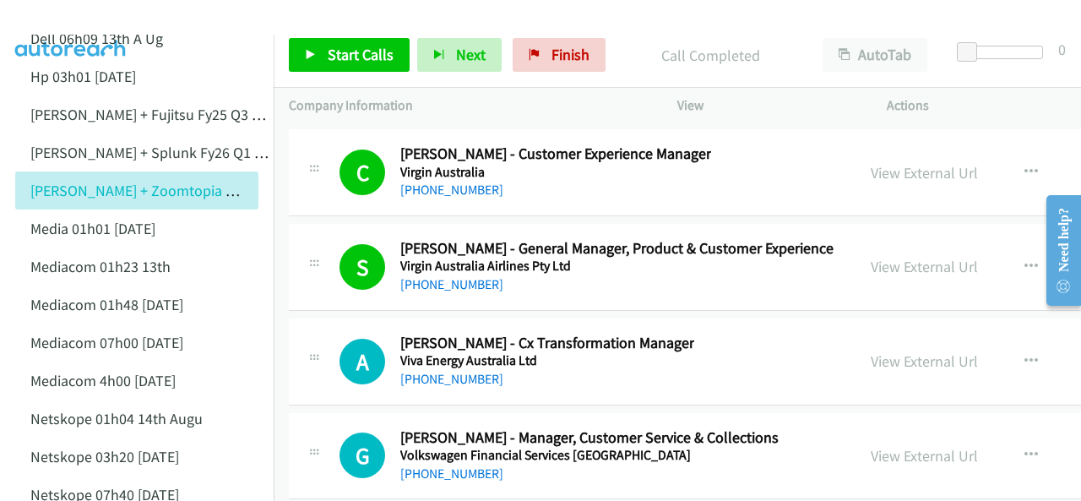
click at [84, 14] on img at bounding box center [71, 29] width 127 height 59
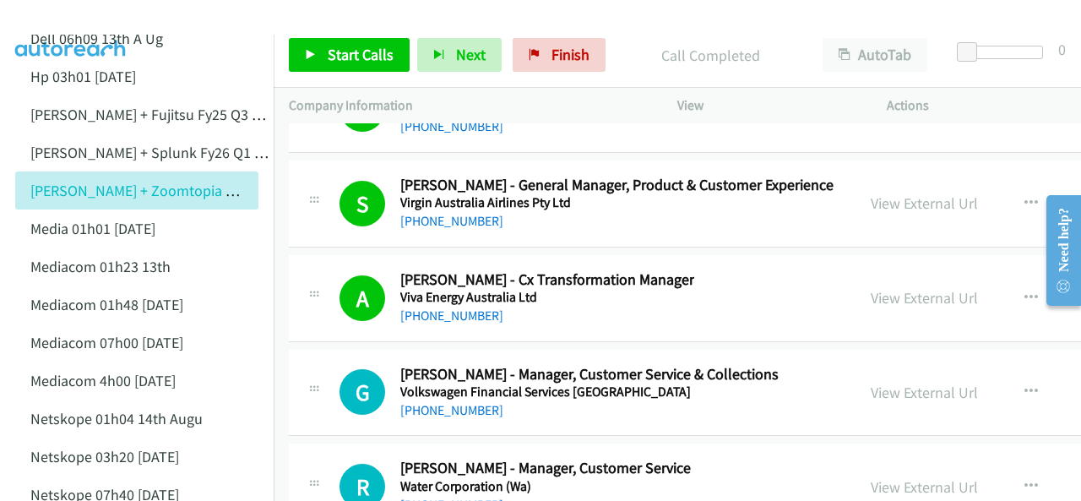
scroll to position [30822, 0]
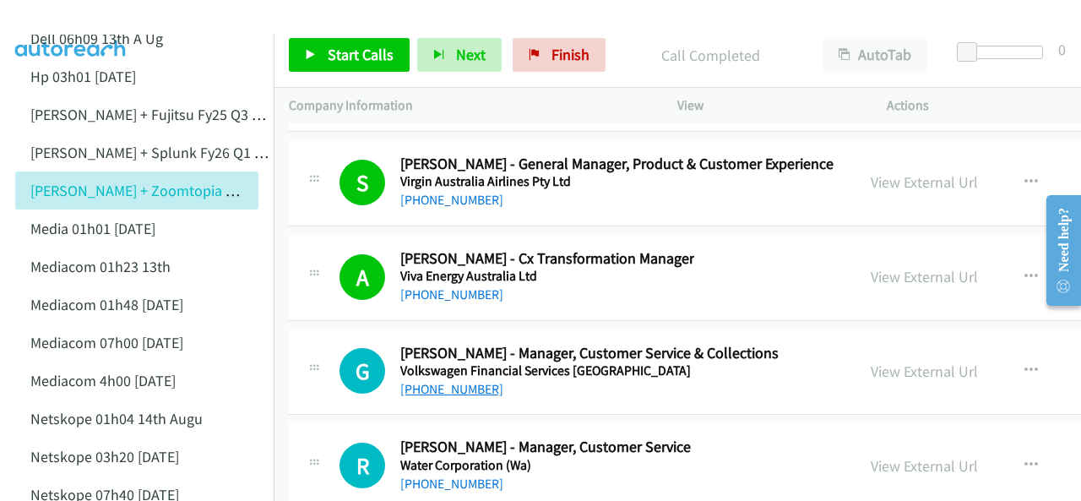
click at [426, 381] on link "[PHONE_NUMBER]" at bounding box center [451, 389] width 103 height 16
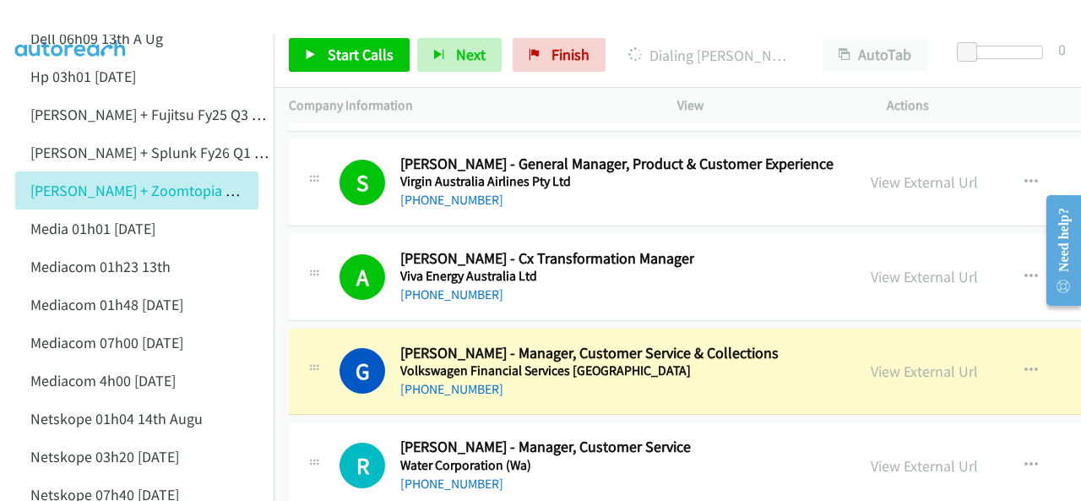
click at [73, 16] on img at bounding box center [71, 29] width 127 height 59
click at [871, 361] on link "View External Url" at bounding box center [924, 370] width 107 height 19
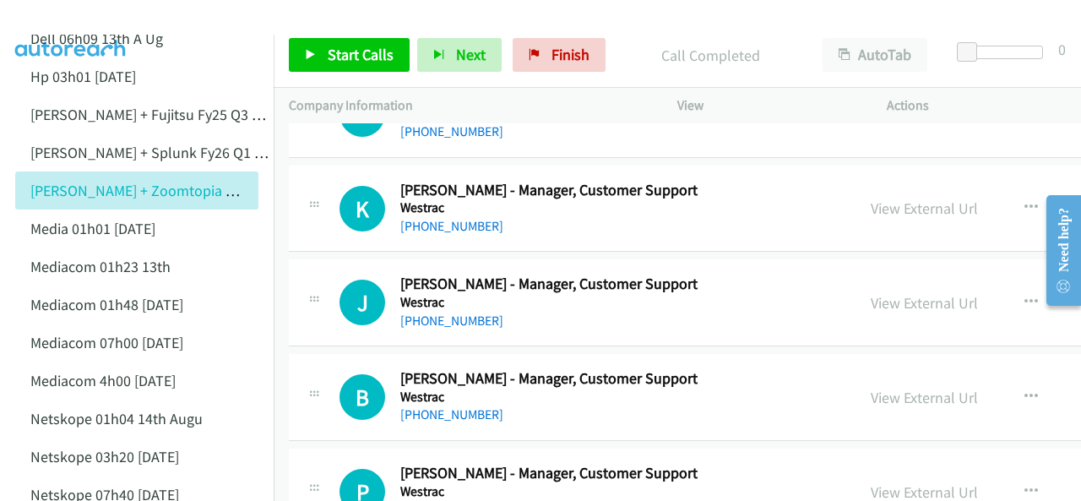
scroll to position [33525, 0]
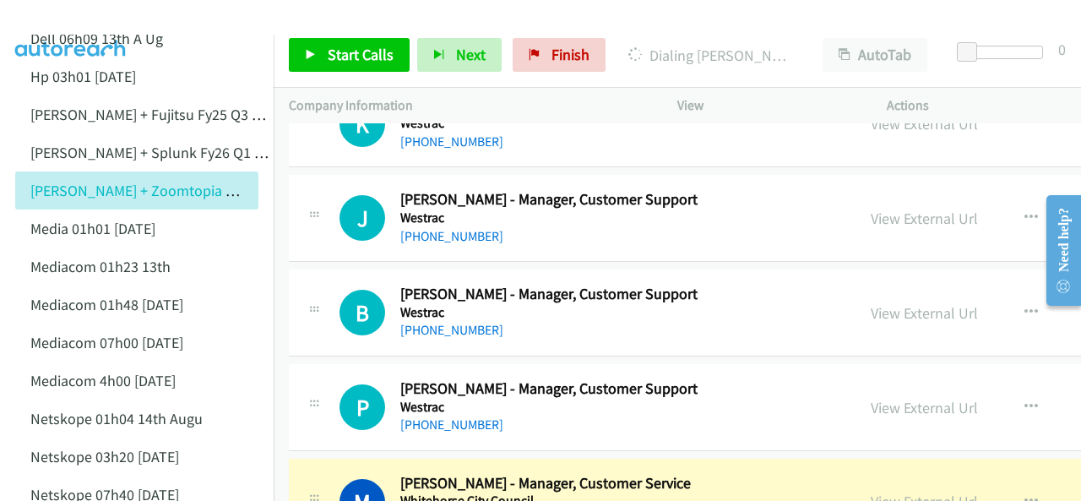
click at [34, 16] on img at bounding box center [71, 29] width 127 height 59
click at [84, 14] on img at bounding box center [71, 29] width 127 height 59
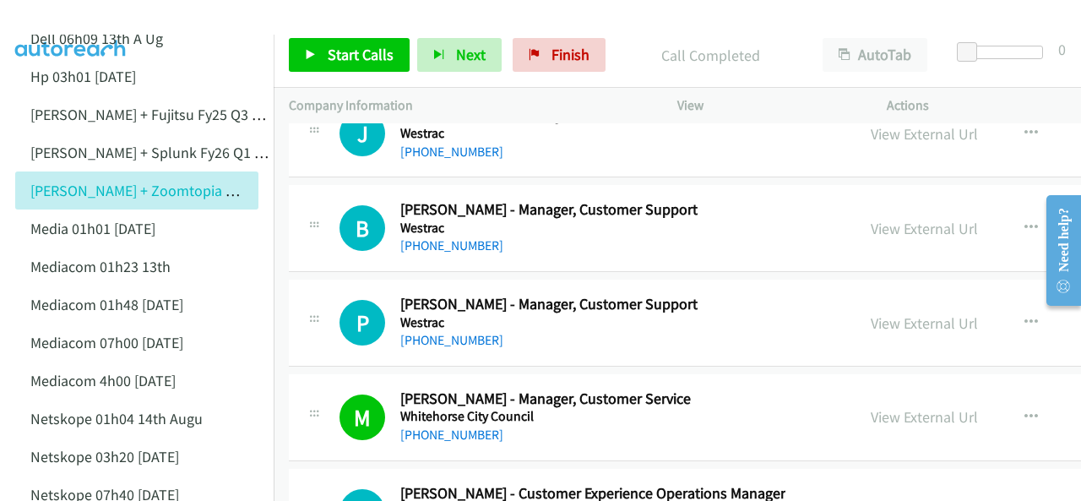
scroll to position [33778, 0]
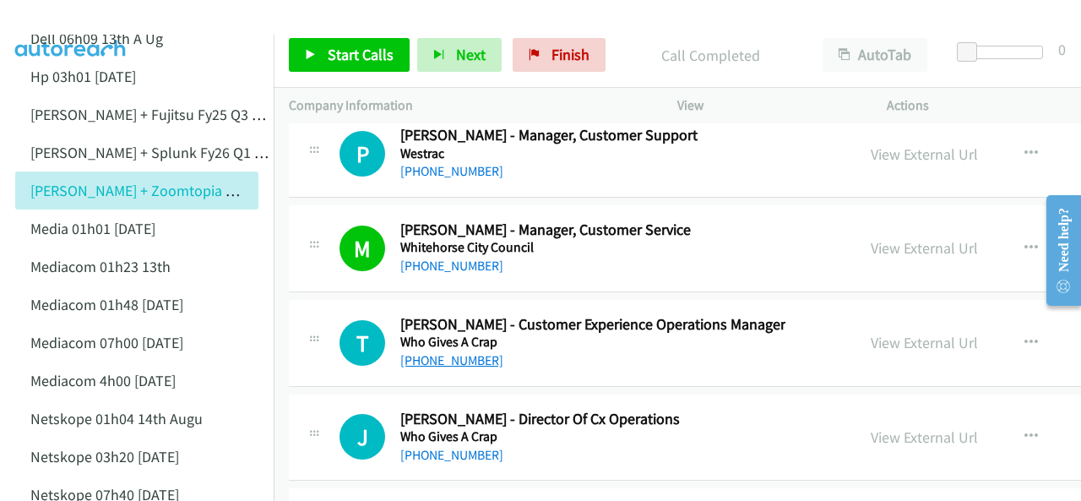
click at [434, 352] on link "[PHONE_NUMBER]" at bounding box center [451, 360] width 103 height 16
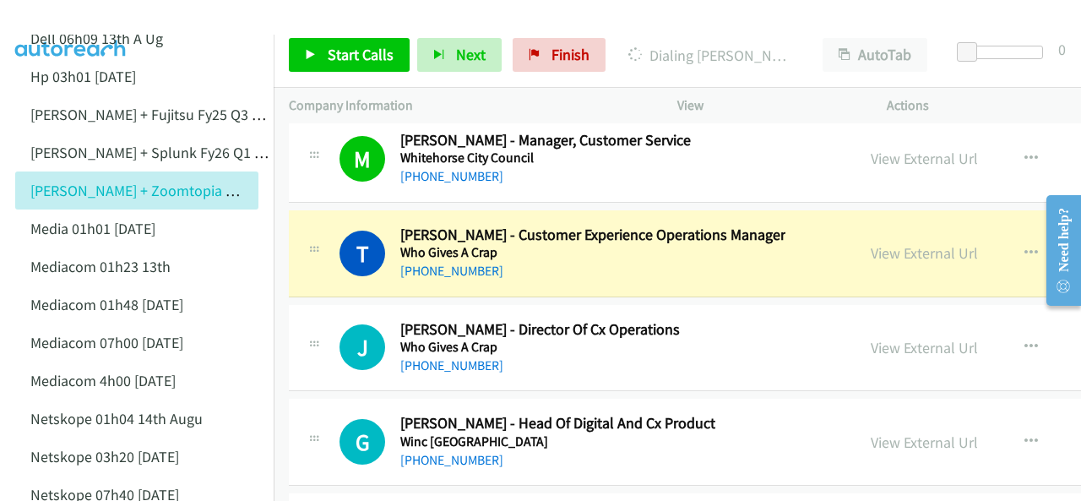
scroll to position [33862, 0]
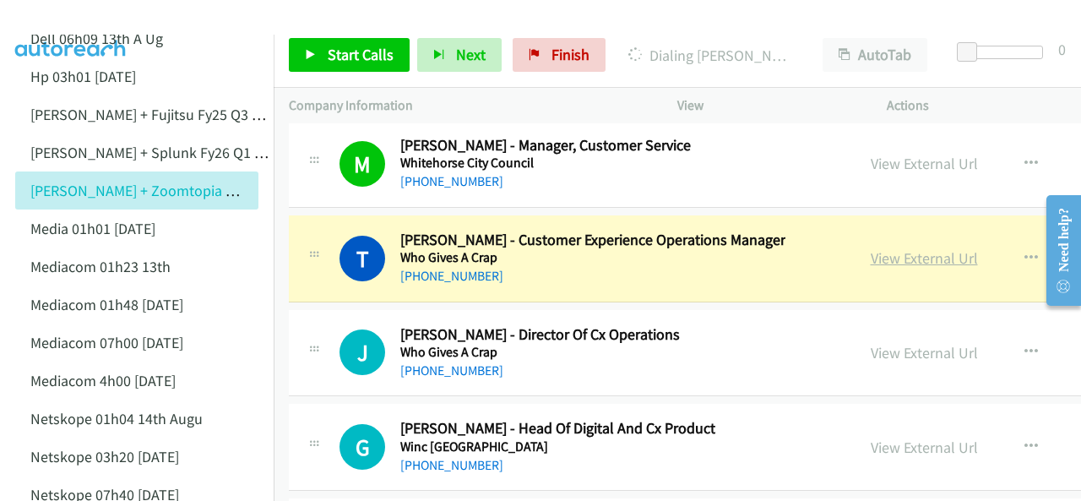
click at [871, 248] on link "View External Url" at bounding box center [924, 257] width 107 height 19
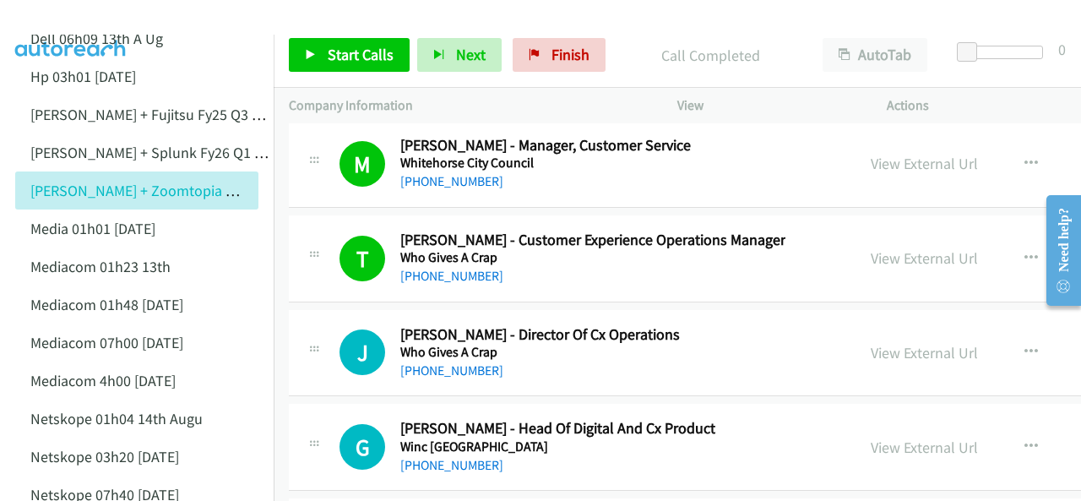
click at [71, 18] on img at bounding box center [71, 29] width 127 height 59
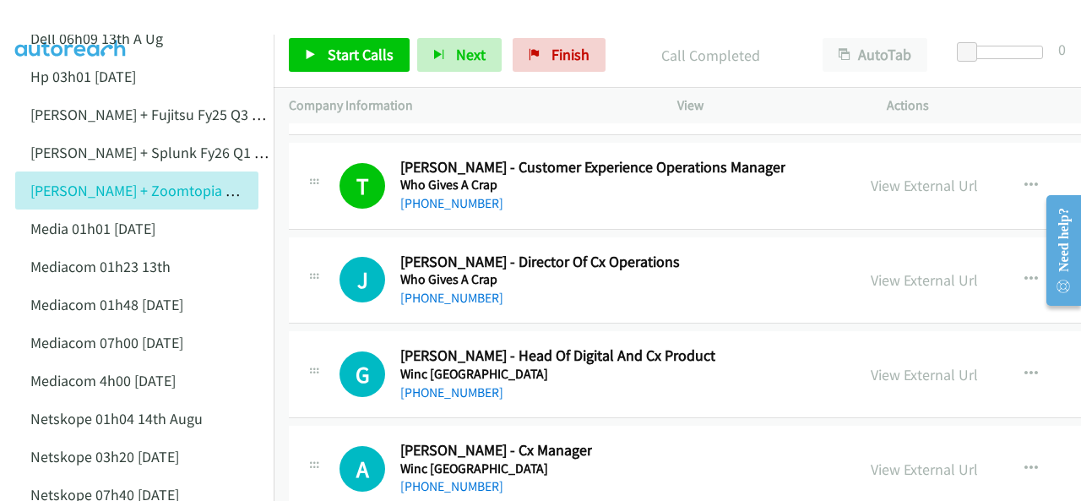
scroll to position [33947, 0]
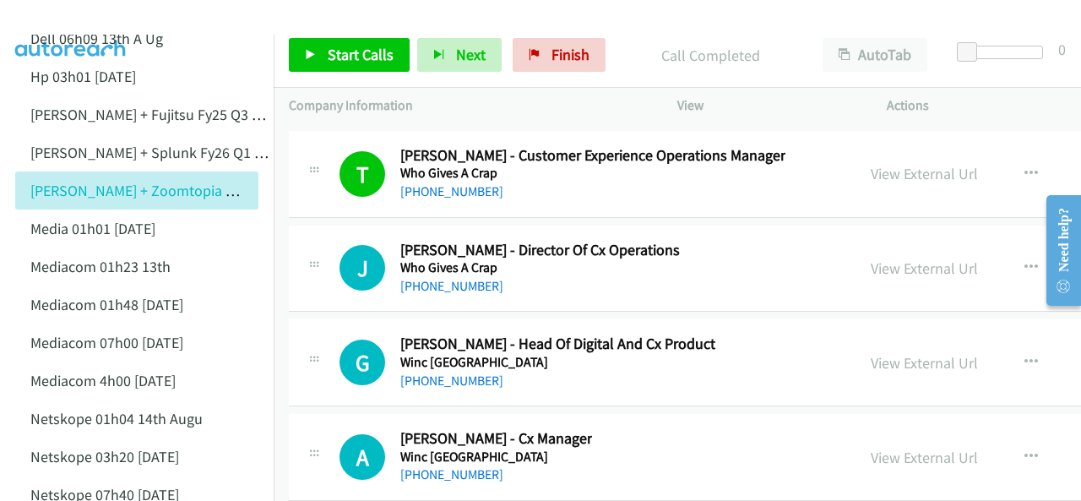
click at [72, 14] on img at bounding box center [71, 29] width 127 height 59
